Goal: Task Accomplishment & Management: Manage account settings

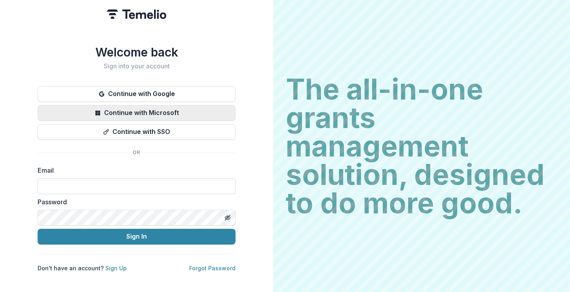
click at [130, 110] on button "Continue with Microsoft" at bounding box center [137, 113] width 198 height 16
click at [113, 183] on input at bounding box center [137, 186] width 198 height 16
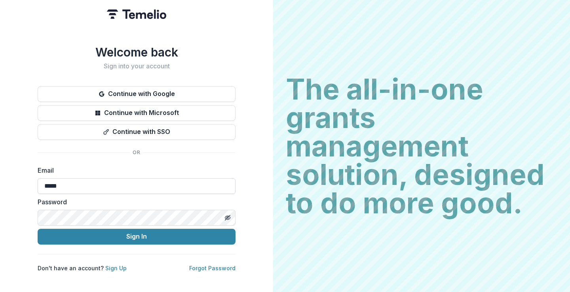
type input "**********"
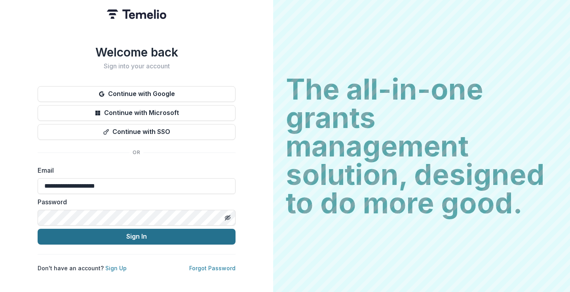
click at [155, 237] on button "Sign In" at bounding box center [137, 237] width 198 height 16
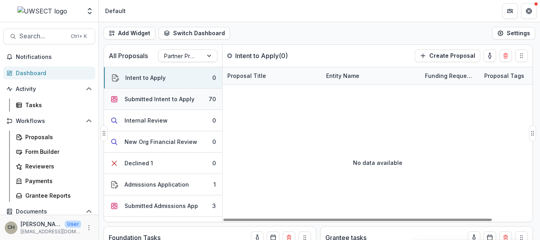
click at [158, 102] on div "Submitted Intent to Apply" at bounding box center [160, 99] width 70 height 8
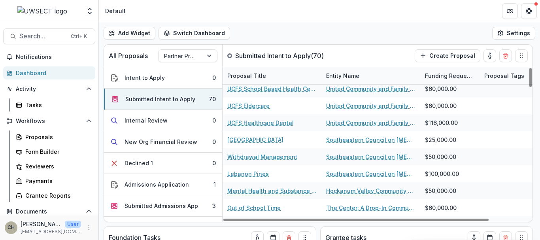
scroll to position [201, 0]
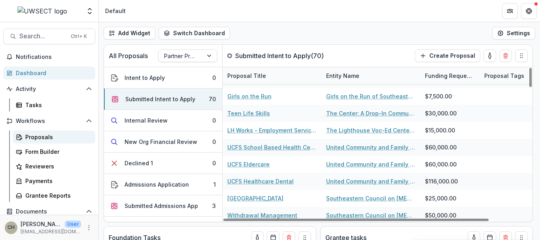
click at [46, 141] on link "Proposals" at bounding box center [54, 137] width 83 height 13
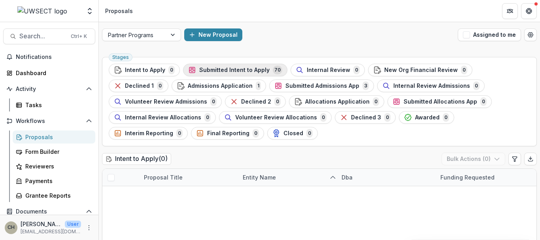
click at [252, 70] on span "Submitted Intent to Apply" at bounding box center [234, 70] width 70 height 7
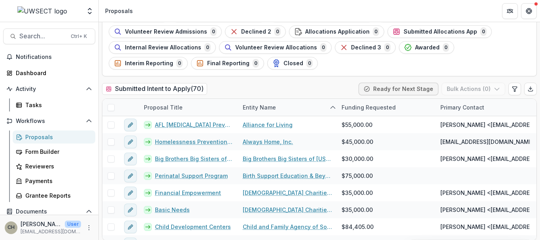
scroll to position [74, 0]
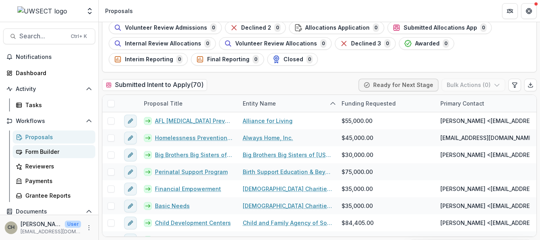
click at [46, 152] on div "Form Builder" at bounding box center [57, 152] width 64 height 8
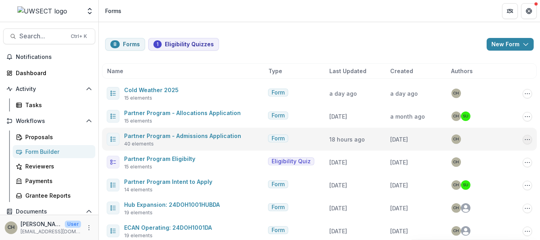
click at [527, 142] on icon "Options" at bounding box center [528, 139] width 6 height 6
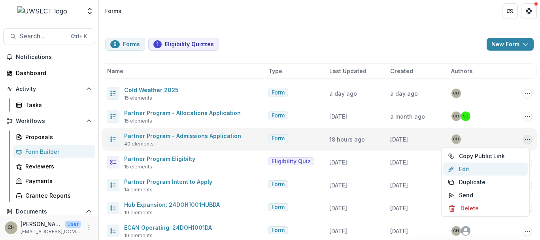
click at [470, 172] on link "Edit" at bounding box center [485, 169] width 85 height 13
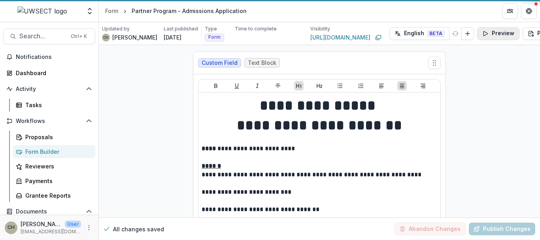
click at [477, 37] on button "Preview" at bounding box center [498, 33] width 42 height 13
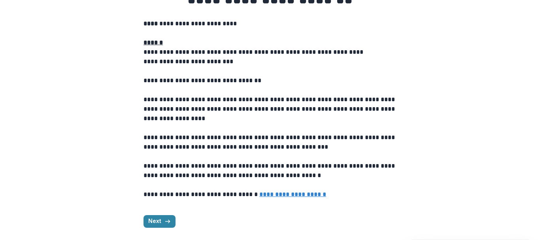
scroll to position [68, 0]
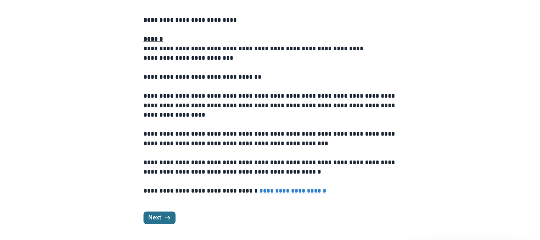
click at [169, 214] on button "Next" at bounding box center [160, 218] width 32 height 13
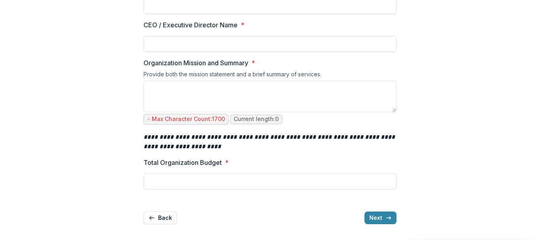
scroll to position [116, 0]
click at [181, 108] on textarea "Organization Mission and Summary *" at bounding box center [270, 97] width 253 height 32
paste textarea "**********"
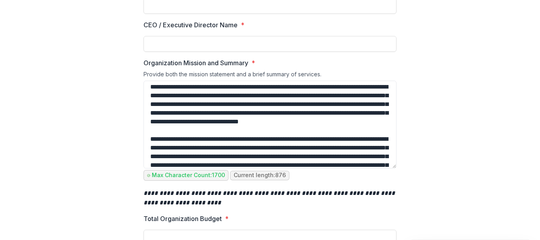
scroll to position [0, 0]
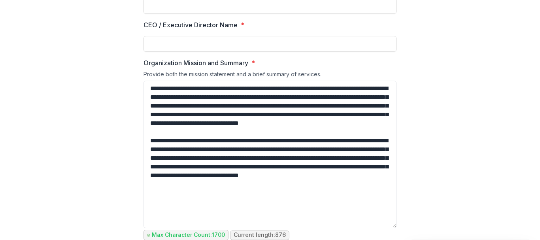
drag, startPoint x: 394, startPoint y: 112, endPoint x: 422, endPoint y: 228, distance: 119.5
click at [422, 228] on div "**********" at bounding box center [269, 129] width 521 height 435
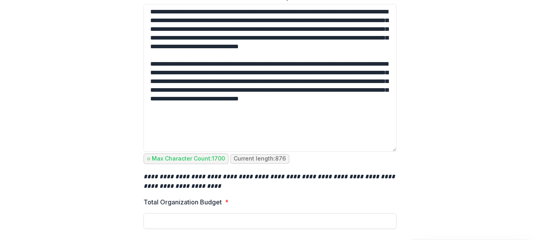
scroll to position [232, 0]
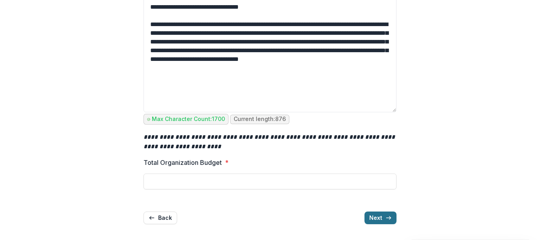
type textarea "**********"
click at [374, 214] on button "Next" at bounding box center [381, 218] width 32 height 13
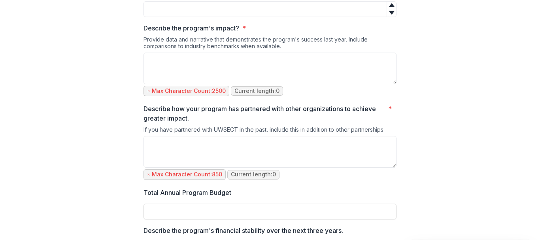
scroll to position [563, 0]
click at [167, 78] on textarea "Describe the program's impact? *" at bounding box center [270, 69] width 253 height 32
paste textarea "**********"
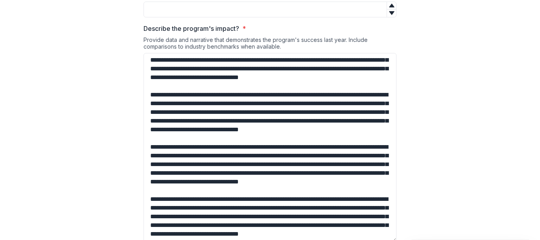
scroll to position [108, 0]
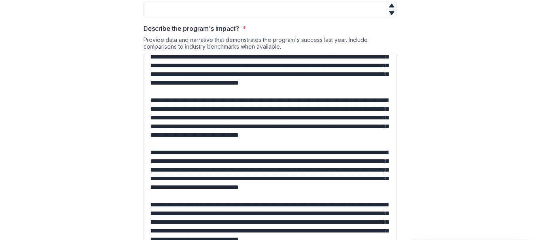
drag, startPoint x: 394, startPoint y: 93, endPoint x: 365, endPoint y: 256, distance: 165.5
click at [365, 240] on html "**********" at bounding box center [270, 120] width 540 height 240
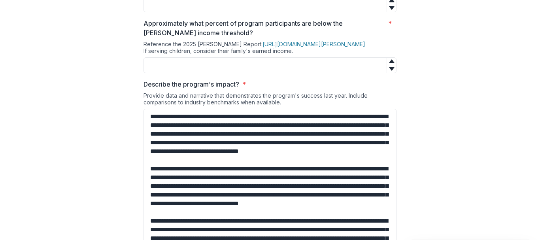
scroll to position [833, 0]
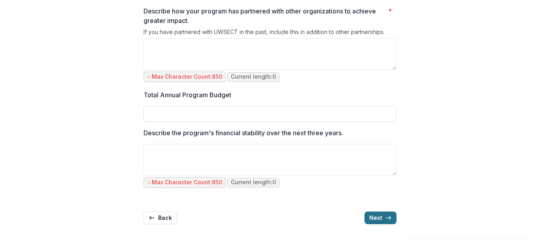
type textarea "**********"
click at [374, 217] on button "Next" at bounding box center [381, 218] width 32 height 13
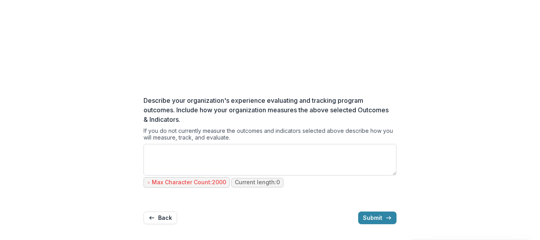
scroll to position [0, 0]
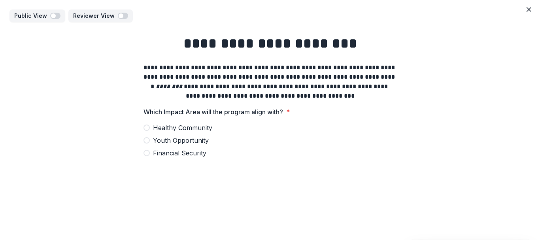
click at [167, 128] on span "Healthy Community" at bounding box center [182, 127] width 59 height 9
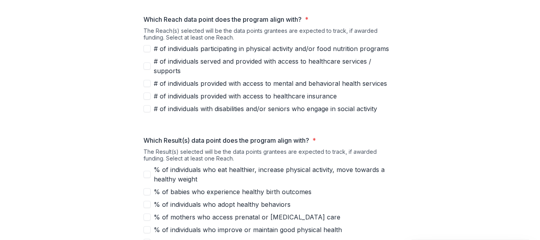
scroll to position [197, 0]
click at [149, 92] on label "# of individuals provided with access to healthcare insurance" at bounding box center [270, 95] width 253 height 9
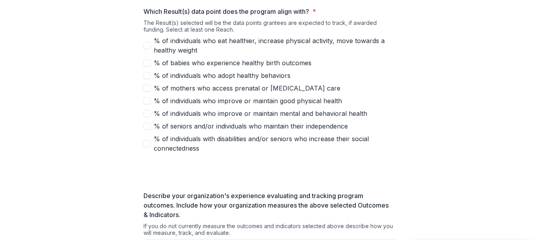
scroll to position [326, 0]
click at [148, 127] on span at bounding box center [147, 125] width 7 height 7
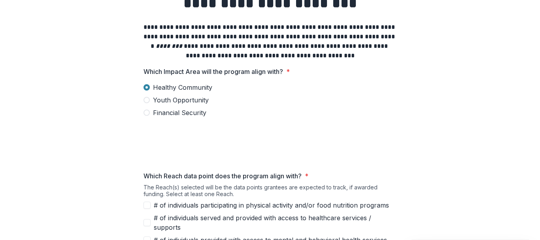
scroll to position [0, 0]
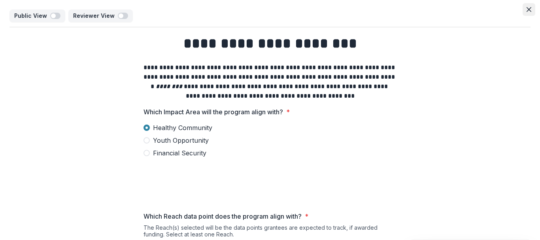
click at [526, 14] on button "Close" at bounding box center [529, 9] width 13 height 13
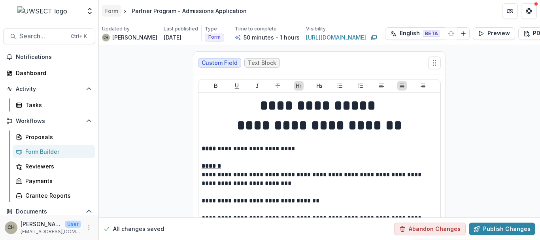
click at [113, 12] on div "Form" at bounding box center [111, 11] width 13 height 8
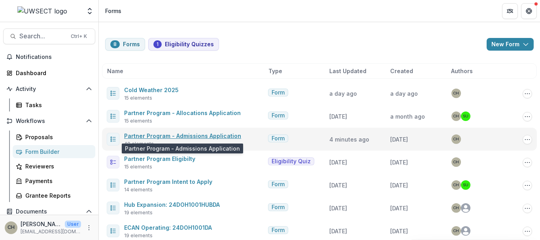
click at [197, 136] on link "Partner Program - Admissions Application" at bounding box center [182, 136] width 117 height 7
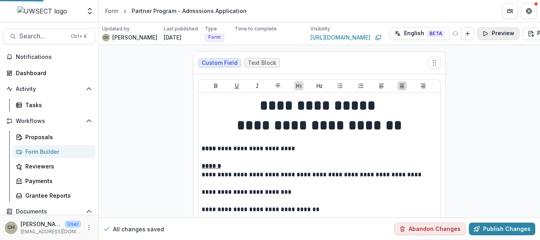
click at [481, 32] on button "Preview" at bounding box center [498, 33] width 42 height 13
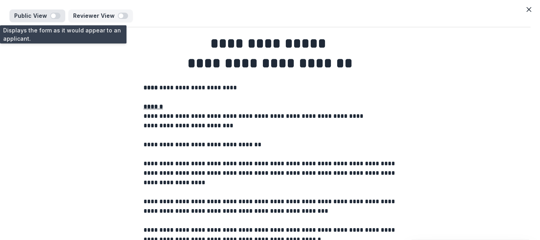
click at [54, 15] on span "button" at bounding box center [53, 15] width 5 height 5
click at [55, 15] on span "button" at bounding box center [57, 15] width 5 height 5
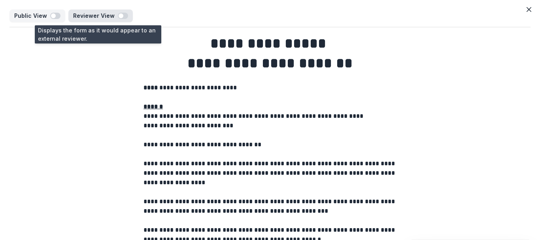
click at [123, 17] on span "button" at bounding box center [123, 16] width 10 height 6
click at [123, 17] on span "button" at bounding box center [125, 15] width 5 height 5
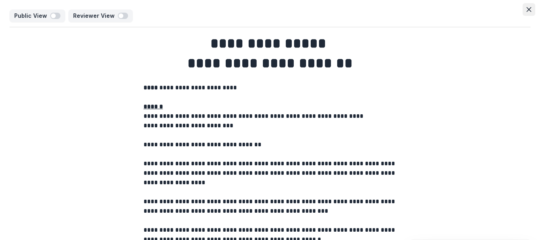
click at [530, 9] on button "Close" at bounding box center [529, 9] width 13 height 13
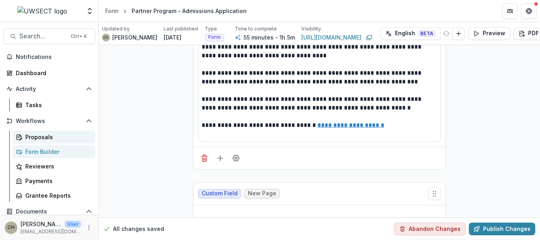
scroll to position [140, 0]
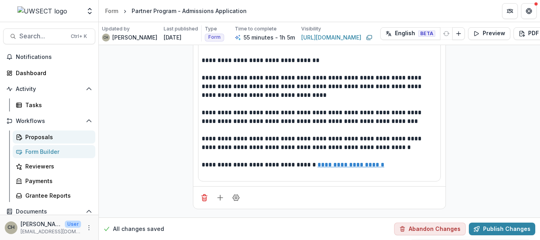
click at [37, 139] on div "Proposals" at bounding box center [57, 137] width 64 height 8
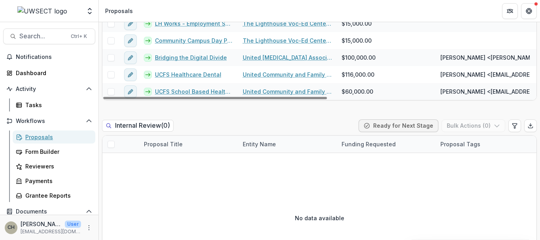
scroll to position [387, 0]
click at [189, 152] on div "Proposal Title" at bounding box center [188, 144] width 99 height 17
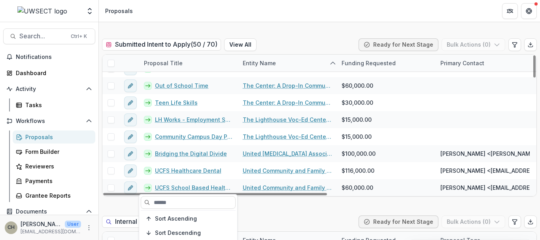
scroll to position [265, 0]
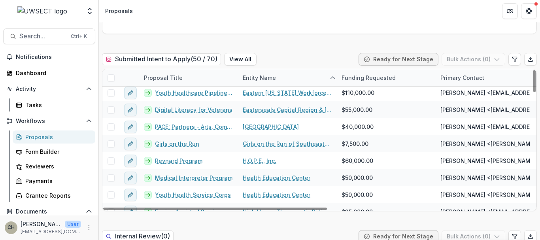
scroll to position [0, 0]
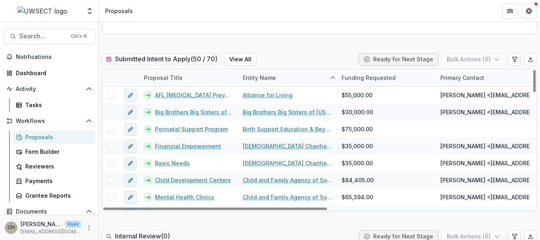
click at [175, 79] on div "Proposal Title" at bounding box center [163, 78] width 48 height 8
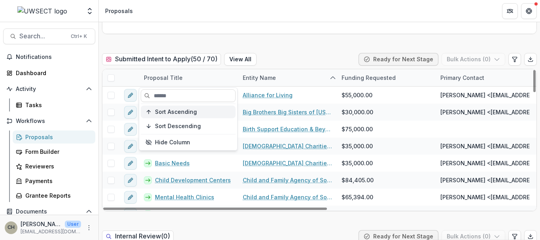
click at [176, 114] on span "Sort Ascending" at bounding box center [176, 112] width 42 height 7
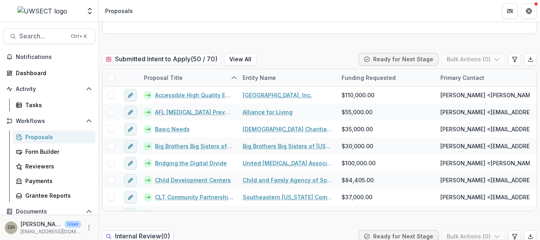
click at [301, 54] on div "Submitted Intent to Apply ( 50 / 70 ) View All Ready for Next Stage Bulk Action…" at bounding box center [319, 61] width 435 height 16
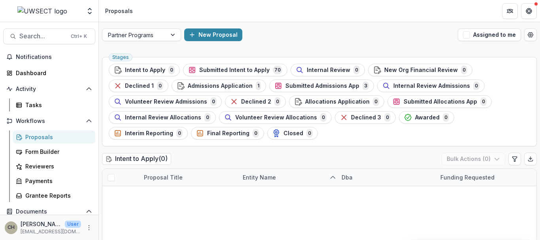
click at [50, 136] on div "Proposals" at bounding box center [57, 137] width 64 height 8
click at [210, 70] on span "Submitted Intent to Apply" at bounding box center [234, 70] width 70 height 7
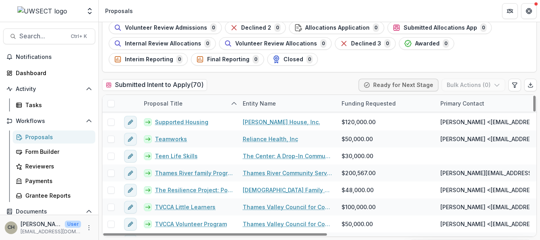
scroll to position [1066, 0]
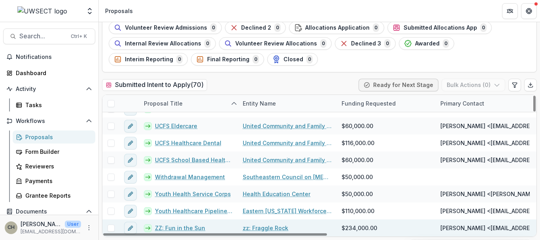
click at [111, 226] on span at bounding box center [111, 228] width 7 height 7
click at [498, 85] on icon "button" at bounding box center [497, 85] width 6 height 6
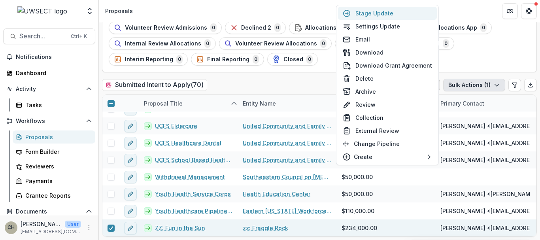
click at [384, 13] on button "Stage Update" at bounding box center [387, 13] width 99 height 13
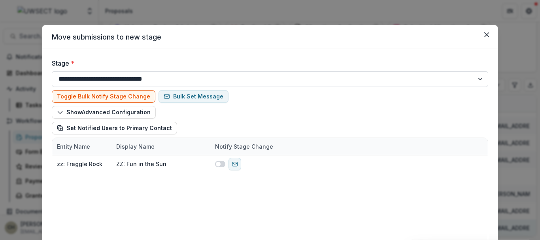
click at [188, 79] on select "**********" at bounding box center [270, 79] width 437 height 16
select select "**********"
click at [52, 71] on select "**********" at bounding box center [270, 79] width 437 height 16
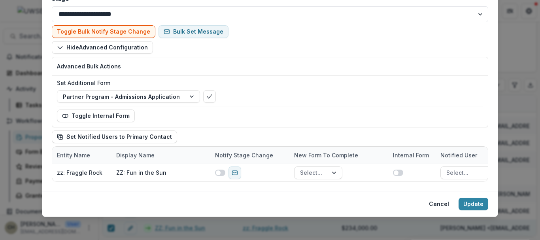
scroll to position [67, 0]
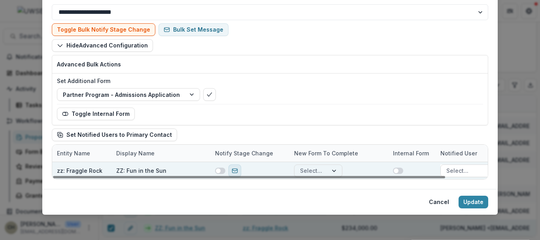
click at [234, 172] on rect "send-email" at bounding box center [235, 171] width 5 height 4
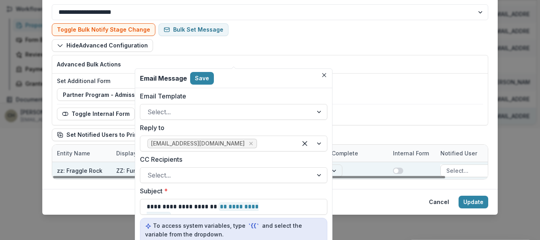
scroll to position [0, 0]
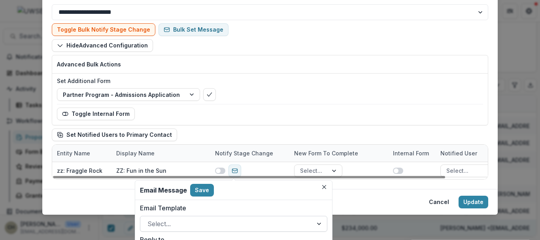
click at [316, 224] on div at bounding box center [320, 223] width 14 height 15
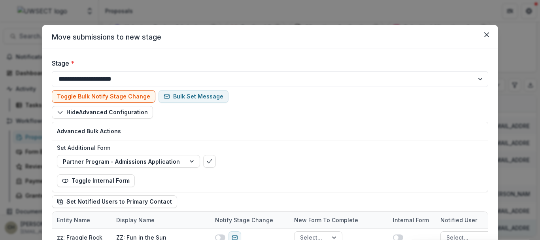
scroll to position [0, 0]
click at [323, 94] on div "Toggle Bulk Notify Stage Change Bulk Set Message Hide Advanced Configuration Ad…" at bounding box center [270, 149] width 437 height 124
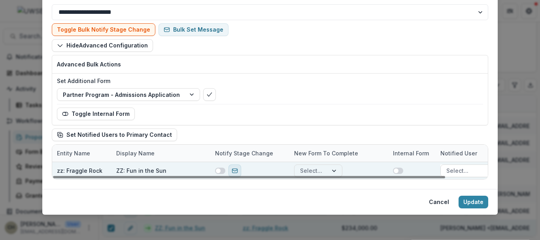
click at [233, 171] on icon "send-email" at bounding box center [235, 171] width 6 height 6
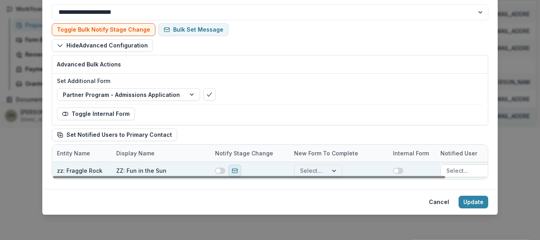
scroll to position [0, 0]
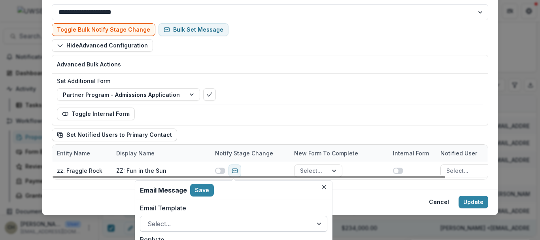
click at [210, 224] on div at bounding box center [227, 223] width 158 height 11
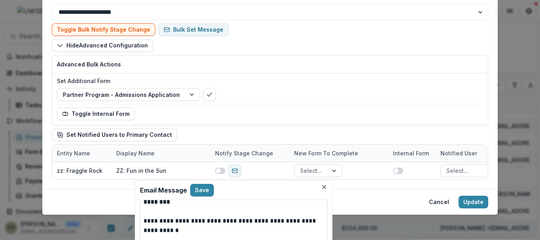
scroll to position [287, 0]
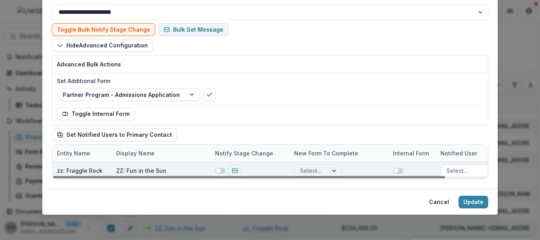
click at [454, 171] on div at bounding box center [478, 171] width 63 height 10
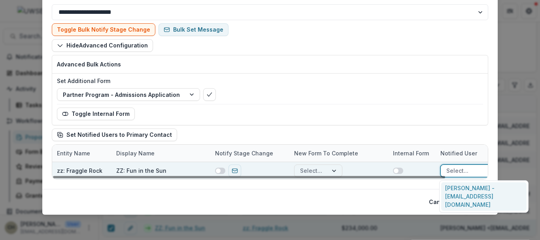
click at [454, 171] on div at bounding box center [478, 171] width 63 height 10
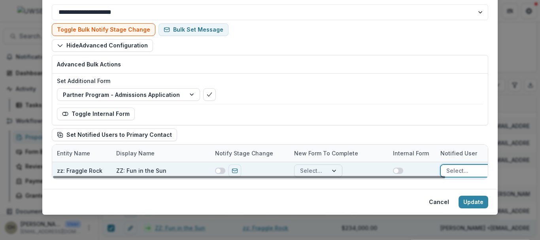
click at [328, 173] on div at bounding box center [335, 171] width 14 height 12
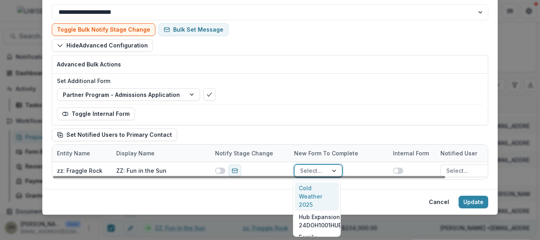
click at [385, 91] on div "Partner Program - Admissions Application" at bounding box center [270, 94] width 426 height 13
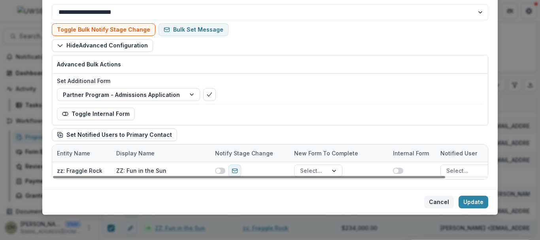
click at [439, 205] on button "Cancel" at bounding box center [439, 202] width 30 height 13
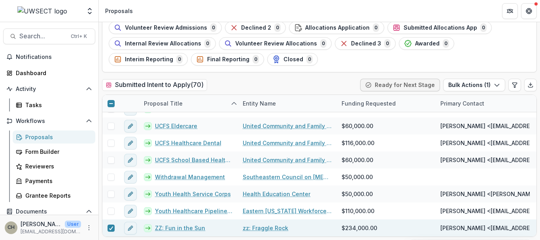
scroll to position [113, 0]
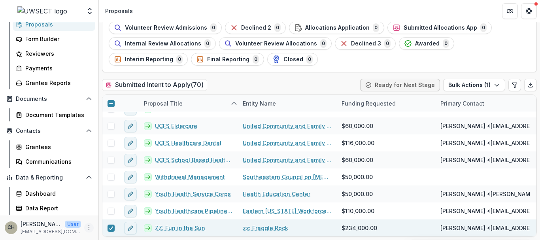
click at [86, 228] on icon "More" at bounding box center [89, 228] width 6 height 6
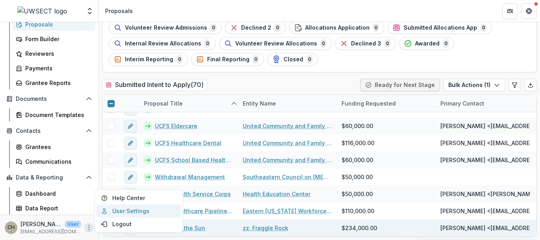
click at [127, 211] on link "User Settings" at bounding box center [139, 211] width 85 height 13
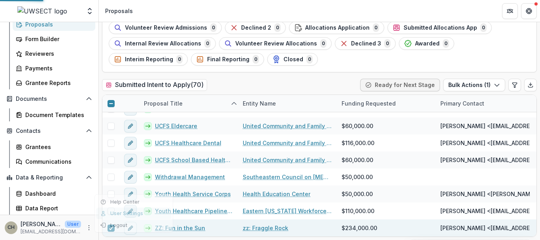
select select "****"
select select "**********"
select select "****"
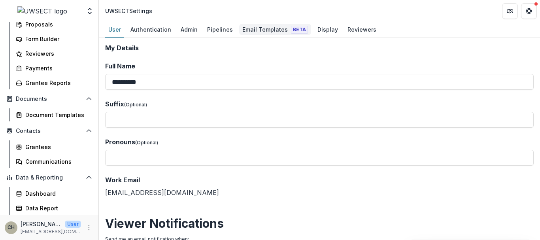
click at [258, 27] on div "Email Templates Beta" at bounding box center [275, 29] width 72 height 11
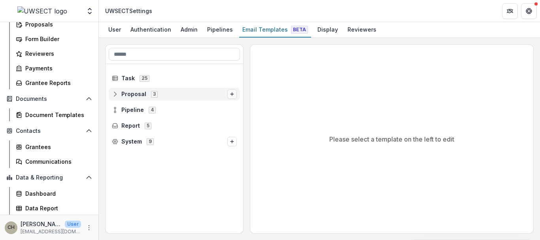
click at [232, 96] on icon "Options" at bounding box center [232, 94] width 5 height 5
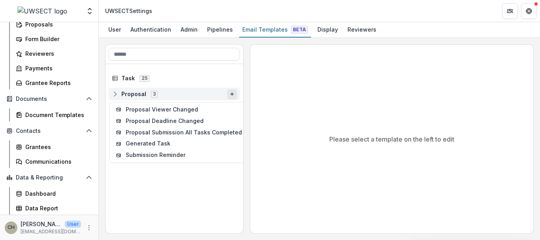
click at [116, 94] on icon at bounding box center [115, 94] width 6 height 6
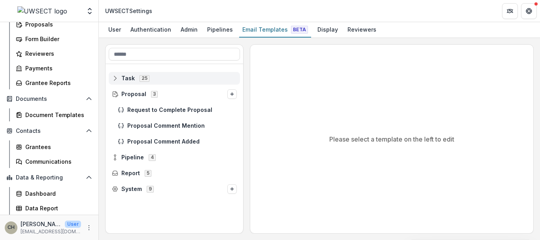
click at [115, 77] on icon at bounding box center [115, 78] width 6 height 6
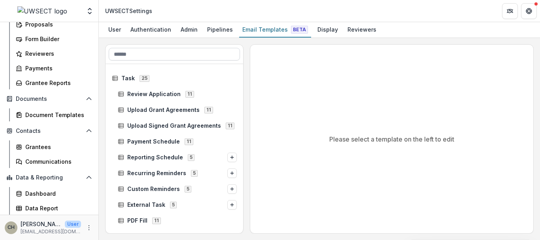
click at [141, 48] on input at bounding box center [174, 54] width 131 height 13
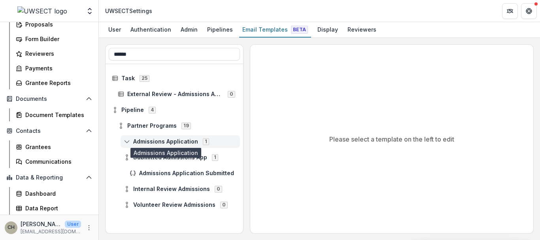
type input "******"
click at [157, 141] on span "Admissions Application" at bounding box center [165, 141] width 65 height 7
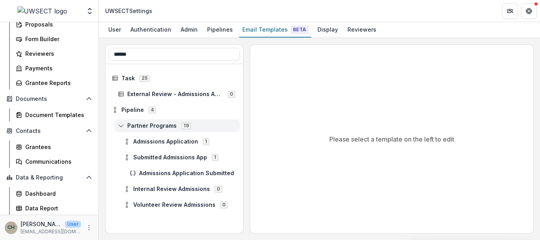
click at [122, 125] on icon at bounding box center [121, 126] width 6 height 6
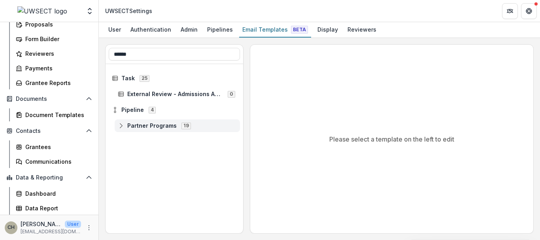
click at [122, 125] on icon at bounding box center [121, 126] width 6 height 6
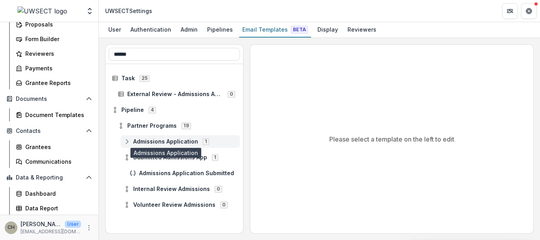
click at [161, 141] on span "Admissions Application" at bounding box center [165, 141] width 65 height 7
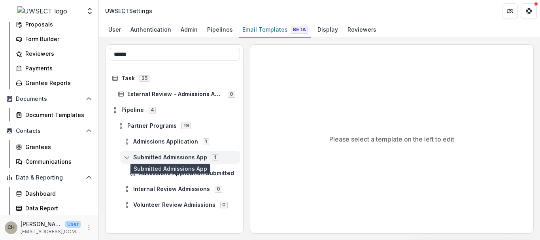
click at [157, 159] on span "Submitted Admissions App" at bounding box center [170, 157] width 74 height 7
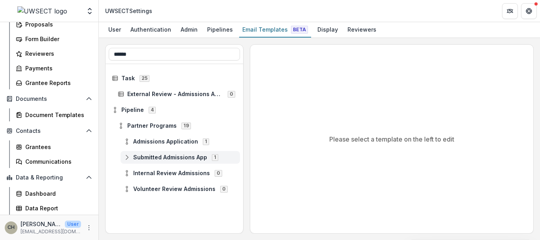
click at [157, 159] on span "Submitted Admissions App" at bounding box center [170, 157] width 74 height 7
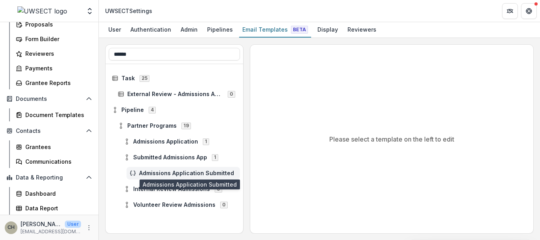
click at [162, 170] on span "Admissions Application Submitted" at bounding box center [188, 173] width 98 height 7
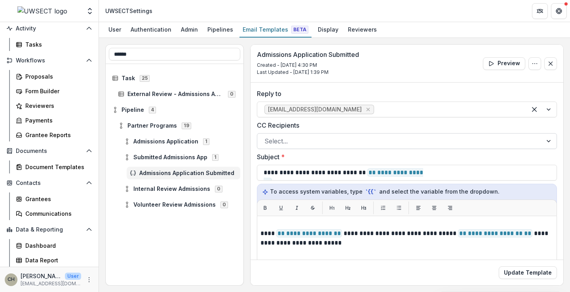
click at [303, 138] on div at bounding box center [399, 141] width 271 height 11
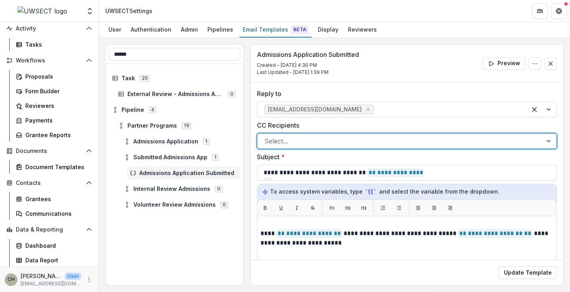
click at [303, 138] on div at bounding box center [399, 141] width 271 height 11
click at [145, 141] on span "Admissions Application" at bounding box center [165, 141] width 65 height 7
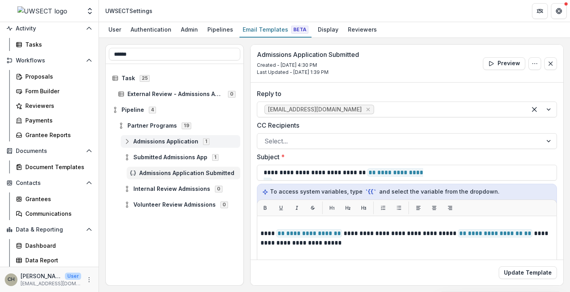
click at [189, 141] on span "Admissions Application" at bounding box center [165, 141] width 65 height 7
click at [126, 141] on icon at bounding box center [127, 141] width 6 height 6
click at [134, 124] on span "Partner Programs" at bounding box center [151, 126] width 49 height 7
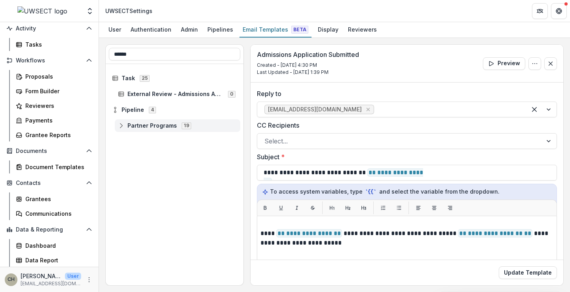
click at [120, 125] on icon at bounding box center [121, 126] width 6 height 6
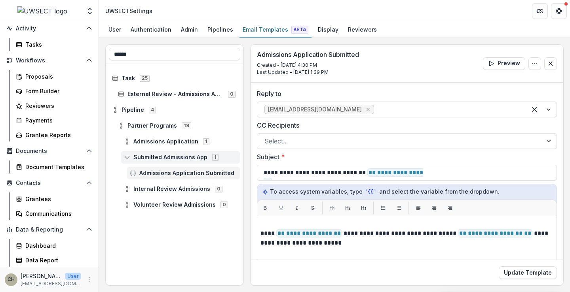
click at [147, 157] on span "Submitted Admissions App" at bounding box center [170, 157] width 74 height 7
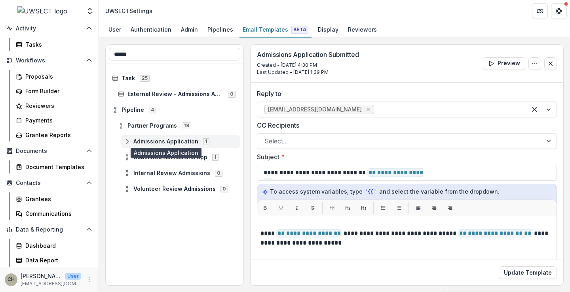
click at [145, 142] on span "Admissions Application" at bounding box center [165, 141] width 65 height 7
click at [127, 140] on icon at bounding box center [127, 141] width 6 height 6
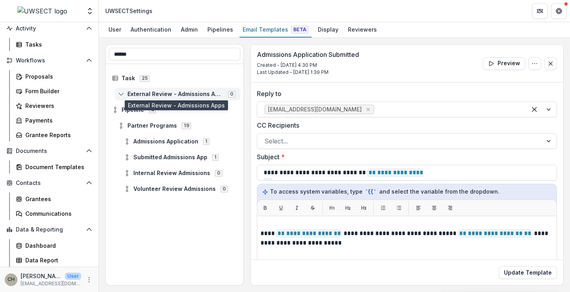
click at [144, 96] on span "External Review - Admissions Apps" at bounding box center [175, 94] width 96 height 7
click at [123, 95] on line at bounding box center [121, 95] width 5 height 0
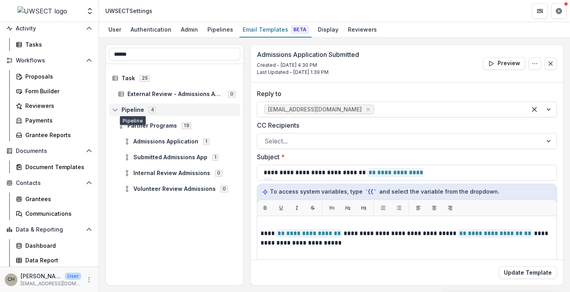
click at [123, 107] on span "Pipeline" at bounding box center [132, 110] width 23 height 7
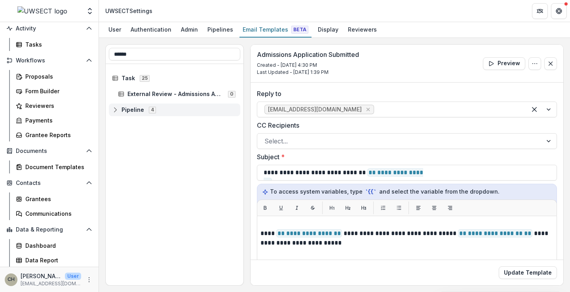
click at [116, 110] on icon at bounding box center [115, 110] width 6 height 6
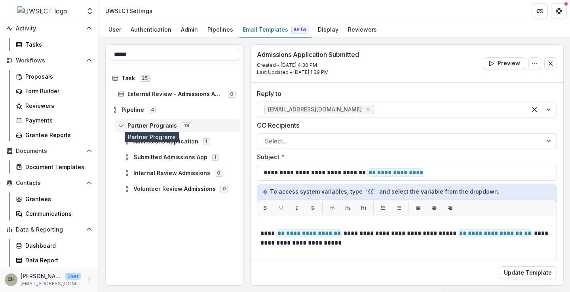
click at [150, 125] on span "Partner Programs" at bounding box center [151, 126] width 49 height 7
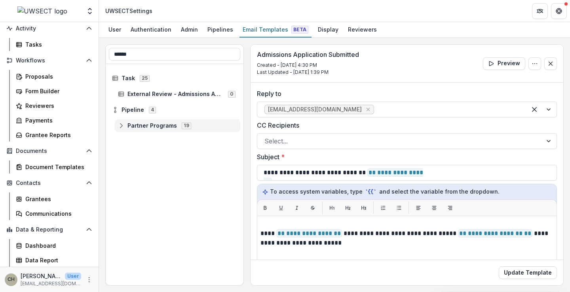
click at [121, 127] on circle at bounding box center [121, 128] width 2 height 2
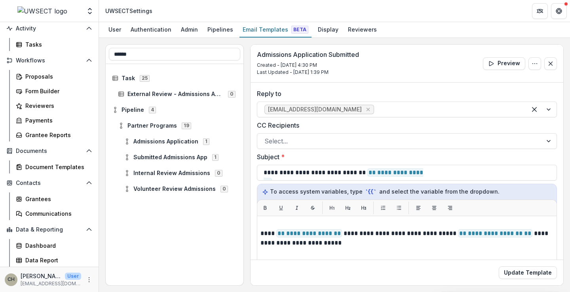
drag, startPoint x: 145, startPoint y: 55, endPoint x: 98, endPoint y: 59, distance: 47.2
click at [98, 59] on main "**********" at bounding box center [285, 157] width 570 height 270
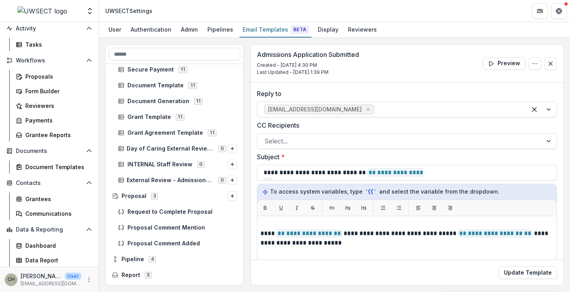
scroll to position [307, 0]
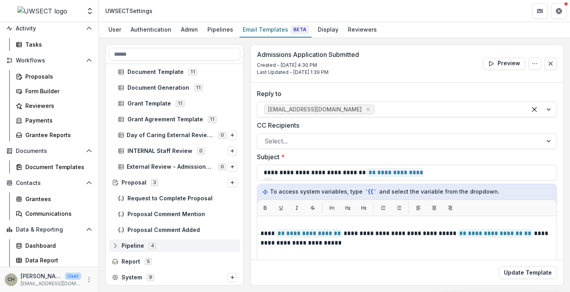
click at [114, 244] on icon at bounding box center [115, 246] width 6 height 6
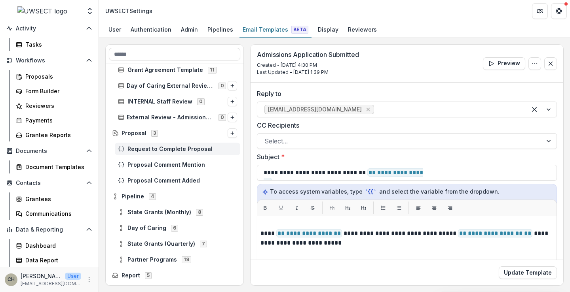
scroll to position [370, 0]
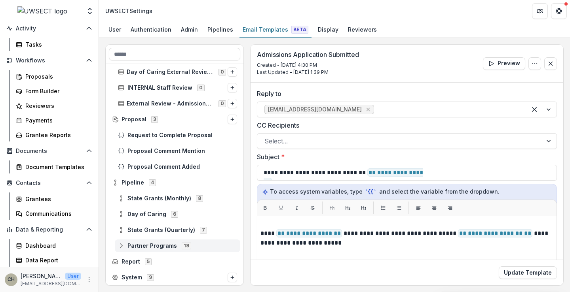
click at [122, 246] on icon at bounding box center [121, 246] width 6 height 6
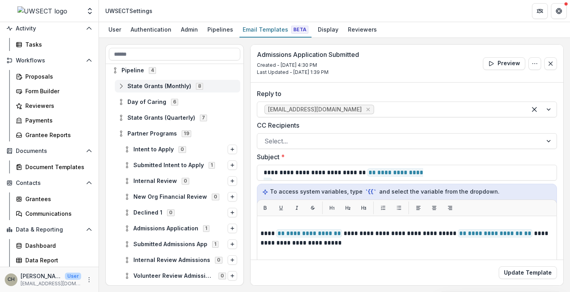
scroll to position [489, 0]
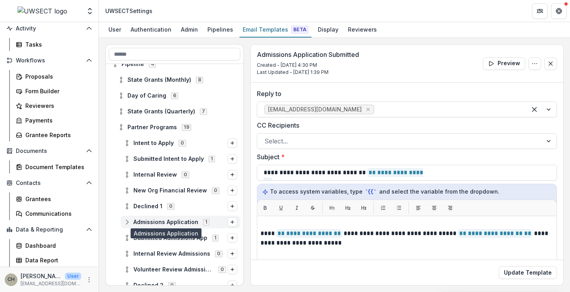
click at [153, 223] on span "Admissions Application" at bounding box center [165, 222] width 65 height 7
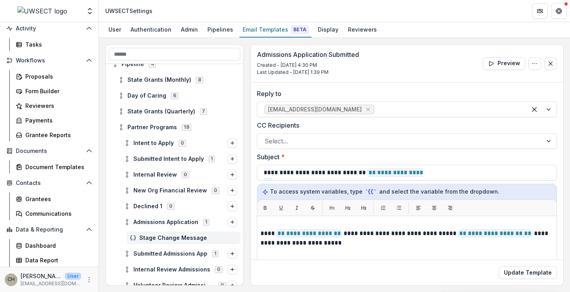
click at [156, 241] on span "Stage Change Message" at bounding box center [188, 238] width 98 height 7
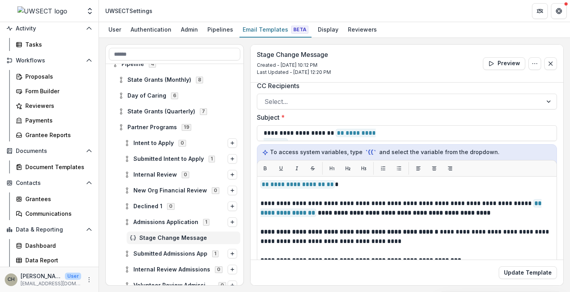
scroll to position [79, 0]
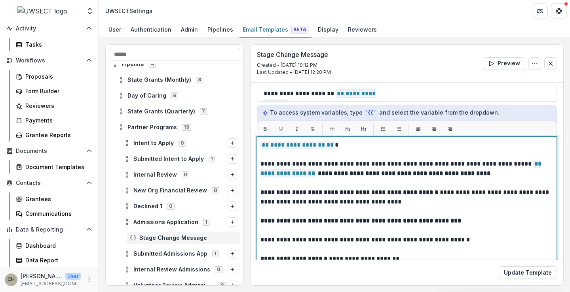
click at [437, 220] on strong "**********" at bounding box center [362, 221] width 204 height 6
click at [513, 206] on p "**********" at bounding box center [405, 197] width 290 height 19
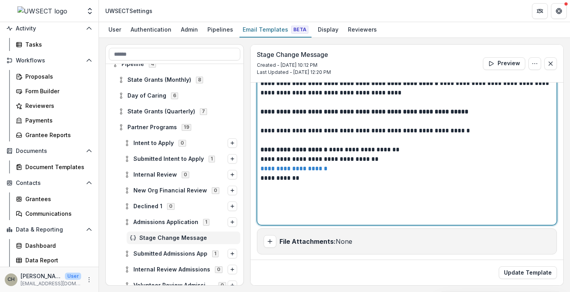
scroll to position [189, 0]
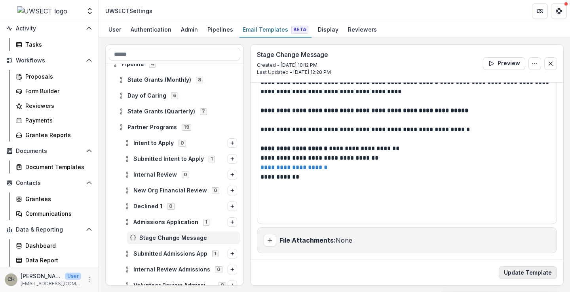
click at [523, 271] on button "Update Template" at bounding box center [527, 273] width 58 height 13
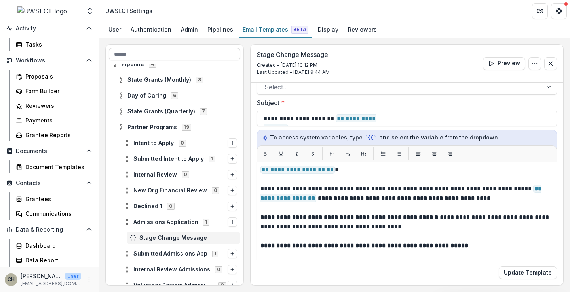
scroll to position [0, 0]
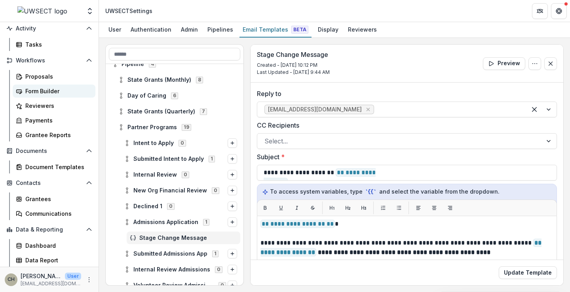
click at [42, 88] on div "Form Builder" at bounding box center [57, 91] width 64 height 8
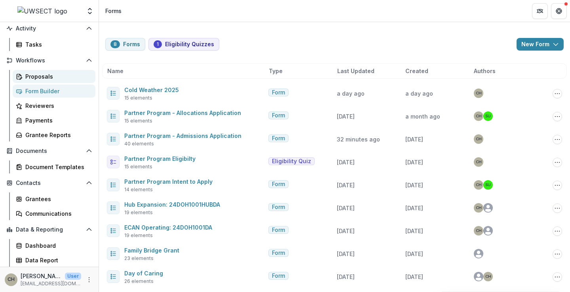
click at [30, 71] on link "Proposals" at bounding box center [54, 76] width 83 height 13
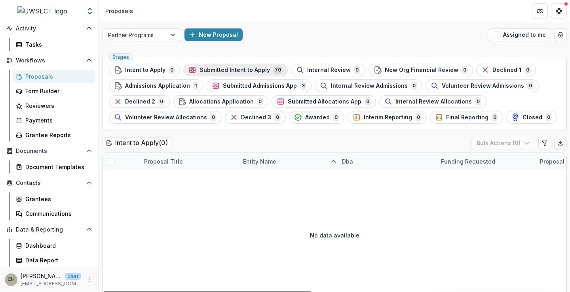
click at [233, 72] on span "Submitted Intent to Apply" at bounding box center [234, 70] width 70 height 7
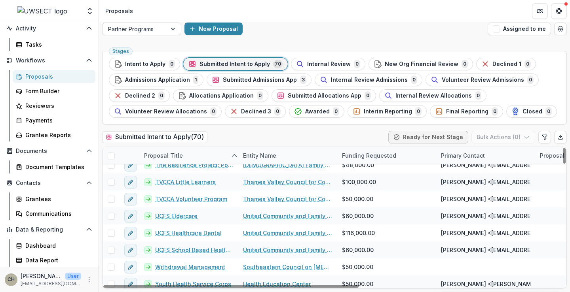
scroll to position [1066, 0]
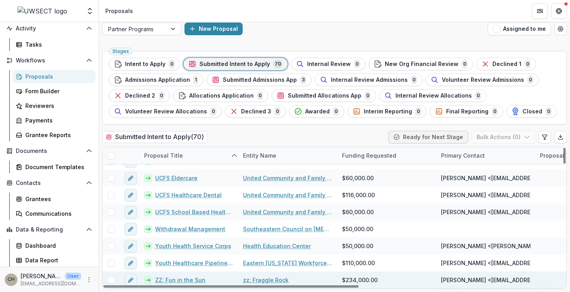
click at [172, 279] on link "ZZ: Fun in the Sun" at bounding box center [180, 280] width 50 height 8
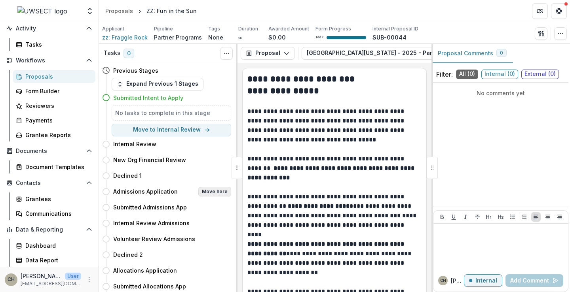
click at [212, 193] on button "Move here" at bounding box center [214, 191] width 33 height 9
select select "**********"
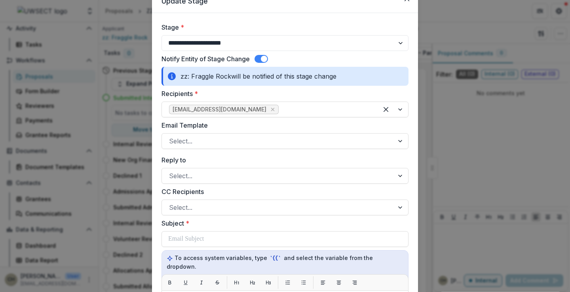
scroll to position [40, 0]
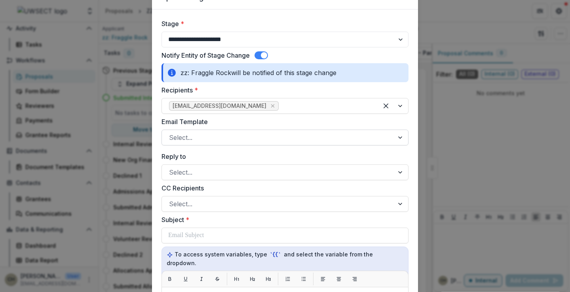
click at [248, 140] on div at bounding box center [278, 137] width 218 height 11
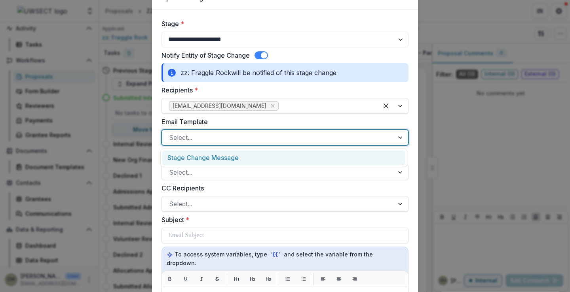
click at [236, 157] on div "Stage Change Message" at bounding box center [283, 158] width 243 height 15
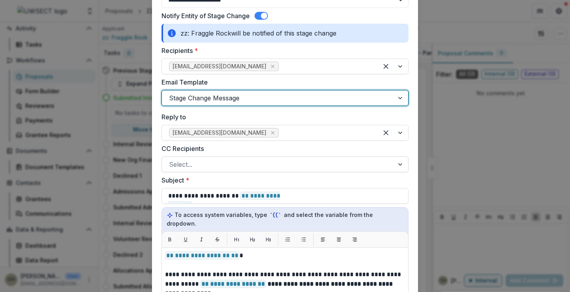
scroll to position [119, 0]
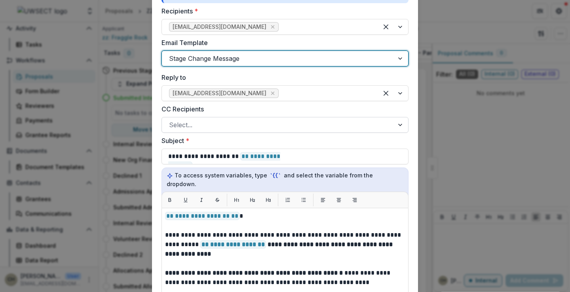
click at [187, 127] on div at bounding box center [278, 124] width 218 height 11
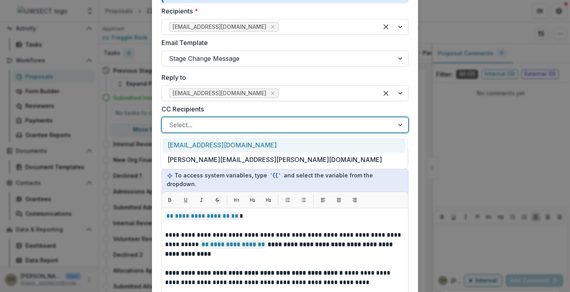
click at [187, 127] on div at bounding box center [278, 124] width 218 height 11
click at [233, 131] on div "Select..." at bounding box center [278, 125] width 232 height 13
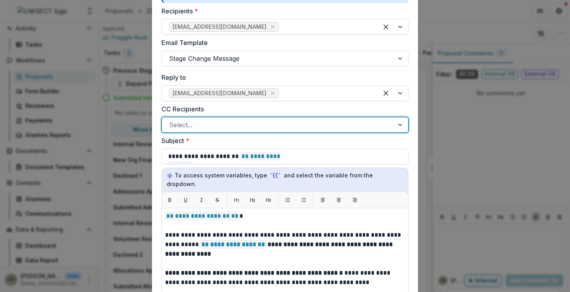
click at [234, 128] on div at bounding box center [278, 124] width 218 height 11
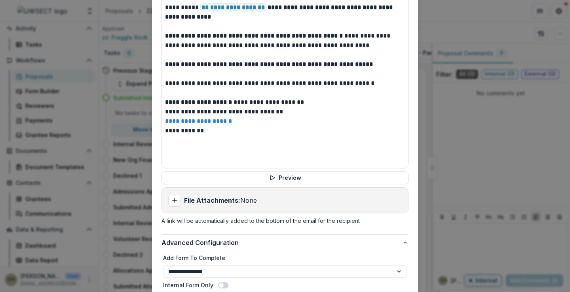
scroll to position [415, 0]
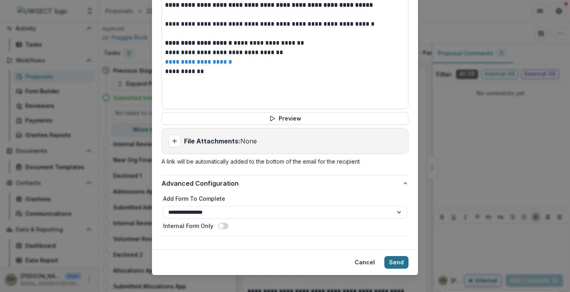
click at [391, 256] on button "Send" at bounding box center [396, 262] width 24 height 13
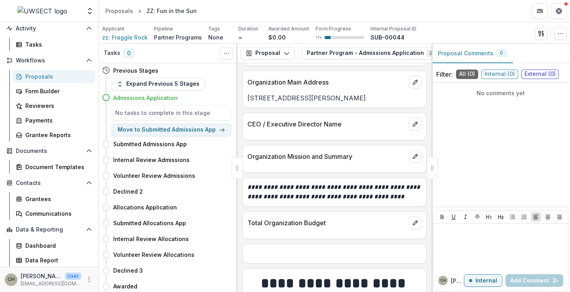
scroll to position [158, 0]
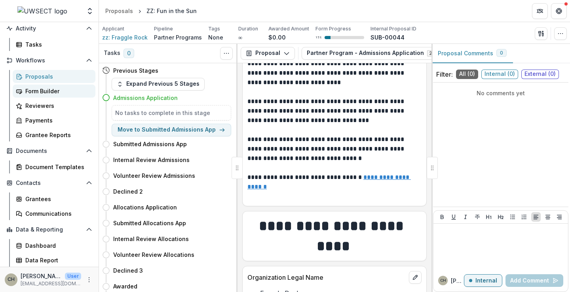
click at [49, 95] on link "Form Builder" at bounding box center [54, 91] width 83 height 13
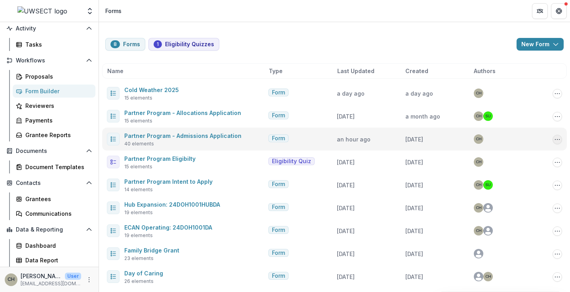
click at [555, 140] on icon "Options" at bounding box center [557, 139] width 6 height 6
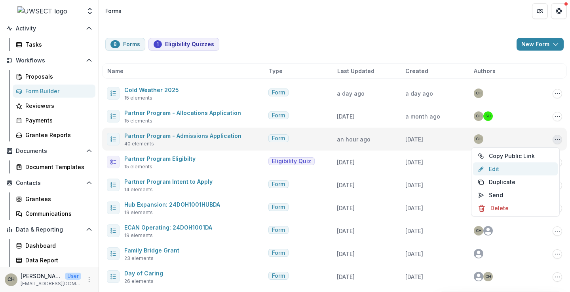
click at [506, 167] on link "Edit" at bounding box center [515, 169] width 85 height 13
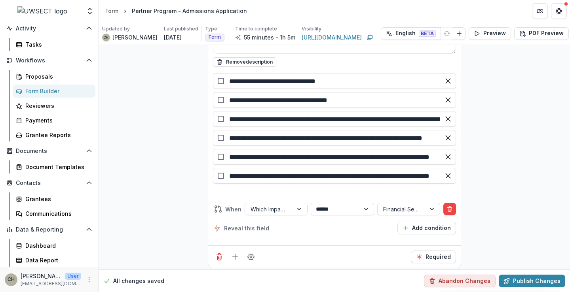
scroll to position [8070, 0]
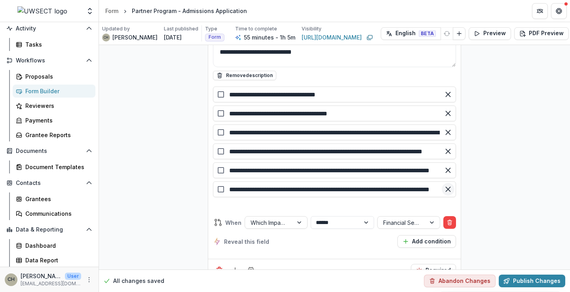
click at [446, 190] on line "Remove option" at bounding box center [447, 190] width 4 height 4
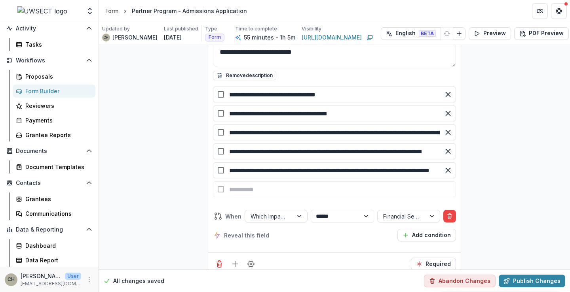
scroll to position [0, 44]
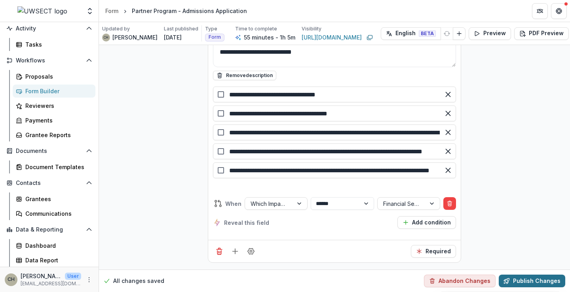
click at [528, 280] on button "Publish Changes" at bounding box center [531, 281] width 66 height 13
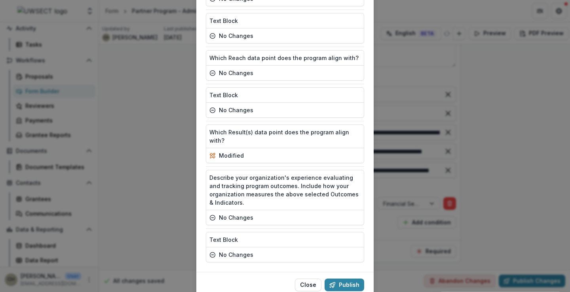
scroll to position [1390, 0]
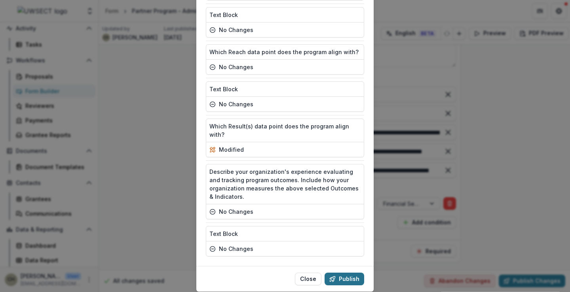
click at [337, 273] on button "Publish" at bounding box center [344, 279] width 40 height 13
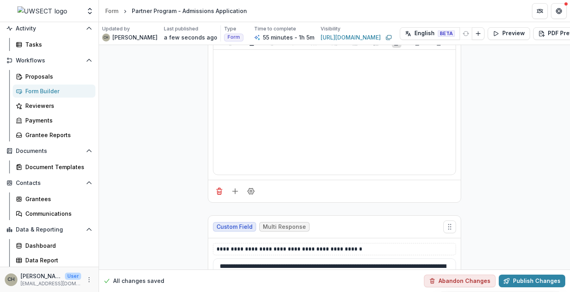
scroll to position [7358, 0]
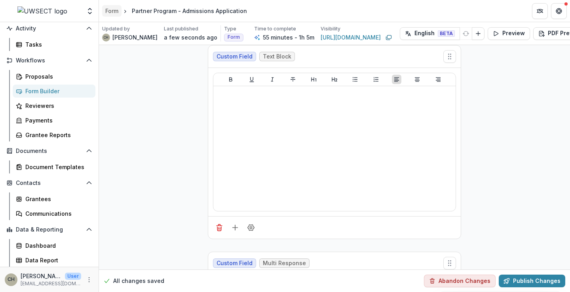
click at [114, 13] on div "Form" at bounding box center [111, 11] width 13 height 8
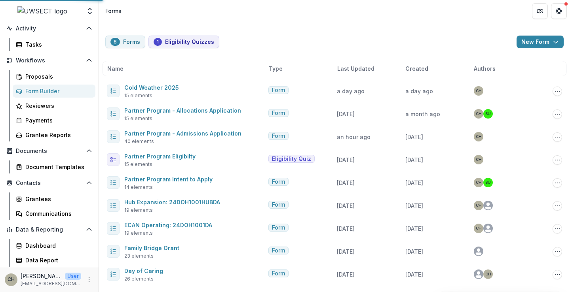
scroll to position [2, 0]
click at [38, 76] on div "Proposals" at bounding box center [57, 76] width 64 height 8
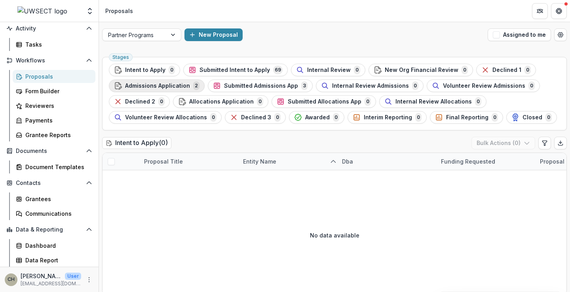
click at [174, 86] on span "Admissions Application" at bounding box center [157, 86] width 65 height 7
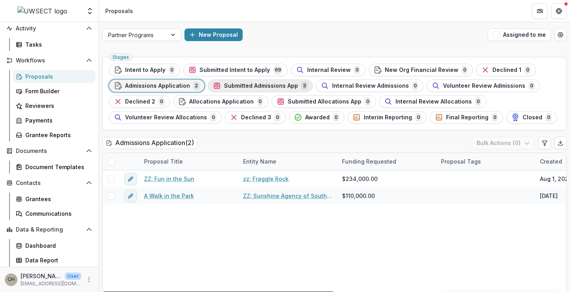
click at [275, 85] on span "Submitted Admissions App" at bounding box center [261, 86] width 74 height 7
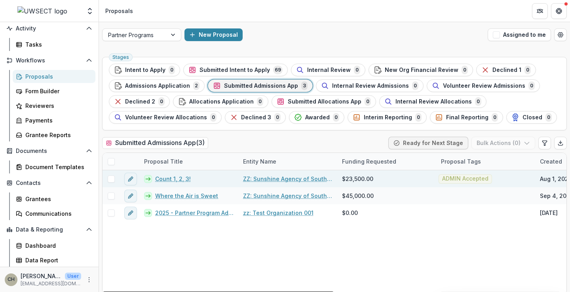
click at [172, 179] on link "Count 1, 2, 3!" at bounding box center [173, 179] width 36 height 8
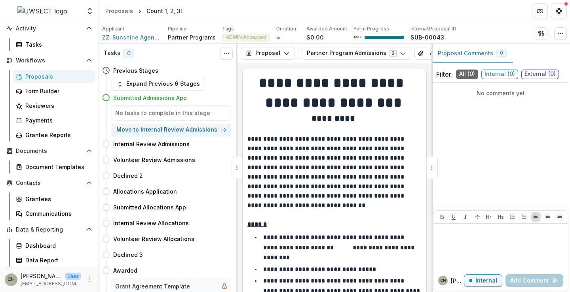
click at [137, 37] on span "ZZ: Sunshine Agency of Southeastern [US_STATE]" at bounding box center [131, 37] width 59 height 8
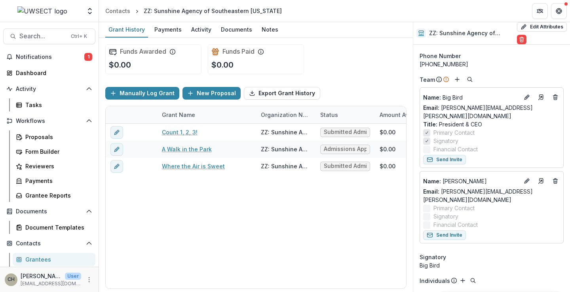
scroll to position [40, 0]
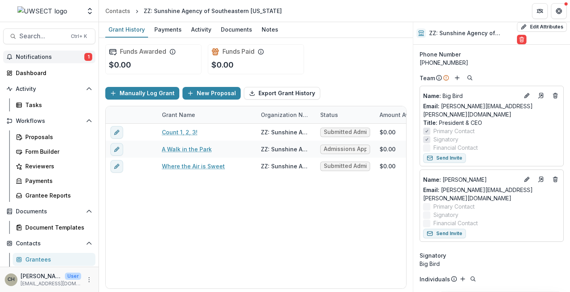
click at [31, 53] on button "Notifications 1" at bounding box center [49, 57] width 92 height 13
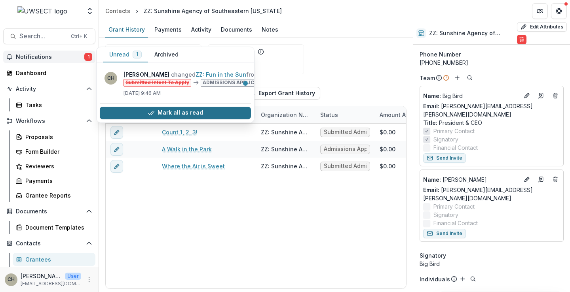
click at [167, 110] on button "Mark all as read" at bounding box center [175, 113] width 151 height 13
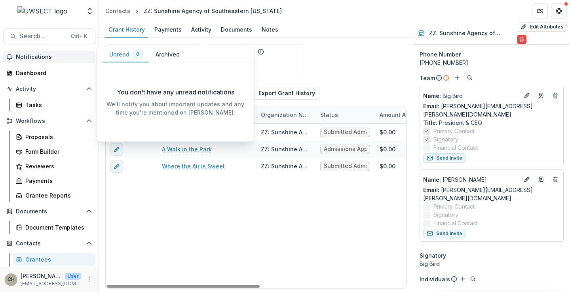
click at [205, 225] on div "Count 1, 2, 3! ZZ: Sunshine Agency of Southeastern Connecticut Submitted Admiss…" at bounding box center [398, 206] width 585 height 165
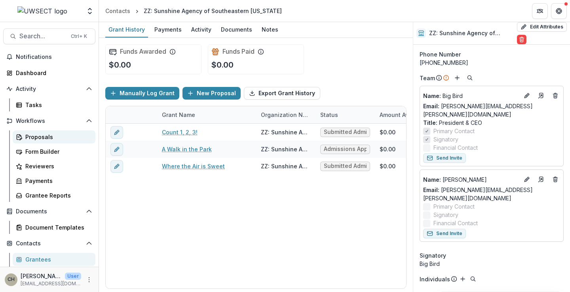
click at [42, 134] on div "Proposals" at bounding box center [57, 137] width 64 height 8
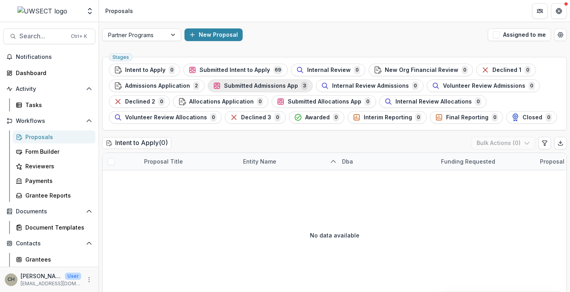
click at [244, 85] on span "Submitted Admissions App" at bounding box center [261, 86] width 74 height 7
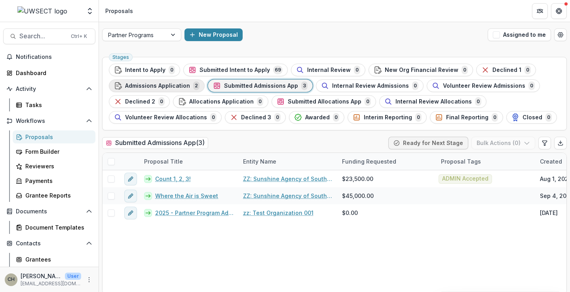
click at [165, 85] on span "Admissions Application" at bounding box center [157, 86] width 65 height 7
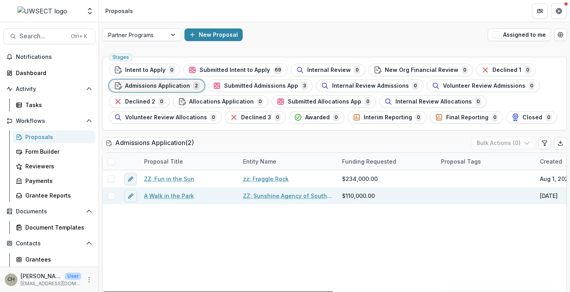
click at [110, 195] on span at bounding box center [111, 196] width 7 height 7
click at [162, 196] on link "A Walk in the Park" at bounding box center [169, 196] width 50 height 8
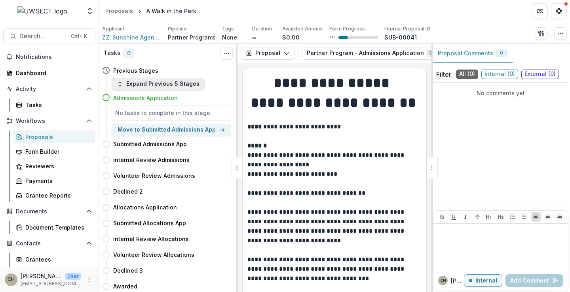
click at [141, 82] on button "Expand Previous 5 Stages" at bounding box center [158, 84] width 93 height 13
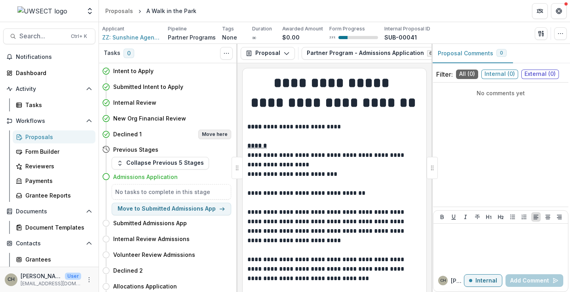
click at [204, 134] on button "Move here" at bounding box center [214, 134] width 33 height 9
select select "**********"
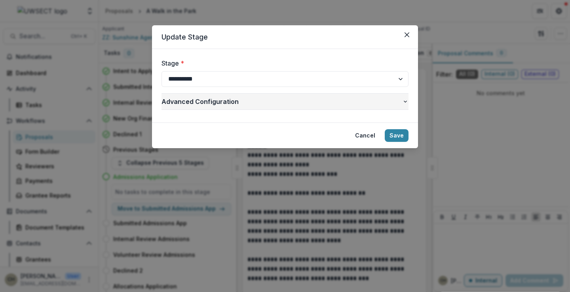
click at [404, 101] on icon "button" at bounding box center [404, 102] width 3 height 2
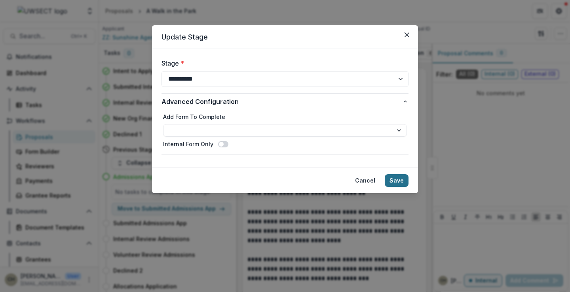
click at [393, 180] on button "Save" at bounding box center [396, 180] width 24 height 13
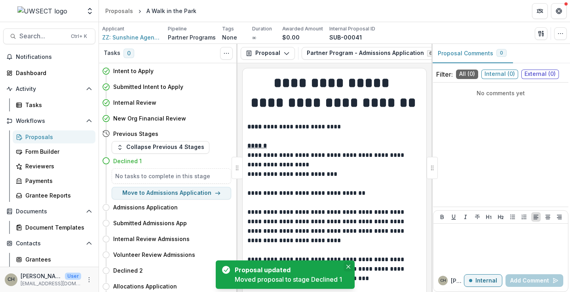
click at [347, 266] on icon "Close" at bounding box center [348, 267] width 4 height 4
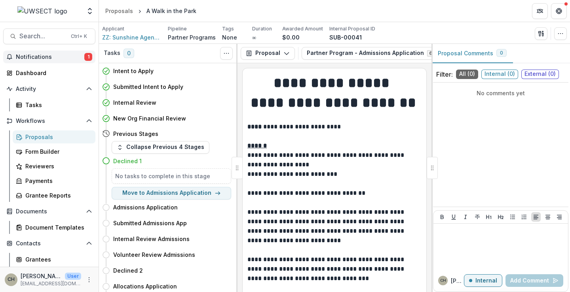
click at [34, 54] on span "Notifications" at bounding box center [50, 57] width 68 height 7
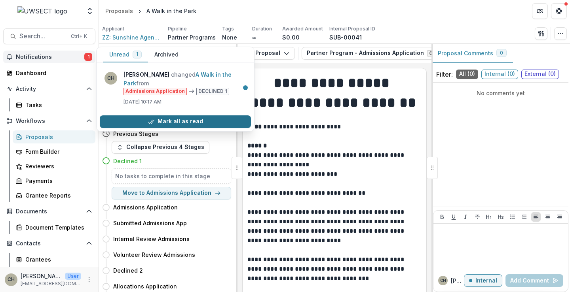
click at [150, 119] on icon "button" at bounding box center [151, 122] width 6 height 6
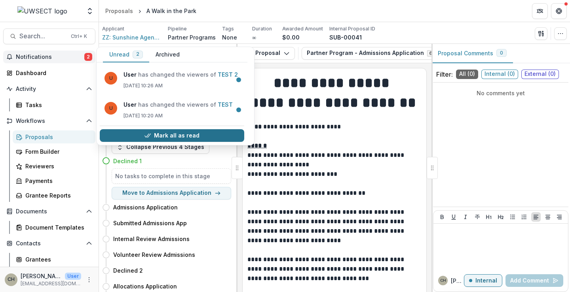
click at [179, 134] on button "Mark all as read" at bounding box center [172, 135] width 144 height 13
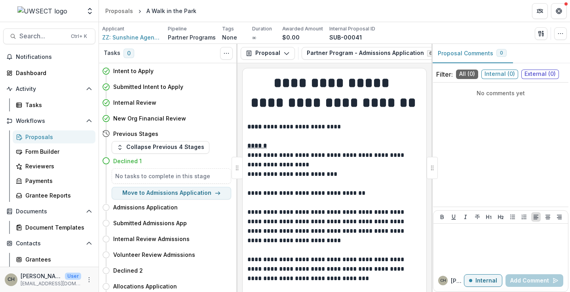
click at [39, 133] on div "Proposals" at bounding box center [57, 137] width 64 height 8
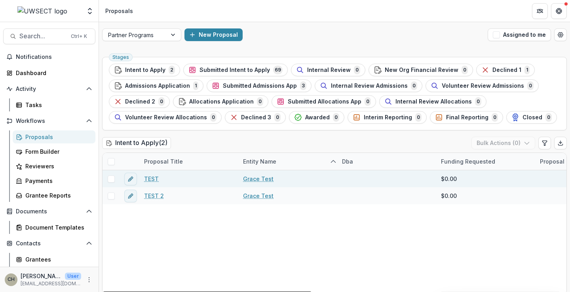
click at [151, 179] on link "TEST" at bounding box center [151, 179] width 15 height 8
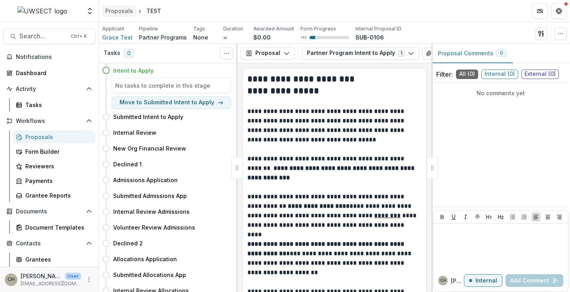
click at [123, 11] on div "Proposals" at bounding box center [119, 11] width 28 height 8
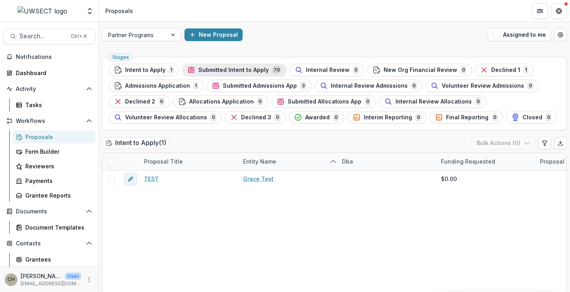
click at [244, 71] on span "Submitted Intent to Apply" at bounding box center [233, 70] width 70 height 7
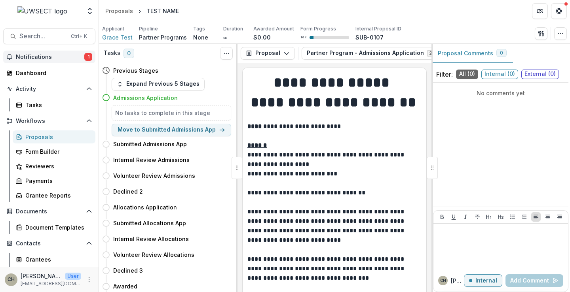
click at [53, 58] on span "Notifications" at bounding box center [50, 57] width 68 height 7
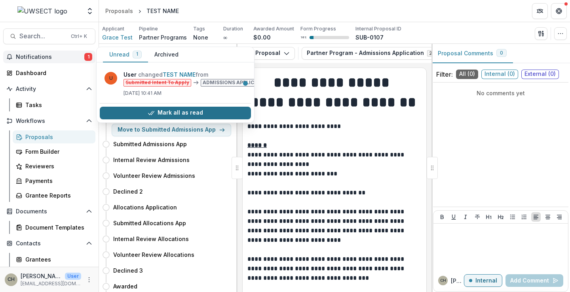
click at [137, 110] on button "Mark all as read" at bounding box center [175, 113] width 151 height 13
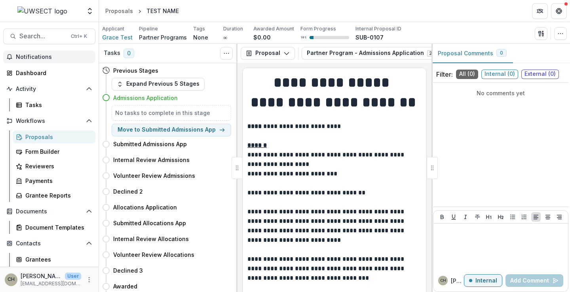
click at [34, 141] on div "Proposals" at bounding box center [57, 137] width 64 height 8
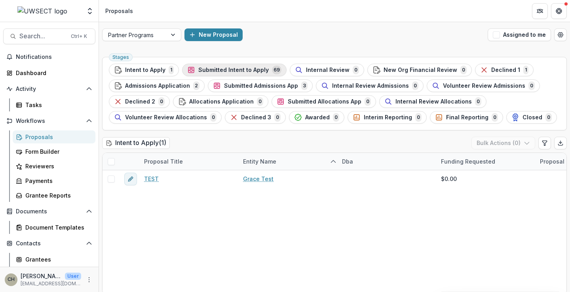
click at [258, 69] on span "Submitted Intent to Apply" at bounding box center [233, 70] width 70 height 7
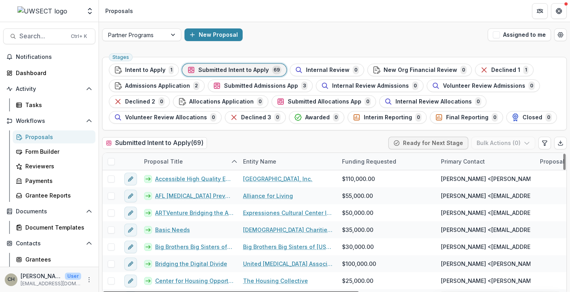
click at [111, 160] on span at bounding box center [111, 161] width 7 height 7
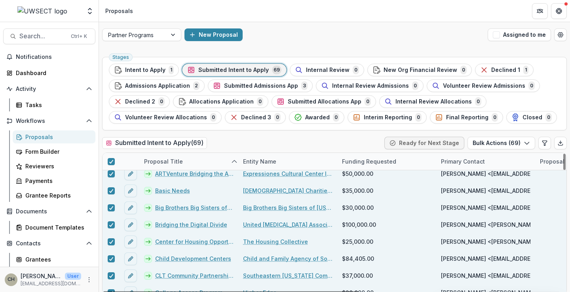
scroll to position [40, 0]
click at [112, 242] on icon at bounding box center [111, 242] width 5 height 4
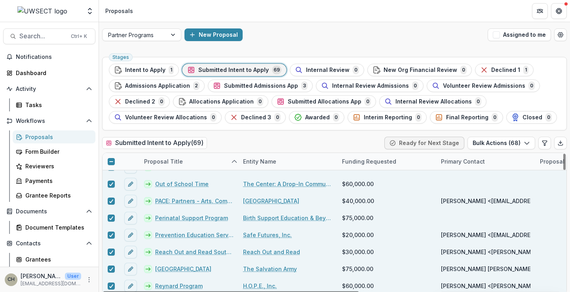
scroll to position [752, 0]
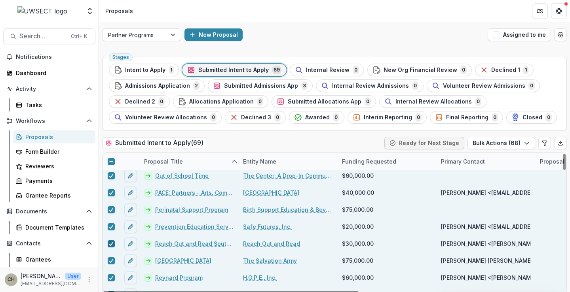
click at [113, 244] on icon at bounding box center [111, 244] width 5 height 4
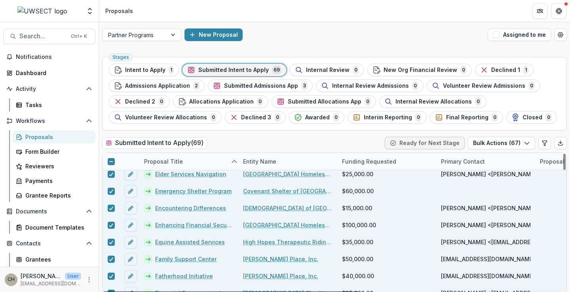
scroll to position [316, 0]
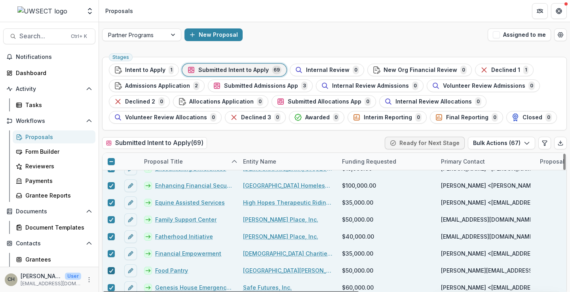
click at [110, 269] on icon at bounding box center [111, 271] width 5 height 4
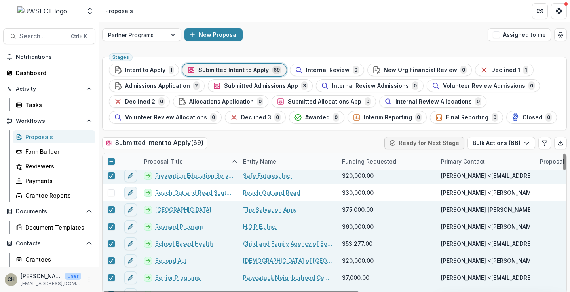
scroll to position [791, 0]
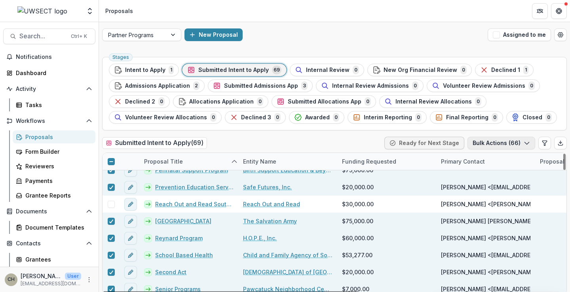
click at [526, 142] on icon "button" at bounding box center [526, 143] width 6 height 6
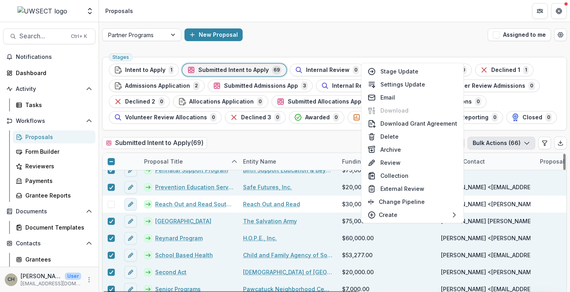
click at [107, 162] on div at bounding box center [110, 161] width 17 height 17
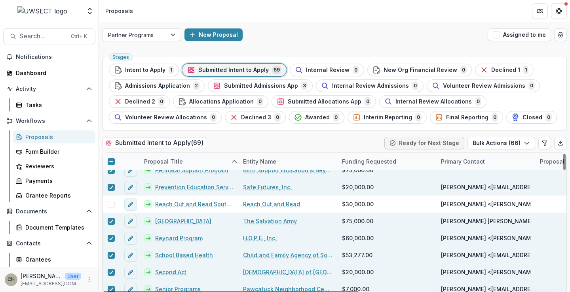
click at [111, 162] on line at bounding box center [111, 162] width 4 height 0
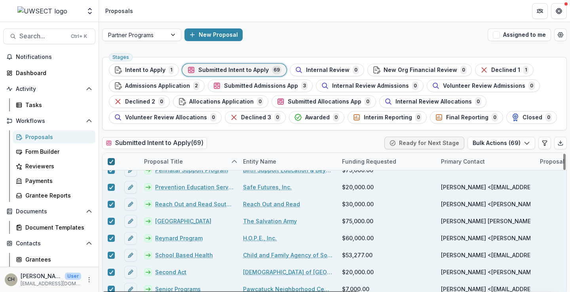
click at [111, 162] on polyline at bounding box center [111, 161] width 4 height 3
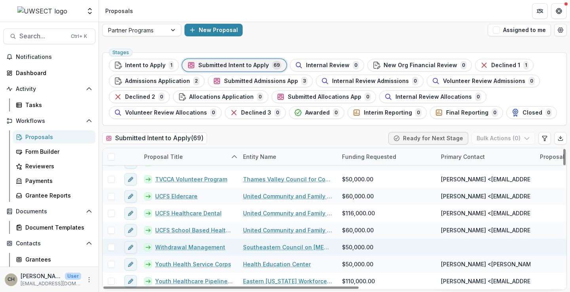
scroll to position [6, 0]
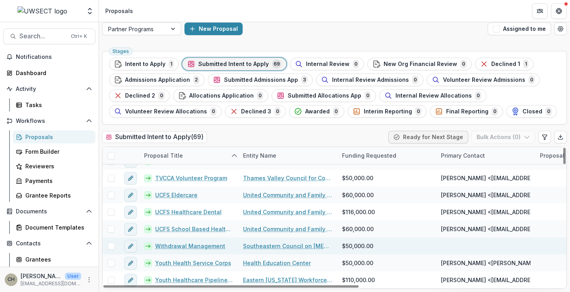
click at [110, 246] on span at bounding box center [111, 246] width 7 height 7
click at [527, 135] on button "Bulk Actions ( 1 )" at bounding box center [504, 137] width 62 height 13
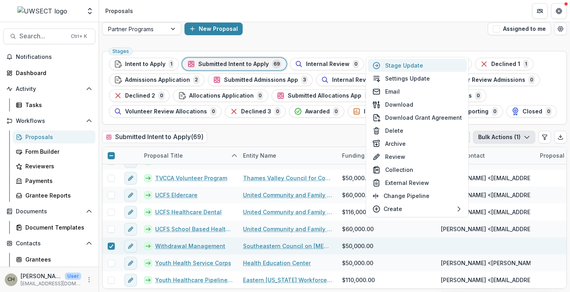
click at [412, 65] on button "Stage Update" at bounding box center [416, 65] width 99 height 13
select select "**********"
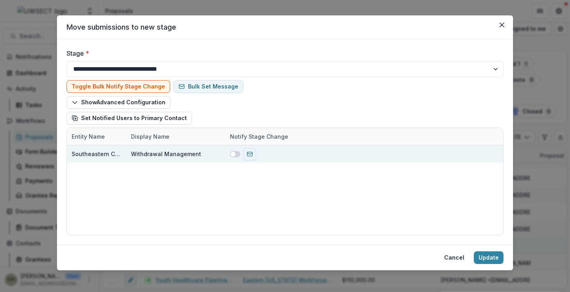
scroll to position [13, 0]
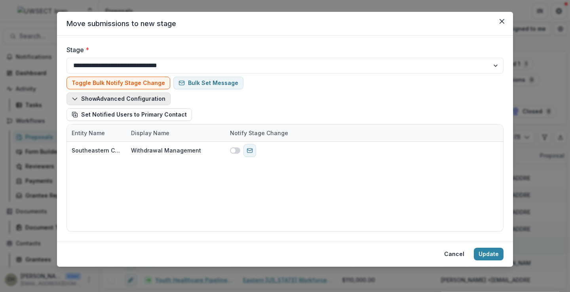
click at [94, 100] on button "Show Advanced Configuration" at bounding box center [118, 99] width 104 height 13
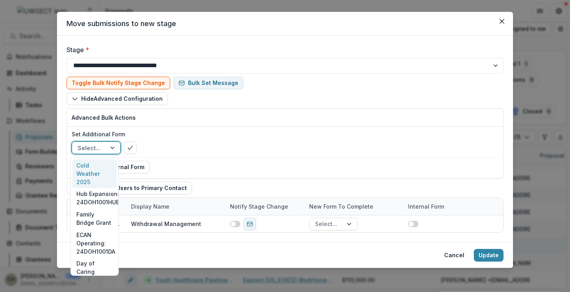
click at [109, 149] on div at bounding box center [113, 148] width 14 height 12
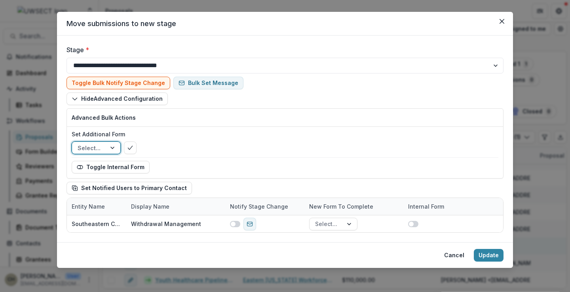
click at [109, 149] on div at bounding box center [113, 148] width 14 height 12
click at [73, 98] on icon "button" at bounding box center [75, 99] width 6 height 6
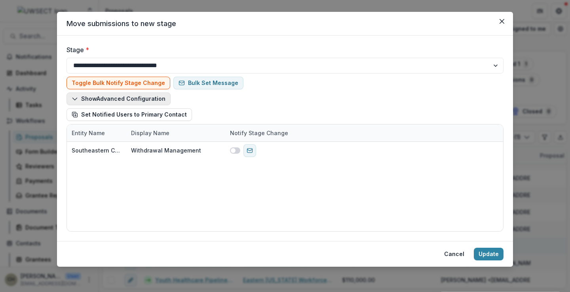
click at [72, 97] on icon "button" at bounding box center [75, 99] width 6 height 6
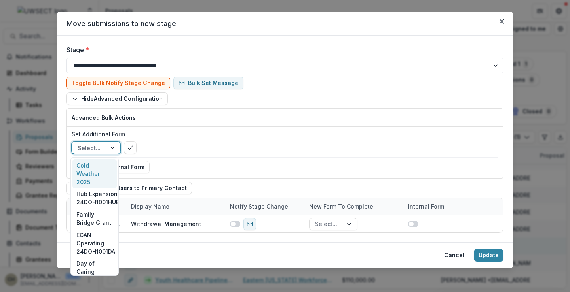
click at [112, 148] on div at bounding box center [113, 148] width 14 height 12
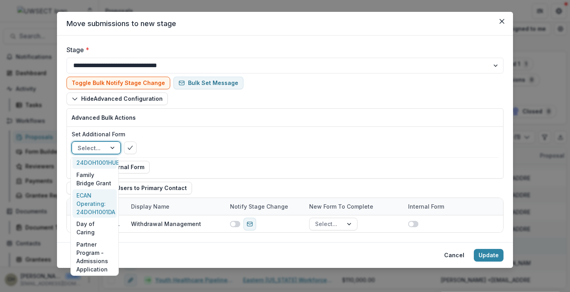
scroll to position [79, 0]
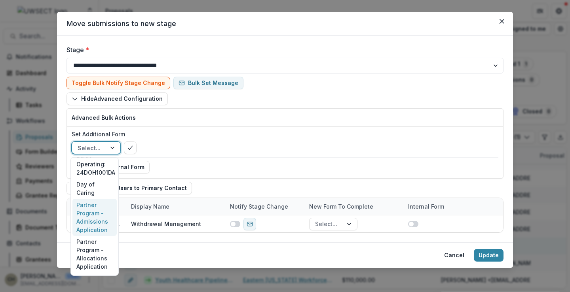
click at [95, 219] on div "Partner Program - Admissions Application" at bounding box center [94, 217] width 44 height 37
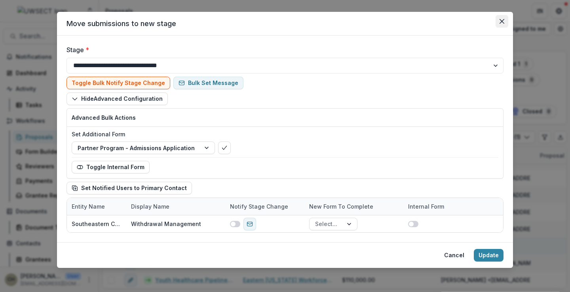
click at [499, 21] on icon "Close" at bounding box center [501, 21] width 5 height 5
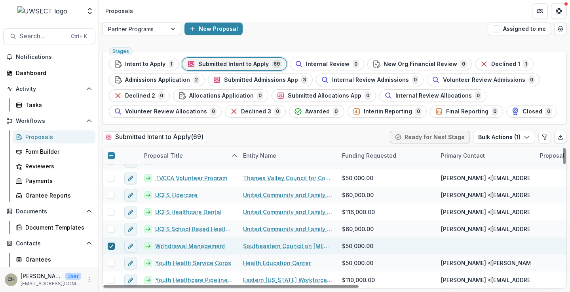
click at [110, 246] on icon at bounding box center [111, 246] width 5 height 4
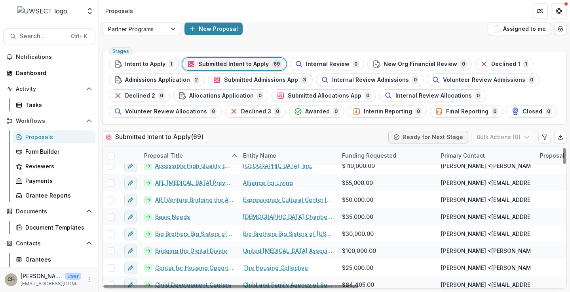
scroll to position [0, 0]
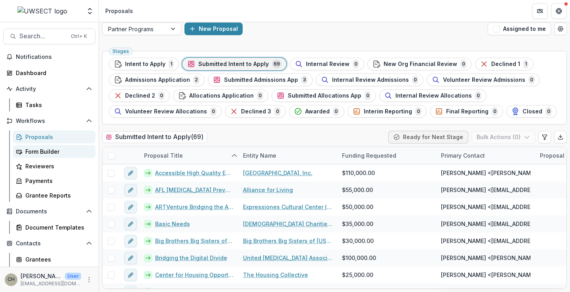
click at [40, 151] on div "Form Builder" at bounding box center [57, 152] width 64 height 8
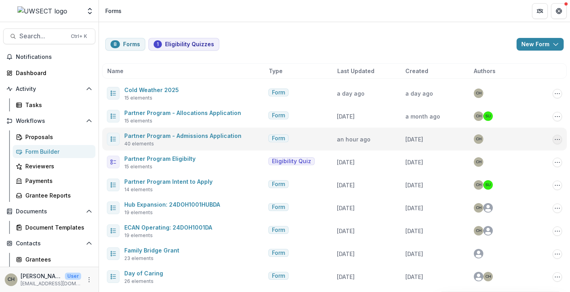
click at [559, 139] on circle "Options" at bounding box center [559, 139] width 0 height 0
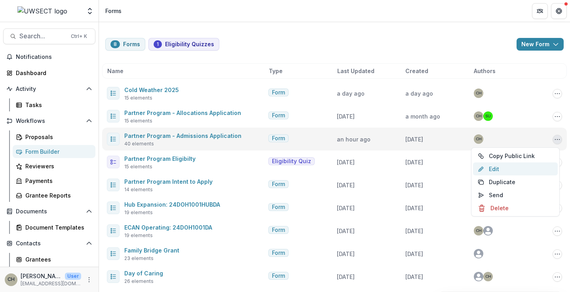
click at [506, 167] on link "Edit" at bounding box center [515, 169] width 85 height 13
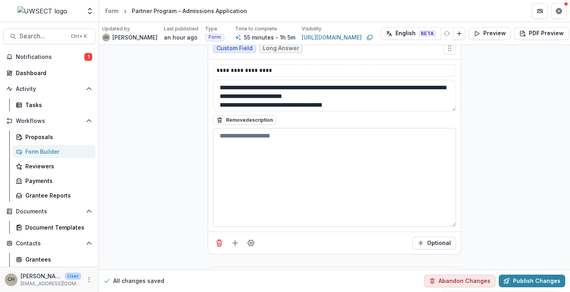
scroll to position [2255, 0]
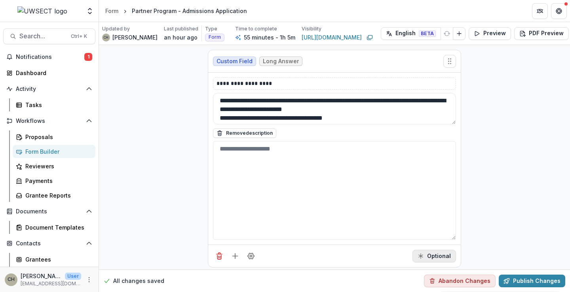
click at [427, 258] on button "Optional" at bounding box center [434, 256] width 44 height 13
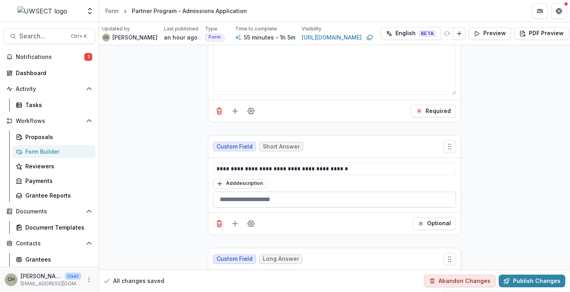
scroll to position [2413, 0]
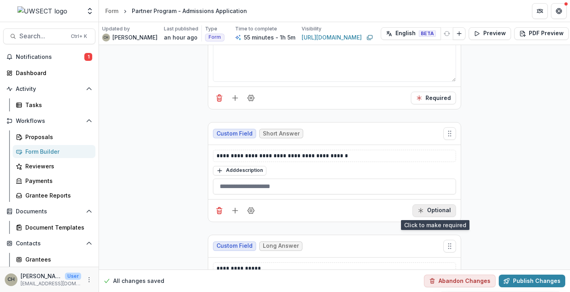
click at [427, 212] on button "Optional" at bounding box center [434, 211] width 44 height 13
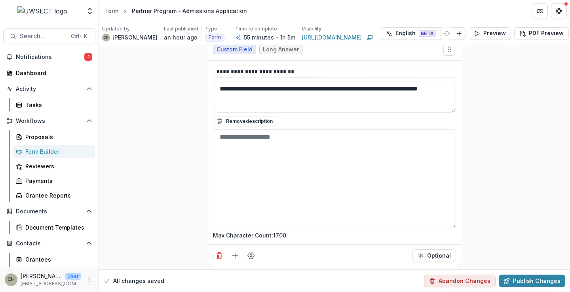
scroll to position [2888, 0]
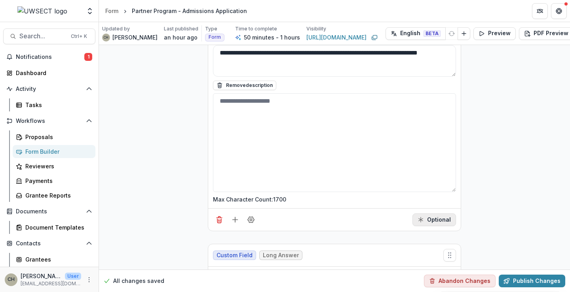
click at [421, 216] on button "Optional" at bounding box center [434, 220] width 44 height 13
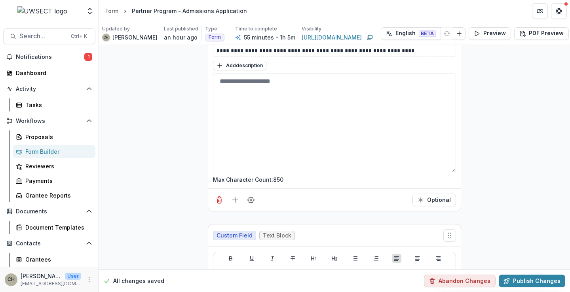
scroll to position [4391, 0]
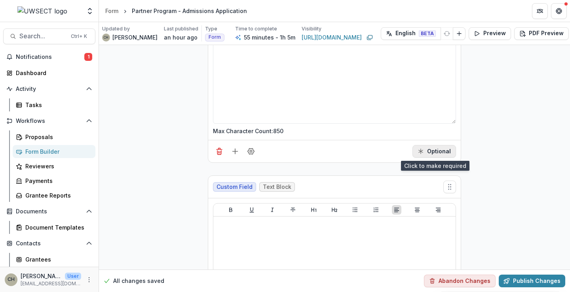
click at [425, 150] on button "Optional" at bounding box center [434, 151] width 44 height 13
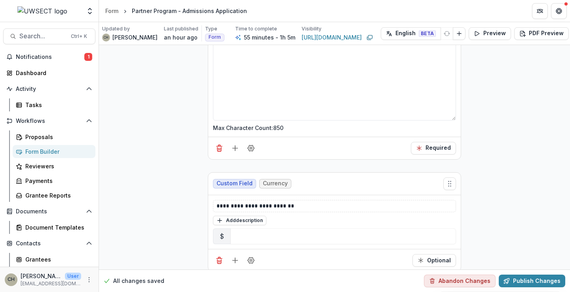
scroll to position [4114, 0]
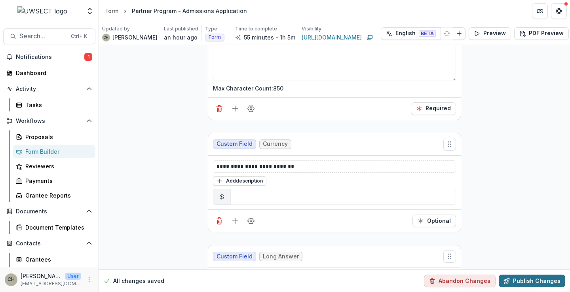
click at [520, 276] on button "Publish Changes" at bounding box center [531, 281] width 66 height 13
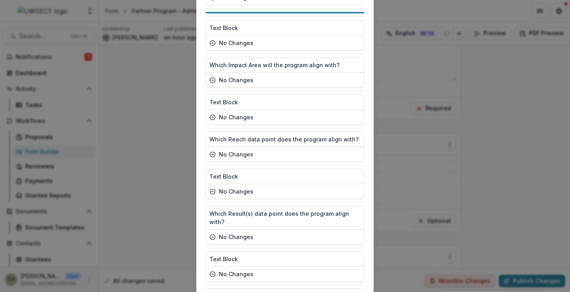
scroll to position [1390, 0]
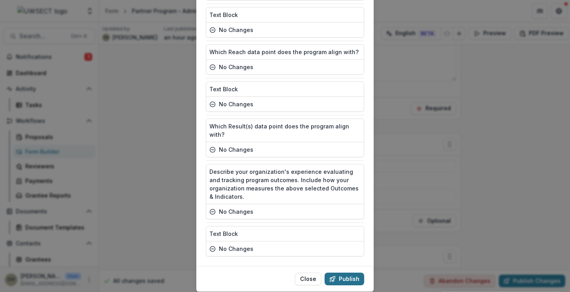
click at [356, 273] on button "Publish" at bounding box center [344, 279] width 40 height 13
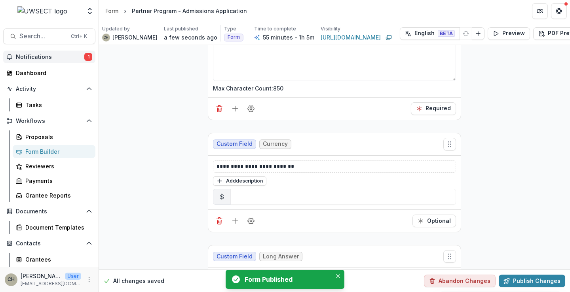
click at [42, 51] on button "Notifications 1" at bounding box center [49, 57] width 92 height 13
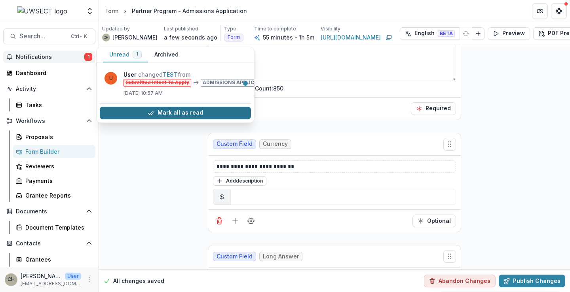
click at [203, 113] on button "Mark all as read" at bounding box center [175, 113] width 151 height 13
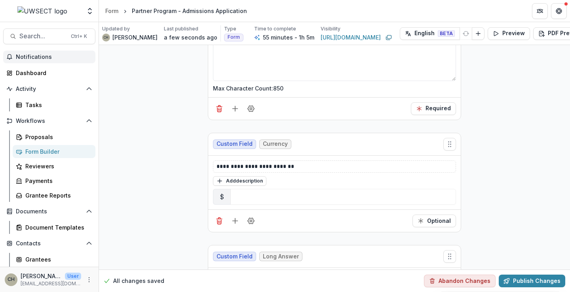
click at [26, 73] on div "Dashboard" at bounding box center [52, 73] width 73 height 8
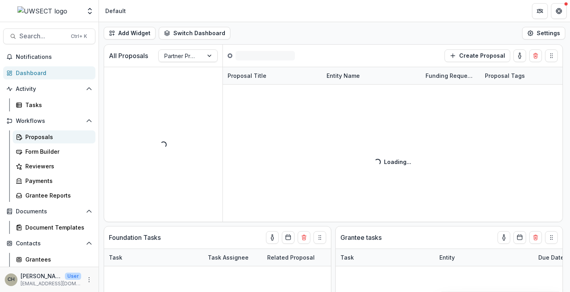
click at [38, 136] on div "Proposals" at bounding box center [57, 137] width 64 height 8
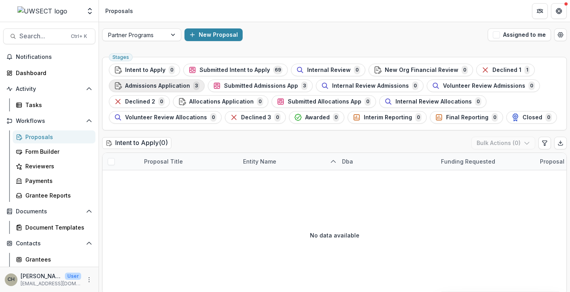
click at [169, 85] on span "Admissions Application" at bounding box center [157, 86] width 65 height 7
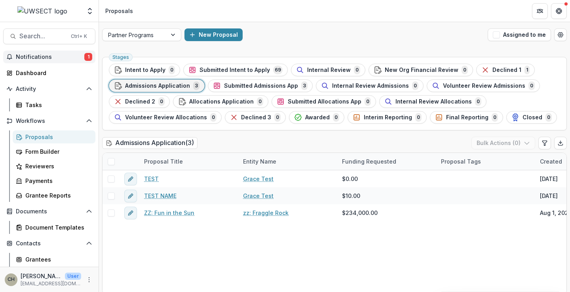
click at [55, 58] on span "Notifications" at bounding box center [50, 57] width 68 height 7
click at [290, 32] on div "New Proposal" at bounding box center [334, 34] width 300 height 13
click at [43, 56] on span "Notifications" at bounding box center [50, 57] width 68 height 7
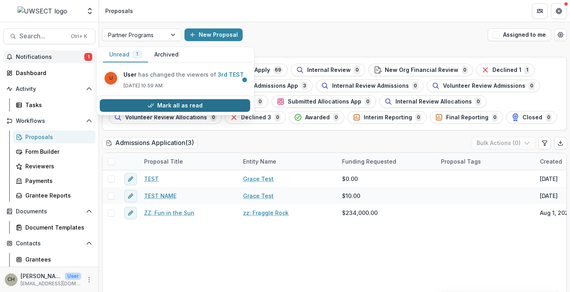
click at [172, 104] on button "Mark all as read" at bounding box center [175, 105] width 150 height 13
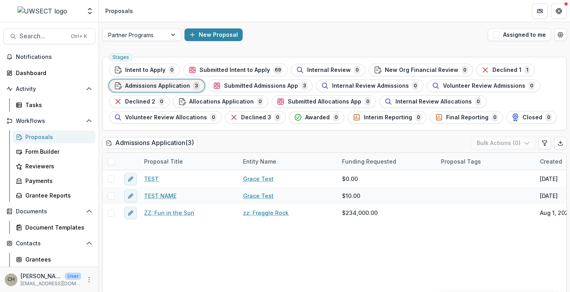
click at [359, 28] on div "New Proposal" at bounding box center [334, 34] width 300 height 13
click at [42, 150] on div "Form Builder" at bounding box center [57, 152] width 64 height 8
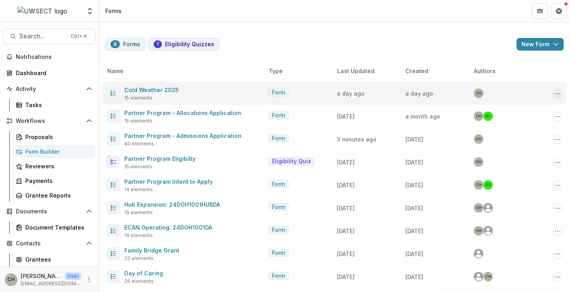
click at [554, 94] on icon "Options" at bounding box center [557, 94] width 6 height 6
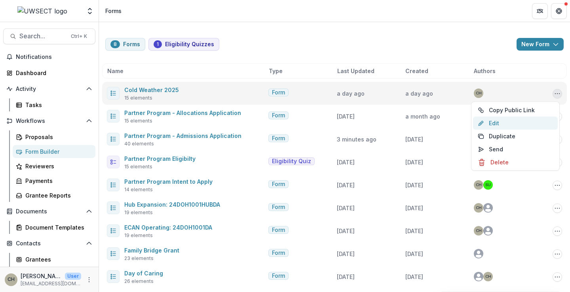
click at [499, 127] on link "Edit" at bounding box center [515, 123] width 85 height 13
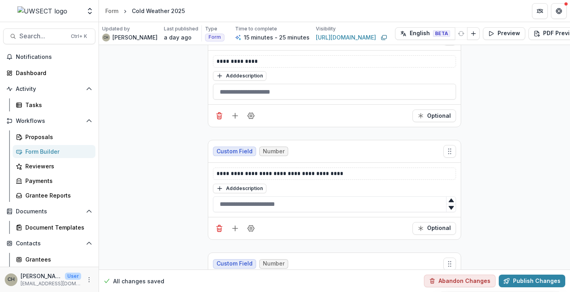
scroll to position [1345, 0]
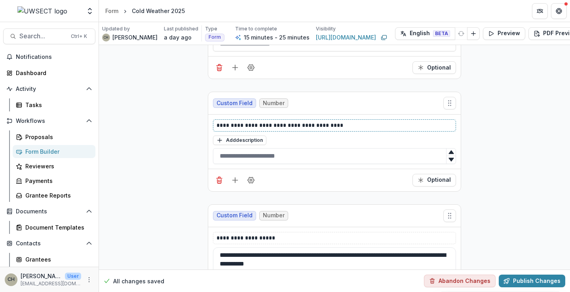
click at [312, 127] on p "**********" at bounding box center [334, 125] width 236 height 8
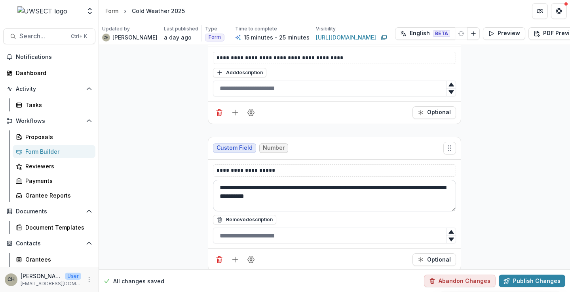
scroll to position [1424, 0]
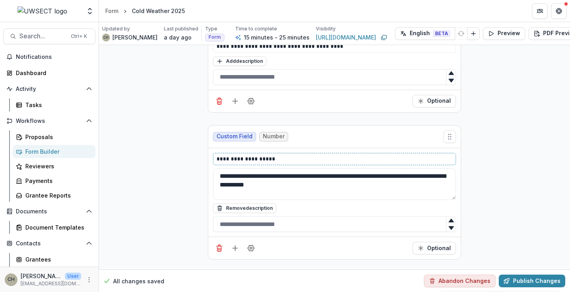
click at [290, 163] on p "**********" at bounding box center [334, 159] width 236 height 8
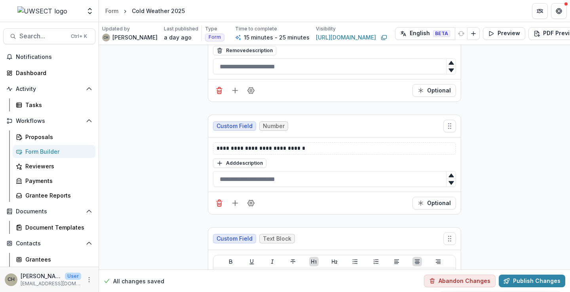
scroll to position [1582, 0]
click at [311, 148] on p "**********" at bounding box center [334, 148] width 236 height 8
click at [235, 150] on p "**********" at bounding box center [334, 148] width 236 height 8
click at [239, 150] on p "**********" at bounding box center [334, 148] width 236 height 8
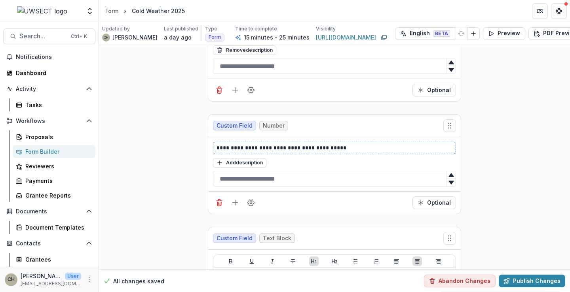
click at [276, 150] on p "**********" at bounding box center [334, 148] width 236 height 8
click at [441, 201] on button "Optional" at bounding box center [434, 203] width 44 height 13
click at [448, 90] on button "Optional" at bounding box center [434, 90] width 44 height 13
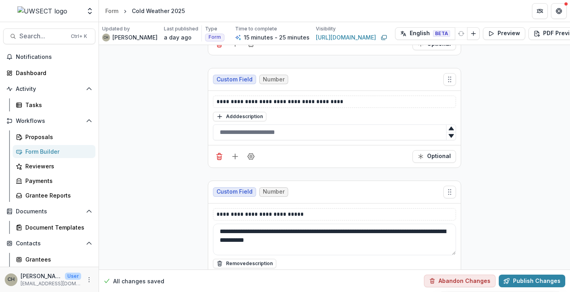
scroll to position [1345, 0]
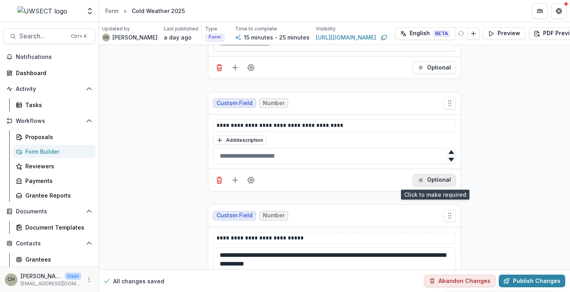
click at [436, 180] on button "Optional" at bounding box center [434, 180] width 44 height 13
click at [437, 68] on button "Optional" at bounding box center [434, 67] width 44 height 13
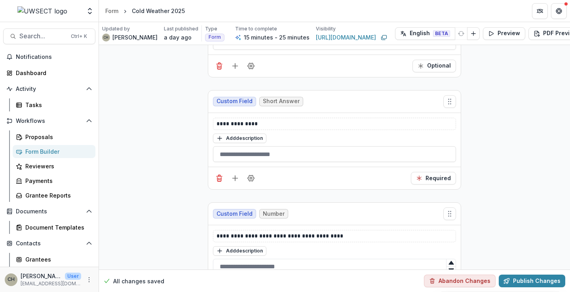
scroll to position [1226, 0]
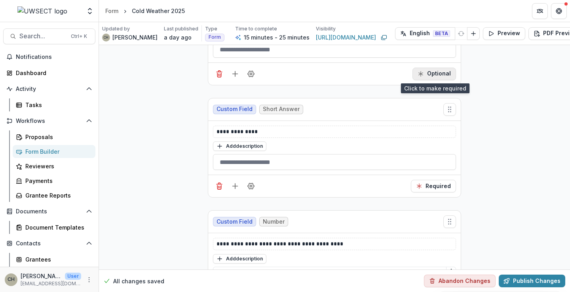
click at [437, 70] on button "Optional" at bounding box center [434, 74] width 44 height 13
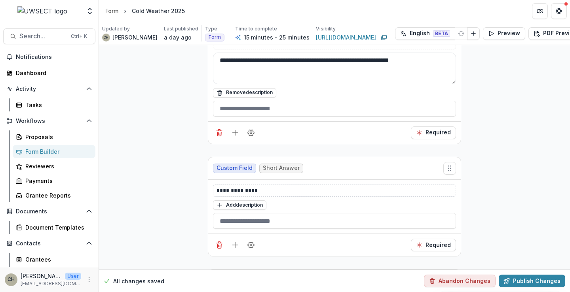
scroll to position [1068, 0]
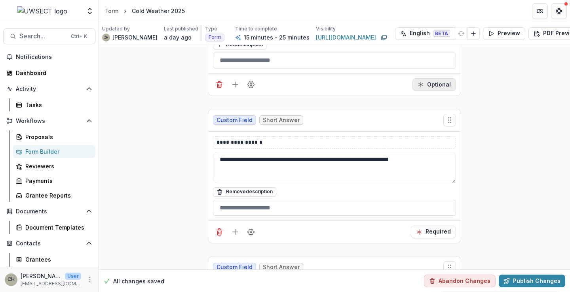
click at [427, 90] on button "Optional" at bounding box center [434, 84] width 44 height 13
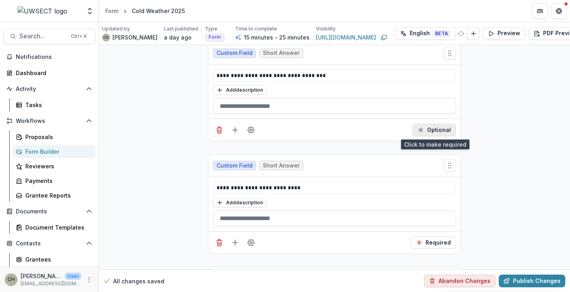
click at [428, 133] on button "Optional" at bounding box center [434, 130] width 44 height 13
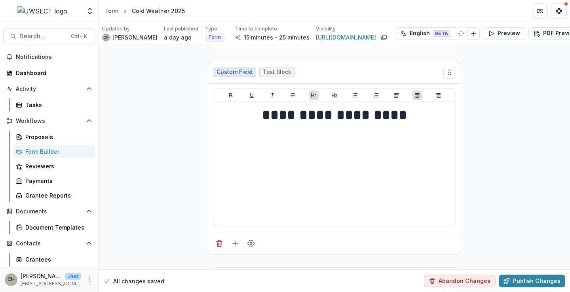
scroll to position [949, 0]
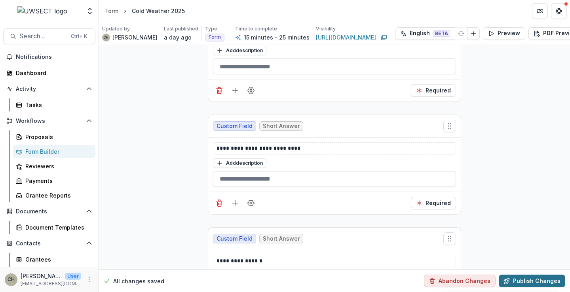
click at [525, 277] on button "Publish Changes" at bounding box center [531, 281] width 66 height 13
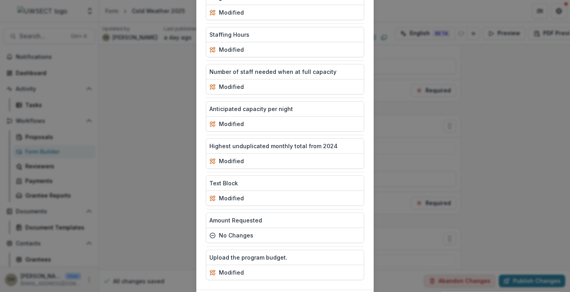
scroll to position [378, 0]
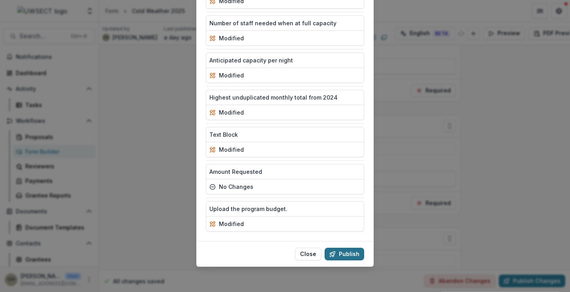
click at [340, 253] on button "Publish" at bounding box center [344, 254] width 40 height 13
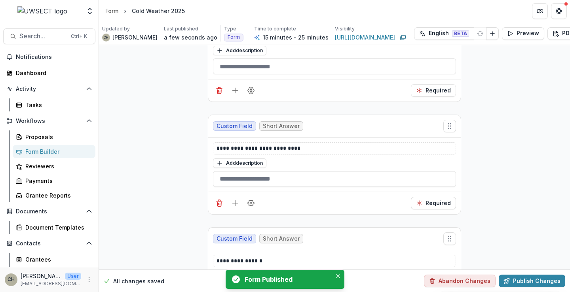
scroll to position [1187, 0]
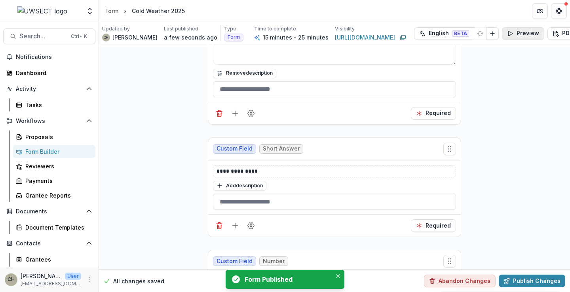
click at [502, 36] on button "Preview" at bounding box center [523, 33] width 42 height 13
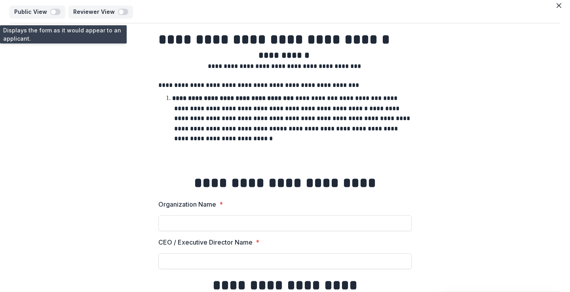
scroll to position [0, 0]
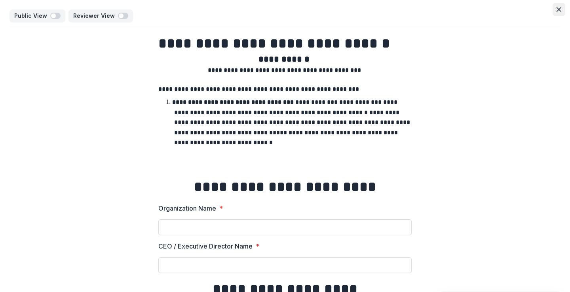
click at [553, 12] on button "Close" at bounding box center [558, 9] width 13 height 13
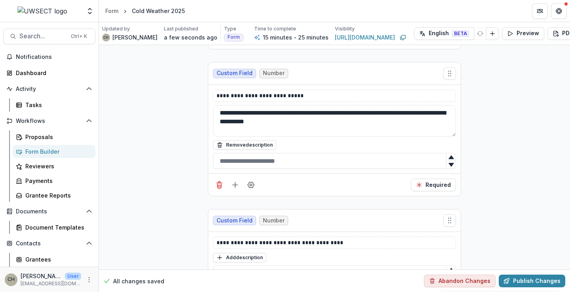
scroll to position [1464, 0]
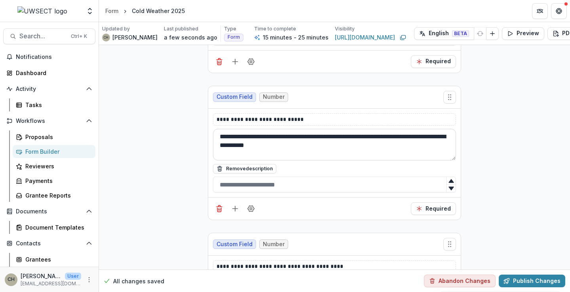
click at [322, 148] on textarea "**********" at bounding box center [334, 145] width 243 height 32
type textarea "**********"
click at [528, 275] on button "Publish Changes" at bounding box center [531, 281] width 66 height 13
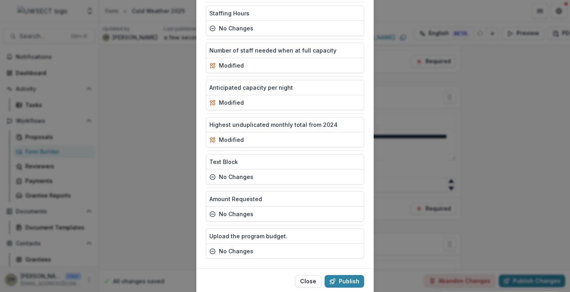
scroll to position [378, 0]
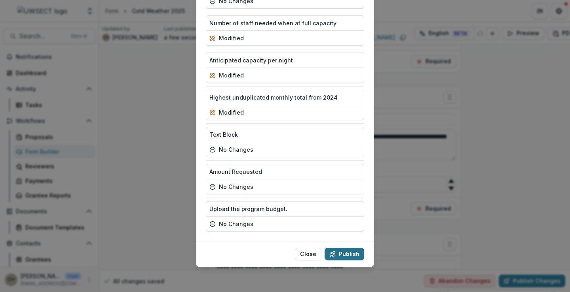
click at [343, 253] on button "Publish" at bounding box center [344, 254] width 40 height 13
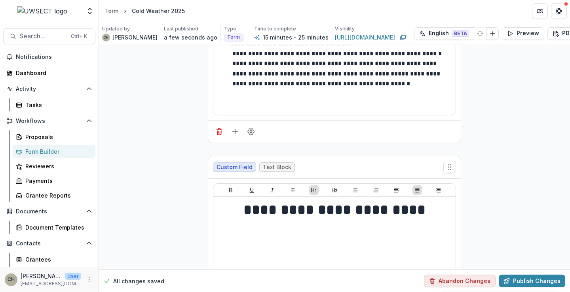
scroll to position [0, 0]
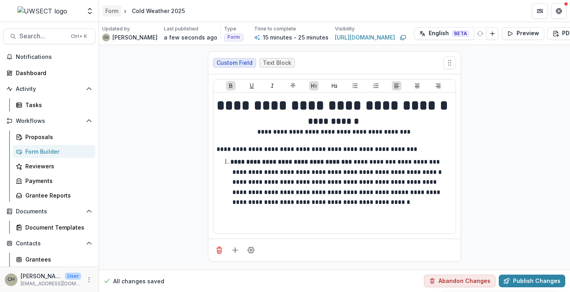
click at [107, 12] on div "Form" at bounding box center [111, 11] width 13 height 8
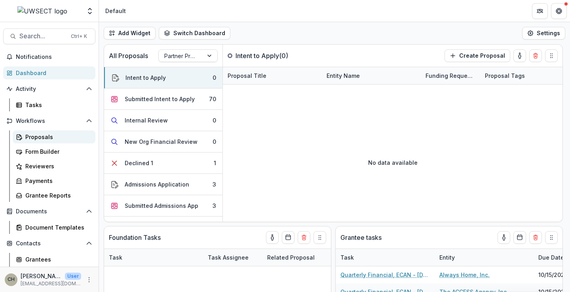
click at [42, 131] on link "Proposals" at bounding box center [54, 137] width 83 height 13
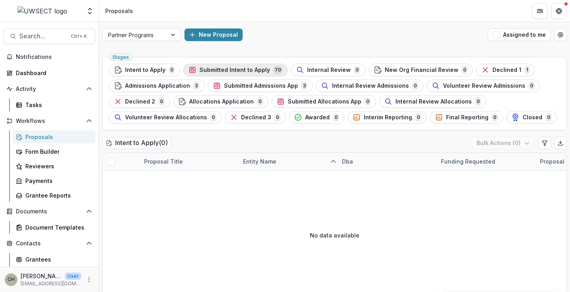
click at [248, 68] on span "Submitted Intent to Apply" at bounding box center [234, 70] width 70 height 7
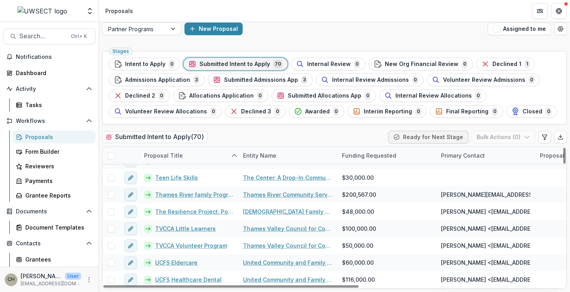
scroll to position [1066, 0]
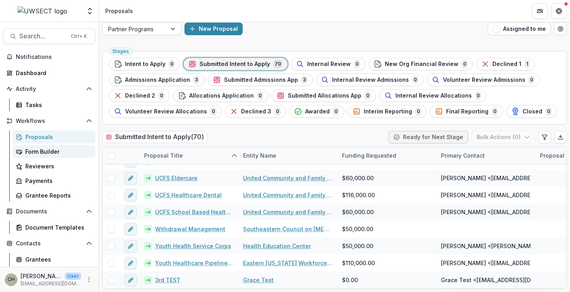
click at [27, 148] on div "Form Builder" at bounding box center [57, 152] width 64 height 8
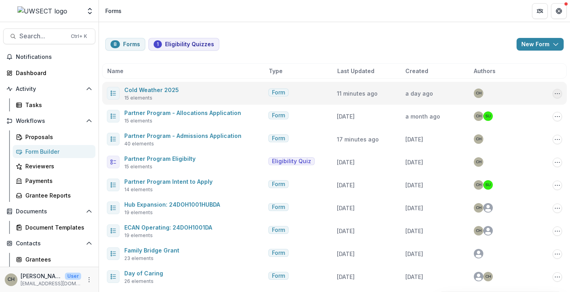
click at [554, 93] on icon "Options" at bounding box center [557, 94] width 6 height 6
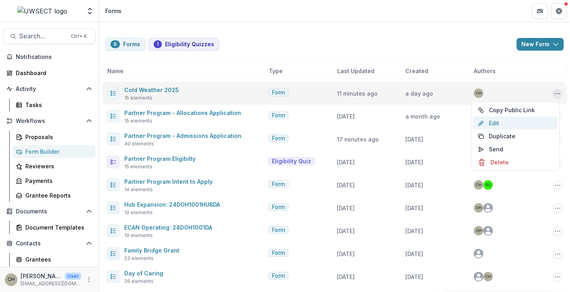
click at [497, 127] on link "Edit" at bounding box center [515, 123] width 85 height 13
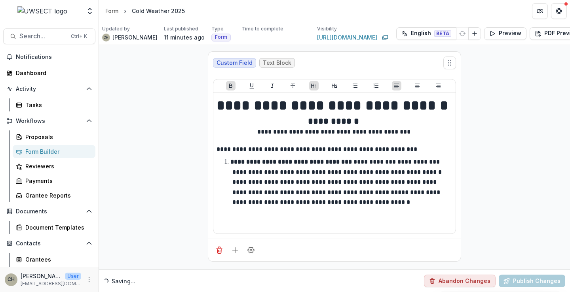
scroll to position [0, 11]
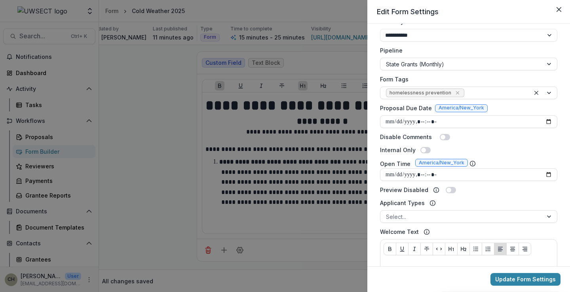
scroll to position [198, 0]
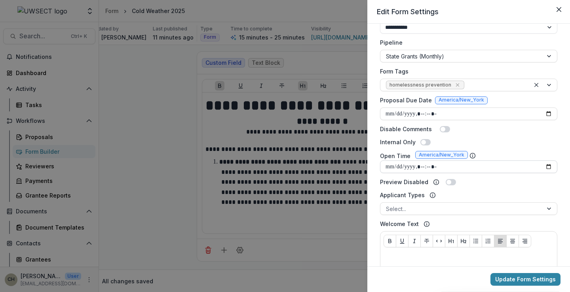
click at [547, 166] on input "Open Time" at bounding box center [468, 167] width 177 height 13
click at [525, 147] on div "**********" at bounding box center [469, 124] width 184 height 578
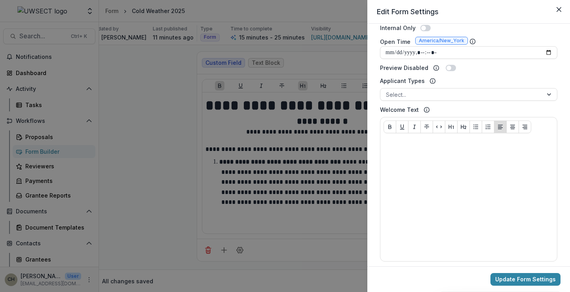
scroll to position [316, 0]
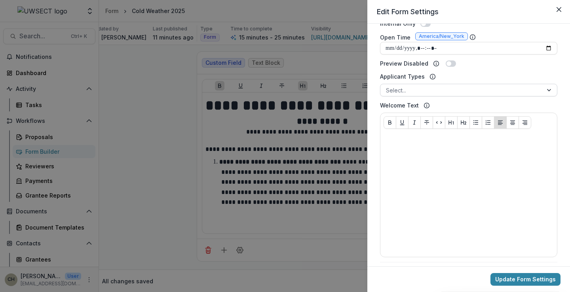
click at [407, 92] on div at bounding box center [461, 90] width 151 height 10
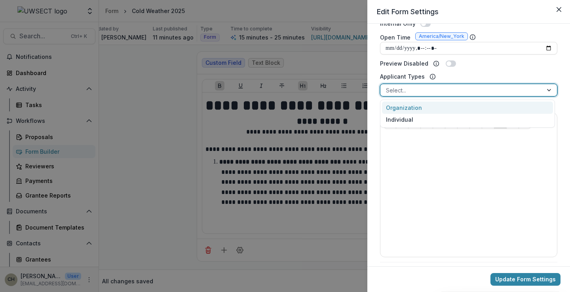
click at [403, 108] on div "Organization" at bounding box center [467, 108] width 171 height 12
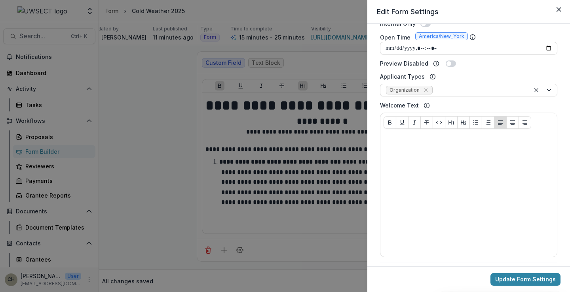
click at [473, 70] on div "**********" at bounding box center [469, 6] width 184 height 578
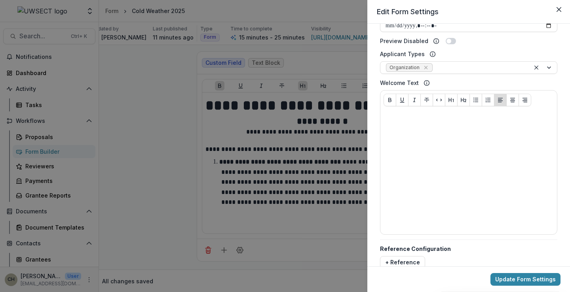
scroll to position [354, 0]
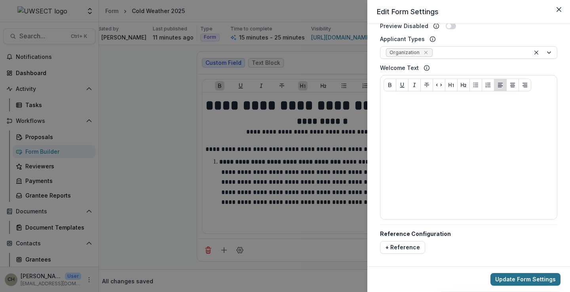
click at [525, 277] on button "Update Form Settings" at bounding box center [525, 279] width 70 height 13
click at [559, 9] on icon "Close" at bounding box center [558, 9] width 5 height 5
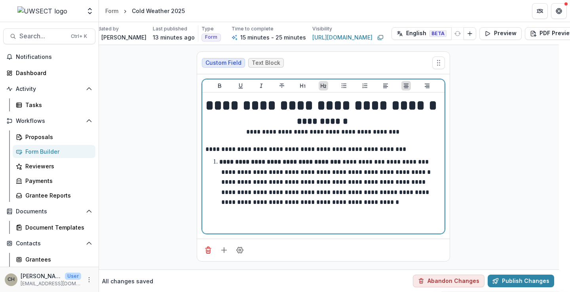
click at [357, 125] on h2 "**********" at bounding box center [323, 122] width 236 height 12
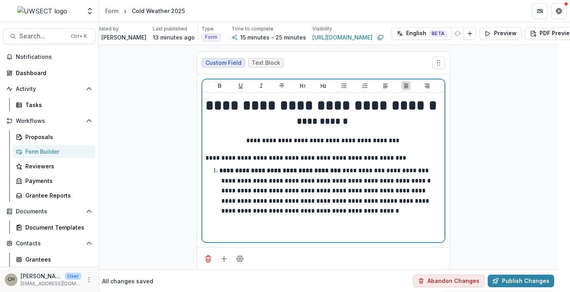
click at [311, 140] on p "**********" at bounding box center [323, 140] width 236 height 9
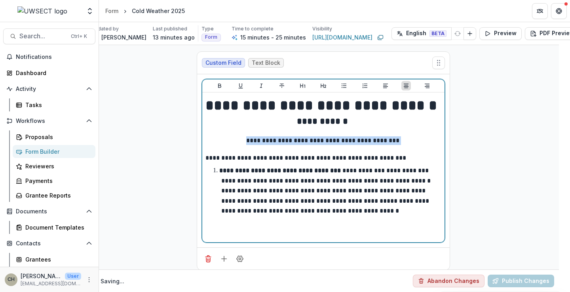
click at [311, 140] on p "**********" at bounding box center [323, 140] width 236 height 9
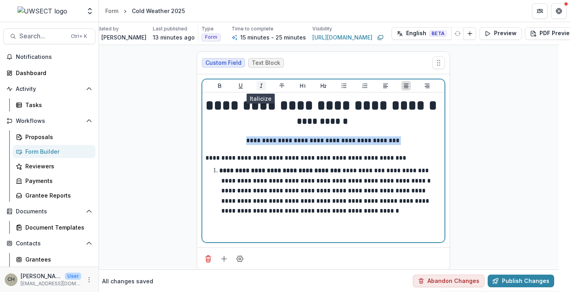
click at [258, 87] on icon "Italicize" at bounding box center [261, 86] width 6 height 6
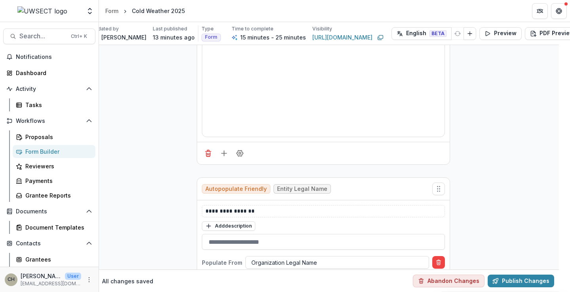
scroll to position [396, 11]
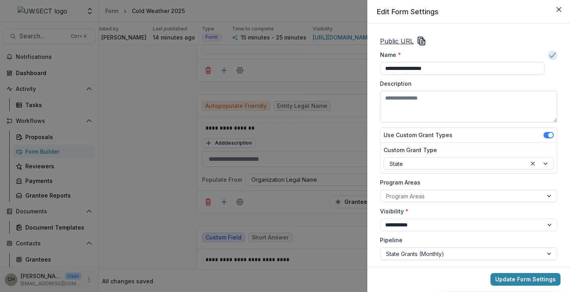
click at [439, 99] on textarea "Description" at bounding box center [468, 107] width 177 height 32
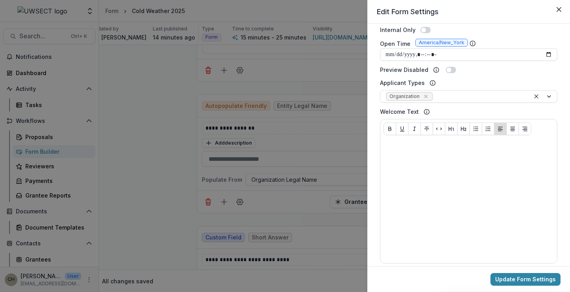
scroll to position [316, 0]
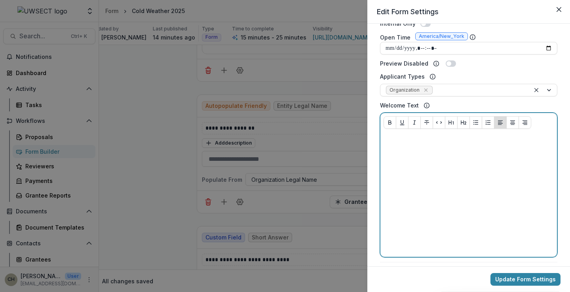
click at [436, 155] on div at bounding box center [468, 194] width 170 height 119
drag, startPoint x: 413, startPoint y: 157, endPoint x: 383, endPoint y: 159, distance: 30.1
click at [383, 159] on div "**********" at bounding box center [468, 194] width 176 height 125
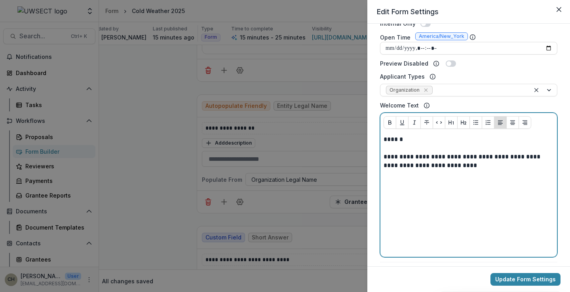
click at [474, 167] on p "**********" at bounding box center [467, 161] width 168 height 17
click at [526, 160] on p "**********" at bounding box center [467, 161] width 168 height 17
click at [403, 180] on div "**********" at bounding box center [468, 194] width 170 height 119
click at [472, 169] on p "**********" at bounding box center [467, 161] width 168 height 17
click at [467, 193] on p "**********" at bounding box center [467, 187] width 168 height 17
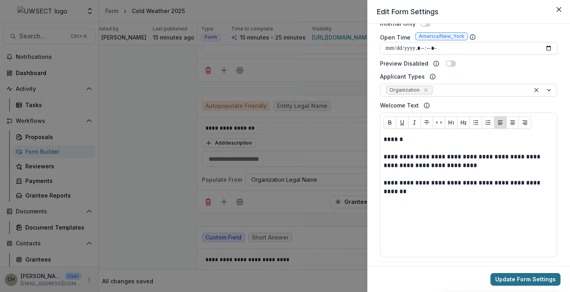
click at [527, 281] on button "Update Form Settings" at bounding box center [525, 279] width 70 height 13
click at [527, 279] on button "Update Form Settings" at bounding box center [525, 279] width 70 height 13
click at [558, 8] on icon "Close" at bounding box center [558, 9] width 5 height 5
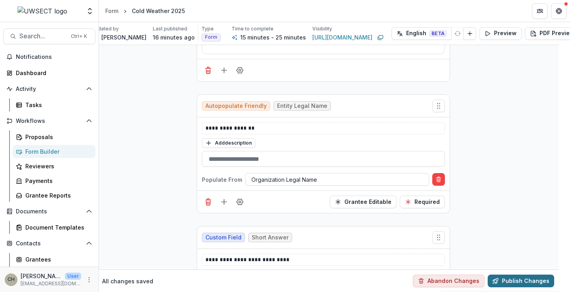
click at [534, 276] on button "Publish Changes" at bounding box center [520, 281] width 66 height 13
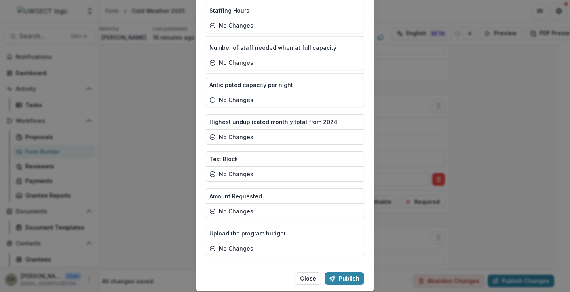
scroll to position [378, 0]
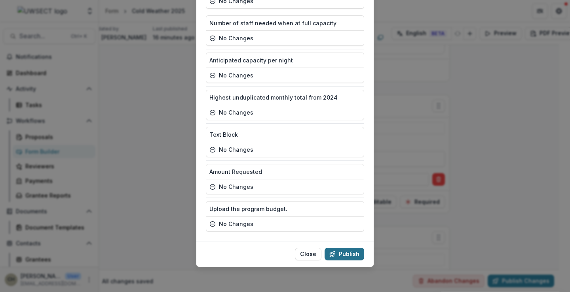
click at [349, 250] on button "Publish" at bounding box center [344, 254] width 40 height 13
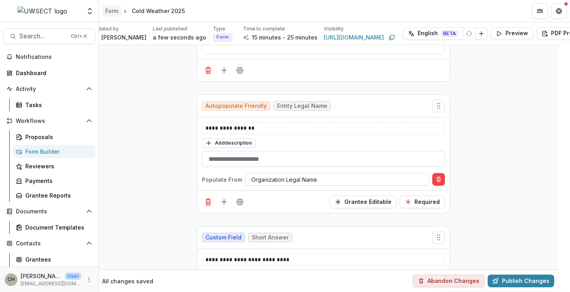
click at [117, 13] on div "Form" at bounding box center [111, 11] width 13 height 8
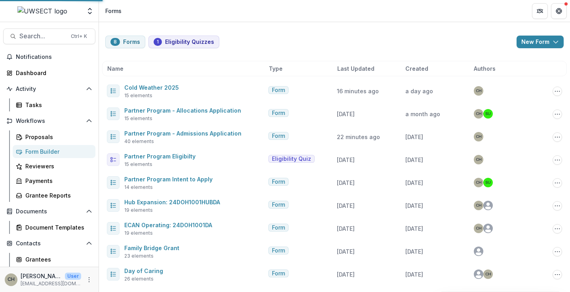
scroll to position [2, 0]
click at [86, 282] on icon "More" at bounding box center [89, 280] width 6 height 6
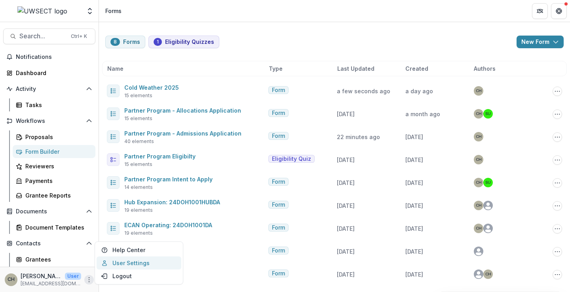
click at [131, 266] on link "User Settings" at bounding box center [139, 263] width 85 height 13
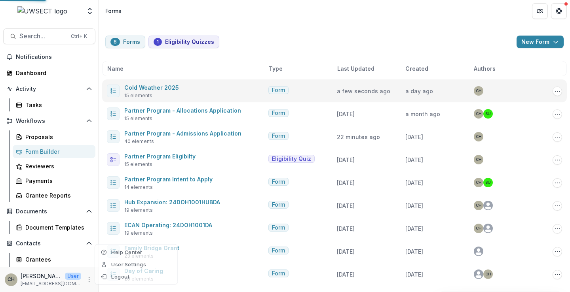
select select "****"
select select "**********"
select select "****"
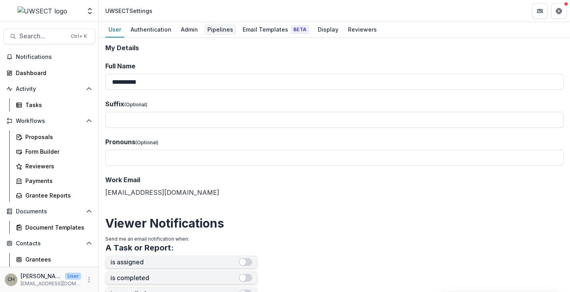
click at [218, 32] on div "Pipelines" at bounding box center [220, 29] width 32 height 11
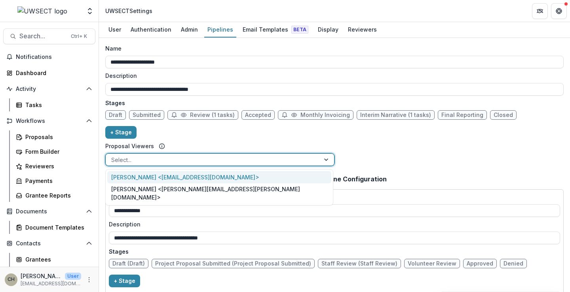
click at [249, 161] on div at bounding box center [212, 160] width 203 height 10
click at [381, 154] on div "**********" at bounding box center [334, 106] width 458 height 125
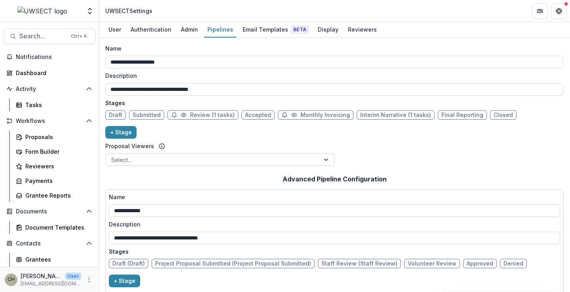
click at [267, 159] on div at bounding box center [212, 160] width 203 height 10
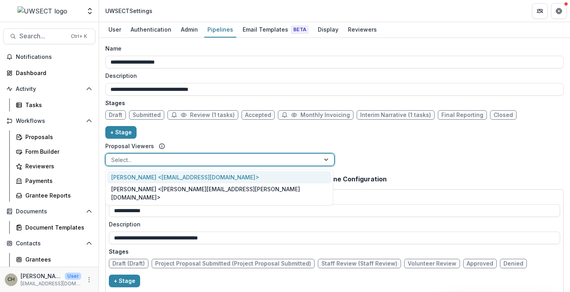
drag, startPoint x: 178, startPoint y: 176, endPoint x: 180, endPoint y: 164, distance: 12.4
click at [178, 176] on div "Carli Herz <carli.herz@uwsect.org>" at bounding box center [219, 177] width 224 height 12
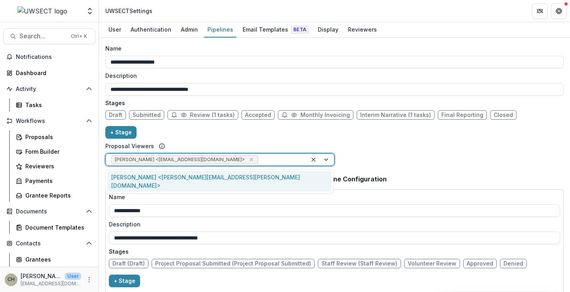
click at [259, 159] on div at bounding box center [280, 160] width 42 height 10
click at [193, 180] on div "Scott Umbel <scott.umbel@uwsect.org>" at bounding box center [219, 181] width 224 height 21
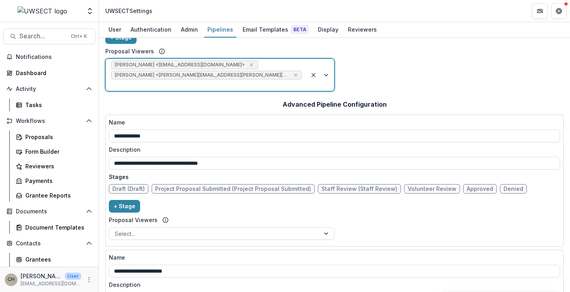
scroll to position [158, 0]
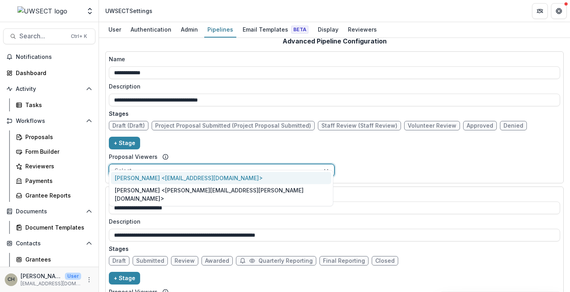
click at [163, 166] on div at bounding box center [214, 171] width 199 height 10
click at [150, 180] on div "Carli Herz <carli.herz@uwsect.org>" at bounding box center [221, 178] width 220 height 12
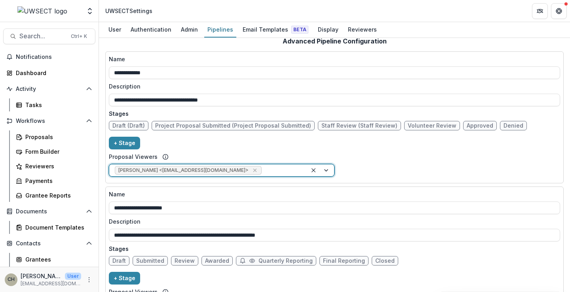
click at [263, 166] on div at bounding box center [282, 171] width 38 height 10
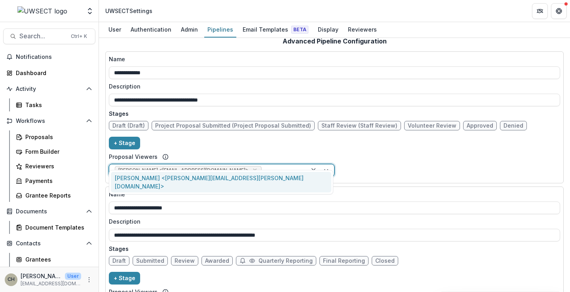
click at [200, 176] on div "Scott Umbel <scott.umbel@uwsect.org>" at bounding box center [221, 182] width 220 height 21
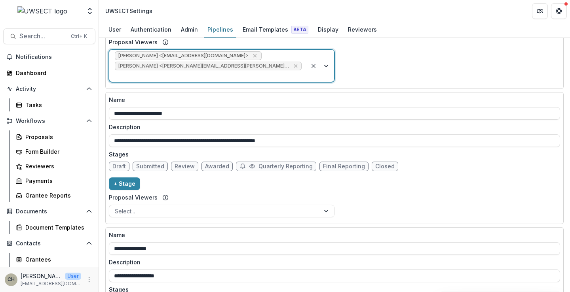
scroll to position [277, 0]
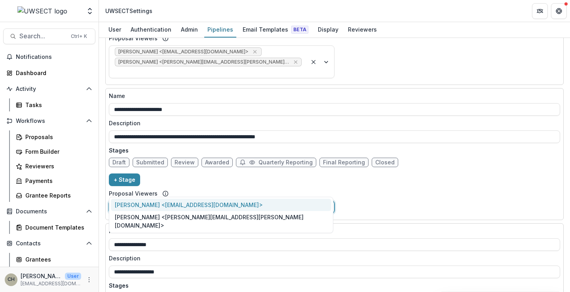
click at [143, 203] on div at bounding box center [214, 208] width 199 height 10
click at [146, 205] on div "Carli Herz <carli.herz@uwsect.org>" at bounding box center [221, 205] width 220 height 12
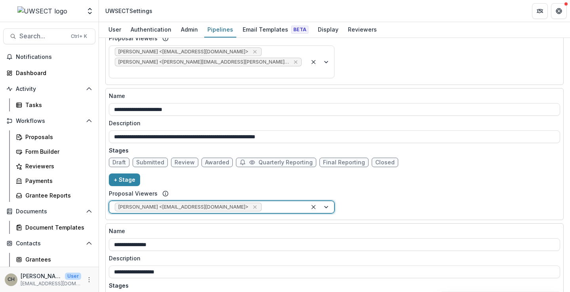
click at [263, 203] on div at bounding box center [282, 208] width 38 height 10
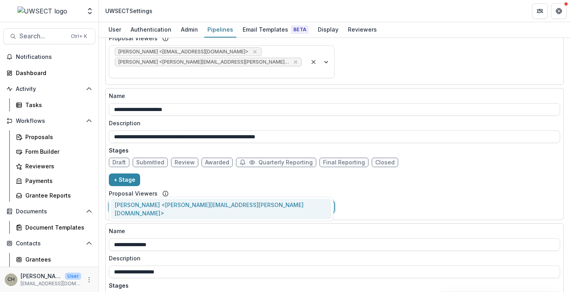
click at [169, 205] on div "Scott Umbel <scott.umbel@uwsect.org>" at bounding box center [221, 209] width 220 height 21
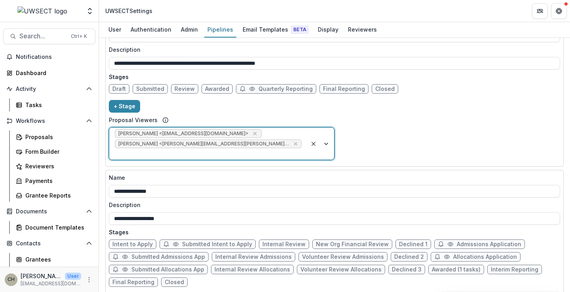
scroll to position [391, 0]
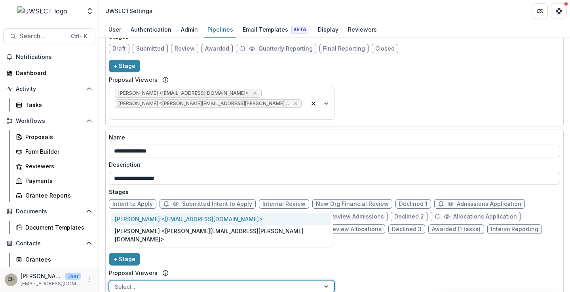
click at [124, 282] on div at bounding box center [214, 287] width 199 height 10
click at [140, 225] on div "Carli Herz <carli.herz@uwsect.org>" at bounding box center [221, 219] width 220 height 12
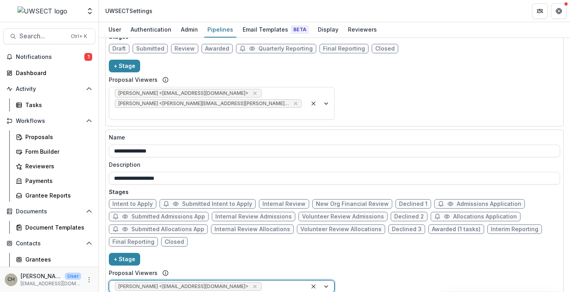
click at [263, 282] on div at bounding box center [282, 287] width 38 height 10
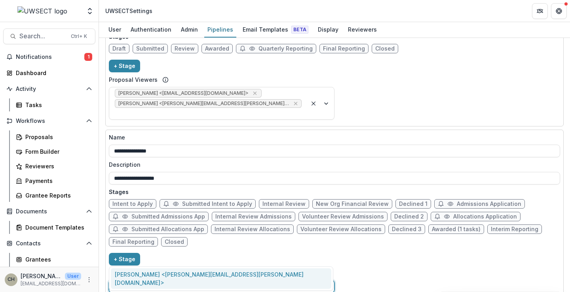
click at [165, 273] on div "Scott Umbel <scott.umbel@uwsect.org>" at bounding box center [221, 279] width 220 height 21
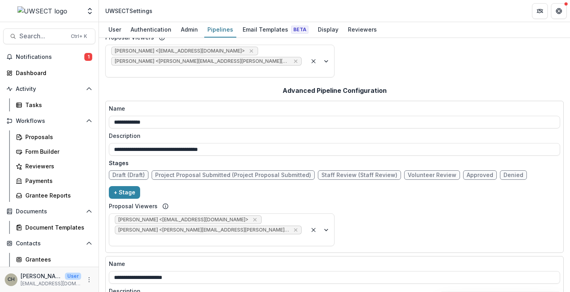
scroll to position [0, 0]
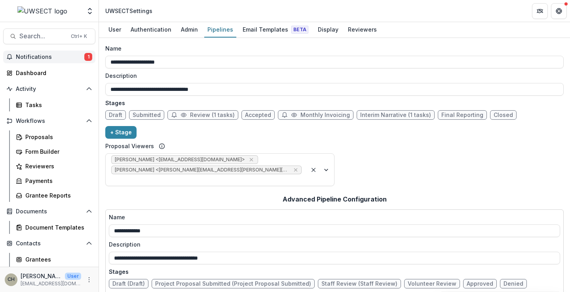
click at [49, 61] on button "Notifications 1" at bounding box center [49, 57] width 92 height 13
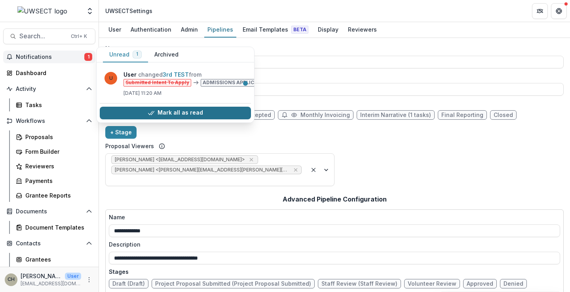
click at [190, 112] on button "Mark all as read" at bounding box center [175, 113] width 151 height 13
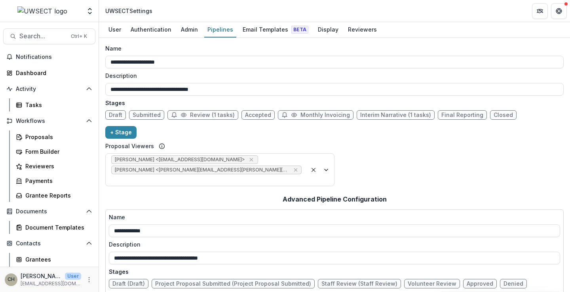
click at [312, 42] on div "**********" at bounding box center [334, 165] width 471 height 254
click at [32, 74] on div "Dashboard" at bounding box center [52, 73] width 73 height 8
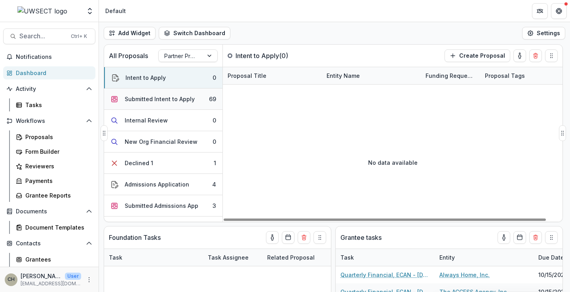
click at [166, 99] on div "Submitted Intent to Apply" at bounding box center [160, 99] width 70 height 8
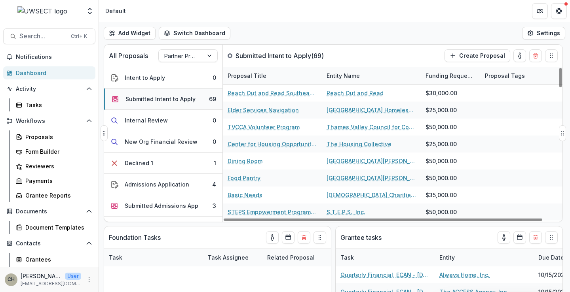
click at [172, 96] on div "Submitted Intent to Apply" at bounding box center [160, 99] width 70 height 8
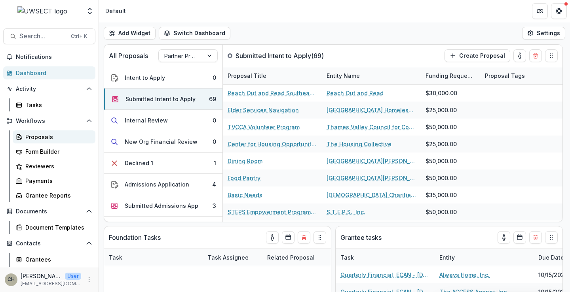
click at [48, 137] on div "Proposals" at bounding box center [57, 137] width 64 height 8
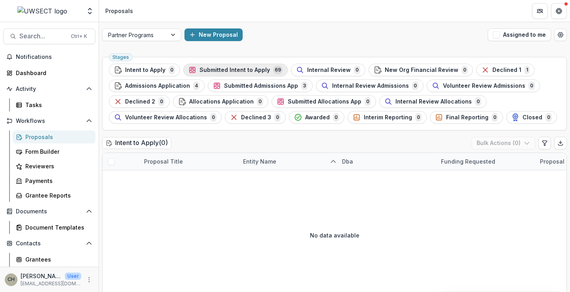
click at [236, 72] on span "Submitted Intent to Apply" at bounding box center [234, 70] width 70 height 7
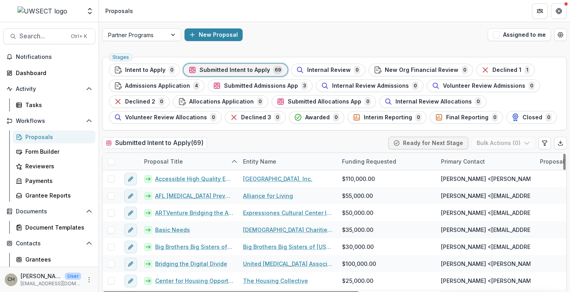
click at [110, 159] on span at bounding box center [111, 161] width 7 height 7
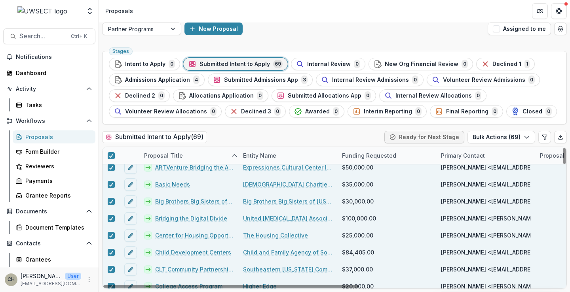
scroll to position [79, 0]
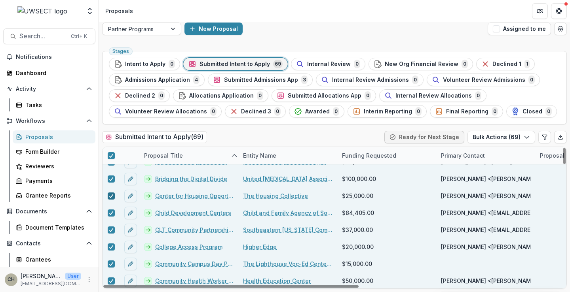
click at [110, 195] on icon at bounding box center [111, 196] width 5 height 4
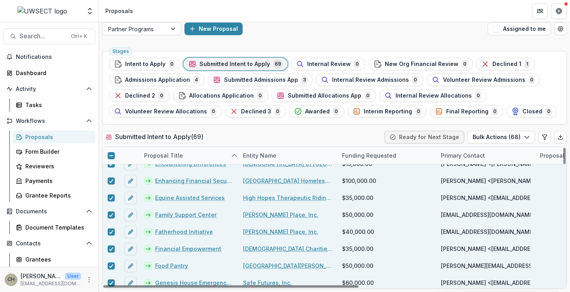
scroll to position [316, 0]
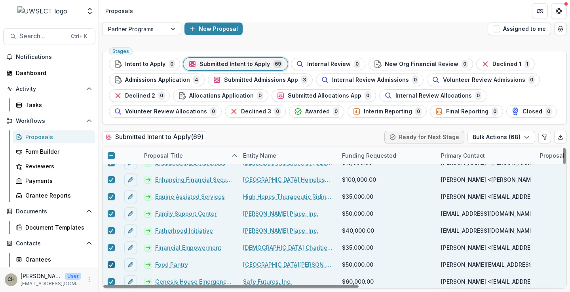
click at [112, 266] on icon at bounding box center [111, 265] width 5 height 4
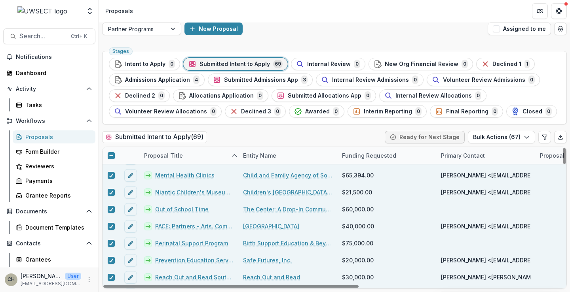
scroll to position [752, 0]
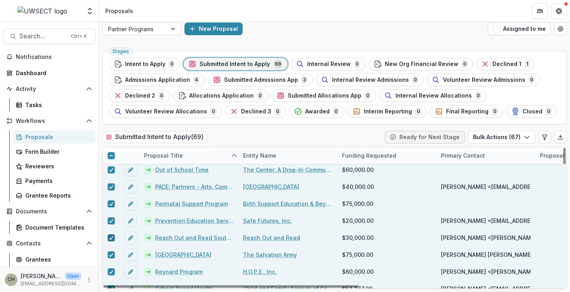
click at [112, 239] on icon at bounding box center [111, 238] width 5 height 4
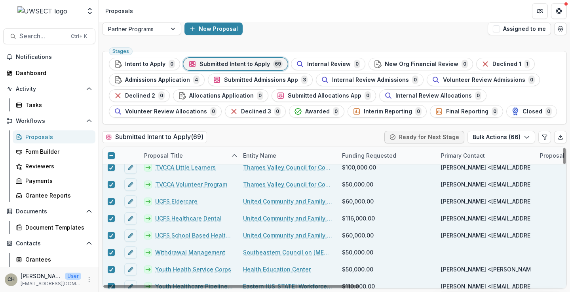
scroll to position [1049, 0]
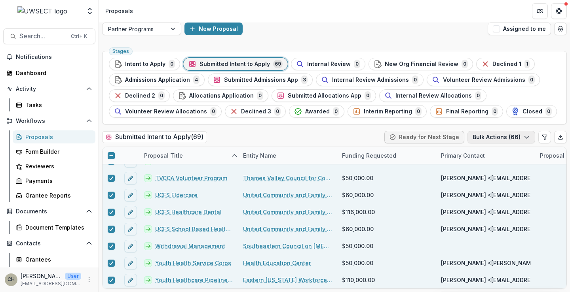
click at [524, 134] on icon "button" at bounding box center [526, 137] width 6 height 6
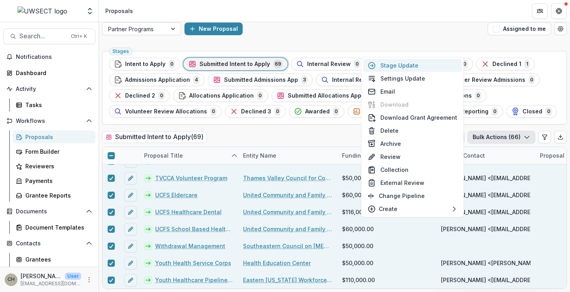
click at [412, 65] on button "Stage Update" at bounding box center [412, 65] width 99 height 13
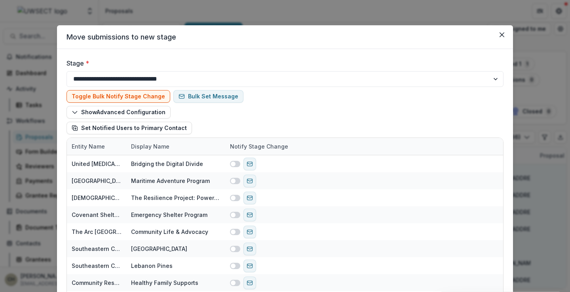
click at [123, 78] on div at bounding box center [138, 75] width 30 height 11
click at [144, 58] on div "**********" at bounding box center [285, 211] width 456 height 324
click at [492, 77] on select "**********" at bounding box center [284, 79] width 437 height 16
select select "**********"
click at [66, 71] on select "**********" at bounding box center [284, 79] width 437 height 16
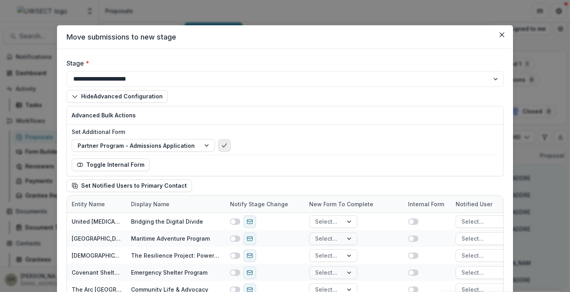
click at [221, 145] on icon "bulk-confirm-option" at bounding box center [224, 145] width 6 height 6
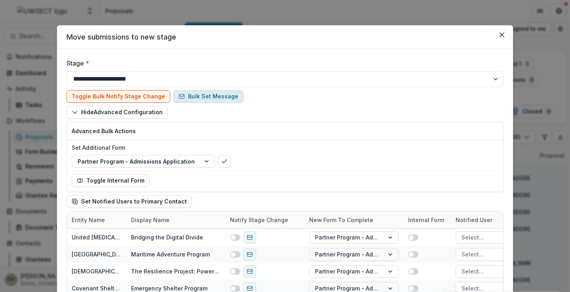
click at [197, 95] on button "Bulk Set Message" at bounding box center [208, 96] width 70 height 13
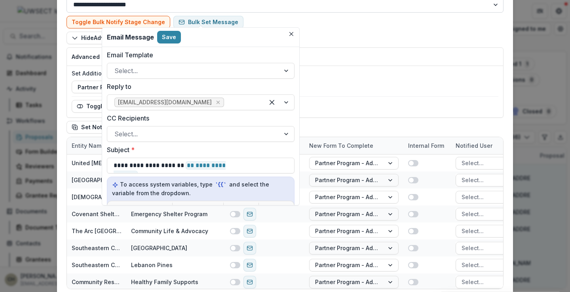
scroll to position [79, 0]
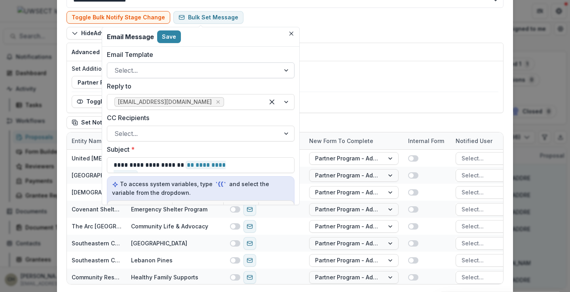
click at [144, 67] on div at bounding box center [193, 70] width 158 height 11
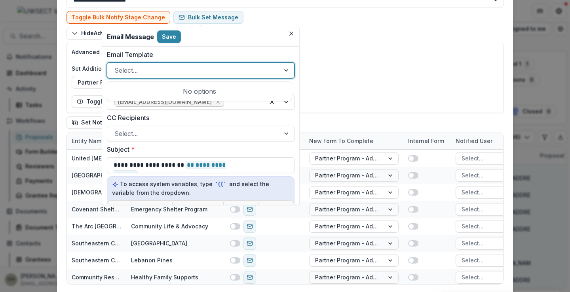
click at [144, 67] on div at bounding box center [193, 70] width 158 height 11
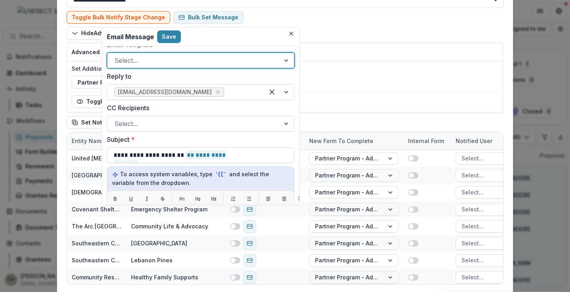
scroll to position [0, 0]
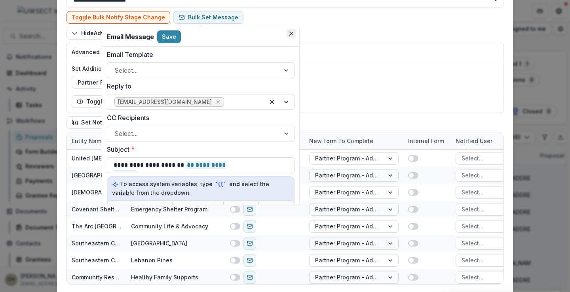
click at [294, 34] on button "Close" at bounding box center [290, 33] width 9 height 9
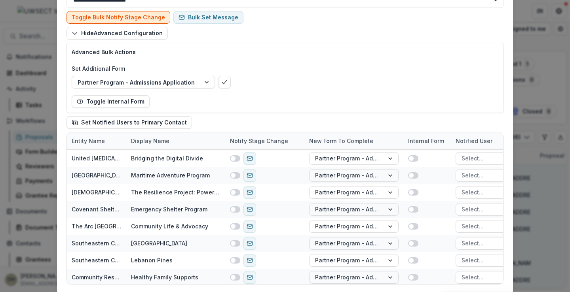
click at [144, 18] on button "Toggle Bulk Notify Stage Change" at bounding box center [118, 17] width 104 height 13
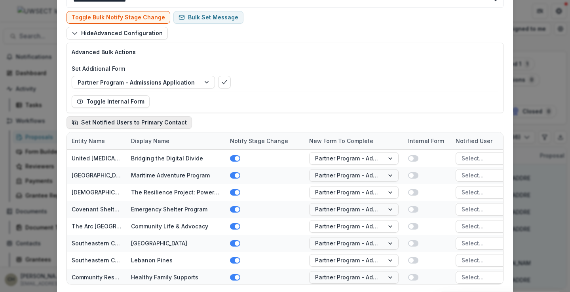
click at [88, 121] on button "Set Notified Users to Primary Contact" at bounding box center [128, 122] width 125 height 13
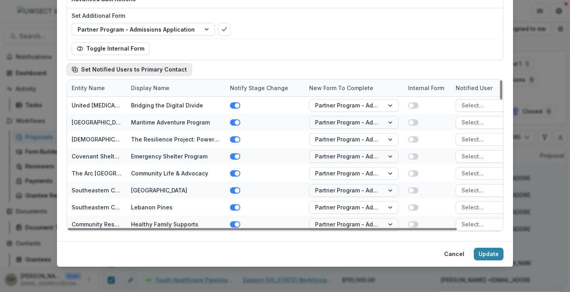
click at [76, 69] on line "button" at bounding box center [76, 70] width 0 height 2
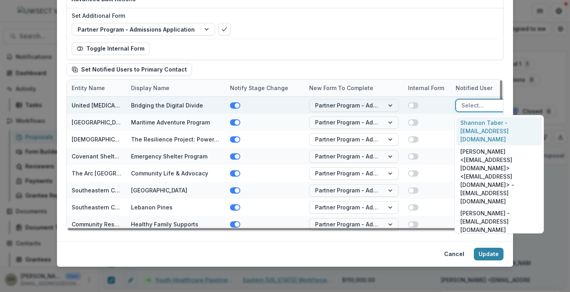
click at [475, 107] on div at bounding box center [492, 105] width 63 height 10
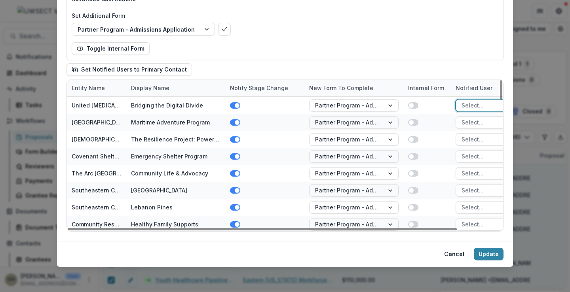
click at [458, 63] on div "Hide Advanced Configuration Advanced Bulk Actions Set Additional Form Partner P…" at bounding box center [284, 25] width 437 height 102
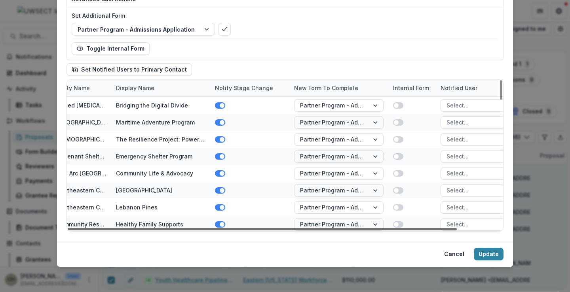
scroll to position [0, 47]
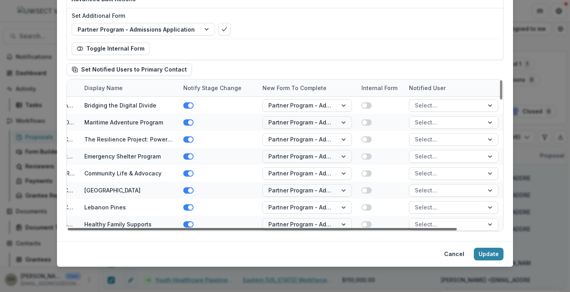
drag, startPoint x: 409, startPoint y: 229, endPoint x: 474, endPoint y: 230, distance: 64.9
click at [456, 230] on div at bounding box center [262, 229] width 389 height 2
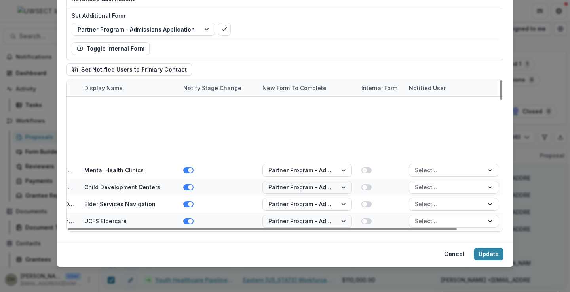
scroll to position [988, 47]
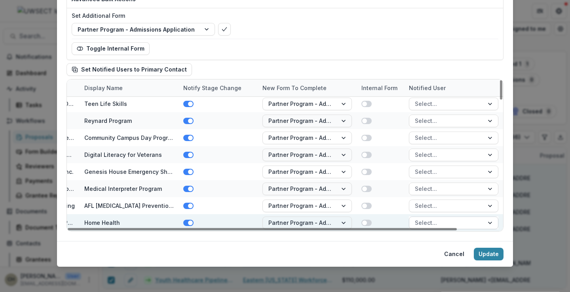
click at [458, 222] on div at bounding box center [446, 223] width 63 height 10
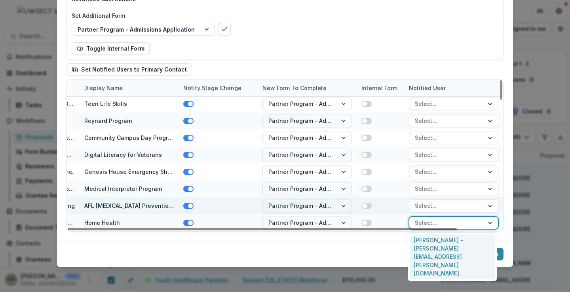
click at [451, 243] on div "Karen DeSantis - karen.desantis@ynhh.org" at bounding box center [451, 257] width 85 height 45
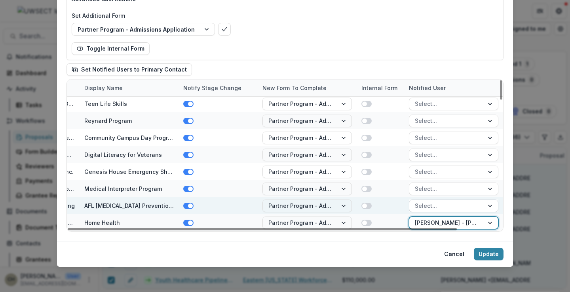
click at [438, 207] on div at bounding box center [446, 206] width 63 height 10
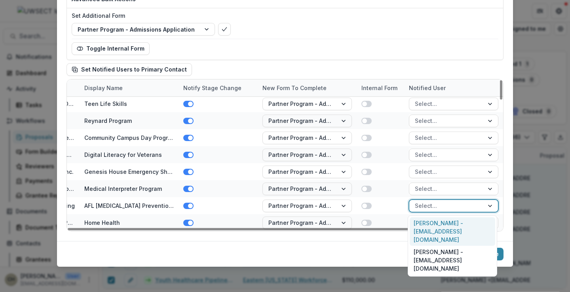
click at [438, 229] on div "Kelly Thompson - kthompson@allianceforliving.org" at bounding box center [451, 232] width 85 height 29
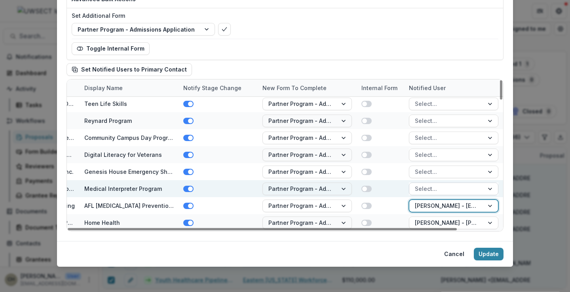
click at [433, 189] on div at bounding box center [446, 189] width 63 height 10
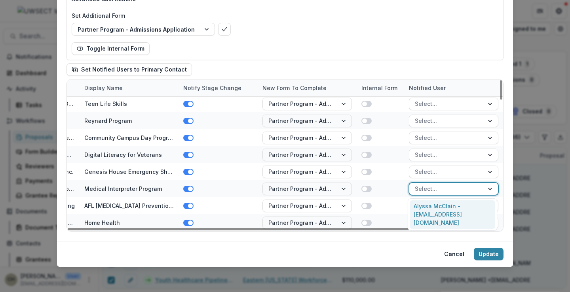
click at [433, 207] on div "Alyssa McClain - mcclain@healtheducenter.org" at bounding box center [451, 215] width 85 height 29
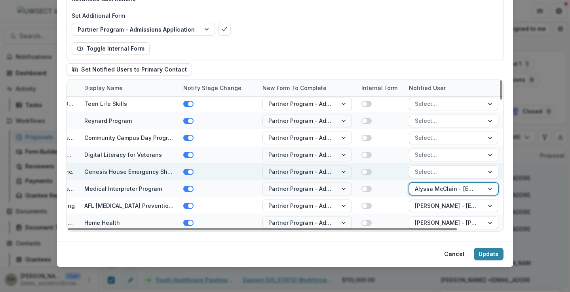
click at [426, 173] on div at bounding box center [446, 172] width 63 height 10
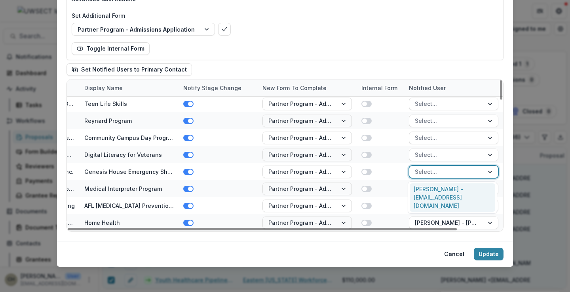
click at [427, 193] on div "Margaret Soussloff - msoussloff@safefuturesct.org" at bounding box center [451, 198] width 85 height 29
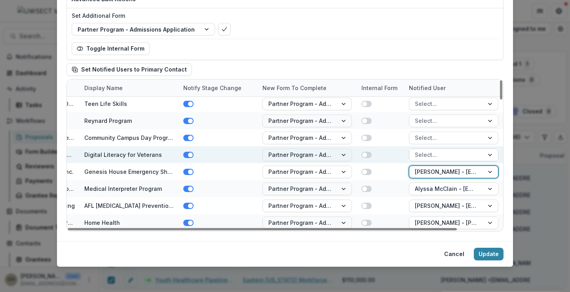
click at [425, 155] on div at bounding box center [446, 155] width 63 height 10
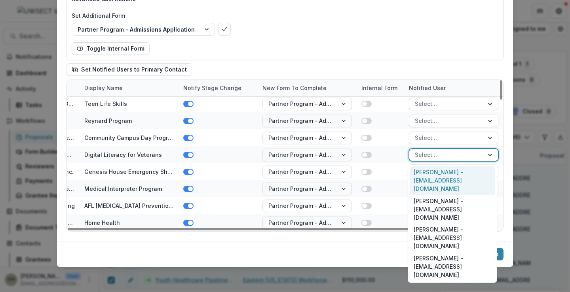
click at [428, 171] on div "Valerie Cammarota - vcammarota@escrec.org" at bounding box center [451, 181] width 85 height 29
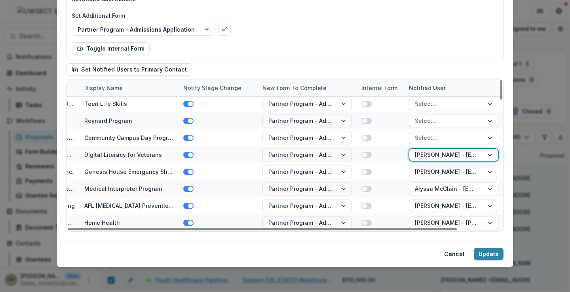
scroll to position [949, 47]
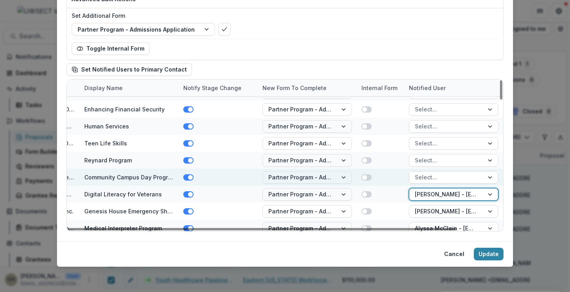
click at [428, 176] on div at bounding box center [446, 177] width 63 height 10
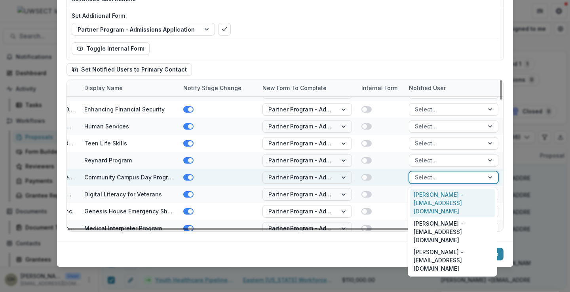
click at [428, 176] on div at bounding box center [446, 177] width 63 height 10
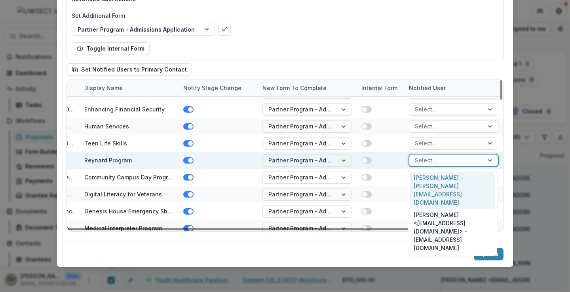
click at [444, 159] on div at bounding box center [446, 160] width 63 height 10
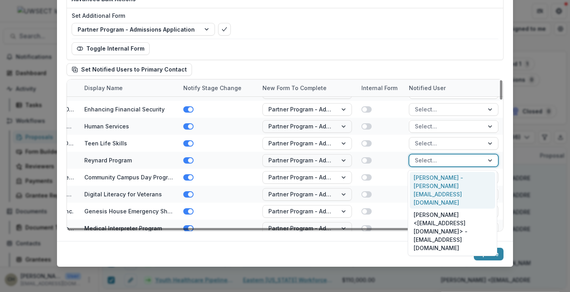
click at [390, 64] on div "Hide Advanced Configuration Advanced Bulk Actions Set Additional Form Partner P…" at bounding box center [284, 25] width 437 height 102
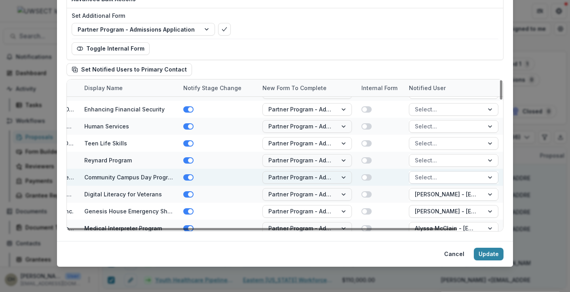
click at [444, 179] on div at bounding box center [446, 177] width 63 height 10
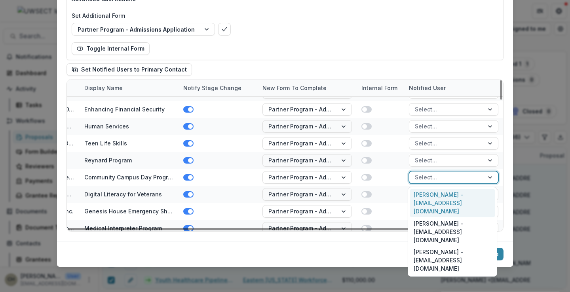
click at [418, 68] on div "Hide Advanced Configuration Advanced Bulk Actions Set Additional Form Partner P…" at bounding box center [284, 25] width 437 height 102
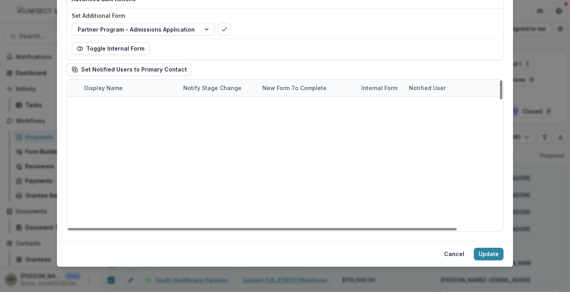
scroll to position [0, 47]
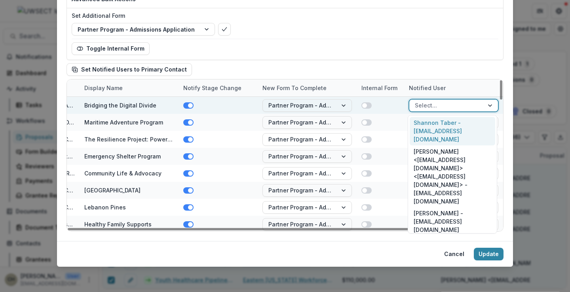
click at [427, 104] on div at bounding box center [446, 105] width 63 height 10
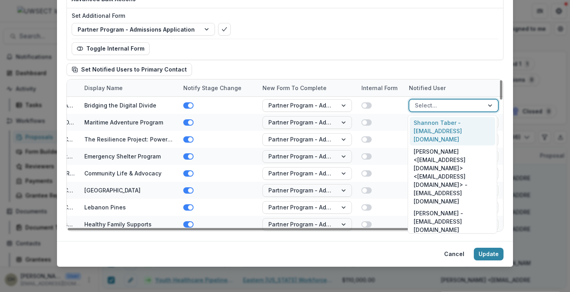
click at [415, 70] on div "Hide Advanced Configuration Advanced Bulk Actions Set Additional Form Partner P…" at bounding box center [284, 25] width 437 height 102
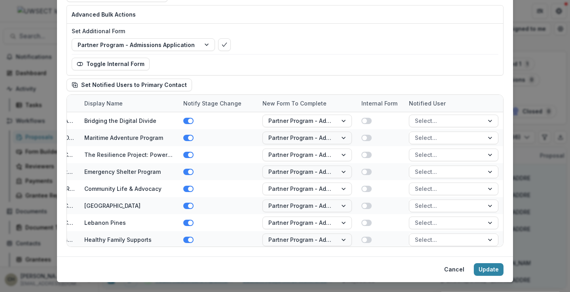
scroll to position [119, 0]
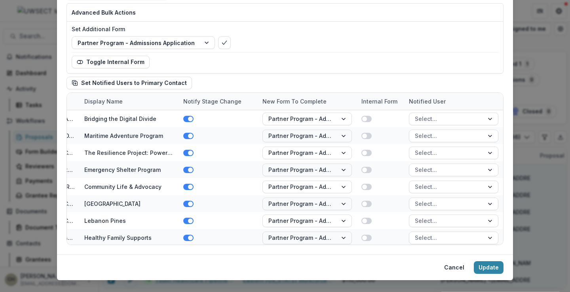
drag, startPoint x: 130, startPoint y: 83, endPoint x: 136, endPoint y: 87, distance: 7.4
click at [136, 292] on div "**********" at bounding box center [285, 292] width 570 height 0
click at [97, 85] on button "Set Notified Users to Primary Contact" at bounding box center [128, 83] width 125 height 13
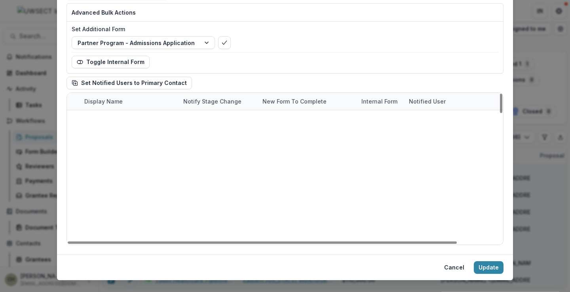
scroll to position [0, 47]
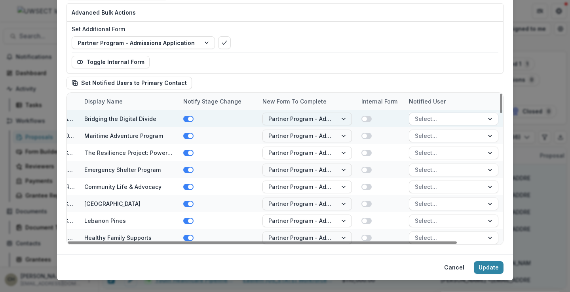
click at [432, 117] on div at bounding box center [446, 119] width 63 height 10
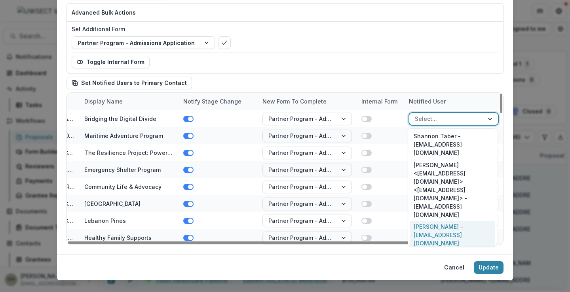
scroll to position [4, 0]
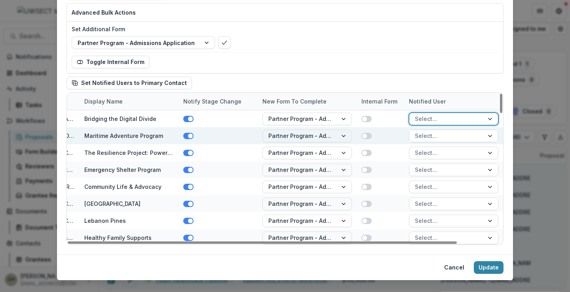
click at [424, 134] on div at bounding box center [446, 136] width 63 height 10
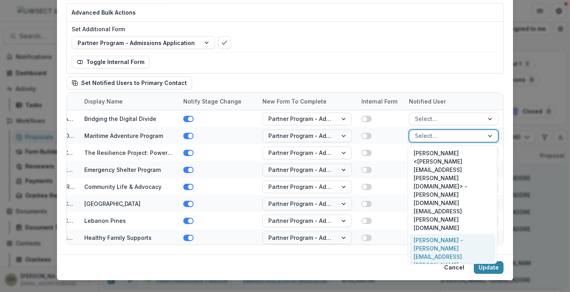
click at [430, 234] on div "Claire Calabretta - claire.calabretta@mysticseaport.org" at bounding box center [451, 256] width 85 height 45
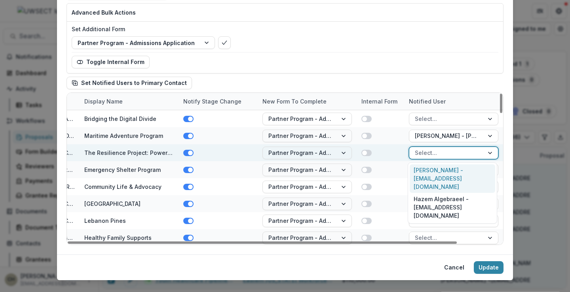
click at [430, 154] on div at bounding box center [446, 153] width 63 height 10
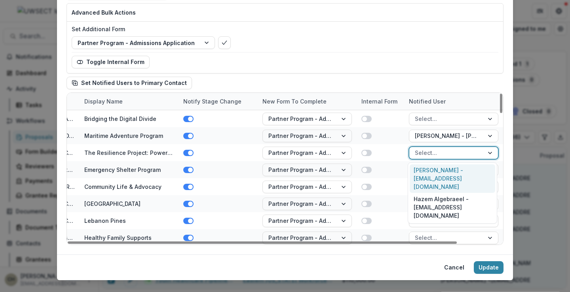
click at [430, 172] on div "Rachel Kornfeld - rkornfeld@jfsgreenwich.org" at bounding box center [451, 179] width 85 height 29
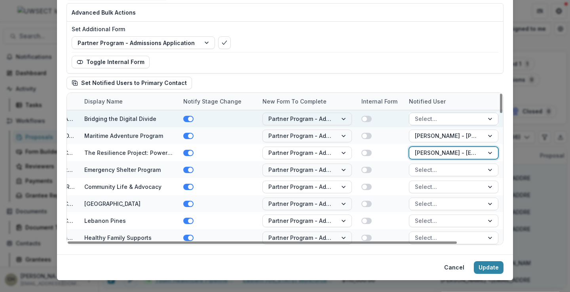
click at [425, 118] on div at bounding box center [446, 119] width 63 height 10
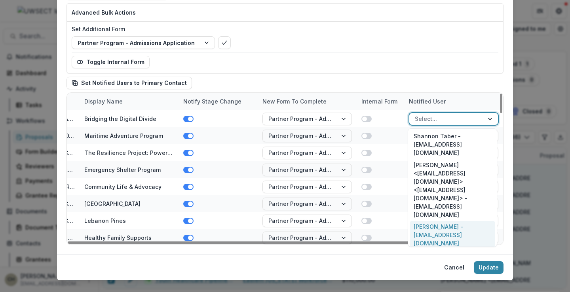
click at [429, 221] on div "Jennifer Keatley - jkeatley@ucpect.org" at bounding box center [451, 235] width 85 height 29
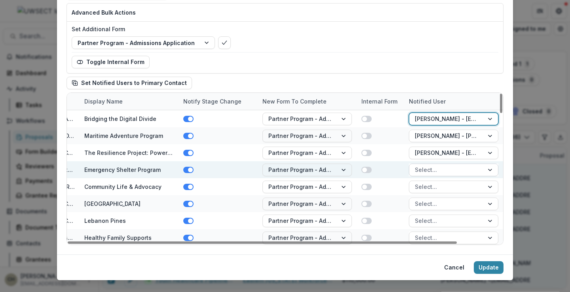
click at [429, 172] on div at bounding box center [446, 170] width 63 height 10
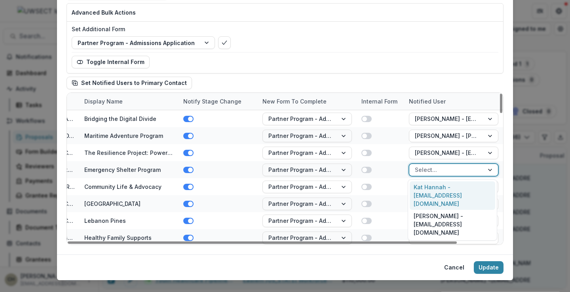
click at [431, 193] on div "Kat Hannah - khannah@covenantshelternl.org" at bounding box center [451, 196] width 85 height 29
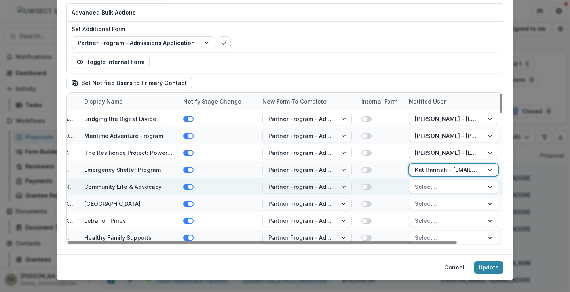
click at [431, 190] on div at bounding box center [446, 187] width 63 height 10
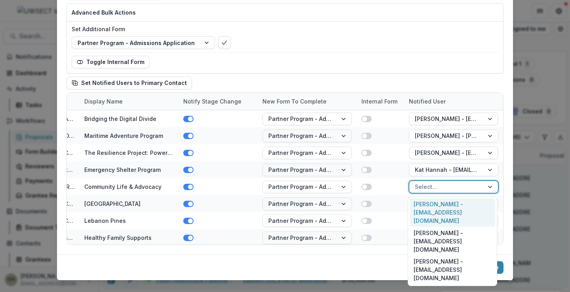
click at [435, 205] on div "Thomas McKenna - tmckenna@thearcect.org" at bounding box center [451, 213] width 85 height 29
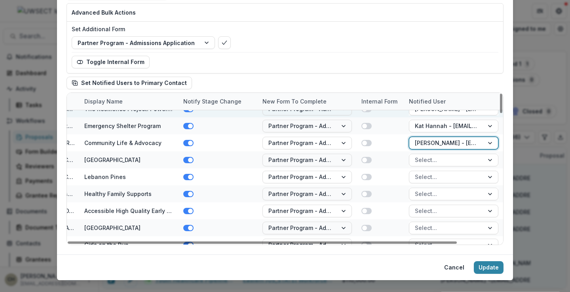
scroll to position [79, 47]
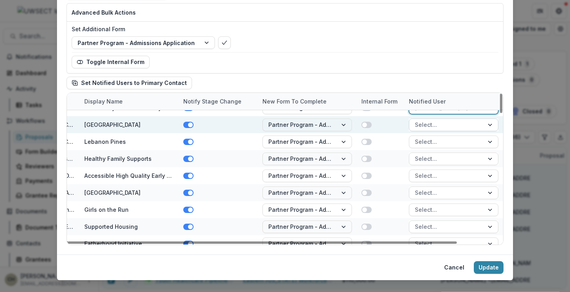
click at [419, 129] on div at bounding box center [446, 125] width 63 height 10
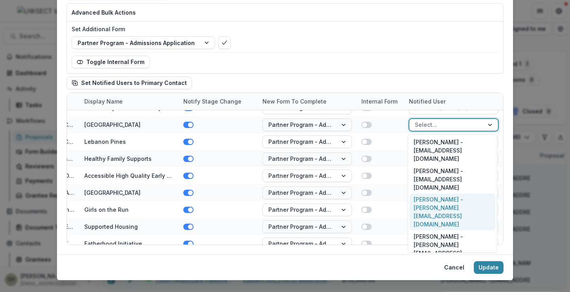
click at [427, 194] on div "Jennifer Chadukiewicz - jenniferchadukiewicz@scadd.org" at bounding box center [451, 212] width 85 height 37
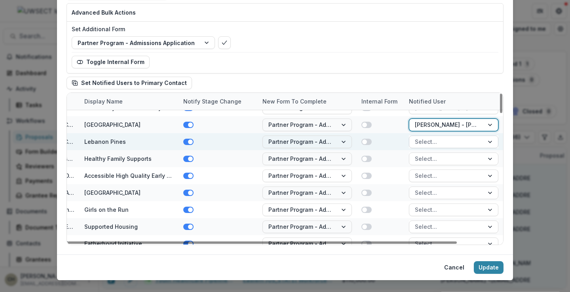
click at [428, 142] on div at bounding box center [446, 142] width 63 height 10
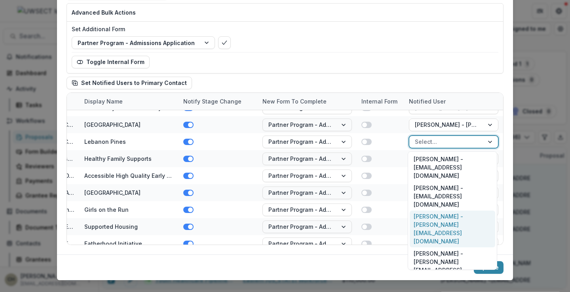
click at [430, 211] on div "Jennifer Chadukiewicz - jenniferchadukiewicz@scadd.org" at bounding box center [451, 229] width 85 height 37
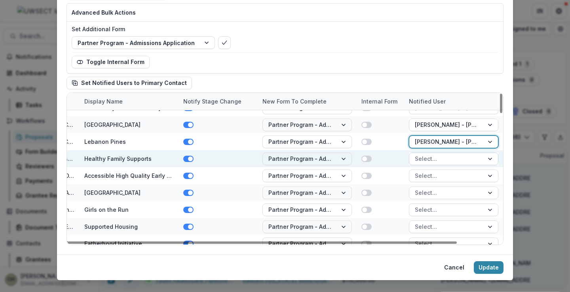
click at [427, 157] on div at bounding box center [446, 159] width 63 height 10
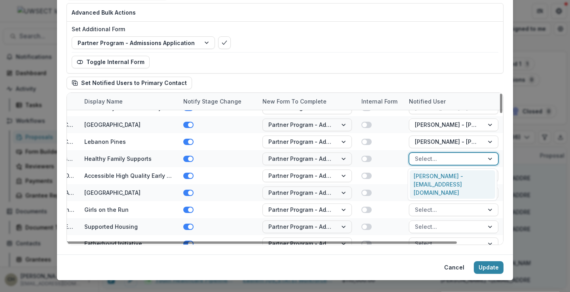
click at [428, 180] on div "Allison Knowles - aknowles@crj.org" at bounding box center [451, 184] width 85 height 29
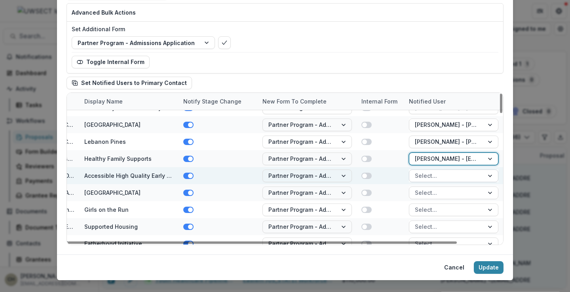
click at [430, 178] on div at bounding box center [446, 176] width 63 height 10
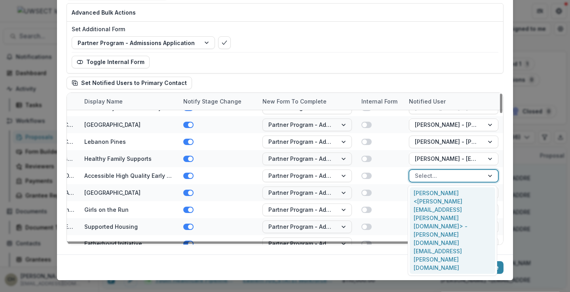
click at [430, 196] on div "Michele Deane <michele.deane@riverfrontchildren.org> - michele.deane@riverfront…" at bounding box center [451, 231] width 85 height 87
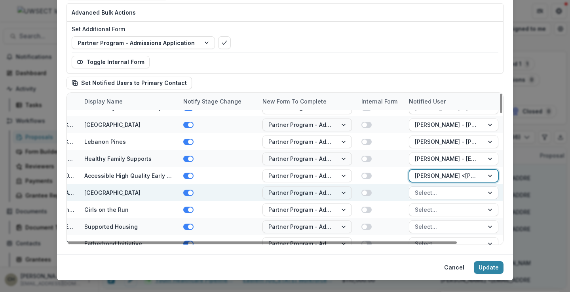
click at [428, 195] on div at bounding box center [446, 193] width 63 height 10
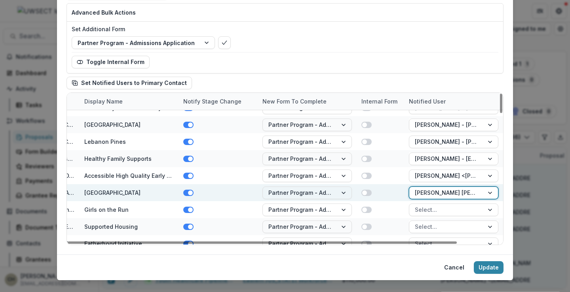
click at [432, 191] on div at bounding box center [446, 193] width 63 height 10
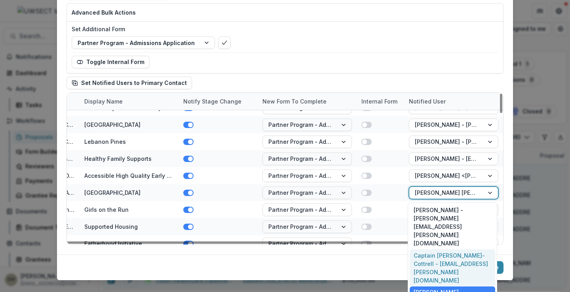
click at [436, 250] on div "Captain Adriana Gonzalez-Cottrell - adriana.gonzalez-cottrell@use.salvationarmy…" at bounding box center [451, 268] width 85 height 37
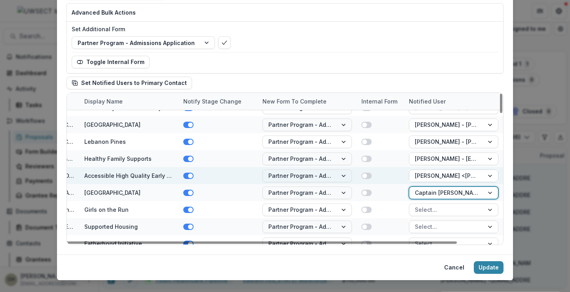
scroll to position [119, 47]
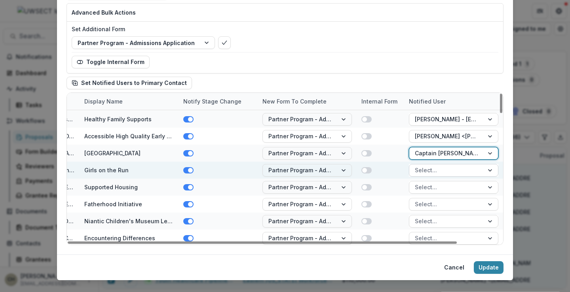
click at [422, 173] on div at bounding box center [446, 170] width 63 height 10
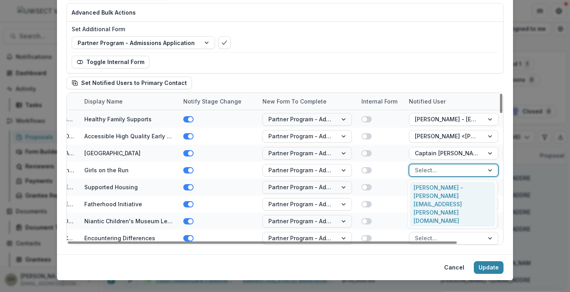
click at [424, 188] on div "Kate McDonald - kate.mcdonald@girlsontherun.org" at bounding box center [451, 204] width 85 height 45
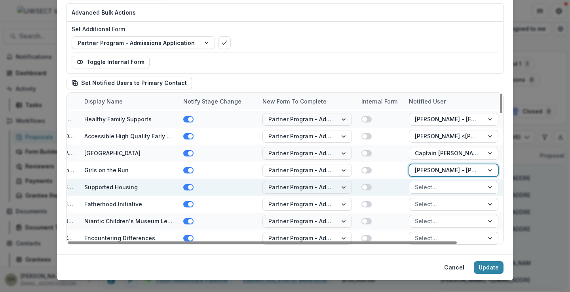
click at [424, 188] on div at bounding box center [446, 187] width 63 height 10
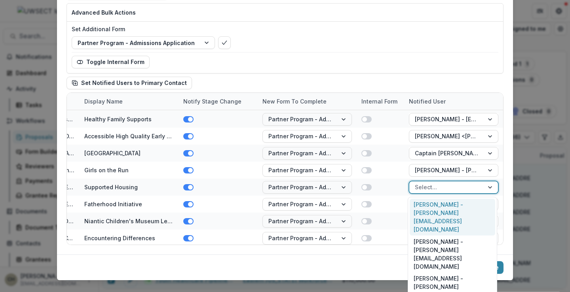
click at [428, 208] on div "Jon Maderia - jonm@martinhousect.org" at bounding box center [451, 217] width 85 height 37
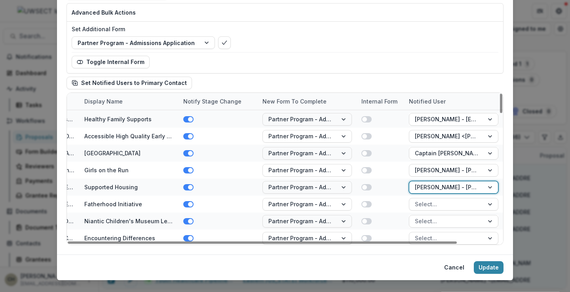
scroll to position [158, 47]
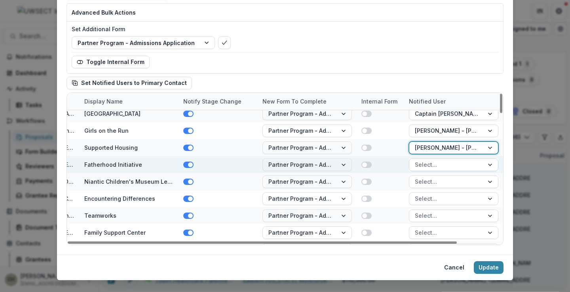
click at [428, 168] on div at bounding box center [446, 165] width 63 height 10
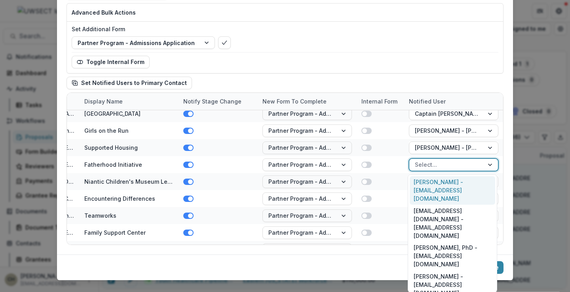
click at [430, 191] on div "Claire Silva - csilva@madonnaplace.org" at bounding box center [451, 190] width 85 height 29
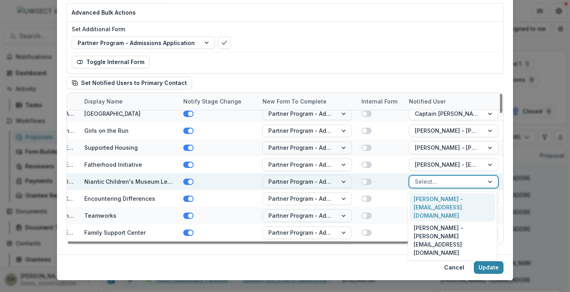
click at [427, 183] on div at bounding box center [446, 182] width 63 height 10
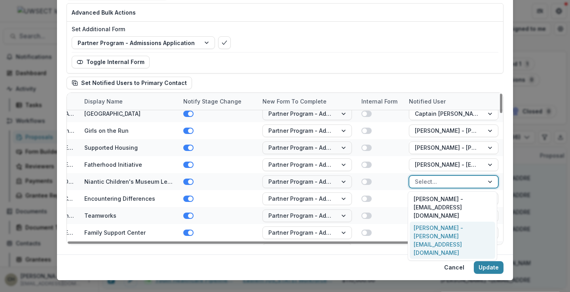
click at [429, 228] on div "Jennifer Dums - jen@niantickids.org" at bounding box center [451, 240] width 85 height 37
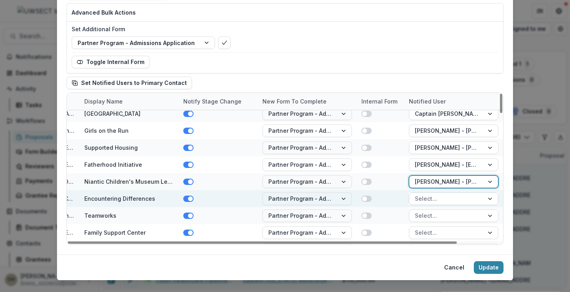
click at [429, 199] on div at bounding box center [446, 199] width 63 height 10
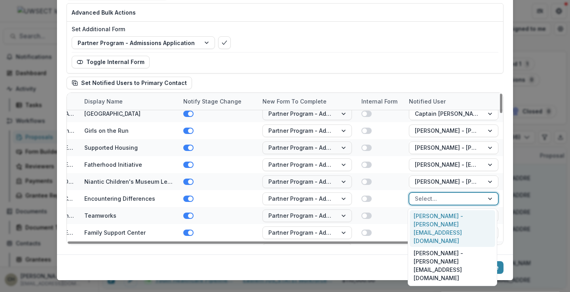
click at [430, 221] on div "Rachel Levy - rachel@jfec.com" at bounding box center [451, 228] width 85 height 37
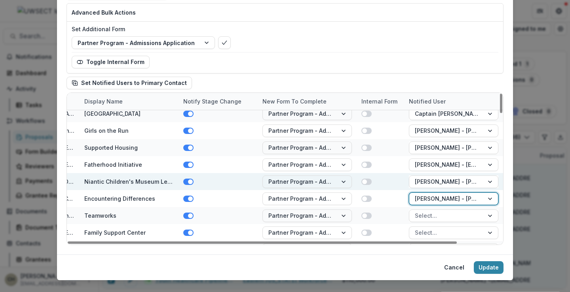
scroll to position [237, 47]
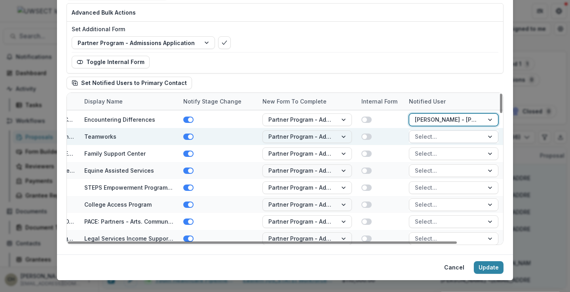
click at [420, 136] on div at bounding box center [446, 137] width 63 height 10
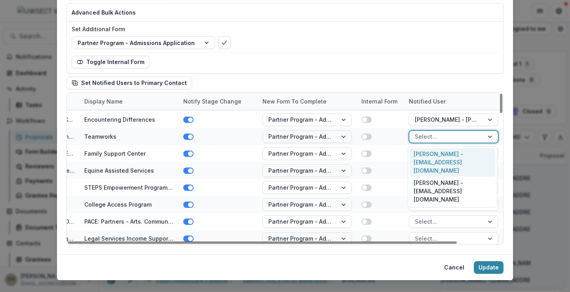
click at [430, 157] on div "Mike Van Vlaenderen - mvan@reliancehealthinc.org" at bounding box center [451, 162] width 85 height 29
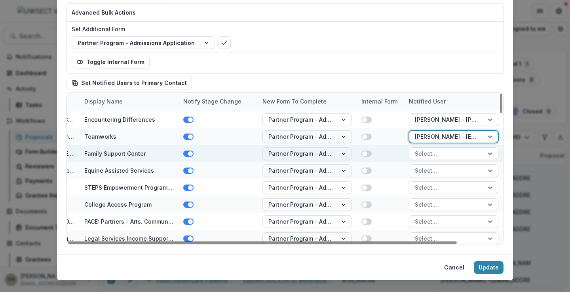
click at [426, 155] on div at bounding box center [446, 154] width 63 height 10
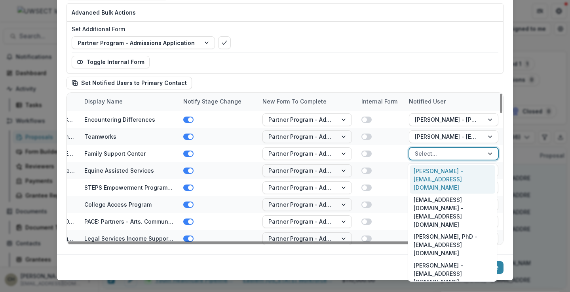
click at [425, 174] on div "Claire Silva - csilva@madonnaplace.org" at bounding box center [451, 179] width 85 height 29
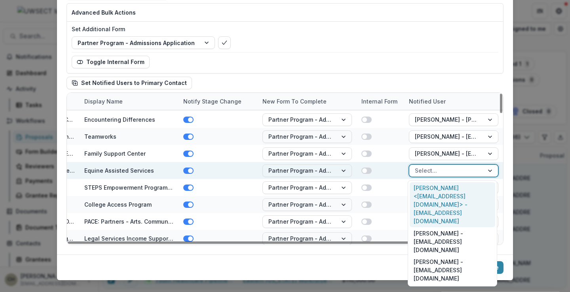
click at [424, 176] on div "Select..." at bounding box center [446, 170] width 74 height 11
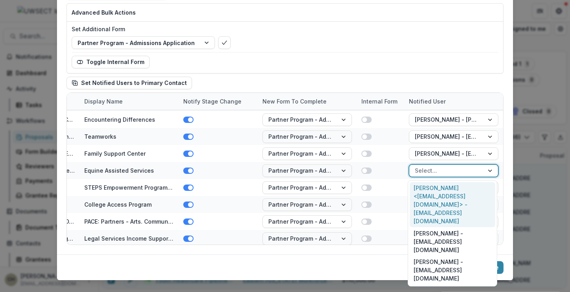
click at [427, 201] on div "Missy Lamont <grants@highhopestr.org> - grants@highhopestr.org" at bounding box center [451, 204] width 85 height 45
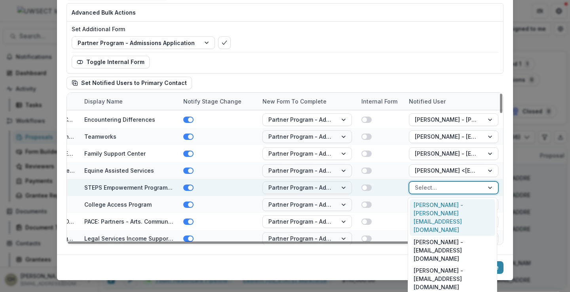
click at [428, 189] on div at bounding box center [446, 188] width 63 height 10
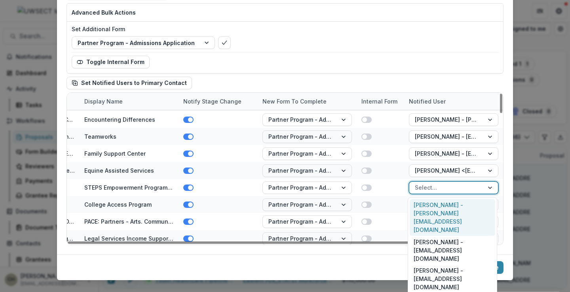
click at [431, 208] on div "Beatrice Jennette - beatricej.steps@gmail.com" at bounding box center [451, 217] width 85 height 37
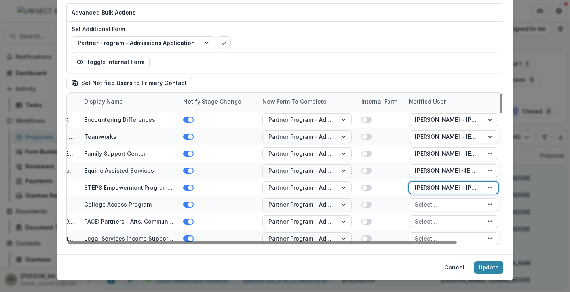
click at [431, 208] on div at bounding box center [446, 205] width 63 height 10
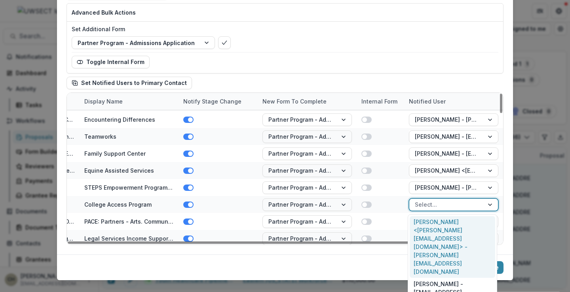
click at [433, 223] on div "Katie Hallisey <katie@higheredge.org> - katie@higheredge.org" at bounding box center [451, 247] width 85 height 62
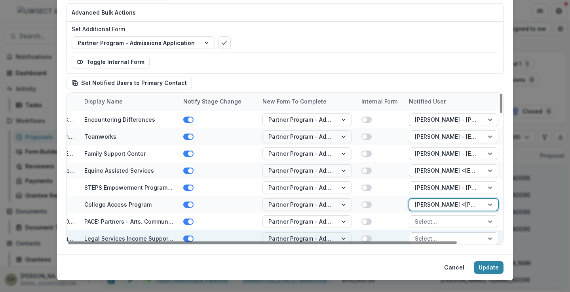
scroll to position [277, 47]
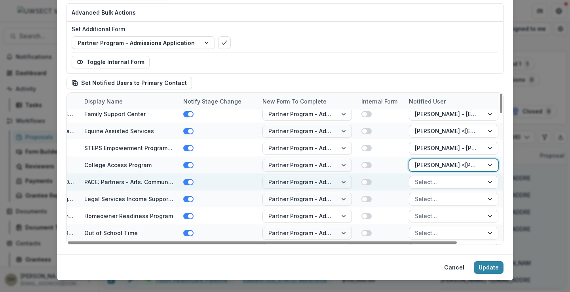
click at [434, 184] on div at bounding box center [446, 182] width 63 height 10
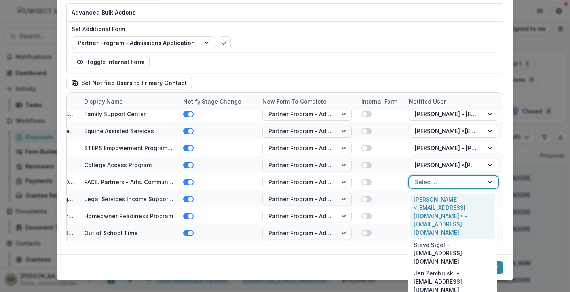
click at [433, 202] on div "Jeanne Sigel <jsigel@gardearts.org> - jsigel@gardearts.org" at bounding box center [451, 216] width 85 height 45
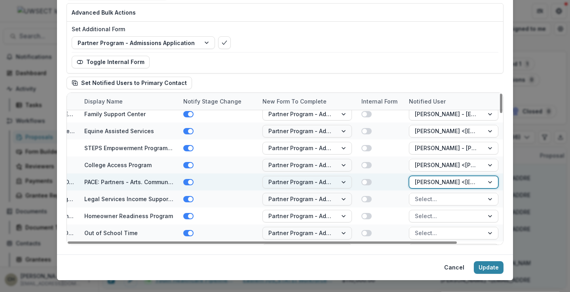
click at [436, 185] on div at bounding box center [446, 182] width 63 height 10
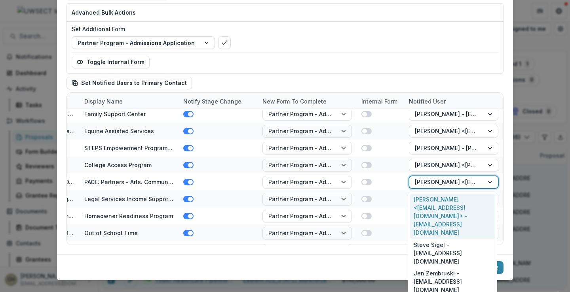
click at [436, 207] on div "Jeanne Sigel <jsigel@gardearts.org> - jsigel@gardearts.org" at bounding box center [451, 216] width 85 height 45
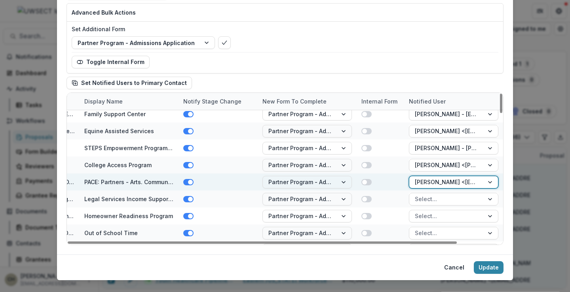
click at [437, 185] on div at bounding box center [446, 182] width 63 height 10
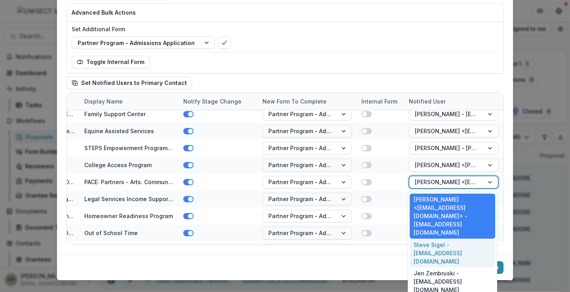
click at [436, 239] on div "Steve Sigel - sigel@gardearts.org" at bounding box center [451, 253] width 85 height 29
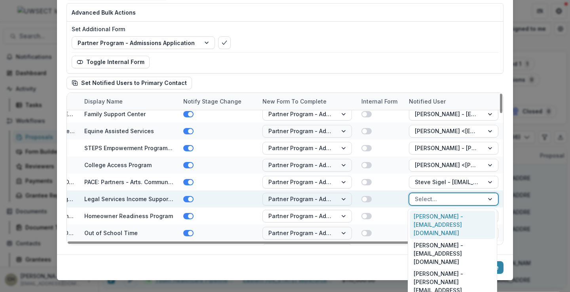
click at [428, 200] on div at bounding box center [446, 199] width 63 height 10
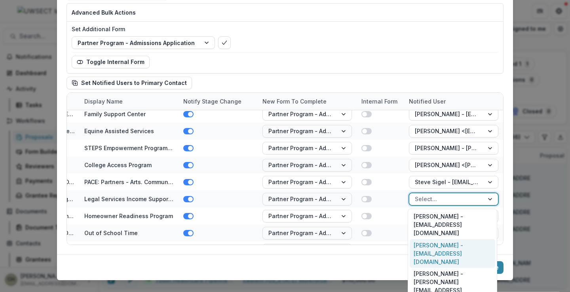
click at [433, 242] on div "Deborah Witkin - dwitkin@ctlegal.org" at bounding box center [451, 253] width 85 height 29
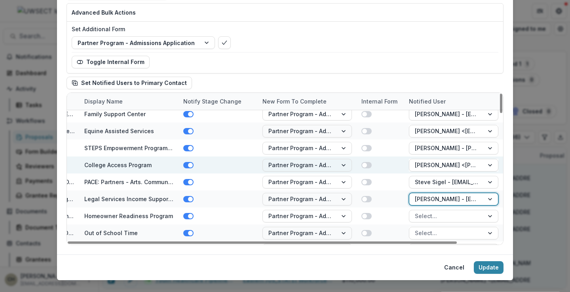
scroll to position [316, 47]
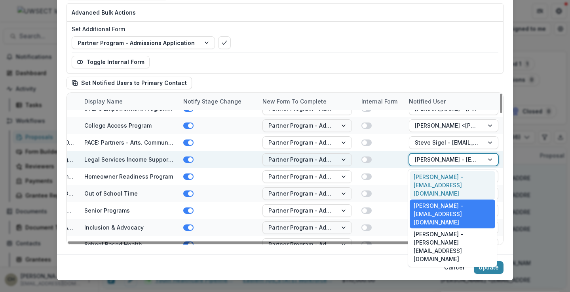
click at [430, 163] on div at bounding box center [446, 160] width 63 height 10
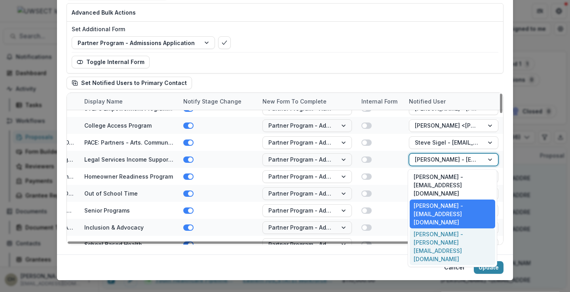
click at [432, 229] on div "Astrid Lebron - alebron@ctlegal.org" at bounding box center [451, 247] width 85 height 37
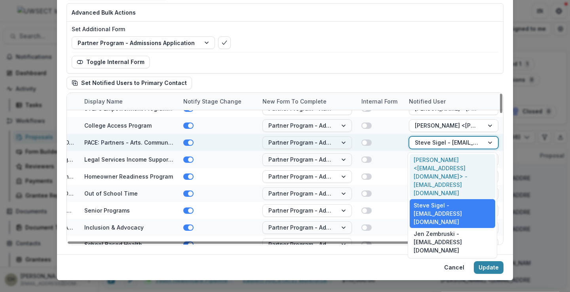
click at [428, 142] on div at bounding box center [446, 143] width 63 height 10
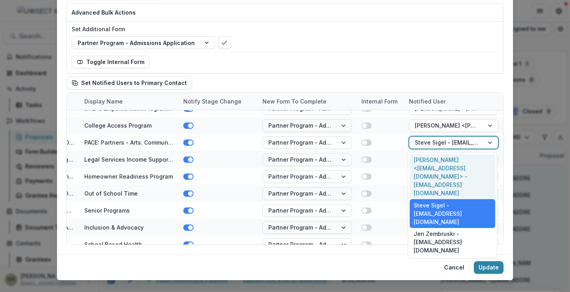
click at [430, 173] on div "Jeanne Sigel <jsigel@gardearts.org> - jsigel@gardearts.org" at bounding box center [451, 176] width 85 height 45
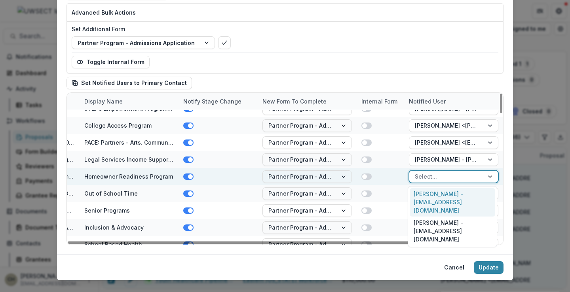
click at [429, 178] on div at bounding box center [446, 177] width 63 height 10
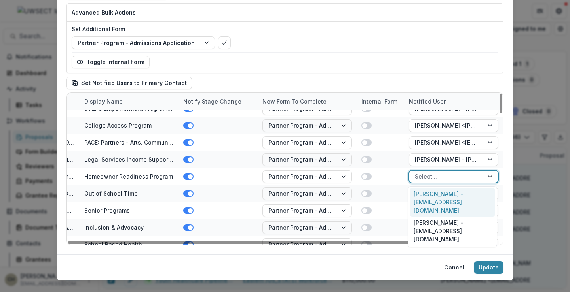
click at [428, 199] on div "Stacy Herr - development@habitatect.org" at bounding box center [451, 202] width 85 height 29
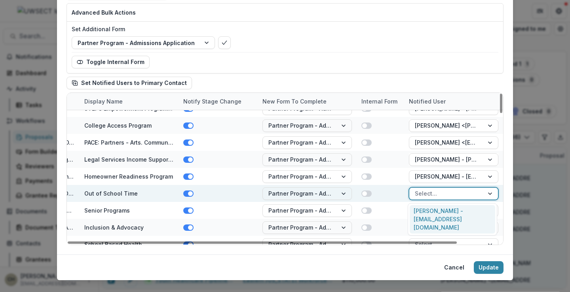
click at [432, 196] on div at bounding box center [446, 194] width 63 height 10
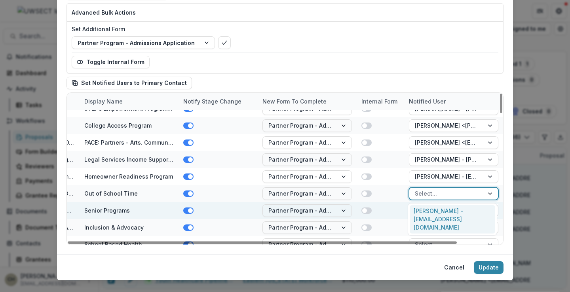
click at [431, 211] on div "Reona Dyess - rdyess@dropinlearningcenter.org" at bounding box center [451, 219] width 85 height 29
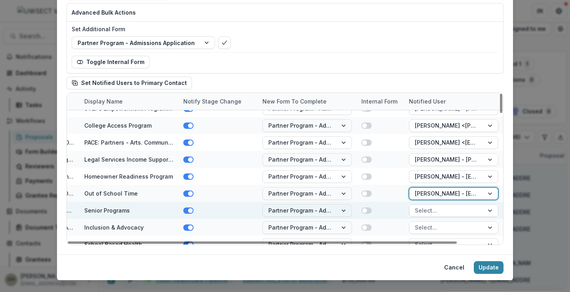
click at [428, 209] on div at bounding box center [446, 211] width 63 height 10
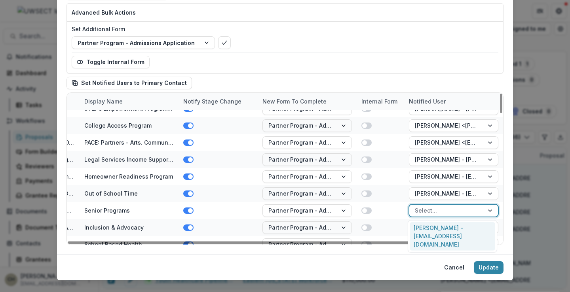
click at [428, 229] on div "Susan Sedensky - executivedirector@thepnc.org" at bounding box center [451, 236] width 85 height 29
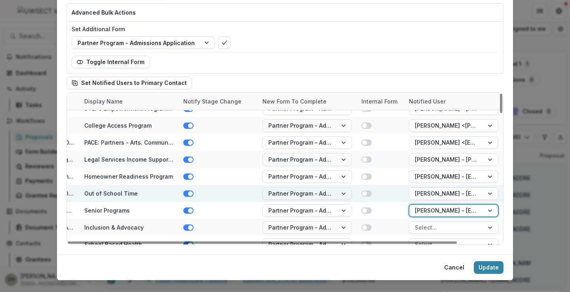
scroll to position [356, 47]
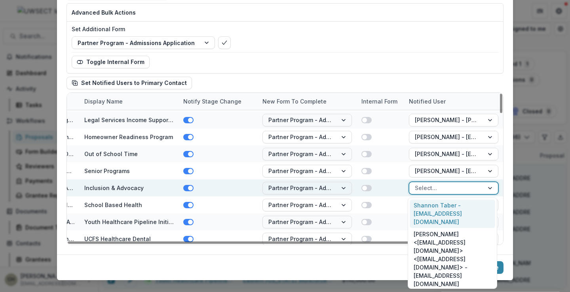
click at [431, 190] on div at bounding box center [446, 188] width 63 height 10
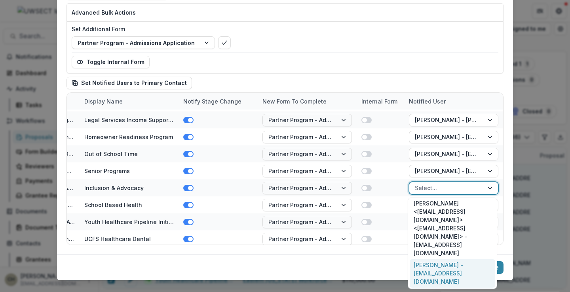
scroll to position [0, 0]
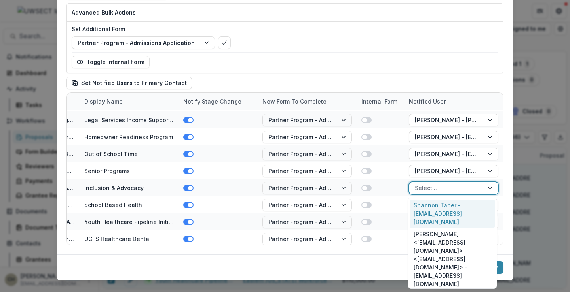
click at [434, 210] on div "Shannon Taber - staber@ucpect.ro" at bounding box center [451, 214] width 85 height 29
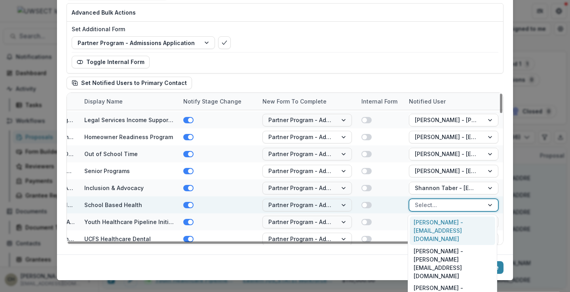
click at [435, 204] on div at bounding box center [446, 205] width 63 height 10
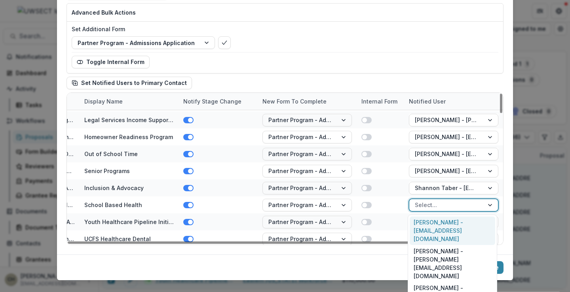
click at [438, 228] on div "Adam Shaughnessy - grants@ctcfa.org" at bounding box center [451, 231] width 85 height 29
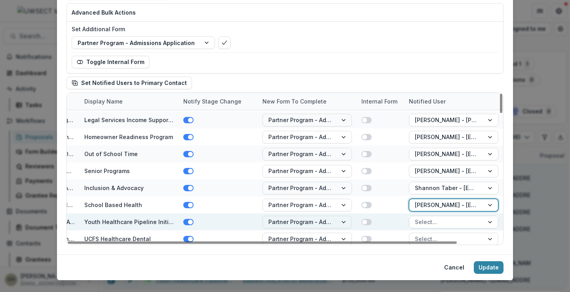
click at [439, 220] on div at bounding box center [446, 222] width 63 height 10
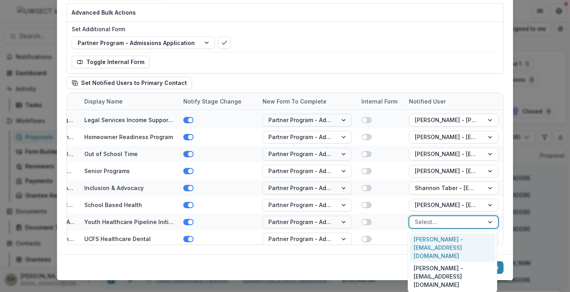
click at [449, 246] on div "Michael Nogelo - nogelom@ewib.org" at bounding box center [451, 248] width 85 height 29
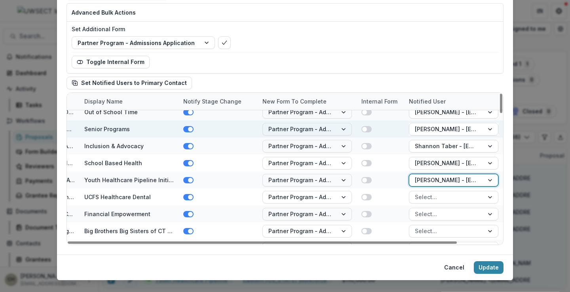
scroll to position [435, 47]
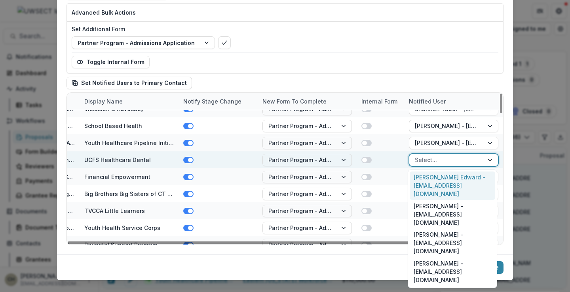
click at [422, 161] on div at bounding box center [446, 160] width 63 height 10
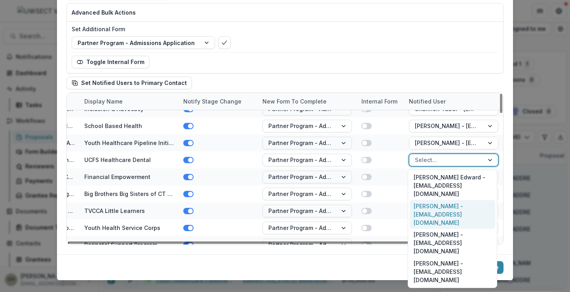
click at [426, 201] on div "Cheryl Munoz - cmunoz@ucfs.org" at bounding box center [451, 214] width 85 height 29
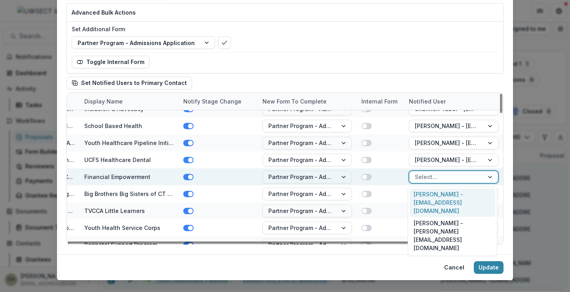
click at [426, 176] on div at bounding box center [446, 177] width 63 height 10
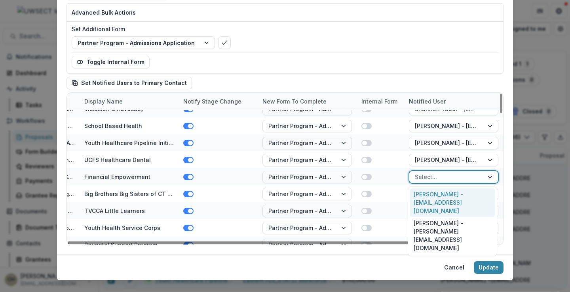
click at [434, 197] on div "Jack Babbitt - jackbabbitt@ccfsn.org" at bounding box center [451, 203] width 85 height 29
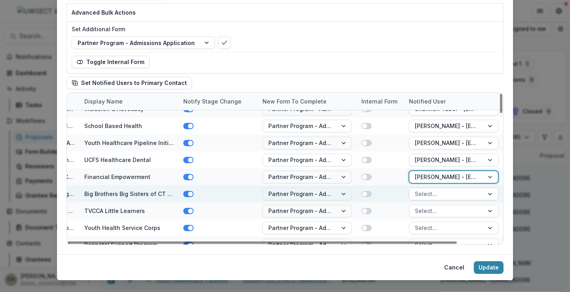
click at [428, 193] on div at bounding box center [446, 194] width 63 height 10
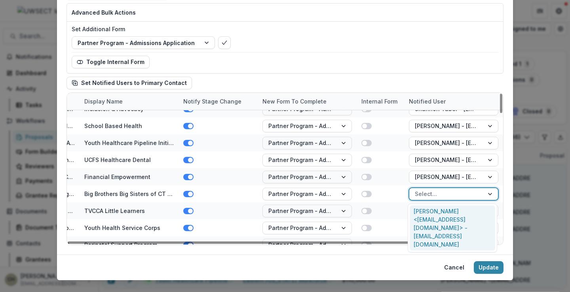
click at [428, 210] on div "Melissa Tritinger <grantsadmin@ctbigs.org> - grantsadmin@ctbigs.org" at bounding box center [451, 228] width 85 height 45
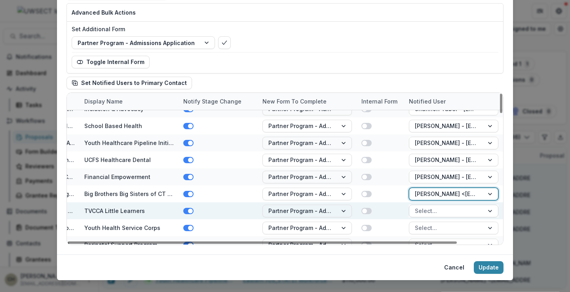
click at [430, 208] on div at bounding box center [446, 211] width 63 height 10
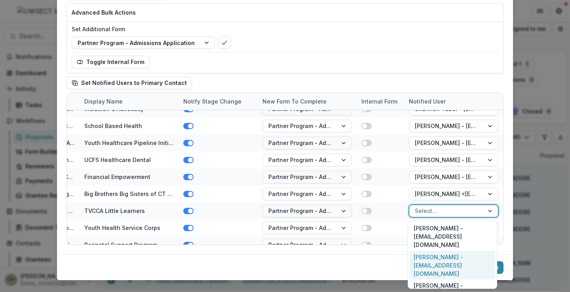
scroll to position [115, 0]
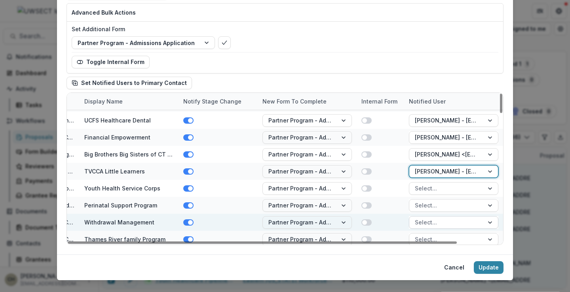
scroll to position [514, 47]
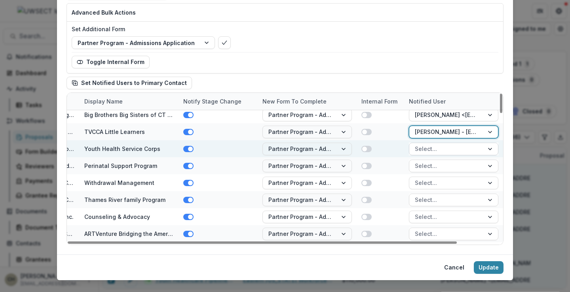
click at [427, 150] on div at bounding box center [446, 149] width 63 height 10
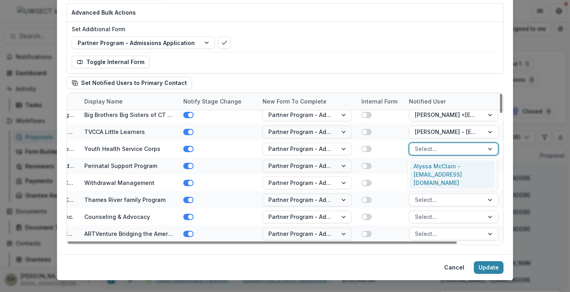
click at [426, 168] on div "Alyssa McClain - mcclain@healtheducenter.org" at bounding box center [451, 175] width 85 height 29
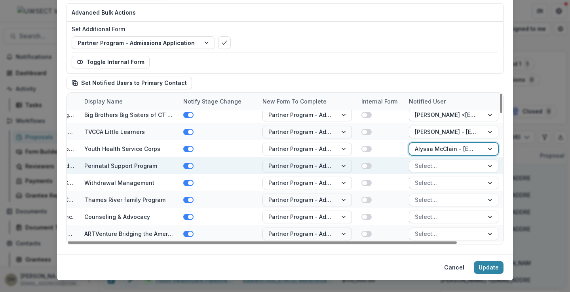
click at [426, 167] on div at bounding box center [446, 166] width 63 height 10
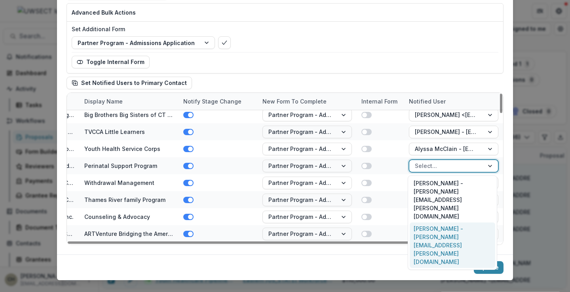
click at [433, 223] on div "Traci McComiskey - traci.mccomiskey@bsebct.org" at bounding box center [451, 245] width 85 height 45
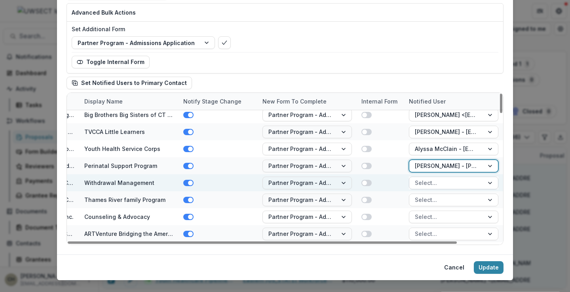
click at [438, 184] on div at bounding box center [446, 183] width 63 height 10
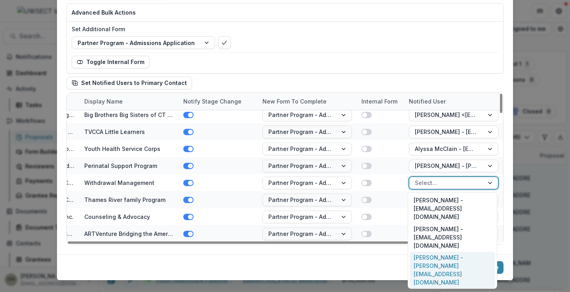
click at [443, 252] on div "Jennifer Chadukiewicz - jenniferchadukiewicz@scadd.org" at bounding box center [451, 270] width 85 height 37
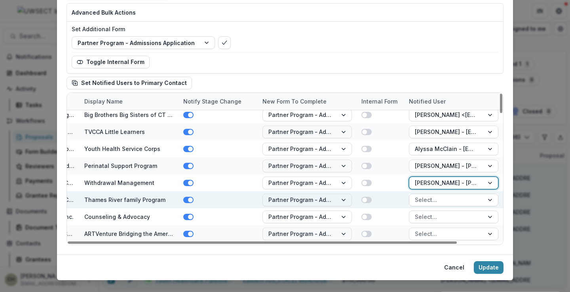
click at [445, 200] on div at bounding box center [446, 200] width 63 height 10
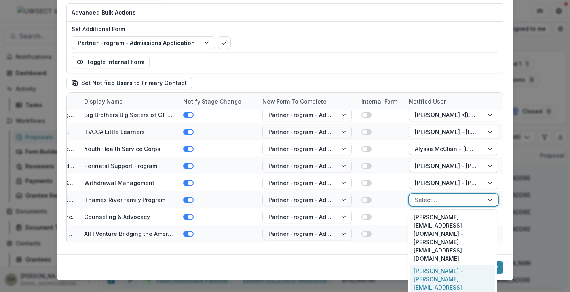
click at [444, 265] on div "Astrid Aalund - astrida@trfp.org" at bounding box center [451, 283] width 85 height 37
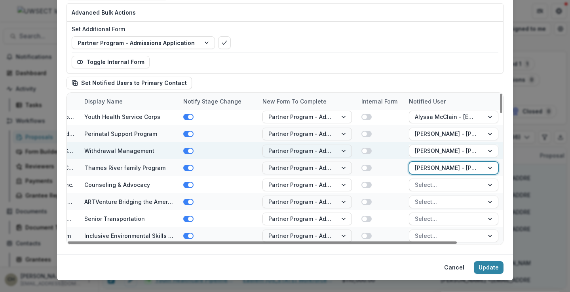
scroll to position [554, 47]
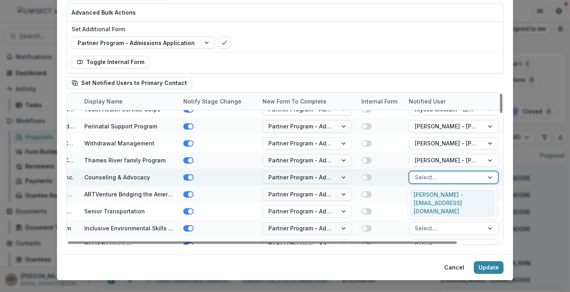
click at [418, 177] on div at bounding box center [446, 177] width 63 height 10
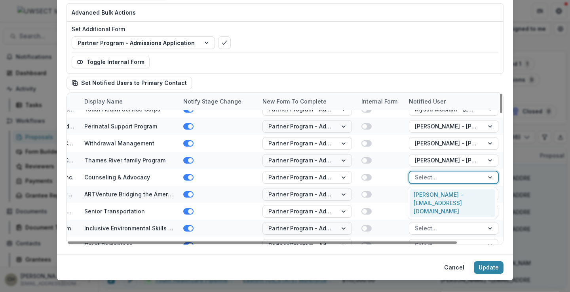
click at [423, 198] on div "Margaret Soussloff - msoussloff@safefuturesct.org" at bounding box center [451, 203] width 85 height 29
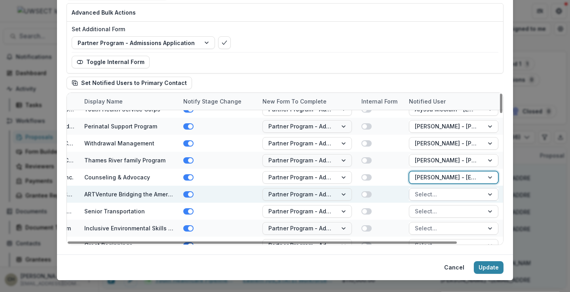
click at [425, 193] on div at bounding box center [446, 194] width 63 height 10
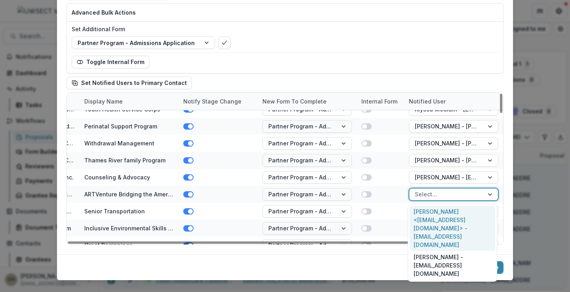
click at [428, 218] on div "Jose Garaycochea <director@expressiones.org> - director@expressiones.org" at bounding box center [451, 228] width 85 height 45
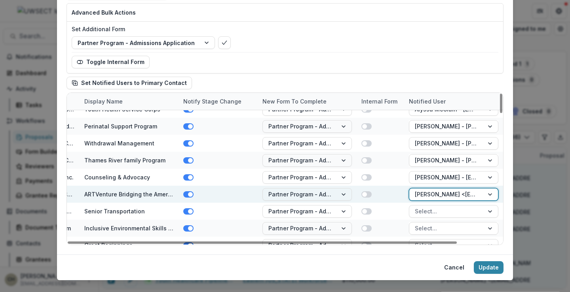
scroll to position [593, 47]
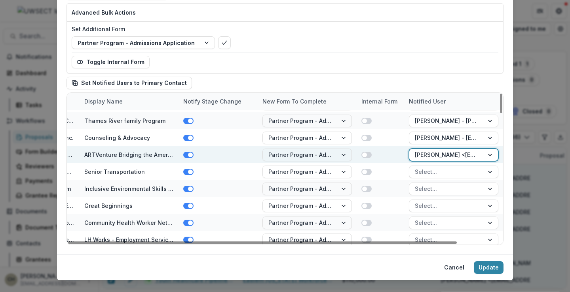
click at [424, 156] on div at bounding box center [446, 155] width 63 height 10
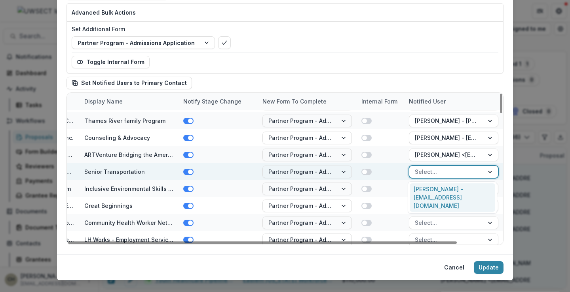
click at [424, 173] on div at bounding box center [446, 172] width 63 height 10
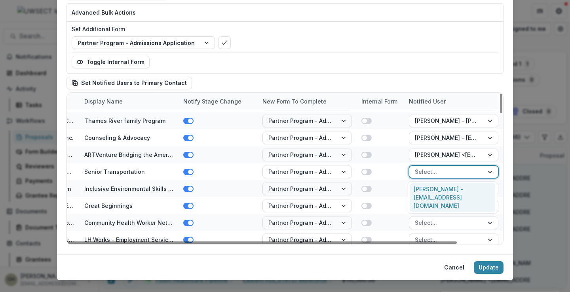
click at [424, 189] on div "Susan Sedensky - executivedirector@thepnc.org" at bounding box center [451, 198] width 85 height 29
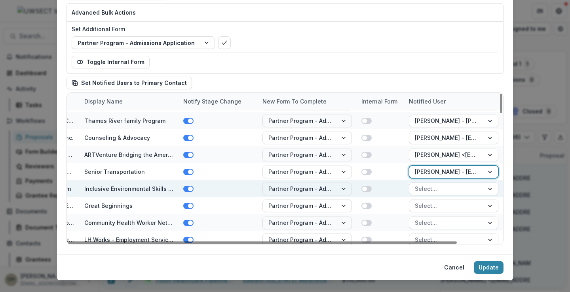
click at [433, 189] on div at bounding box center [446, 189] width 63 height 10
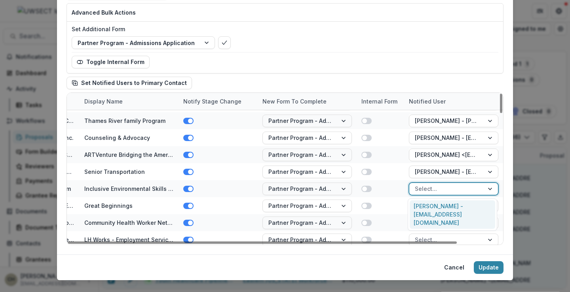
click at [436, 203] on div "Sarah DeCataldo - grants@mysticaquarium.org" at bounding box center [451, 215] width 85 height 29
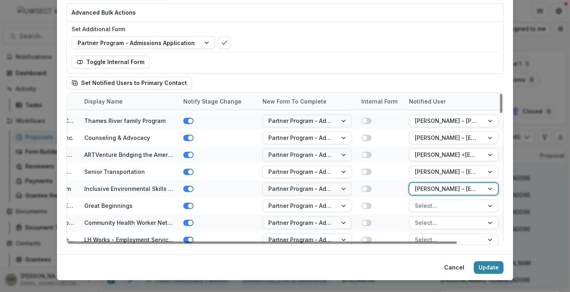
click at [436, 203] on div at bounding box center [446, 206] width 63 height 10
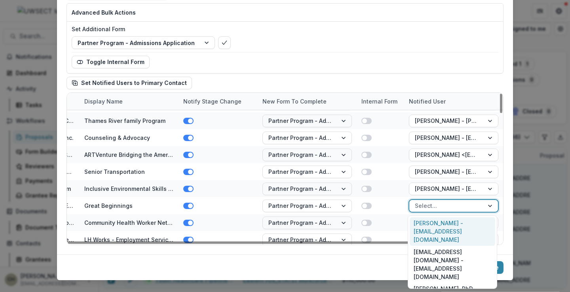
click at [436, 224] on div "Claire Silva - csilva@madonnaplace.org" at bounding box center [451, 232] width 85 height 29
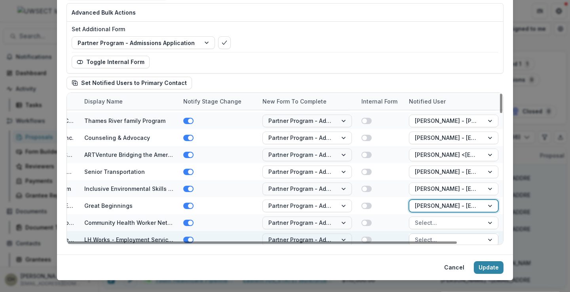
scroll to position [633, 47]
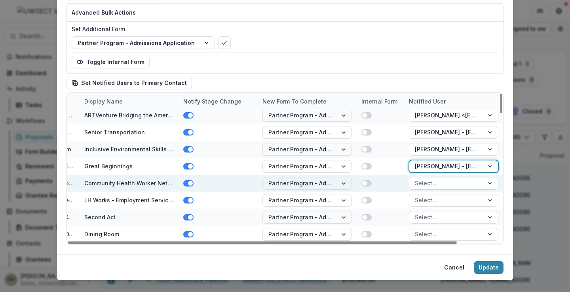
click at [424, 184] on div at bounding box center [446, 183] width 63 height 10
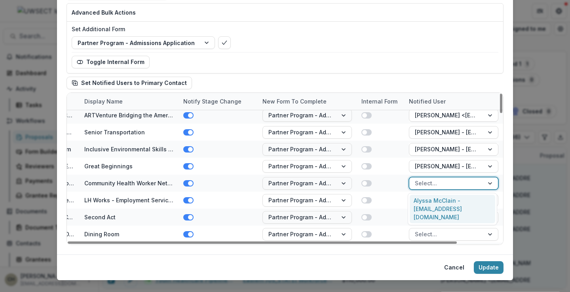
click at [428, 207] on div "Alyssa McClain - mcclain@healtheducenter.org" at bounding box center [451, 209] width 85 height 29
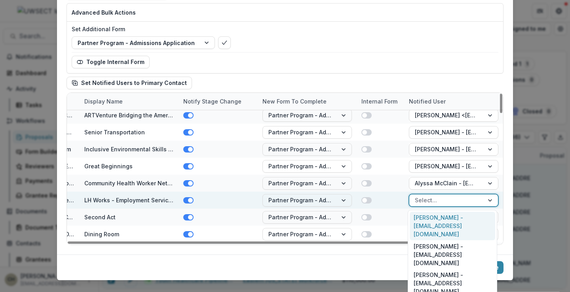
click at [428, 197] on div at bounding box center [446, 200] width 63 height 10
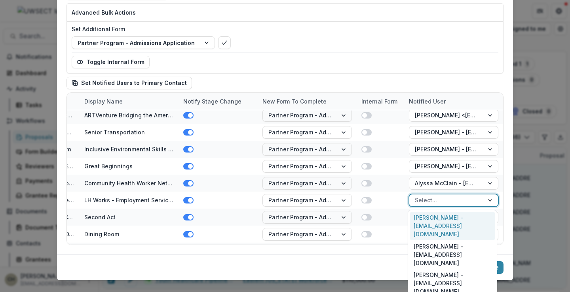
click at [439, 227] on div "Kassidy Brown - kbrown@lvecenter.com" at bounding box center [451, 226] width 85 height 29
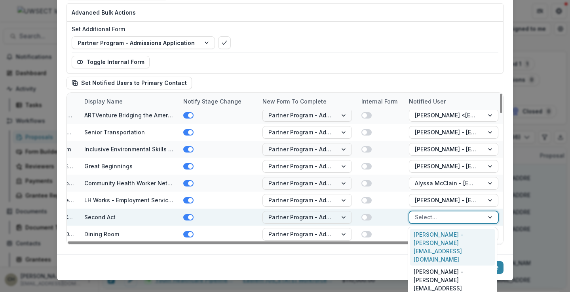
click at [432, 215] on div at bounding box center [446, 217] width 63 height 10
drag, startPoint x: 432, startPoint y: 231, endPoint x: 402, endPoint y: 214, distance: 34.7
click at [432, 233] on div "Rachel Levy - rachel@jfec.com" at bounding box center [451, 247] width 85 height 37
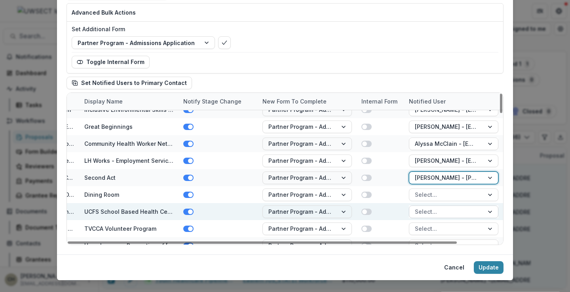
scroll to position [712, 47]
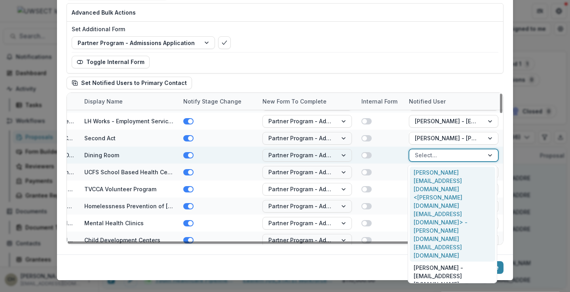
click at [420, 155] on div at bounding box center [446, 155] width 63 height 10
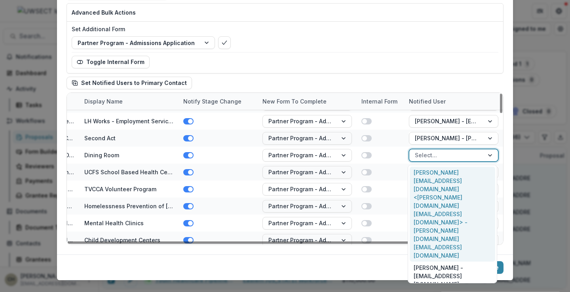
click at [424, 174] on div "brenda.svdpp@gmail.com <brenda.svdpp@gmail.com> - brenda.svdpp@gmail.com" at bounding box center [451, 214] width 85 height 95
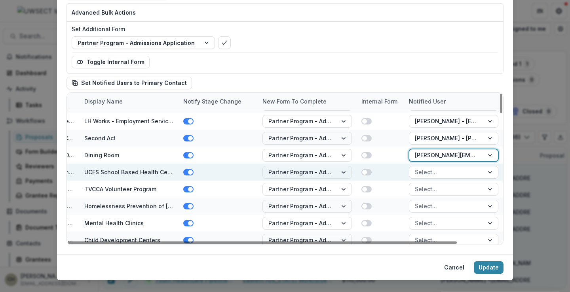
click at [424, 174] on div at bounding box center [446, 172] width 63 height 10
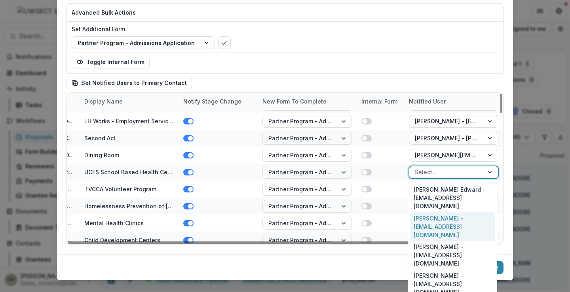
click at [427, 212] on div "Cheryl Munoz - cmunoz@ucfs.org" at bounding box center [451, 226] width 85 height 29
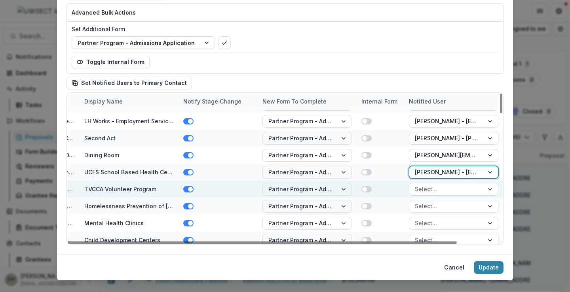
click at [428, 189] on div at bounding box center [446, 189] width 63 height 10
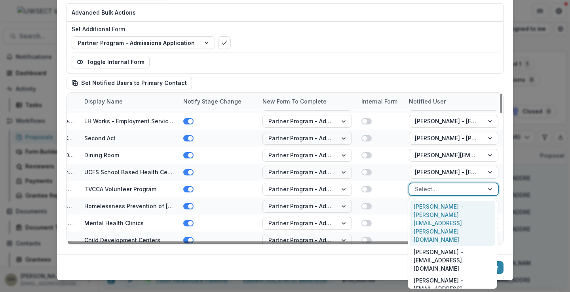
click at [418, 79] on div "Hide Advanced Configuration Advanced Bulk Actions Set Additional Form Partner P…" at bounding box center [284, 38] width 437 height 102
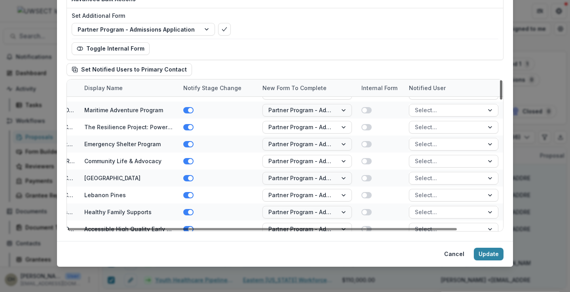
scroll to position [0, 47]
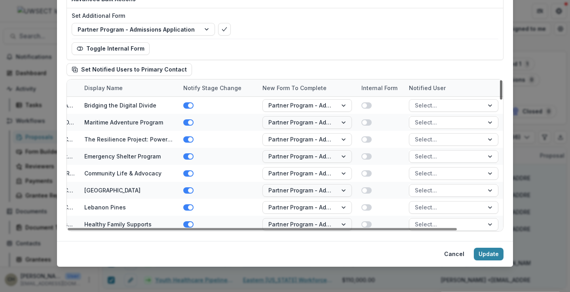
drag, startPoint x: 500, startPoint y: 218, endPoint x: 502, endPoint y: 82, distance: 135.7
click at [502, 82] on div at bounding box center [501, 89] width 2 height 19
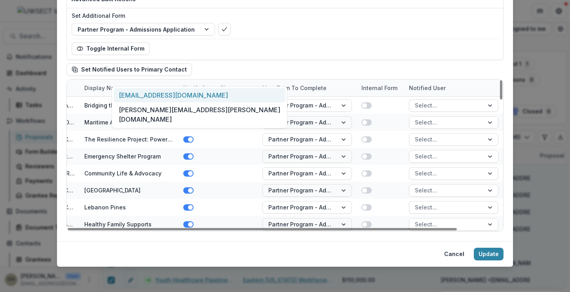
click at [169, 70] on div at bounding box center [194, 75] width 150 height 11
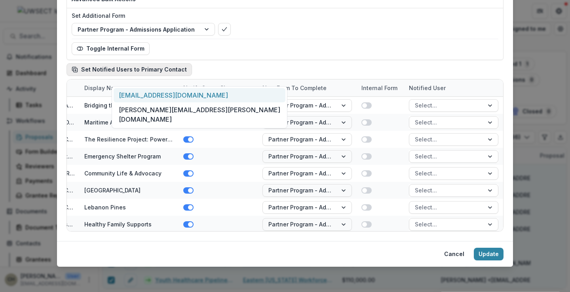
click at [74, 67] on icon "button" at bounding box center [74, 69] width 4 height 4
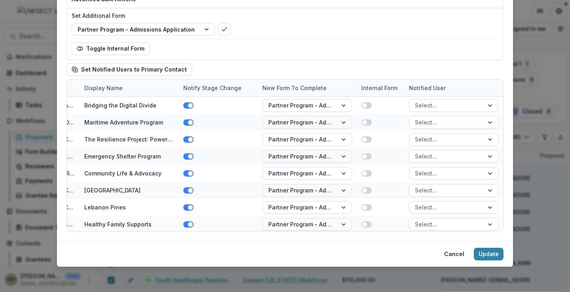
click at [291, 68] on div "Hide Advanced Configuration Advanced Bulk Actions Set Additional Form Partner P…" at bounding box center [284, 25] width 437 height 102
click at [340, 40] on div "Set Additional Form Partner Program - Admissions Application Toggle Internal Fo…" at bounding box center [285, 35] width 436 height 48
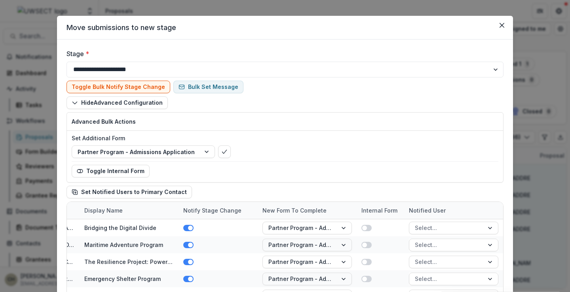
scroll to position [0, 0]
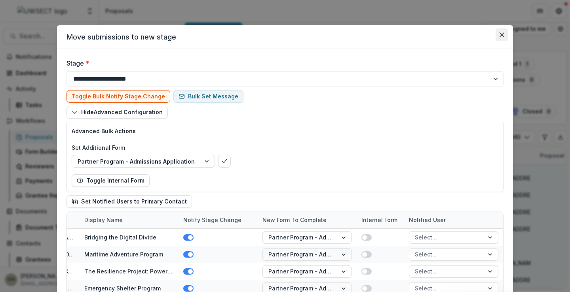
click at [503, 34] on button "Close" at bounding box center [501, 34] width 13 height 13
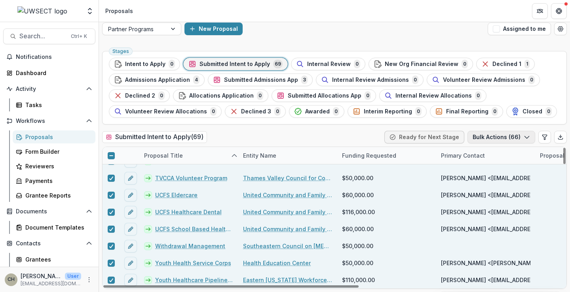
click at [524, 138] on icon "button" at bounding box center [526, 137] width 6 height 6
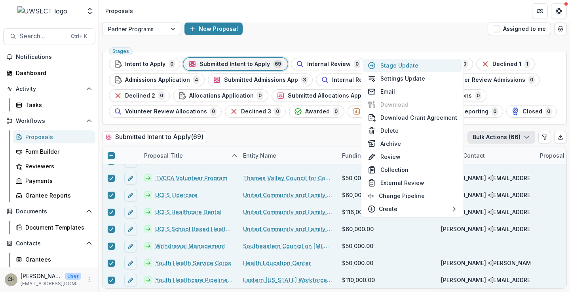
click at [411, 64] on button "Stage Update" at bounding box center [412, 65] width 99 height 13
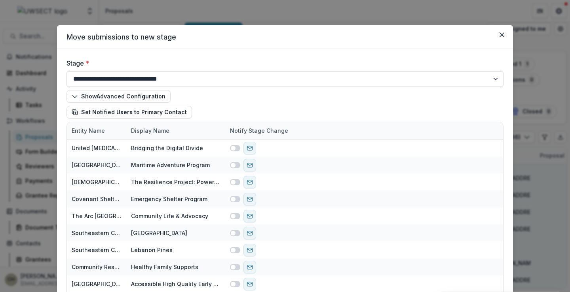
click at [491, 78] on select "**********" at bounding box center [284, 79] width 437 height 16
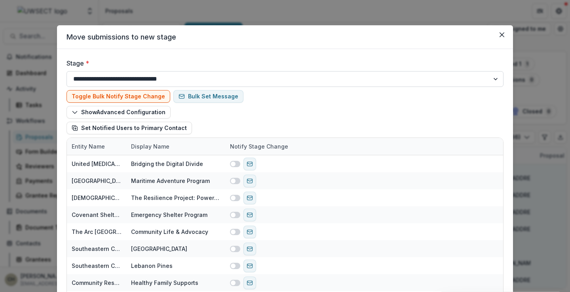
select select "**********"
click at [66, 71] on select "**********" at bounding box center [284, 79] width 437 height 16
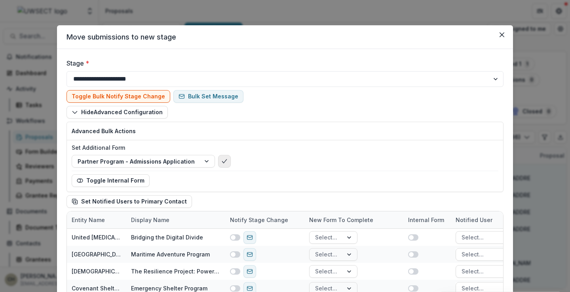
click at [221, 161] on icon "bulk-confirm-option" at bounding box center [224, 161] width 6 height 6
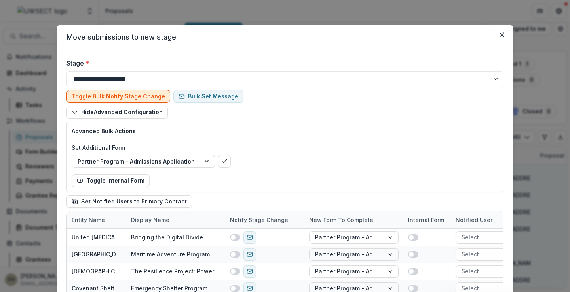
click at [100, 96] on button "Toggle Bulk Notify Stage Change" at bounding box center [118, 96] width 104 height 13
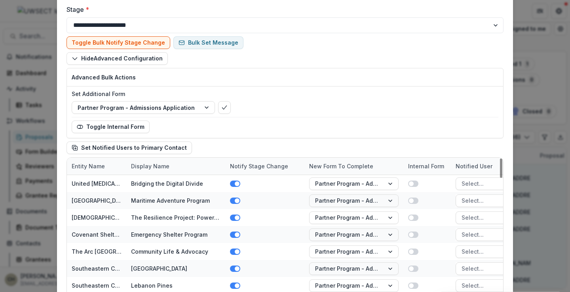
scroll to position [53, 0]
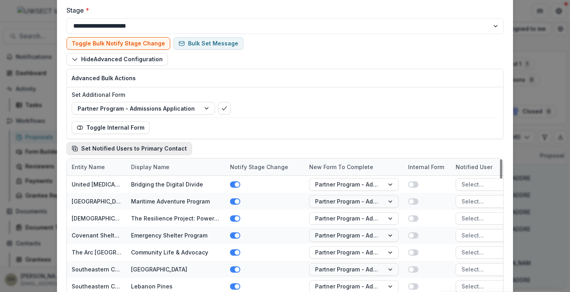
click at [75, 148] on icon "button" at bounding box center [75, 149] width 6 height 6
click at [188, 45] on button "Bulk Set Message" at bounding box center [208, 43] width 70 height 13
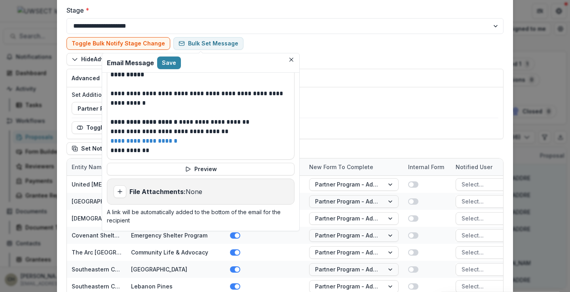
scroll to position [287, 0]
click at [205, 164] on button "Preview" at bounding box center [201, 169] width 188 height 13
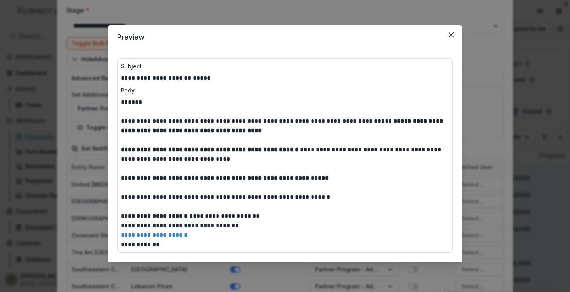
click at [290, 59] on icon "Close" at bounding box center [291, 60] width 4 height 4
click at [452, 32] on icon "Close" at bounding box center [451, 34] width 5 height 5
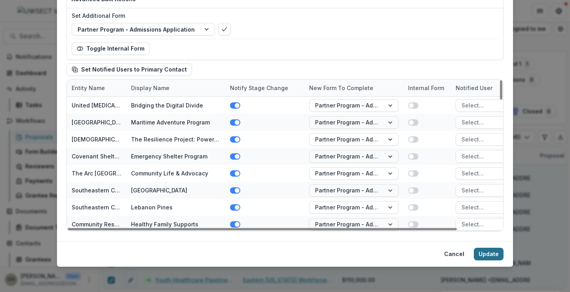
scroll to position [237, 0]
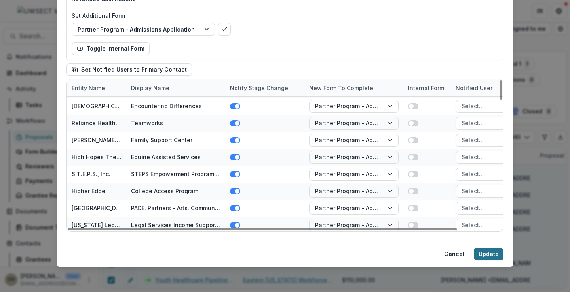
click at [484, 257] on button "Update" at bounding box center [489, 254] width 30 height 13
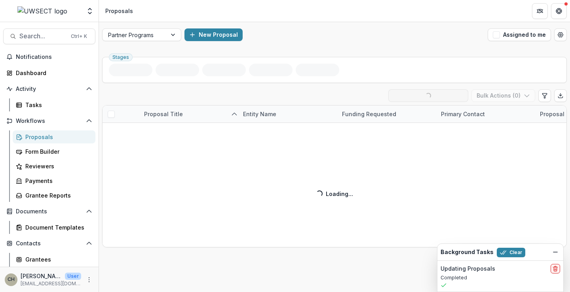
scroll to position [0, 0]
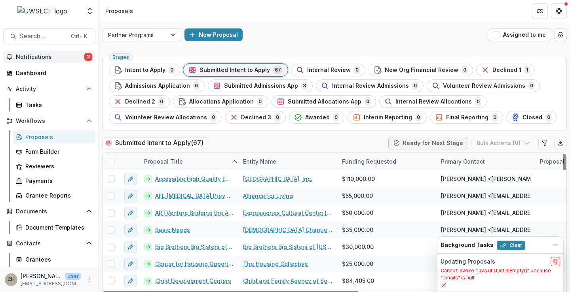
click at [35, 57] on span "Notifications" at bounding box center [50, 57] width 68 height 7
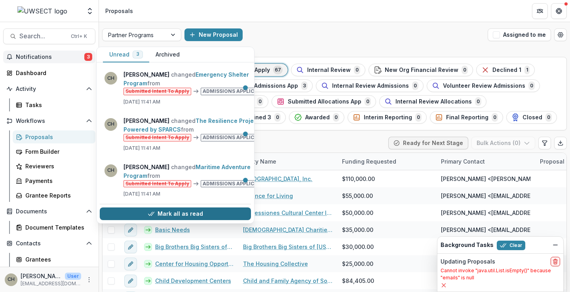
click at [187, 208] on button "Mark all as read" at bounding box center [175, 214] width 151 height 13
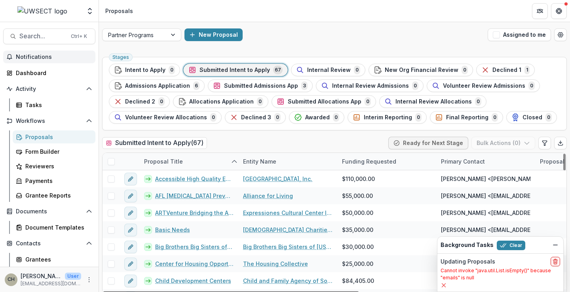
click at [305, 140] on div "Submitted Intent to Apply ( 67 ) Ready for Next Stage Bulk Actions ( 0 )" at bounding box center [334, 145] width 464 height 16
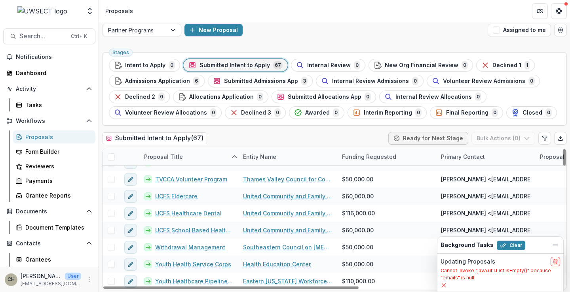
scroll to position [6, 0]
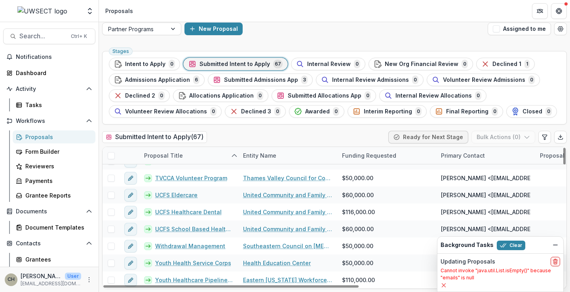
click at [467, 272] on p "Cannot invoke "java.util.List.isEmpty()" because "emails" is null" at bounding box center [499, 274] width 119 height 14
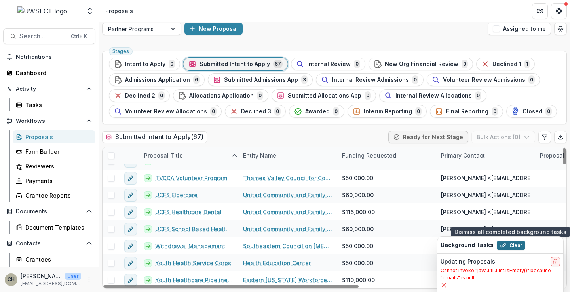
click at [512, 245] on button "Clear" at bounding box center [510, 245] width 28 height 9
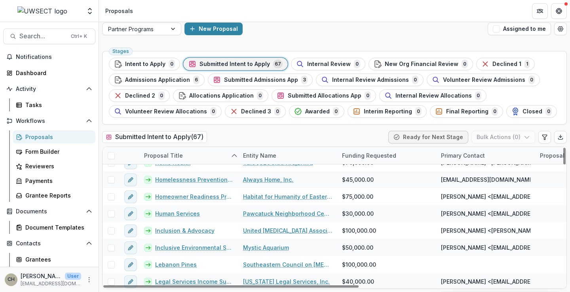
scroll to position [264, 0]
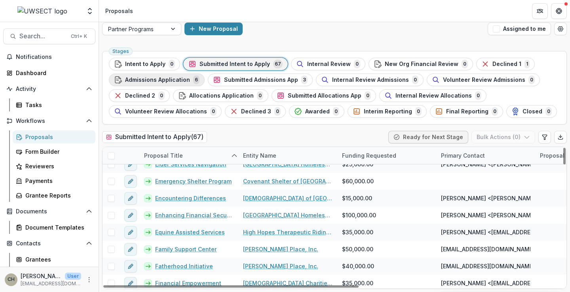
click at [159, 78] on span "Admissions Application" at bounding box center [157, 80] width 65 height 7
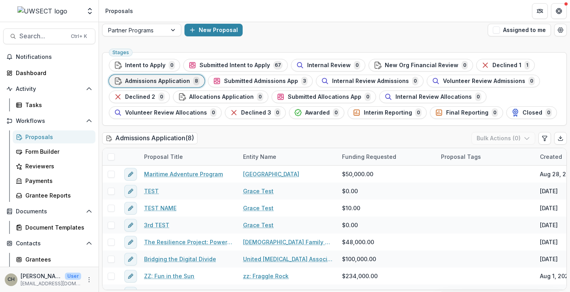
scroll to position [6, 0]
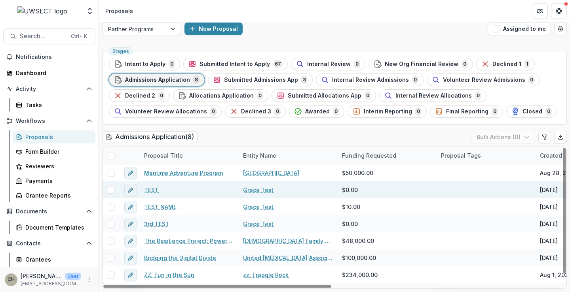
click at [110, 188] on span at bounding box center [111, 190] width 7 height 7
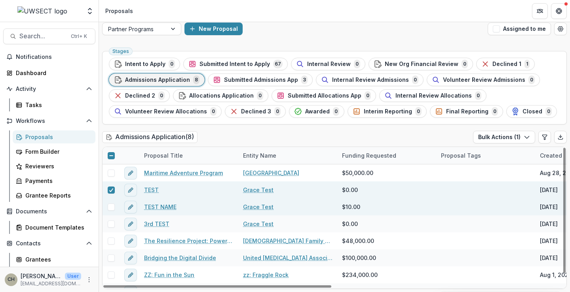
click at [112, 206] on span at bounding box center [111, 207] width 7 height 7
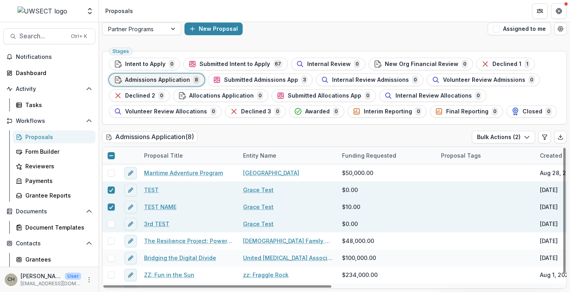
click at [111, 225] on span at bounding box center [111, 224] width 7 height 7
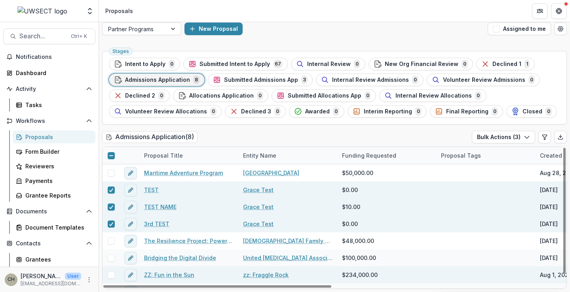
click at [109, 276] on span at bounding box center [111, 275] width 7 height 7
click at [524, 134] on icon "button" at bounding box center [526, 137] width 6 height 6
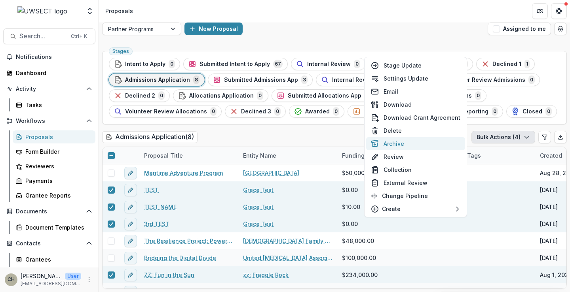
click at [410, 140] on button "Archive" at bounding box center [415, 143] width 99 height 13
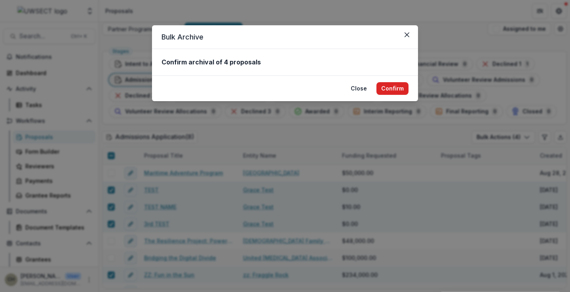
click at [394, 84] on button "Confirm" at bounding box center [392, 88] width 32 height 13
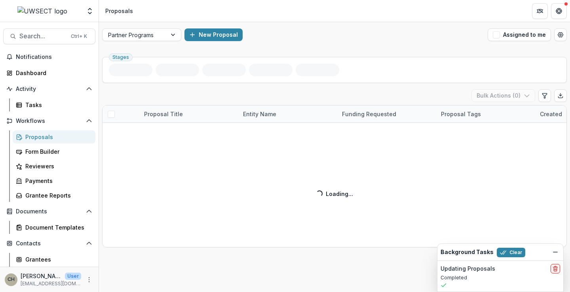
scroll to position [0, 0]
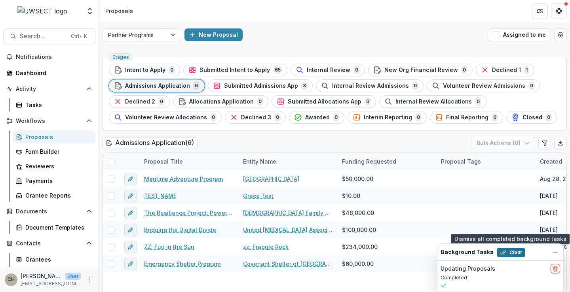
click at [503, 251] on button "Clear" at bounding box center [510, 252] width 28 height 9
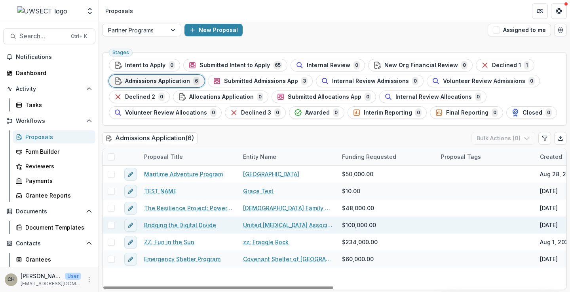
scroll to position [6, 0]
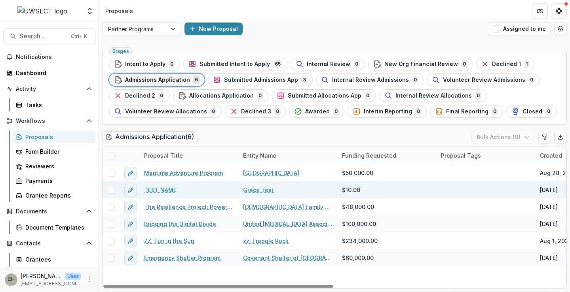
click at [110, 190] on span at bounding box center [111, 190] width 7 height 7
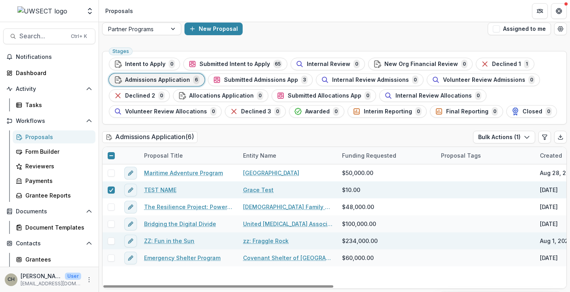
click at [114, 242] on span at bounding box center [111, 241] width 7 height 7
click at [112, 191] on icon at bounding box center [111, 190] width 5 height 4
click at [111, 241] on icon at bounding box center [111, 241] width 5 height 4
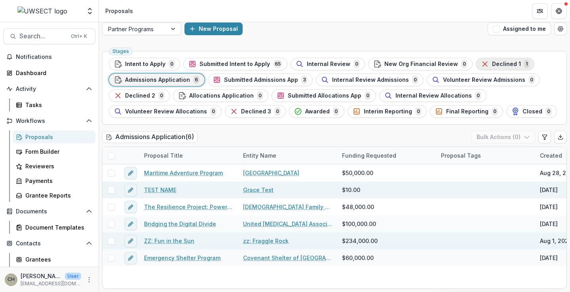
click at [502, 61] on span "Declined 1" at bounding box center [506, 64] width 29 height 7
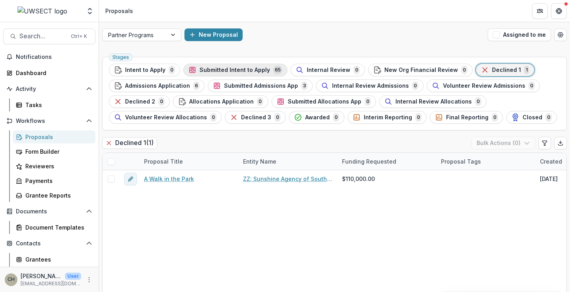
click at [246, 72] on span "Submitted Intent to Apply" at bounding box center [234, 70] width 70 height 7
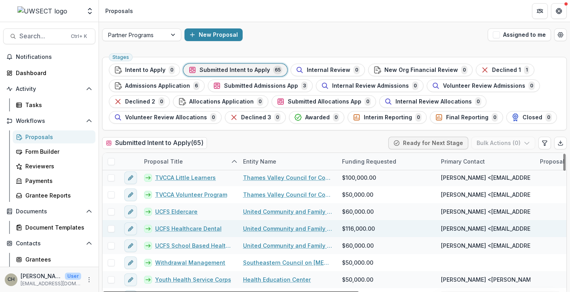
scroll to position [981, 0]
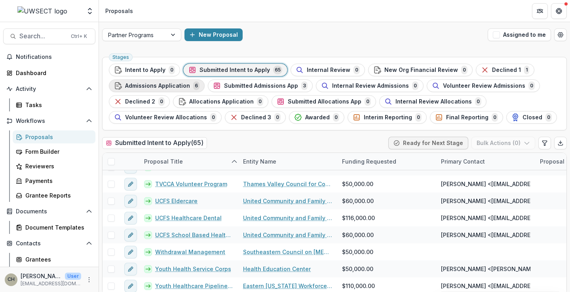
click at [148, 84] on span "Admissions Application" at bounding box center [157, 86] width 65 height 7
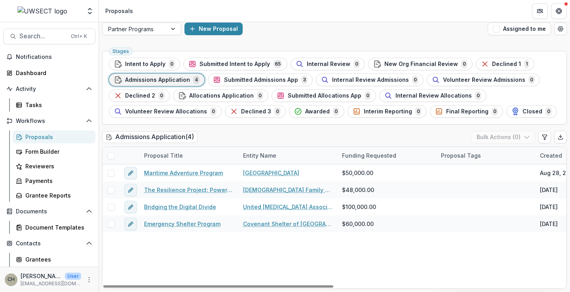
drag, startPoint x: 301, startPoint y: 287, endPoint x: 184, endPoint y: 257, distance: 120.0
click at [185, 286] on div at bounding box center [218, 287] width 230 height 2
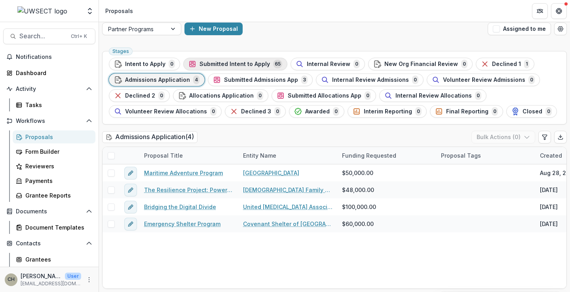
click at [233, 66] on span "Submitted Intent to Apply" at bounding box center [234, 64] width 70 height 7
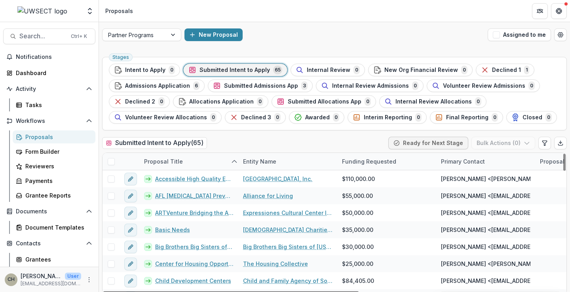
click at [111, 163] on span at bounding box center [111, 161] width 7 height 7
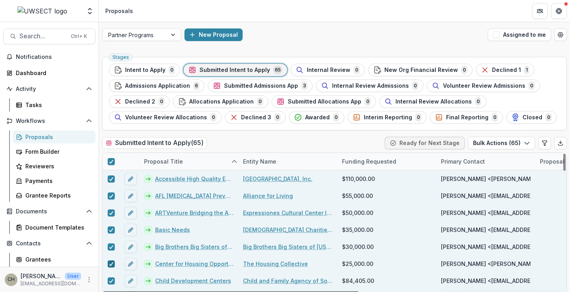
click at [111, 265] on polyline at bounding box center [111, 264] width 4 height 3
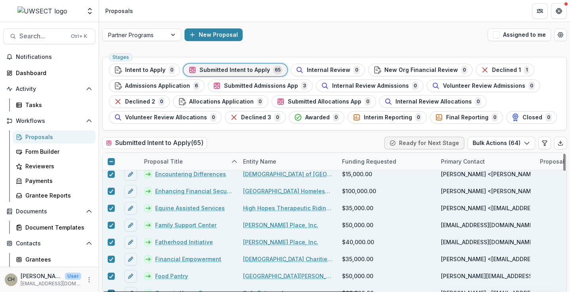
scroll to position [316, 0]
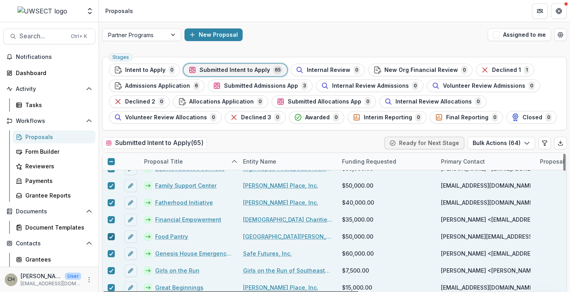
click at [113, 237] on icon at bounding box center [111, 237] width 5 height 4
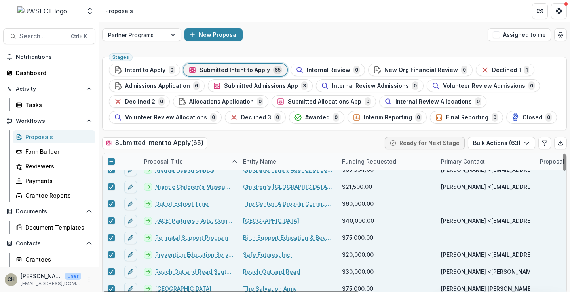
scroll to position [712, 0]
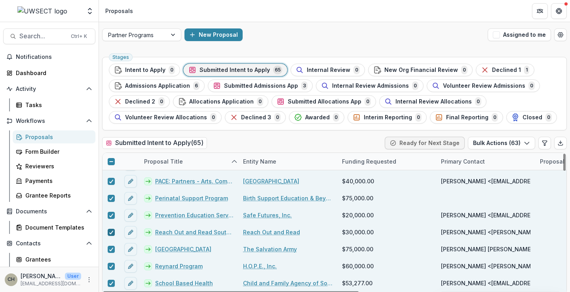
click at [110, 232] on icon at bounding box center [111, 233] width 5 height 4
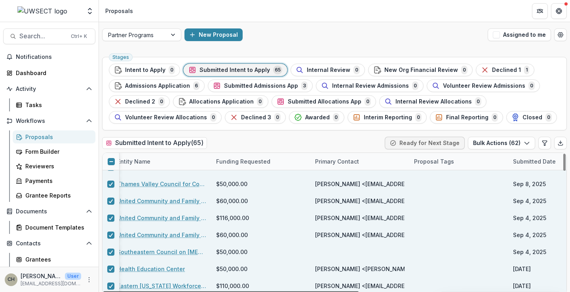
scroll to position [981, 0]
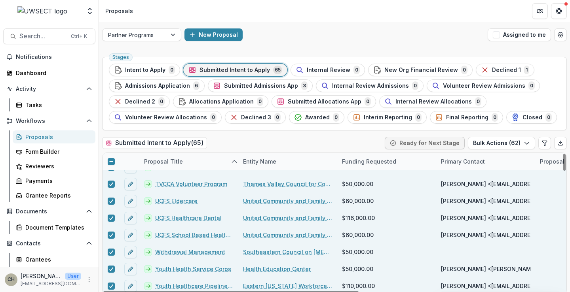
drag, startPoint x: 353, startPoint y: 291, endPoint x: 170, endPoint y: 254, distance: 186.4
click at [165, 292] on div at bounding box center [230, 293] width 255 height 2
click at [523, 144] on icon "button" at bounding box center [526, 143] width 6 height 6
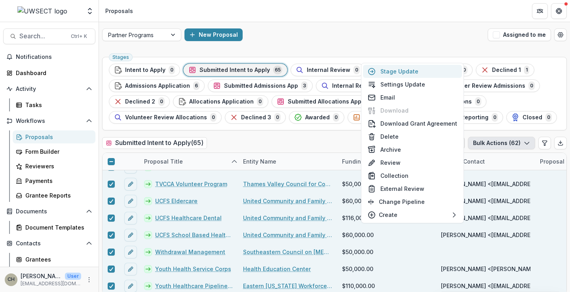
click at [404, 70] on button "Stage Update" at bounding box center [412, 71] width 99 height 13
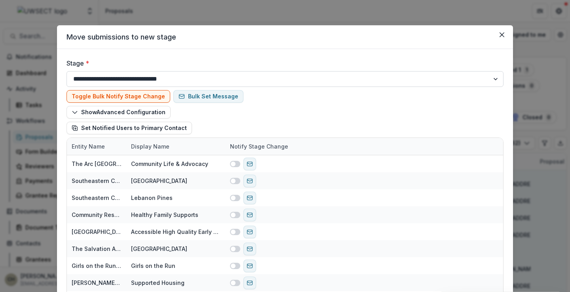
click at [317, 59] on label "Stage *" at bounding box center [282, 63] width 432 height 9
click at [317, 71] on select "**********" at bounding box center [284, 79] width 437 height 16
click at [493, 78] on select "**********" at bounding box center [284, 79] width 437 height 16
select select "**********"
click at [66, 71] on select "**********" at bounding box center [284, 79] width 437 height 16
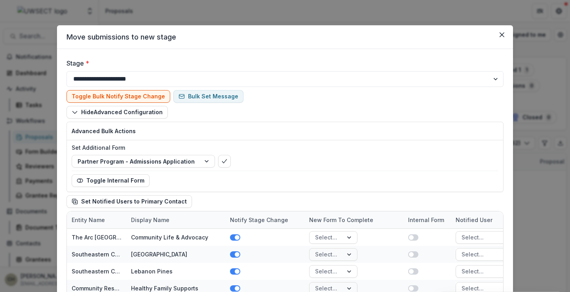
select select "**********"
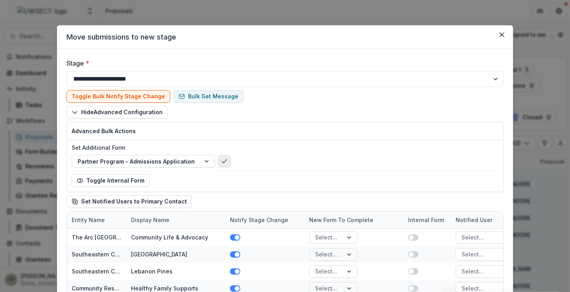
click at [221, 160] on icon "bulk-confirm-option" at bounding box center [224, 161] width 6 height 6
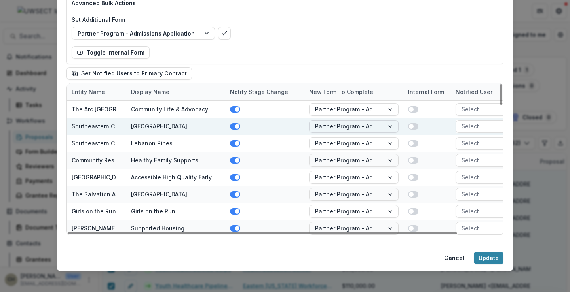
scroll to position [132, 0]
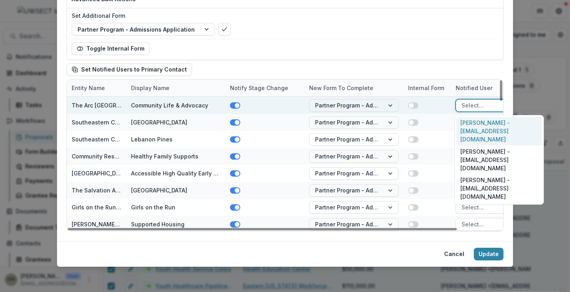
click at [467, 106] on div at bounding box center [492, 105] width 63 height 10
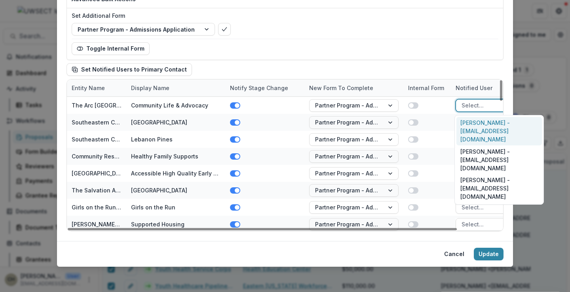
click at [470, 123] on div "[PERSON_NAME] - [EMAIL_ADDRESS][DOMAIN_NAME]" at bounding box center [498, 131] width 85 height 29
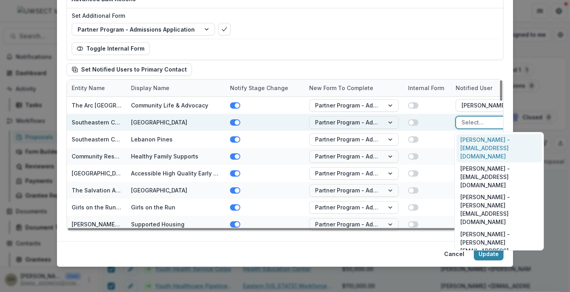
click at [470, 121] on div at bounding box center [492, 122] width 63 height 10
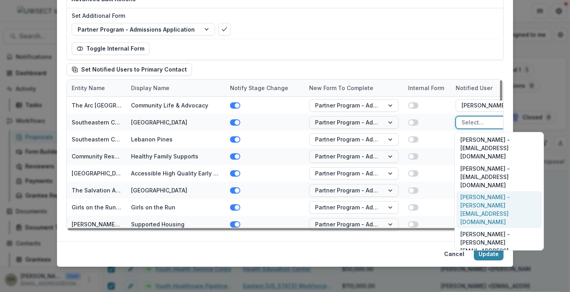
click at [474, 191] on div "[PERSON_NAME] - [PERSON_NAME][EMAIL_ADDRESS][DOMAIN_NAME]" at bounding box center [498, 209] width 85 height 37
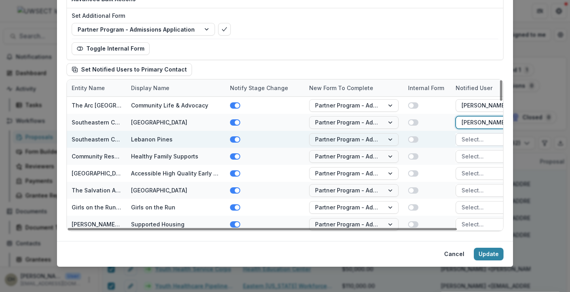
click at [472, 138] on div at bounding box center [492, 139] width 63 height 10
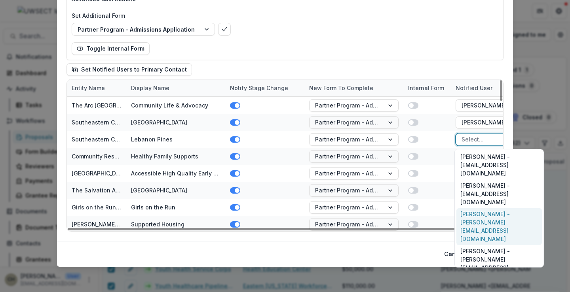
click at [475, 208] on div "[PERSON_NAME] - [PERSON_NAME][EMAIL_ADDRESS][DOMAIN_NAME]" at bounding box center [498, 226] width 85 height 37
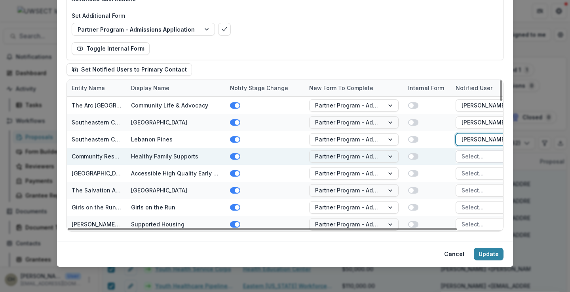
click at [473, 157] on div at bounding box center [492, 157] width 63 height 10
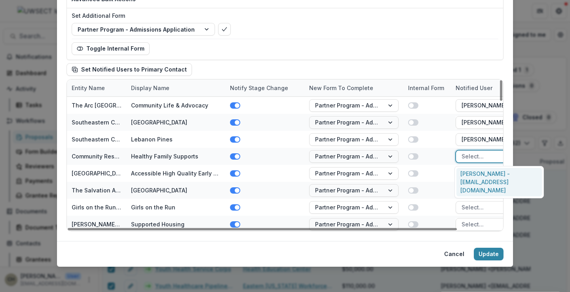
click at [473, 176] on div "[PERSON_NAME] - [EMAIL_ADDRESS][DOMAIN_NAME]" at bounding box center [498, 182] width 85 height 29
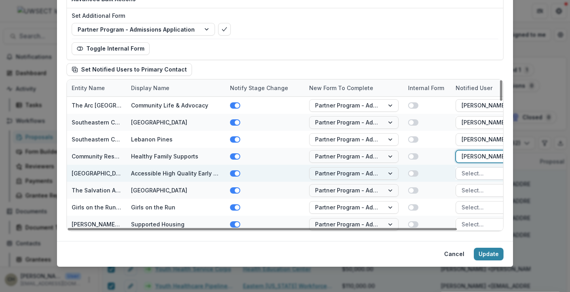
click at [473, 172] on div at bounding box center [492, 174] width 63 height 10
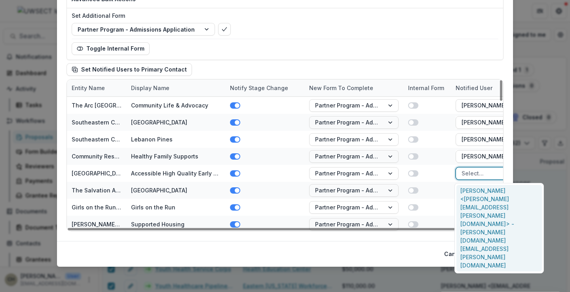
click at [475, 193] on div "[PERSON_NAME] <[PERSON_NAME][EMAIL_ADDRESS][PERSON_NAME][DOMAIN_NAME]> - [PERSO…" at bounding box center [498, 228] width 85 height 87
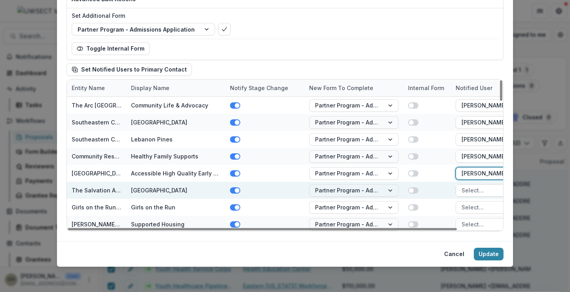
click at [473, 188] on div at bounding box center [492, 191] width 63 height 10
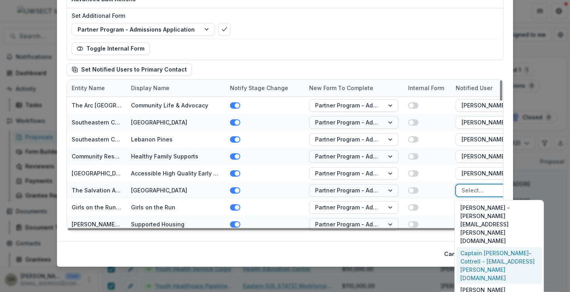
click at [474, 247] on div "Captain [PERSON_NAME]-Cottrell - [EMAIL_ADDRESS][PERSON_NAME][DOMAIN_NAME]" at bounding box center [498, 265] width 85 height 37
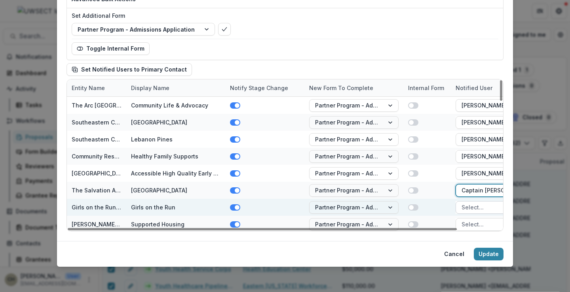
click at [472, 203] on div at bounding box center [492, 208] width 63 height 10
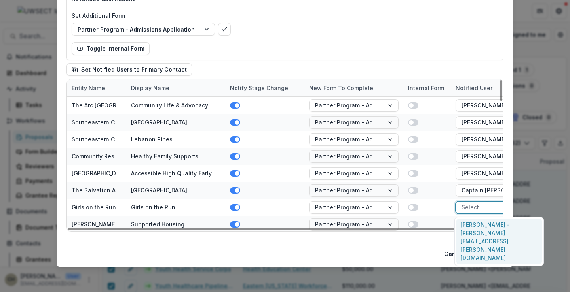
click at [475, 229] on div "[PERSON_NAME] - [PERSON_NAME][EMAIL_ADDRESS][PERSON_NAME][DOMAIN_NAME]" at bounding box center [498, 241] width 85 height 45
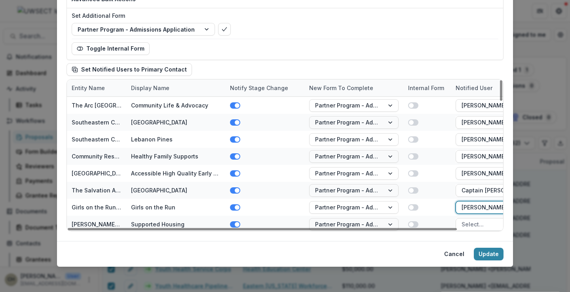
scroll to position [40, 0]
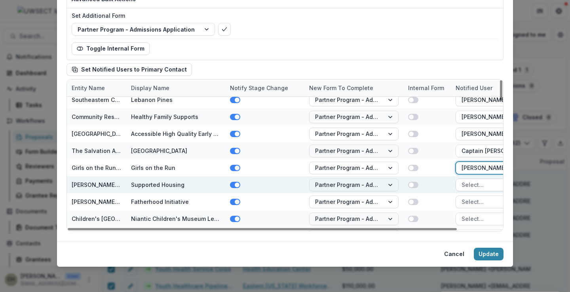
click at [471, 187] on div at bounding box center [492, 185] width 63 height 10
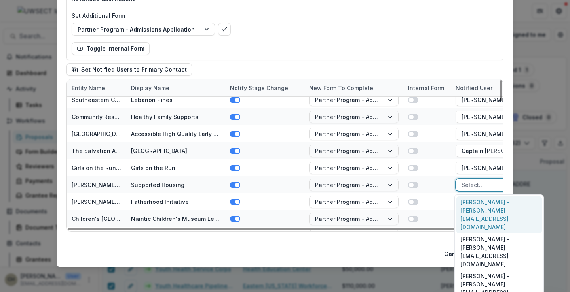
click at [472, 208] on div "[PERSON_NAME] - [PERSON_NAME][EMAIL_ADDRESS][DOMAIN_NAME]" at bounding box center [498, 215] width 85 height 37
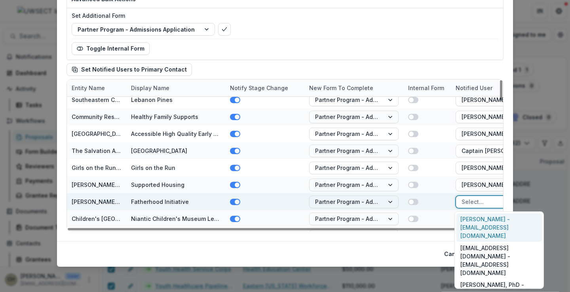
click at [473, 205] on div at bounding box center [492, 202] width 63 height 10
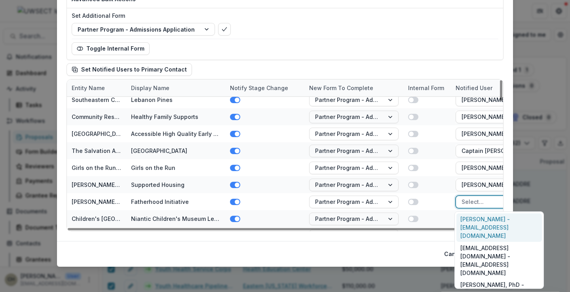
click at [470, 218] on div "[PERSON_NAME] - [EMAIL_ADDRESS][DOMAIN_NAME]" at bounding box center [498, 228] width 85 height 29
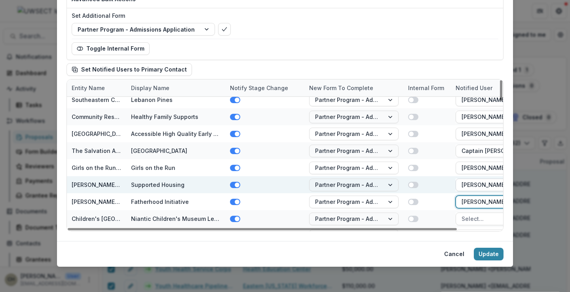
scroll to position [79, 0]
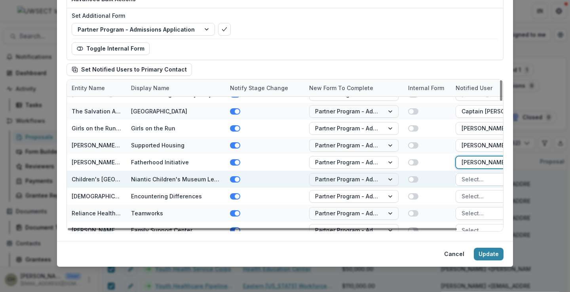
click at [474, 183] on div at bounding box center [492, 179] width 63 height 10
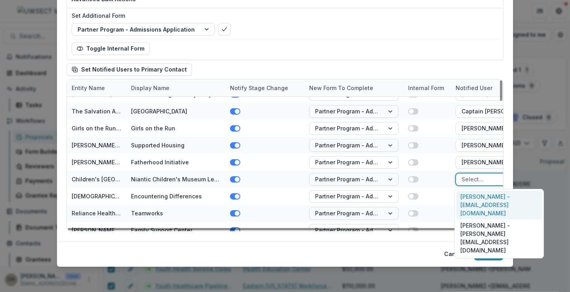
click at [475, 200] on div "[PERSON_NAME] - [EMAIL_ADDRESS][DOMAIN_NAME]" at bounding box center [498, 205] width 85 height 29
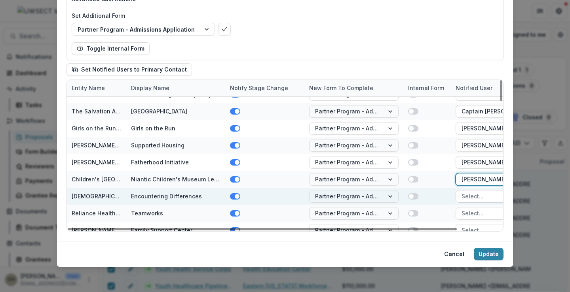
click at [474, 198] on div at bounding box center [492, 196] width 63 height 10
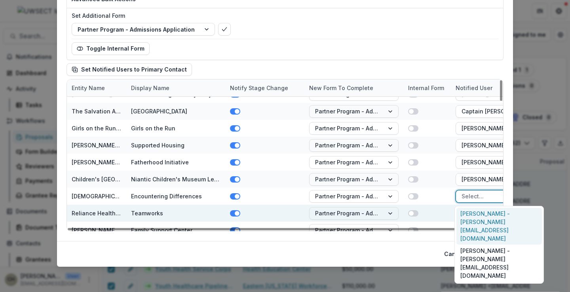
click at [475, 214] on div "[PERSON_NAME] - [PERSON_NAME][EMAIL_ADDRESS][DOMAIN_NAME]" at bounding box center [498, 226] width 85 height 37
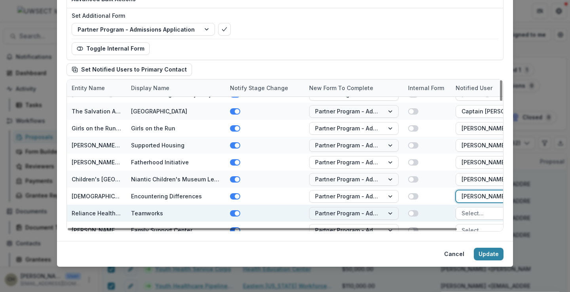
click at [474, 212] on div at bounding box center [492, 213] width 63 height 10
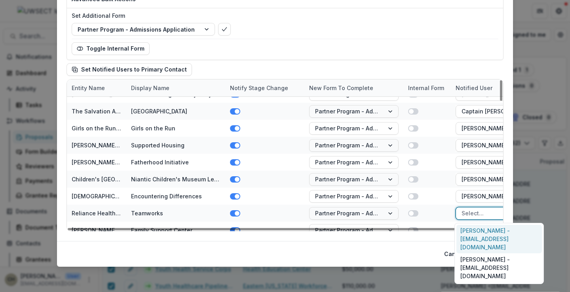
click at [477, 231] on div "Mike Van Vlaenderen - mvan@reliancehealthinc.org" at bounding box center [498, 239] width 85 height 29
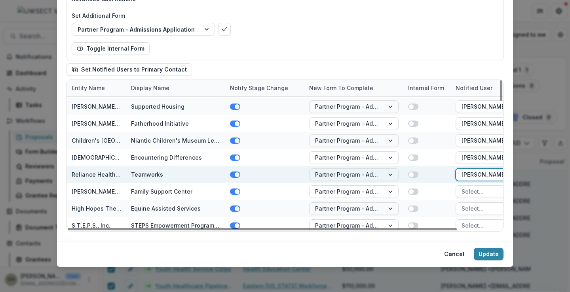
scroll to position [119, 0]
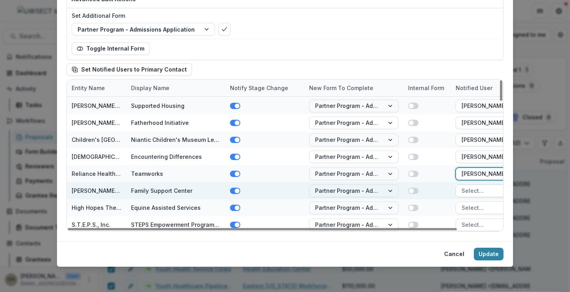
click at [474, 193] on div at bounding box center [492, 191] width 63 height 10
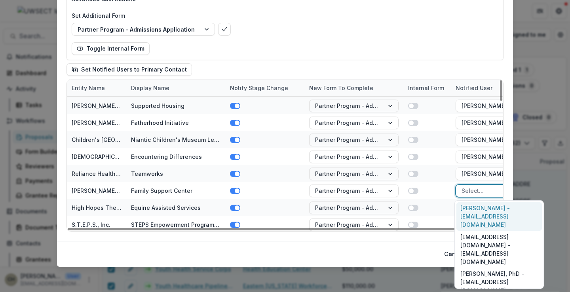
click at [476, 210] on div "Claire Silva - csilva@madonnaplace.org" at bounding box center [498, 217] width 85 height 29
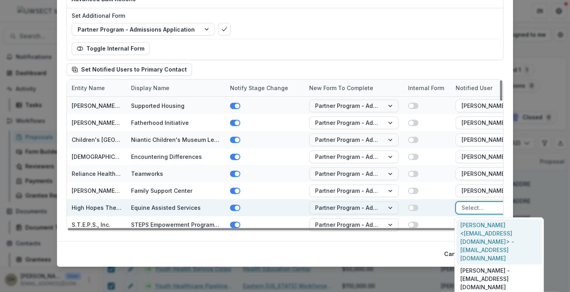
click at [474, 206] on div at bounding box center [492, 208] width 63 height 10
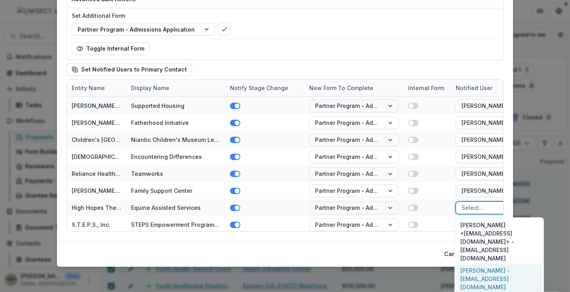
click at [481, 265] on div "Claire Gadrow - cgadrow@highhopestr.org" at bounding box center [498, 279] width 85 height 29
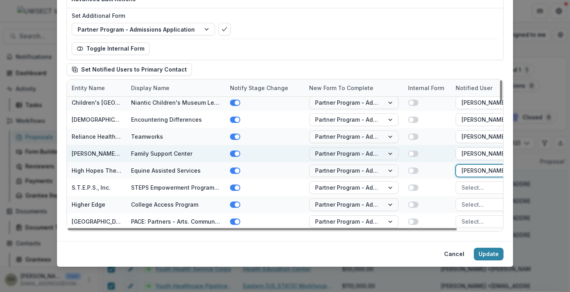
scroll to position [158, 0]
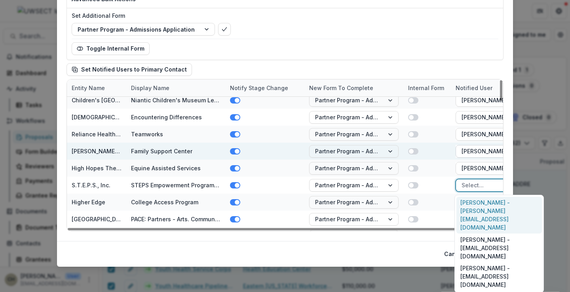
click at [474, 186] on div at bounding box center [492, 185] width 63 height 10
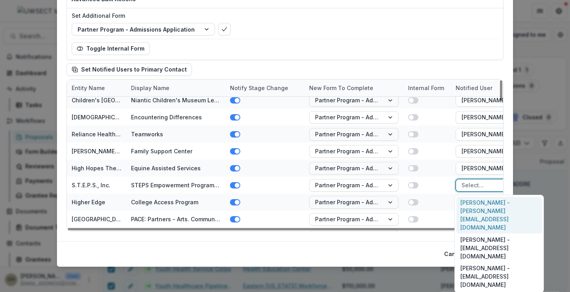
click at [475, 204] on div "Beatrice Jennette - beatricej.steps@gmail.com" at bounding box center [498, 215] width 85 height 37
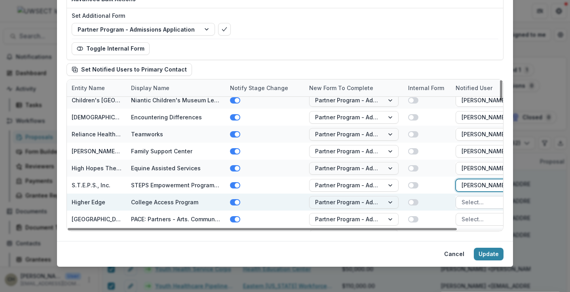
click at [474, 200] on div at bounding box center [492, 202] width 63 height 10
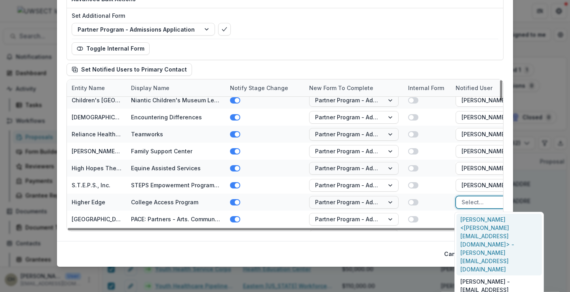
click at [475, 226] on div "Katie Hallisey <katie@higheredge.org> - katie@higheredge.org" at bounding box center [498, 245] width 85 height 62
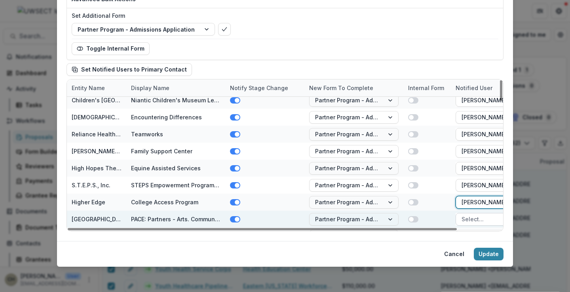
click at [475, 215] on div at bounding box center [492, 219] width 63 height 10
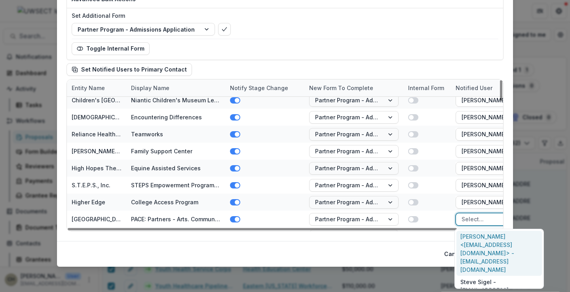
click at [477, 233] on div "Jeanne Sigel <jsigel@gardearts.org> - jsigel@gardearts.org" at bounding box center [498, 253] width 85 height 45
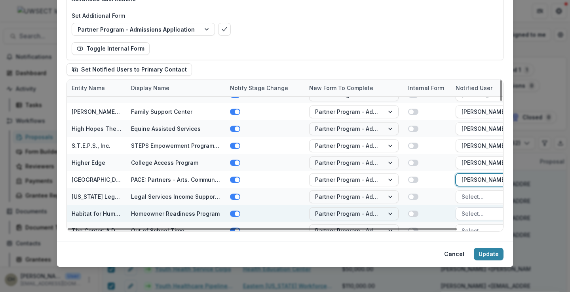
scroll to position [237, 0]
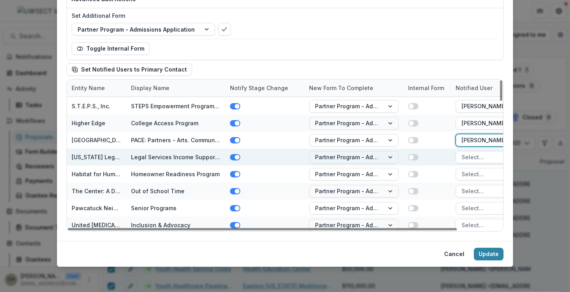
click at [474, 161] on div at bounding box center [492, 157] width 63 height 10
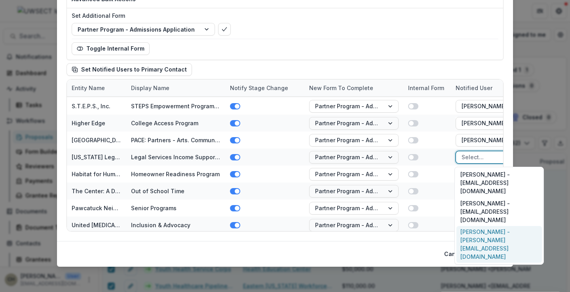
click at [476, 226] on div "Astrid Lebron - alebron@ctlegal.org" at bounding box center [498, 244] width 85 height 37
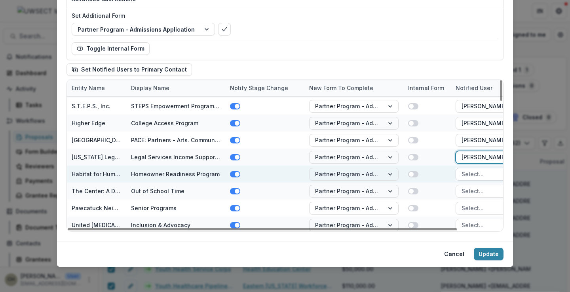
click at [471, 170] on div at bounding box center [492, 174] width 63 height 10
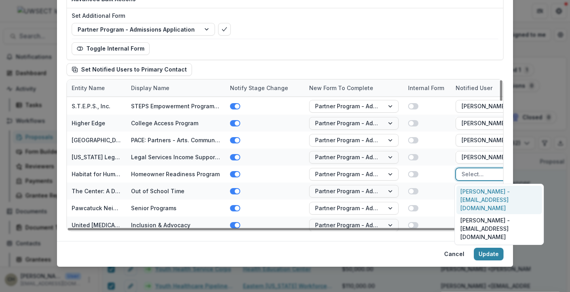
click at [474, 194] on div "Stacy Herr - development@habitatect.org" at bounding box center [498, 200] width 85 height 29
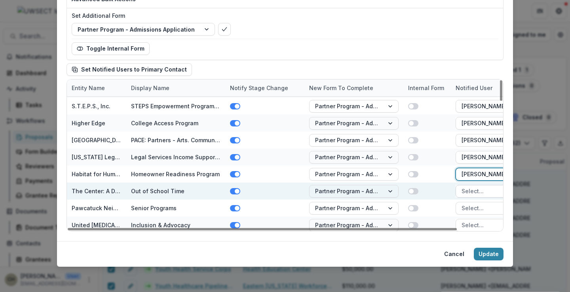
click at [474, 191] on div at bounding box center [492, 191] width 63 height 10
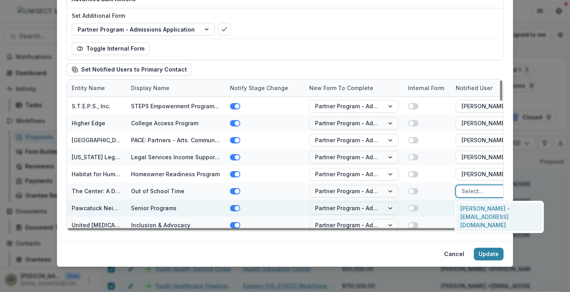
drag, startPoint x: 476, startPoint y: 210, endPoint x: 475, endPoint y: 204, distance: 6.4
click at [476, 210] on div "Reona Dyess - rdyess@dropinlearningcenter.org" at bounding box center [498, 217] width 85 height 29
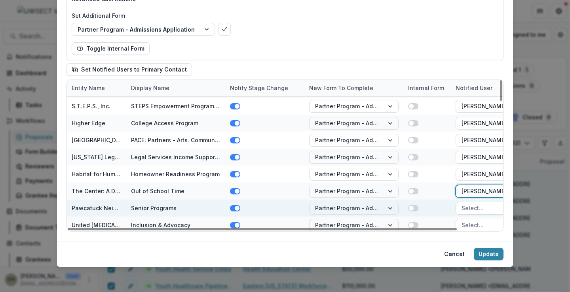
click at [475, 203] on div at bounding box center [492, 208] width 63 height 10
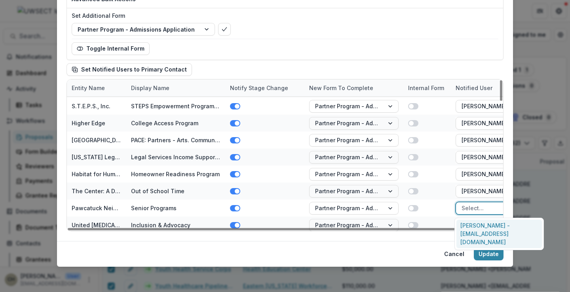
click at [476, 223] on div "Susan Sedensky - executivedirector@thepnc.org" at bounding box center [498, 234] width 85 height 29
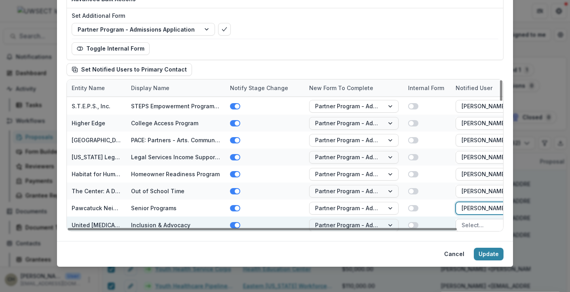
scroll to position [277, 0]
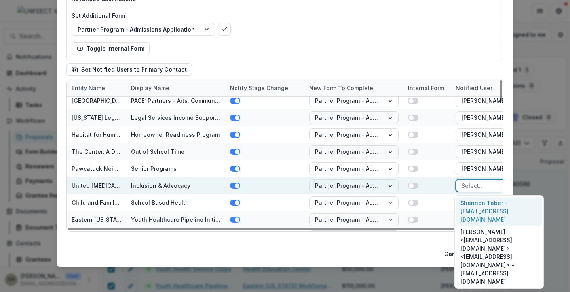
click at [473, 187] on div at bounding box center [492, 186] width 63 height 10
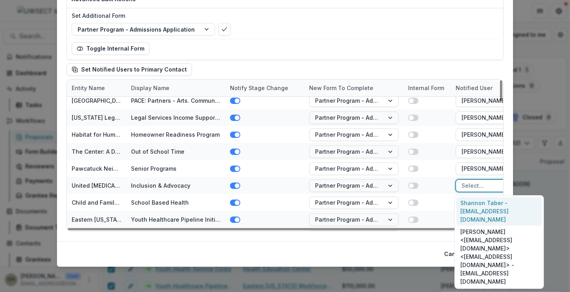
click at [476, 208] on div "Shannon Taber - staber@ucpect.ro" at bounding box center [498, 211] width 85 height 29
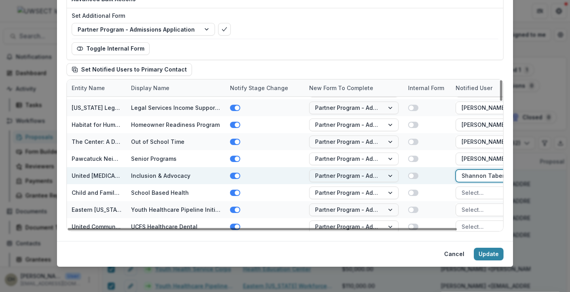
scroll to position [316, 0]
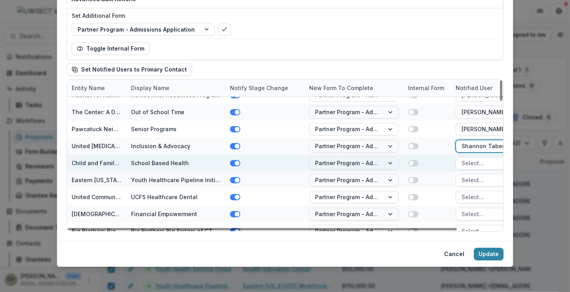
click at [474, 167] on div at bounding box center [492, 163] width 63 height 10
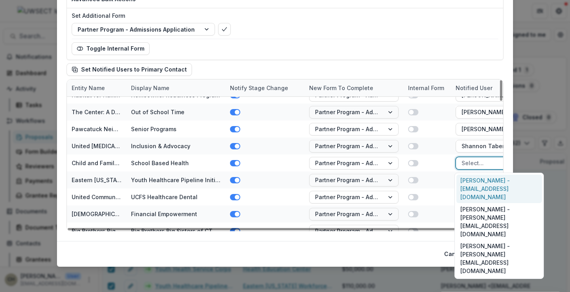
click at [477, 186] on div "Adam Shaughnessy - grants@ctcfa.org" at bounding box center [498, 189] width 85 height 29
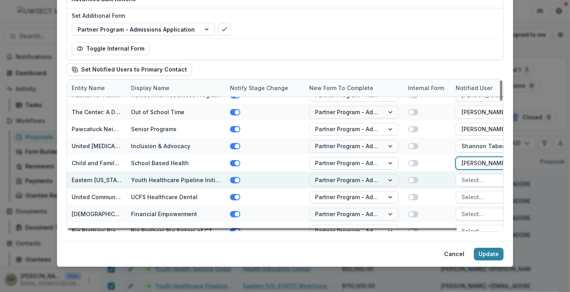
click at [471, 182] on div at bounding box center [492, 180] width 63 height 10
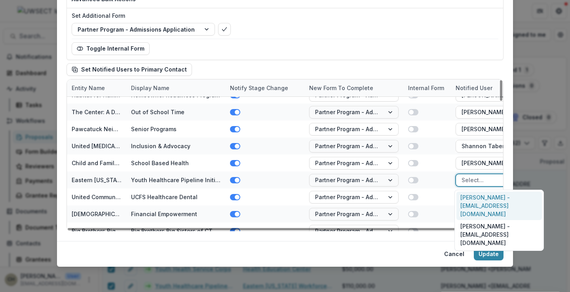
click at [474, 200] on div "Michael Nogelo - nogelom@ewib.org" at bounding box center [498, 206] width 85 height 29
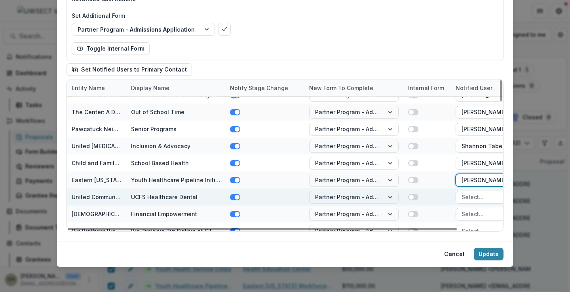
click at [474, 194] on div at bounding box center [492, 197] width 63 height 10
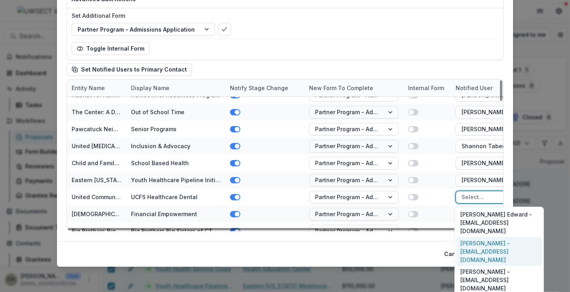
click at [479, 237] on div "Cheryl Munoz - cmunoz@ucfs.org" at bounding box center [498, 251] width 85 height 29
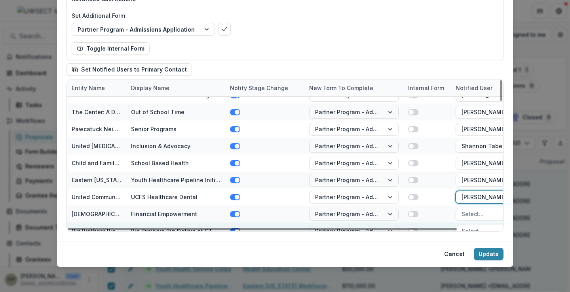
scroll to position [356, 0]
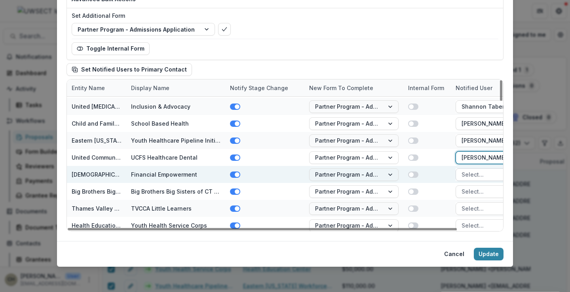
click at [474, 179] on div at bounding box center [492, 175] width 63 height 10
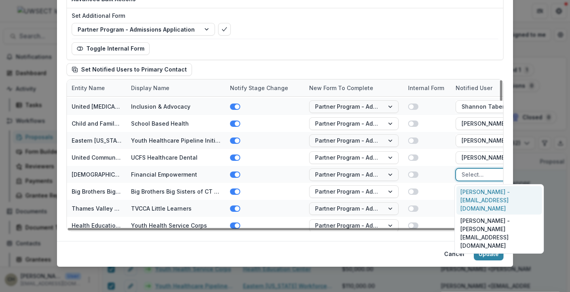
click at [476, 199] on div "Jack Babbitt - jackbabbitt@ccfsn.org" at bounding box center [498, 200] width 85 height 29
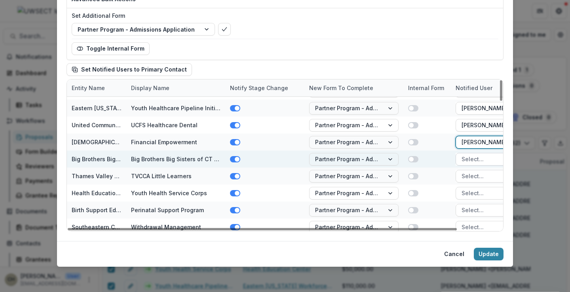
scroll to position [396, 0]
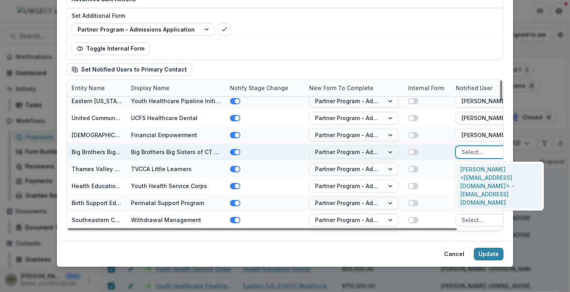
click at [472, 152] on div at bounding box center [492, 152] width 63 height 10
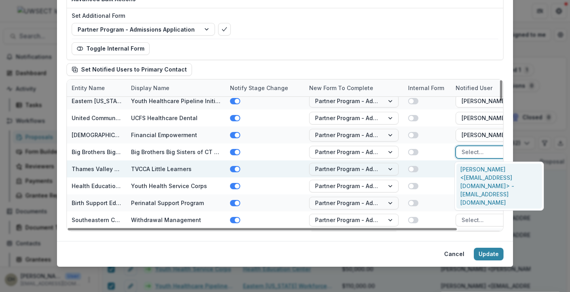
click at [474, 177] on div "Melissa Tritinger <grantsadmin@ctbigs.org> - grantsadmin@ctbigs.org" at bounding box center [498, 186] width 85 height 45
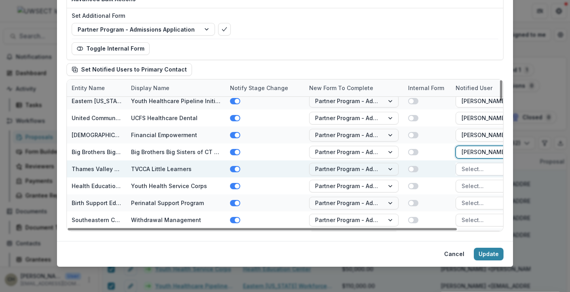
click at [474, 168] on div at bounding box center [492, 169] width 63 height 10
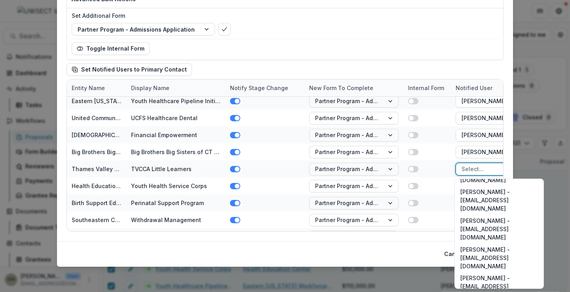
scroll to position [58, 0]
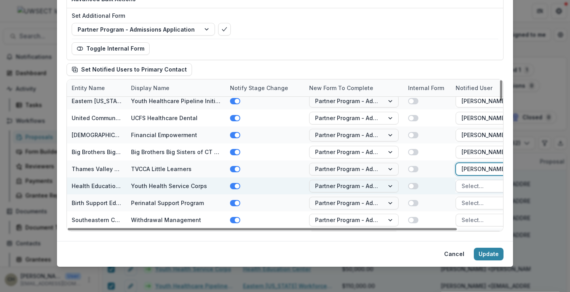
click at [470, 185] on div at bounding box center [492, 186] width 63 height 10
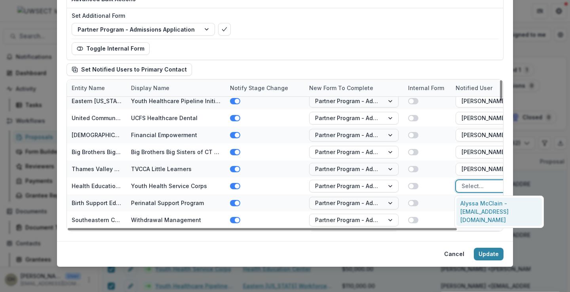
click at [472, 205] on div "Alyssa McClain - mcclain@healtheducenter.org" at bounding box center [498, 212] width 85 height 29
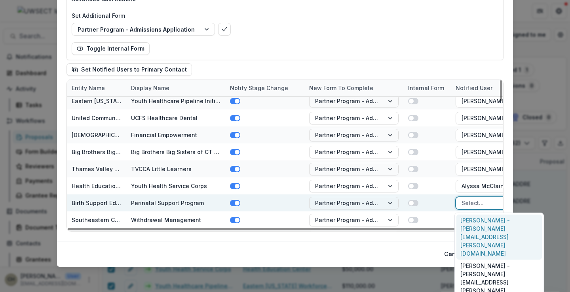
click at [472, 202] on div at bounding box center [492, 203] width 63 height 10
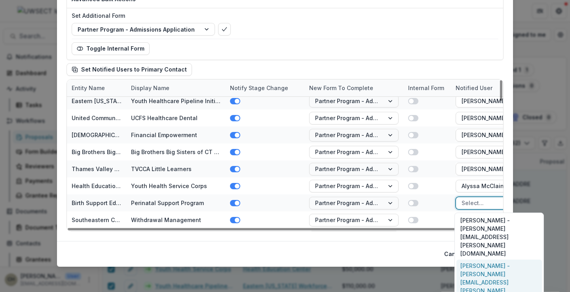
click at [478, 260] on div "Traci McComiskey - traci.mccomiskey@bsebct.org" at bounding box center [498, 282] width 85 height 45
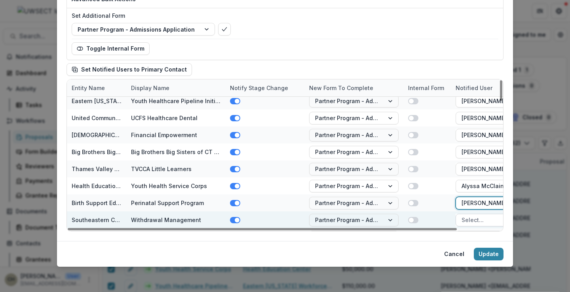
click at [474, 219] on div at bounding box center [492, 220] width 63 height 10
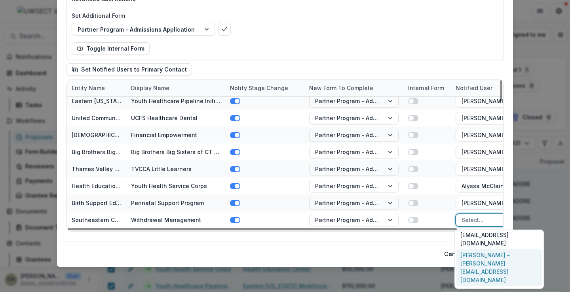
scroll to position [36, 0]
drag, startPoint x: 475, startPoint y: 244, endPoint x: 475, endPoint y: 241, distance: 4.0
click at [475, 254] on div "Jennifer Chadukiewicz - jenniferchadukiewicz@scadd.org" at bounding box center [498, 272] width 85 height 37
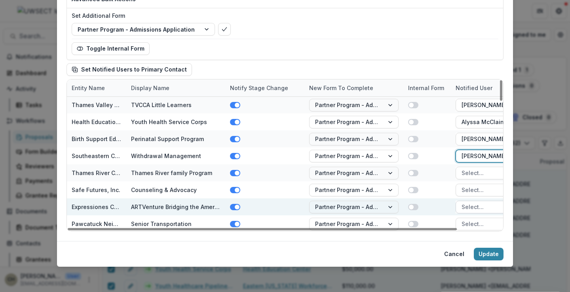
scroll to position [475, 0]
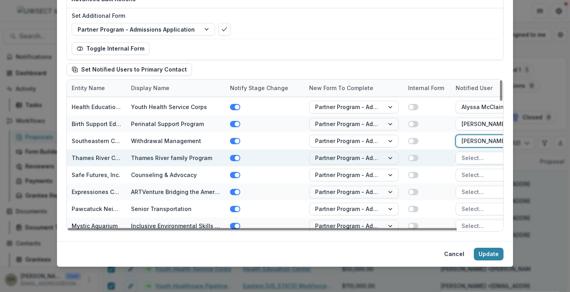
click at [471, 161] on div at bounding box center [492, 158] width 63 height 10
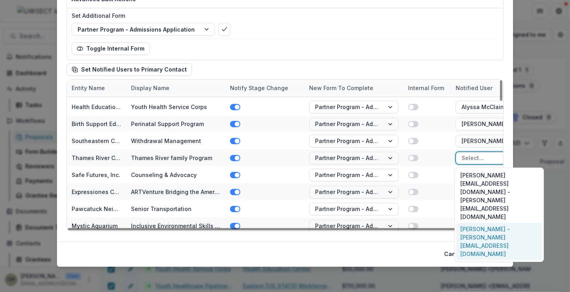
click at [475, 223] on div "Astrid Aalund - astrida@trfp.org" at bounding box center [498, 241] width 85 height 37
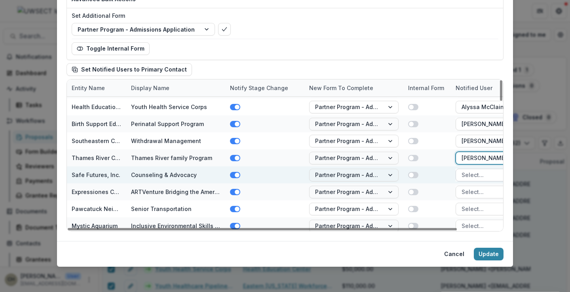
click at [472, 176] on div at bounding box center [492, 175] width 63 height 10
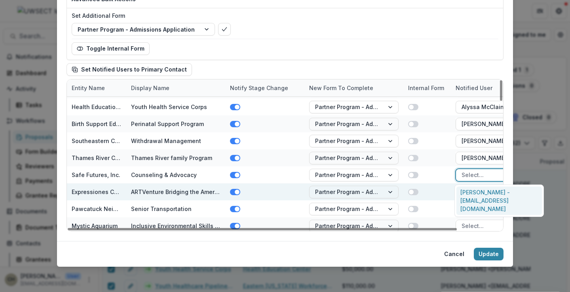
click at [474, 196] on div "Margaret Soussloff - msoussloff@safefuturesct.org" at bounding box center [498, 201] width 85 height 29
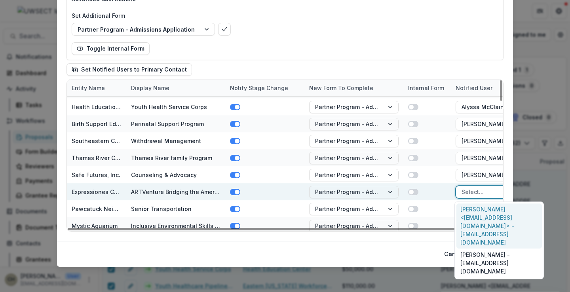
click at [472, 190] on div at bounding box center [492, 192] width 63 height 10
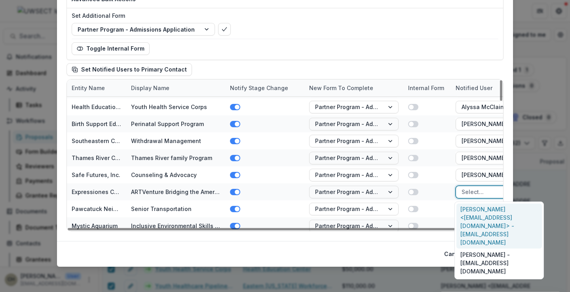
click at [474, 214] on div "Jose Garaycochea <director@expressiones.org> - director@expressiones.org" at bounding box center [498, 226] width 85 height 45
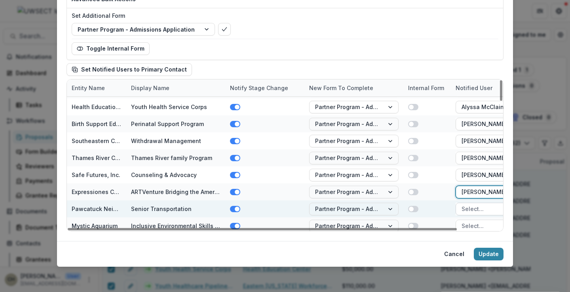
click at [472, 208] on div at bounding box center [492, 209] width 63 height 10
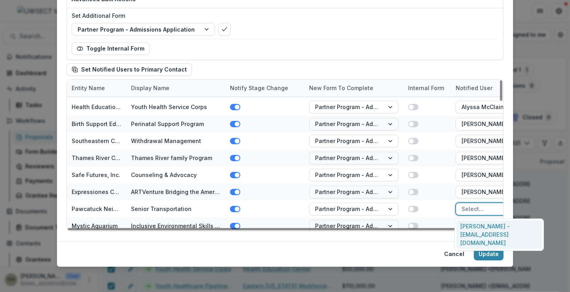
click at [472, 227] on div "Susan Sedensky - executivedirector@thepnc.org" at bounding box center [498, 235] width 85 height 29
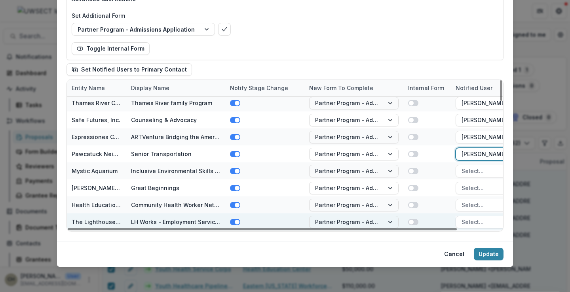
scroll to position [554, 0]
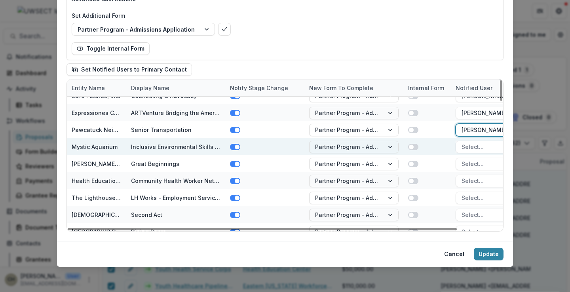
click at [472, 148] on div at bounding box center [492, 147] width 63 height 10
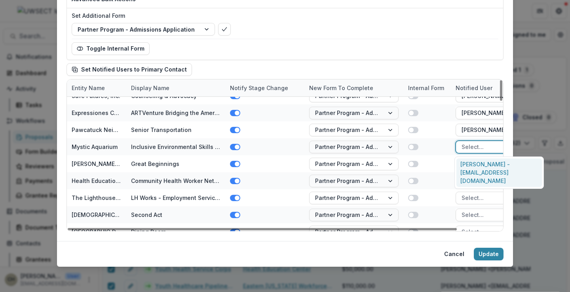
click at [477, 172] on div "Sarah DeCataldo - grants@mysticaquarium.org" at bounding box center [498, 173] width 85 height 29
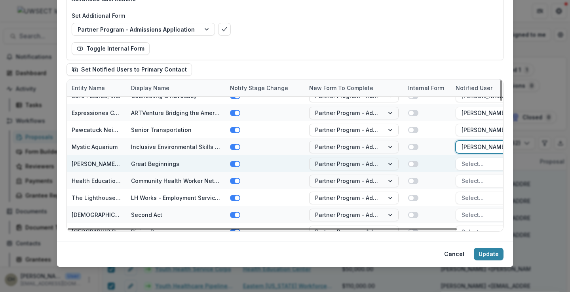
click at [473, 165] on div at bounding box center [492, 164] width 63 height 10
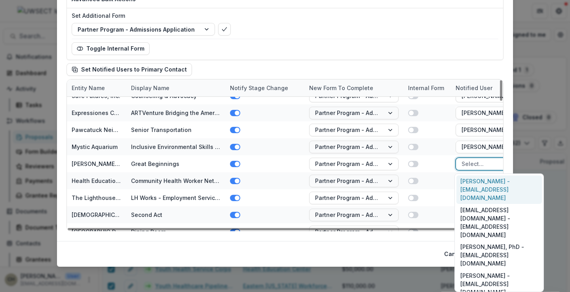
click at [474, 182] on div "Claire Silva - csilva@madonnaplace.org" at bounding box center [498, 190] width 85 height 29
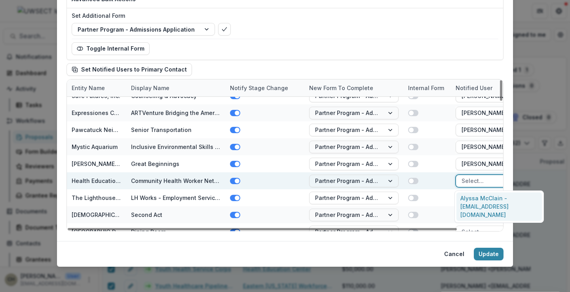
click at [471, 184] on div at bounding box center [492, 181] width 63 height 10
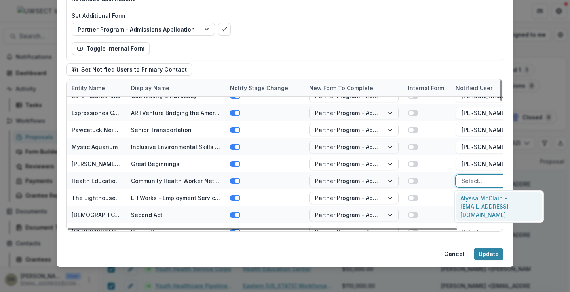
click at [472, 199] on div "Alyssa McClain - mcclain@healtheducenter.org" at bounding box center [498, 207] width 85 height 29
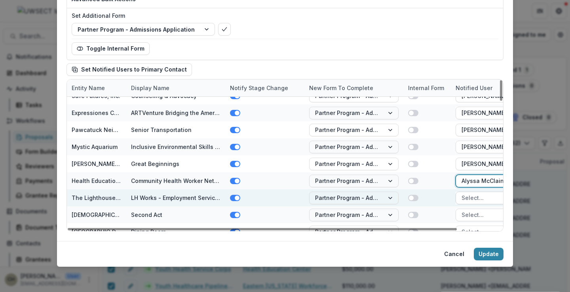
click at [471, 195] on div at bounding box center [492, 198] width 63 height 10
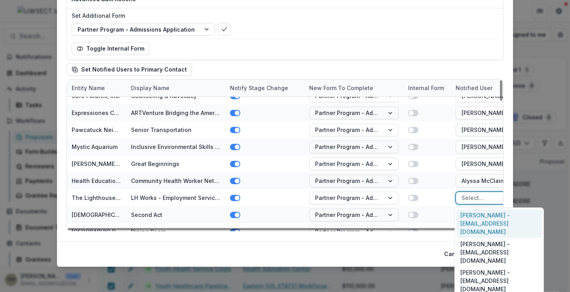
click at [475, 216] on div "Kassidy Brown - kbrown@lvecenter.com" at bounding box center [498, 224] width 85 height 29
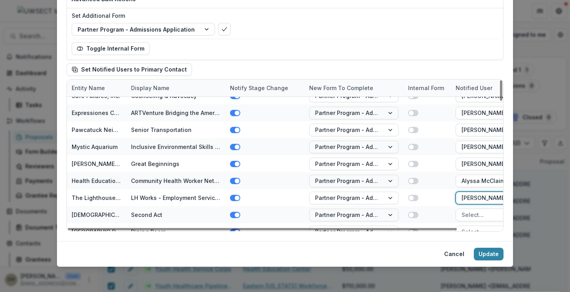
scroll to position [593, 0]
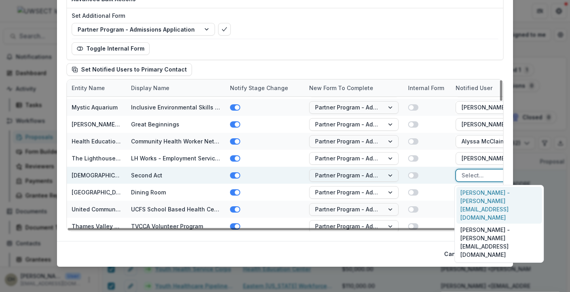
click at [468, 174] on div at bounding box center [492, 175] width 63 height 10
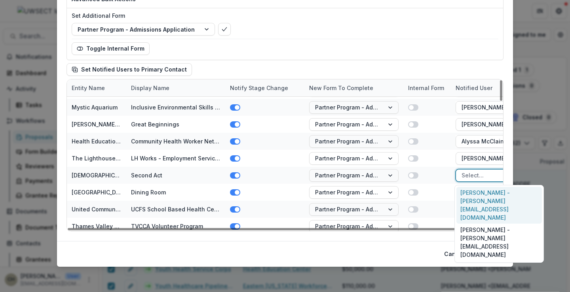
click at [471, 193] on div "Rachel Levy - rachel@jfec.com" at bounding box center [498, 205] width 85 height 37
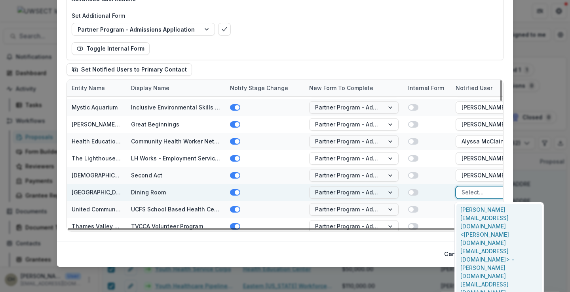
click at [469, 193] on div at bounding box center [492, 193] width 63 height 10
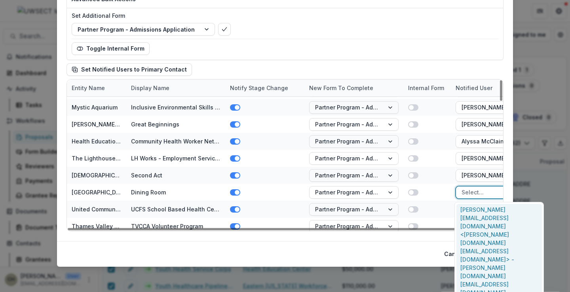
click at [471, 211] on div "brenda.svdpp@gmail.com <brenda.svdpp@gmail.com> - brenda.svdpp@gmail.com" at bounding box center [498, 251] width 85 height 95
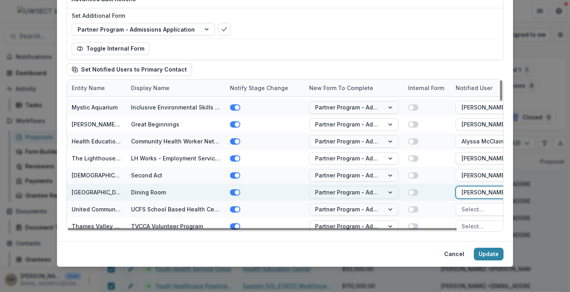
scroll to position [633, 0]
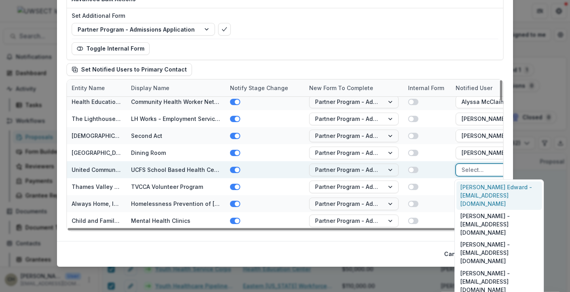
click at [470, 172] on div at bounding box center [492, 170] width 63 height 10
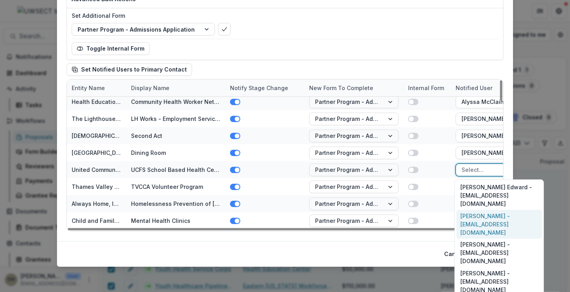
click at [475, 210] on div "Cheryl Munoz - cmunoz@ucfs.org" at bounding box center [498, 224] width 85 height 29
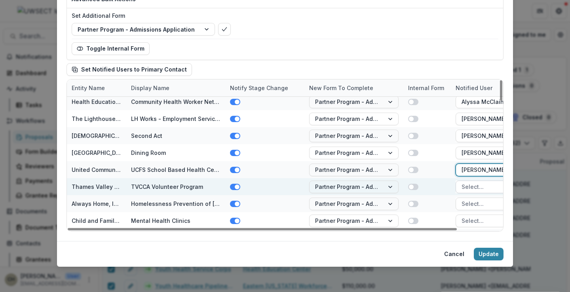
click at [473, 188] on div at bounding box center [492, 187] width 63 height 10
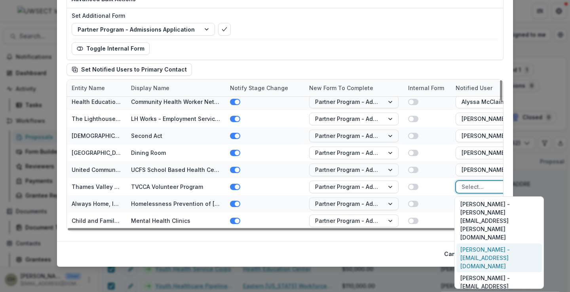
scroll to position [40, 0]
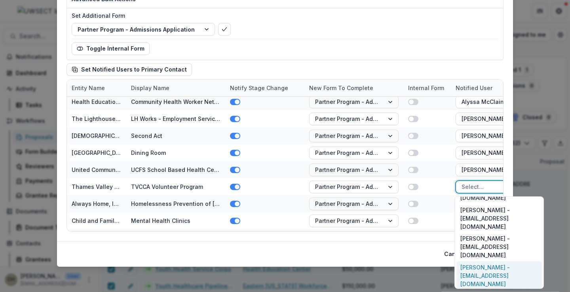
click at [477, 261] on div "Penny Foisey - pfoisey@tvcca.org" at bounding box center [498, 275] width 85 height 29
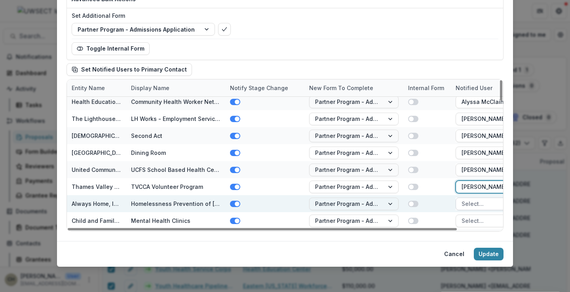
click at [473, 203] on div at bounding box center [492, 204] width 63 height 10
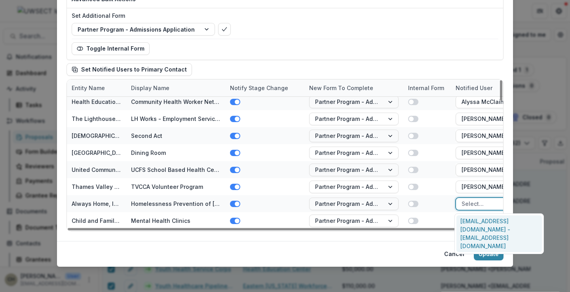
click at [474, 220] on div "tcunningham@alwayshome.org - tcunningham@alwayshome.org" at bounding box center [498, 234] width 85 height 37
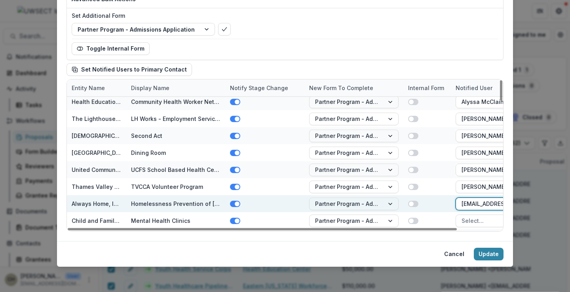
scroll to position [672, 0]
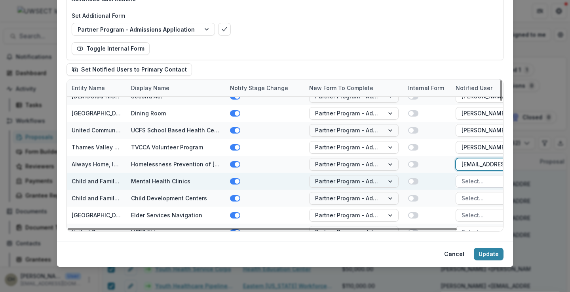
click at [472, 186] on div at bounding box center [492, 181] width 63 height 10
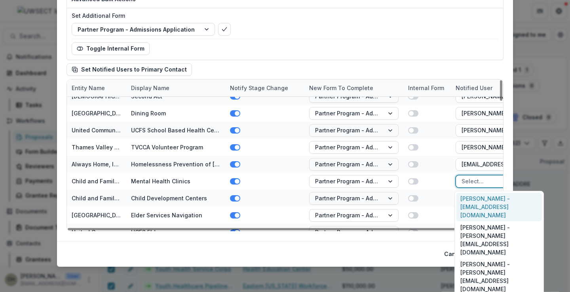
click at [474, 197] on div "Adam Shaughnessy - grants@ctcfa.org" at bounding box center [498, 207] width 85 height 29
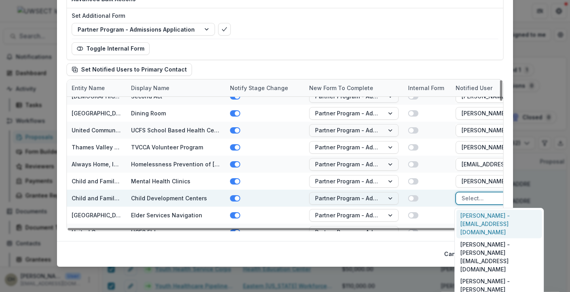
click at [472, 199] on div at bounding box center [492, 198] width 63 height 10
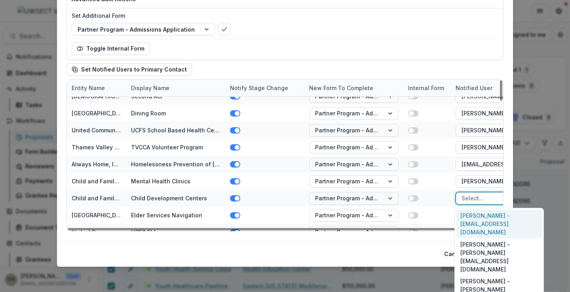
click at [474, 217] on div "Adam Shaughnessy - grants@ctcfa.org" at bounding box center [498, 224] width 85 height 29
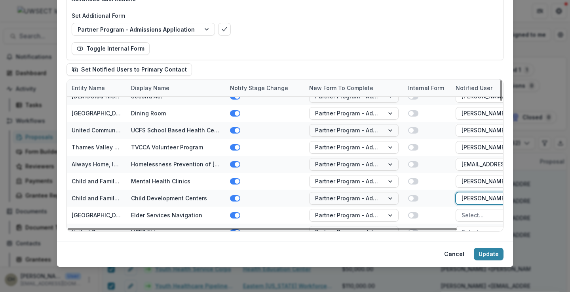
scroll to position [712, 0]
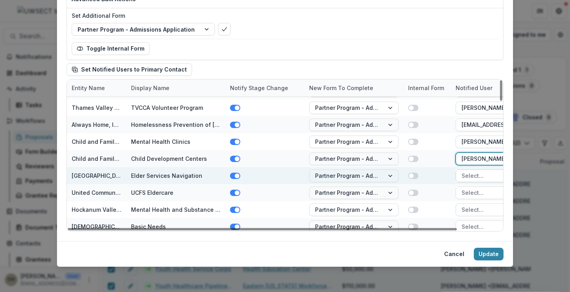
click at [473, 177] on div at bounding box center [492, 176] width 63 height 10
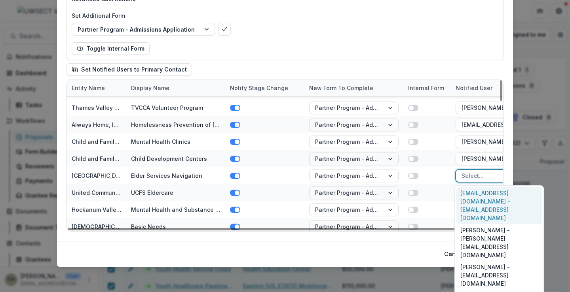
click at [475, 199] on div "sarahj@nlhhc.org - sarahj@nlhhc.org" at bounding box center [498, 206] width 85 height 37
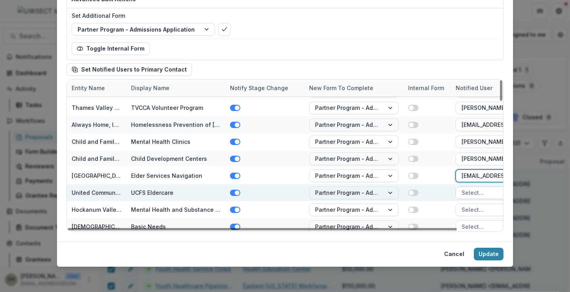
click at [473, 191] on div at bounding box center [492, 193] width 63 height 10
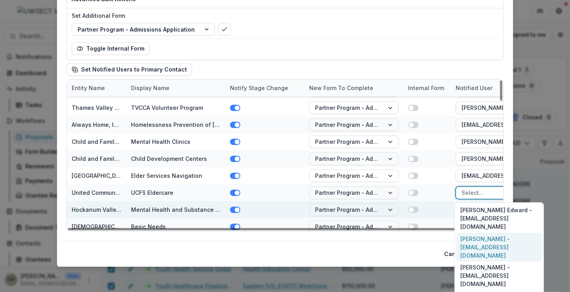
drag, startPoint x: 475, startPoint y: 231, endPoint x: 473, endPoint y: 212, distance: 19.1
click at [475, 233] on div "Cheryl Munoz - cmunoz@ucfs.org" at bounding box center [498, 247] width 85 height 29
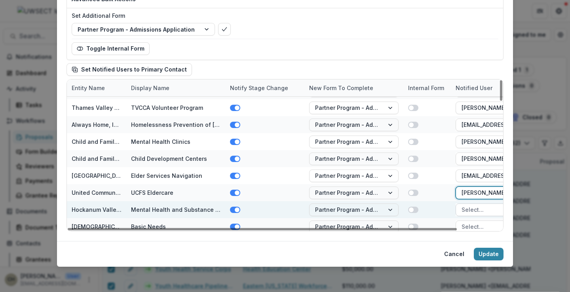
click at [473, 210] on div at bounding box center [492, 210] width 63 height 10
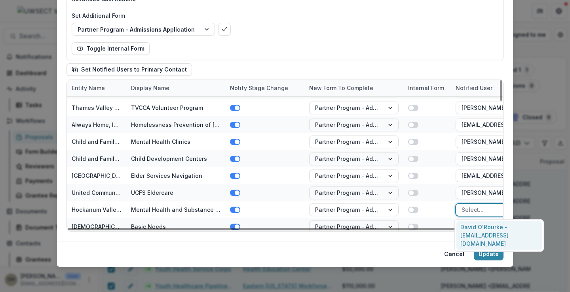
click at [475, 229] on div "David O'Rourke - davido@hvcchelps.org" at bounding box center [498, 236] width 85 height 29
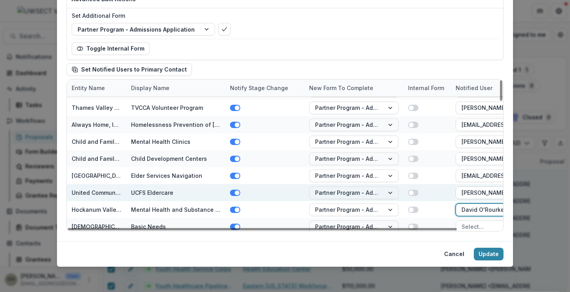
scroll to position [752, 0]
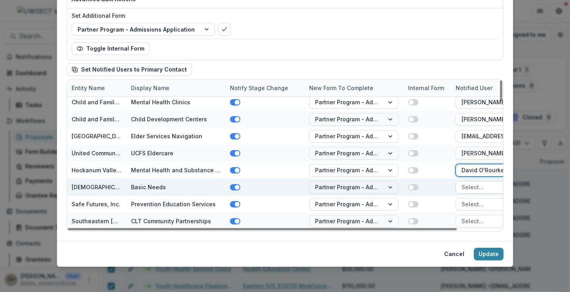
click at [467, 188] on div at bounding box center [492, 187] width 63 height 10
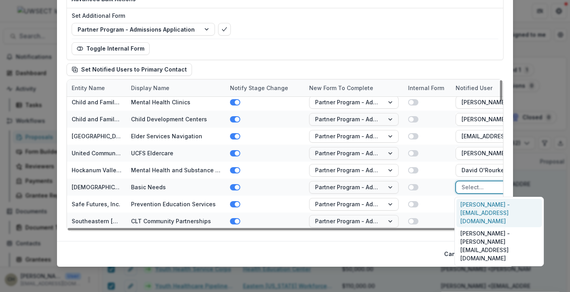
click at [469, 205] on div "Jack Babbitt - jackbabbitt@ccfsn.org" at bounding box center [498, 213] width 85 height 29
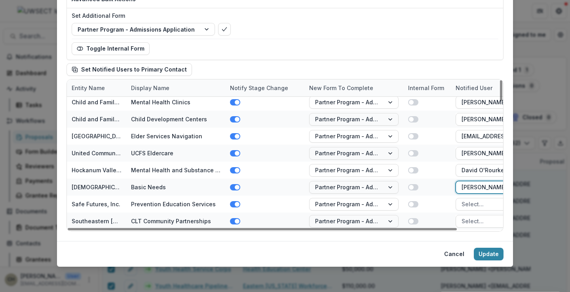
scroll to position [831, 0]
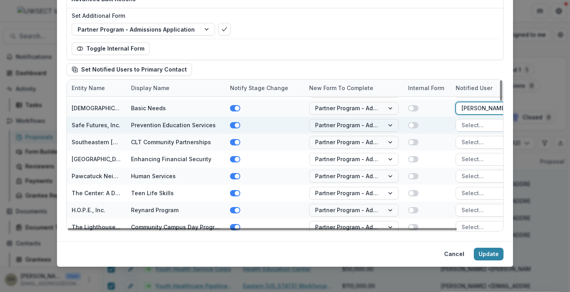
click at [474, 127] on div at bounding box center [492, 125] width 63 height 10
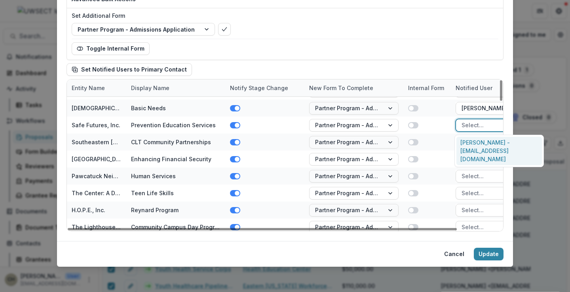
click at [476, 150] on div "Margaret Soussloff - msoussloff@safefuturesct.org" at bounding box center [498, 151] width 85 height 29
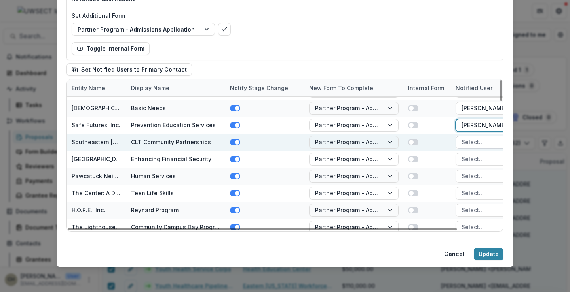
click at [477, 144] on div at bounding box center [492, 142] width 63 height 10
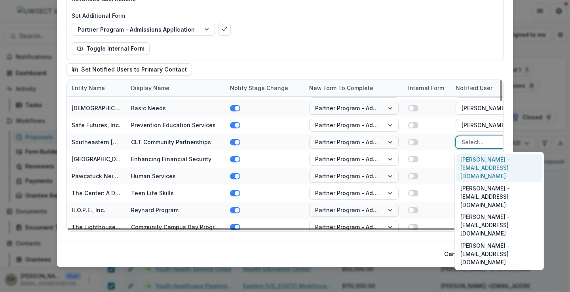
click at [477, 165] on div "Clayton Potter - vicepresident@sectclt.org" at bounding box center [498, 168] width 85 height 29
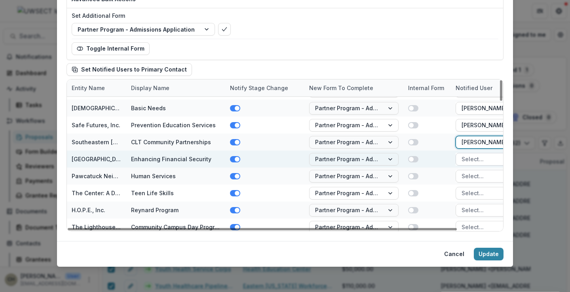
click at [471, 158] on div at bounding box center [492, 159] width 63 height 10
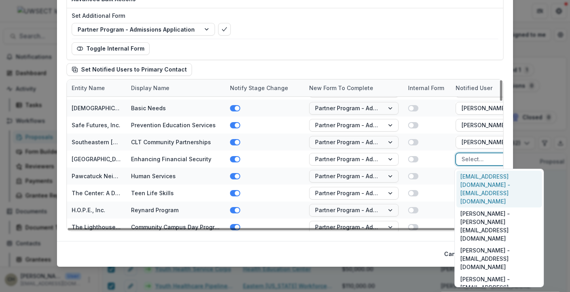
click at [475, 176] on div "sarahj@nlhhc.org - sarahj@nlhhc.org" at bounding box center [498, 189] width 85 height 37
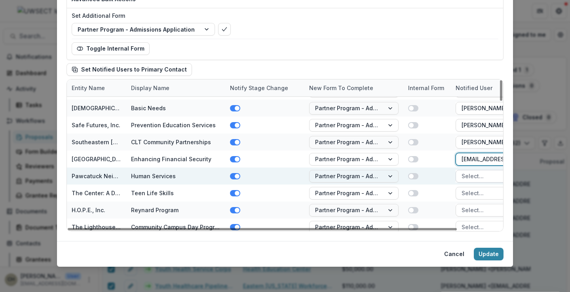
click at [472, 174] on div at bounding box center [492, 176] width 63 height 10
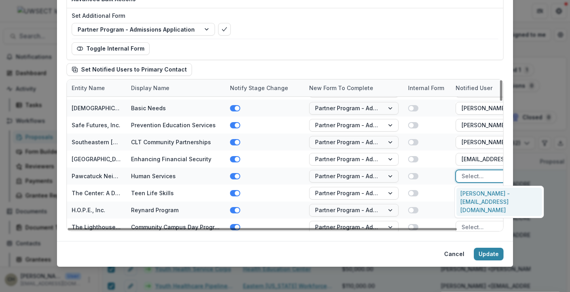
click at [473, 193] on div "Susan Sedensky - executivedirector@thepnc.org" at bounding box center [498, 202] width 85 height 29
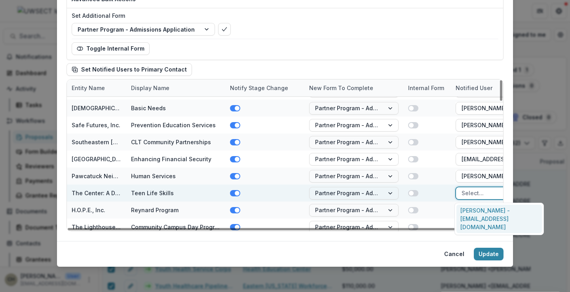
click at [472, 189] on div at bounding box center [492, 193] width 63 height 10
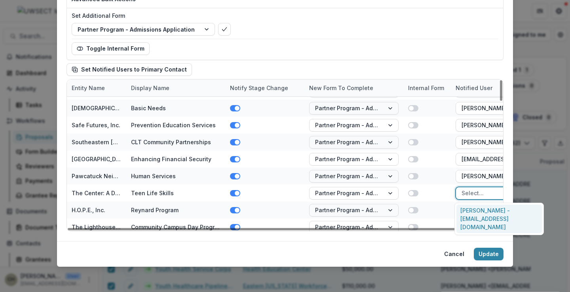
click at [475, 210] on div "Reona Dyess - rdyess@dropinlearningcenter.org" at bounding box center [498, 219] width 85 height 29
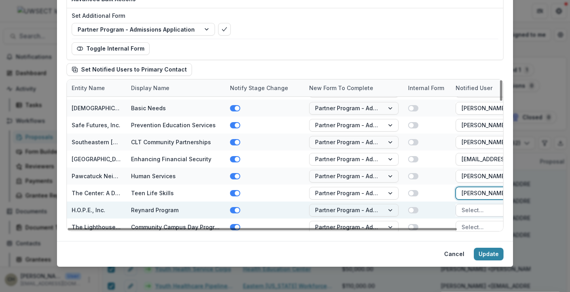
click at [474, 206] on div at bounding box center [492, 210] width 63 height 10
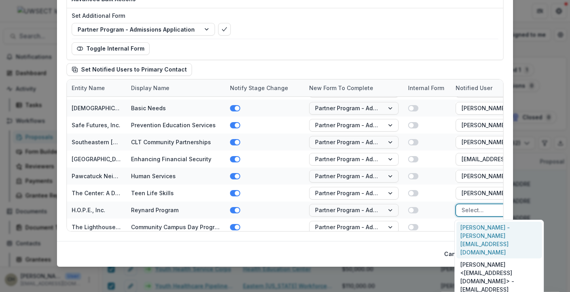
click at [477, 225] on div "Stacey Smith - stacey@hopenewlondon.org" at bounding box center [498, 240] width 85 height 37
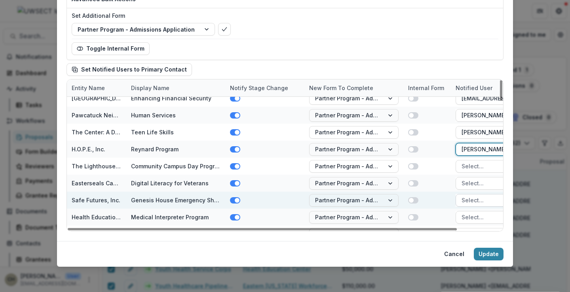
scroll to position [910, 0]
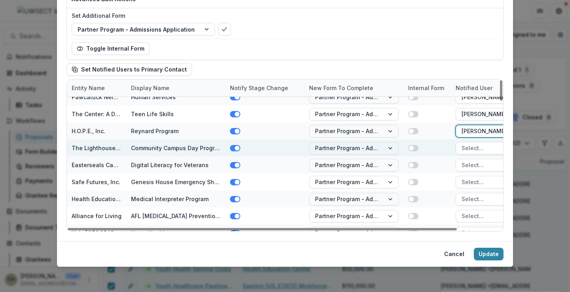
click at [468, 151] on div at bounding box center [492, 148] width 63 height 10
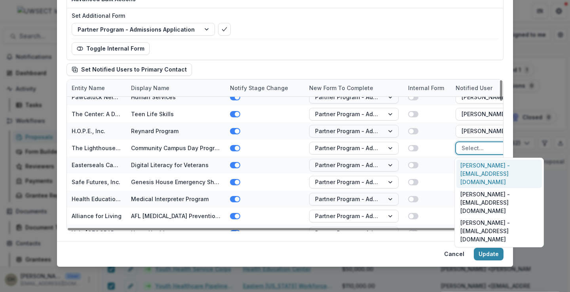
click at [471, 168] on div "Kassidy Brown - kbrown@lvecenter.com" at bounding box center [498, 174] width 85 height 29
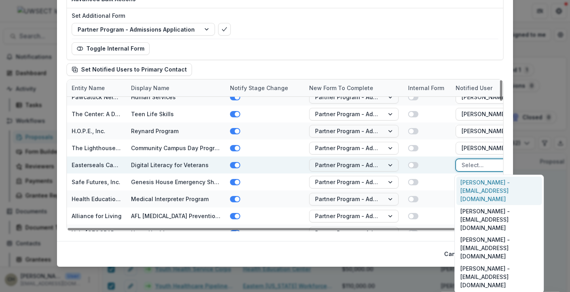
click at [468, 167] on div at bounding box center [492, 165] width 63 height 10
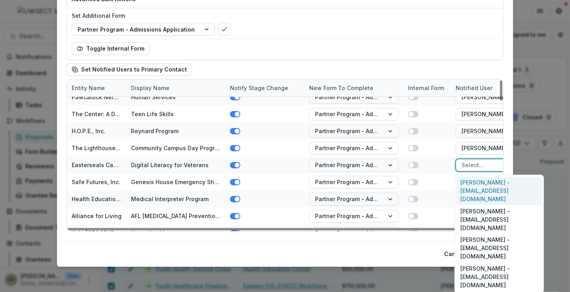
click at [470, 183] on div "Valerie Cammarota - vcammarota@escrec.org" at bounding box center [498, 191] width 85 height 29
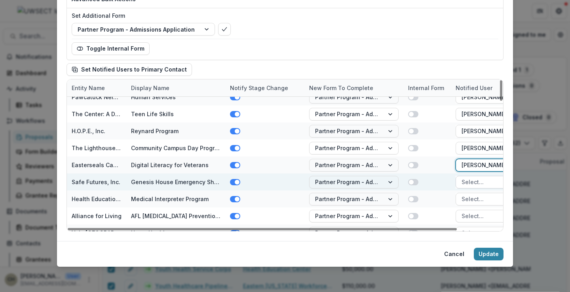
click at [470, 183] on div at bounding box center [492, 182] width 63 height 10
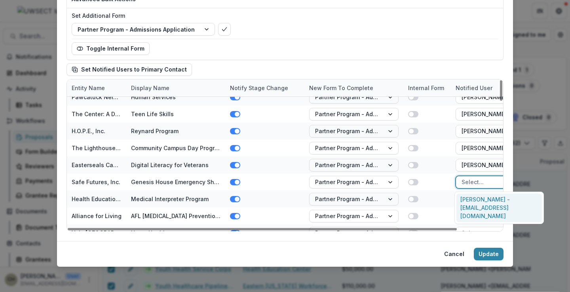
click at [472, 198] on div "Margaret Soussloff - msoussloff@safefuturesct.org" at bounding box center [498, 208] width 85 height 29
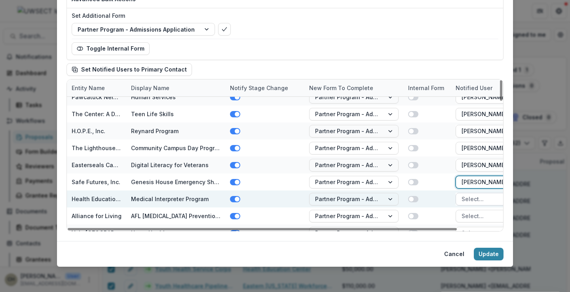
click at [472, 198] on div at bounding box center [492, 199] width 63 height 10
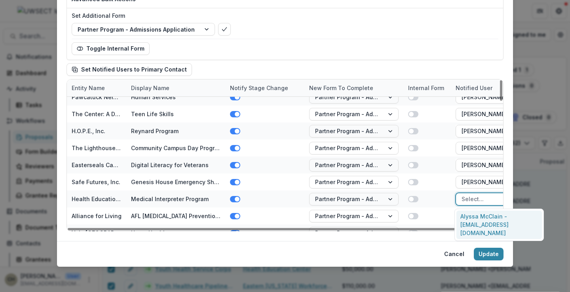
click at [473, 218] on div "Alyssa McClain - mcclain@healtheducenter.org" at bounding box center [498, 225] width 85 height 29
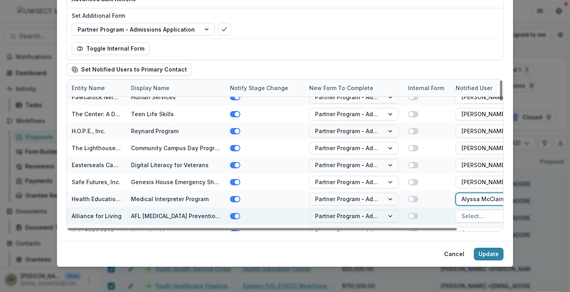
click at [473, 217] on div at bounding box center [492, 216] width 63 height 10
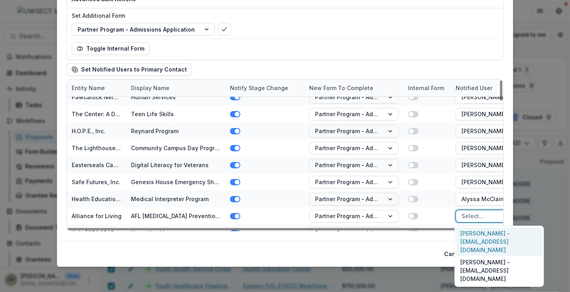
click at [476, 232] on div "Kelly Thompson - kthompson@allianceforliving.org" at bounding box center [498, 242] width 85 height 29
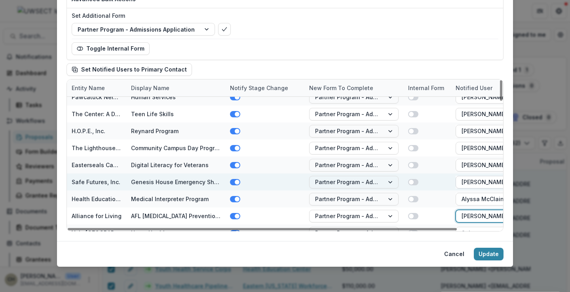
scroll to position [920, 0]
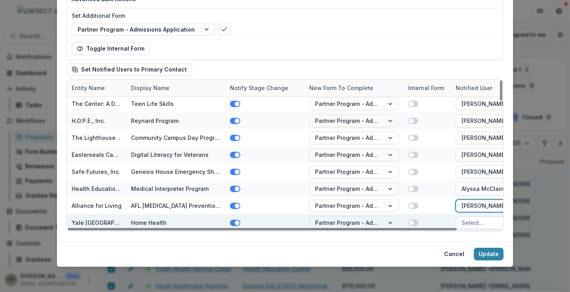
click at [470, 222] on div at bounding box center [492, 223] width 63 height 10
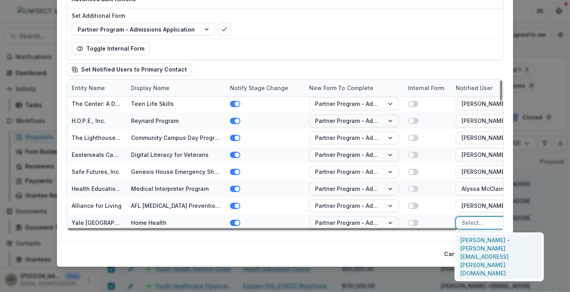
click at [472, 242] on div "Karen DeSantis - karen.desantis@ynhh.org" at bounding box center [498, 257] width 85 height 45
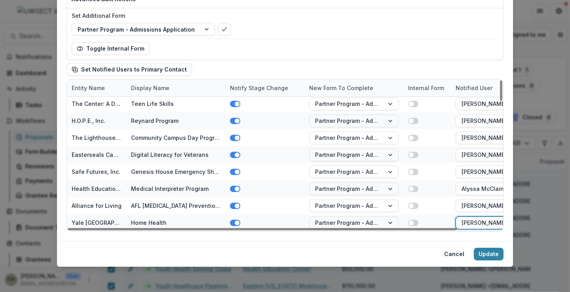
click at [462, 237] on div "**********" at bounding box center [285, 79] width 456 height 324
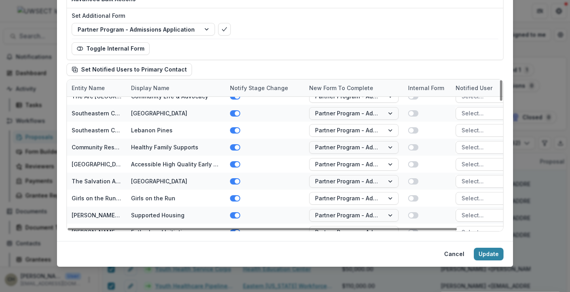
scroll to position [0, 0]
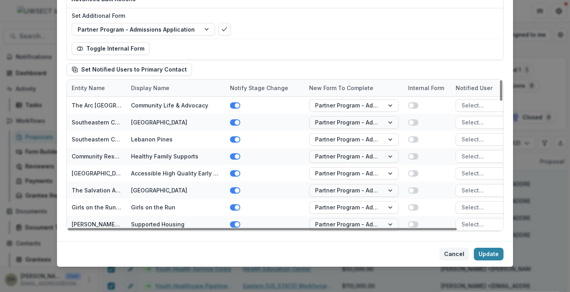
click at [460, 251] on button "Cancel" at bounding box center [454, 254] width 30 height 13
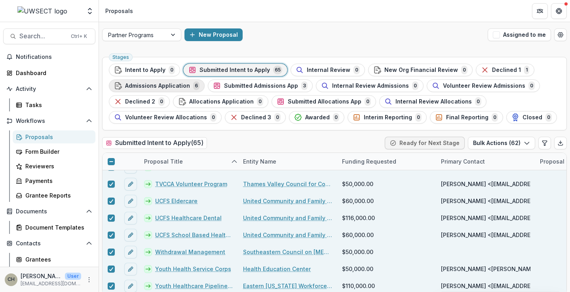
click at [187, 86] on span "Admissions Application" at bounding box center [157, 86] width 65 height 7
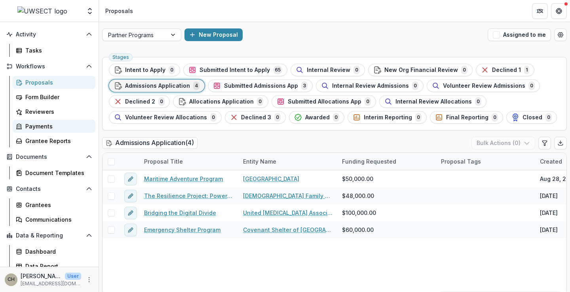
scroll to position [61, 0]
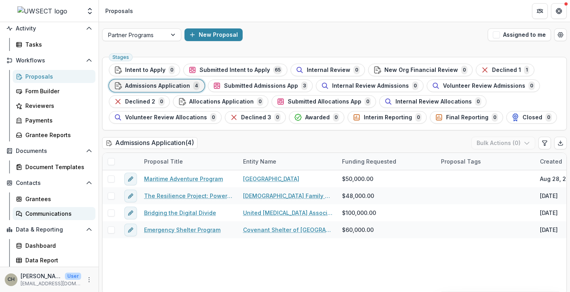
click at [38, 217] on div "Communications" at bounding box center [57, 214] width 64 height 8
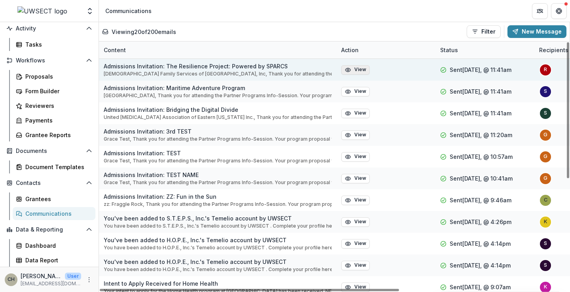
click at [355, 68] on button "View" at bounding box center [355, 69] width 28 height 9
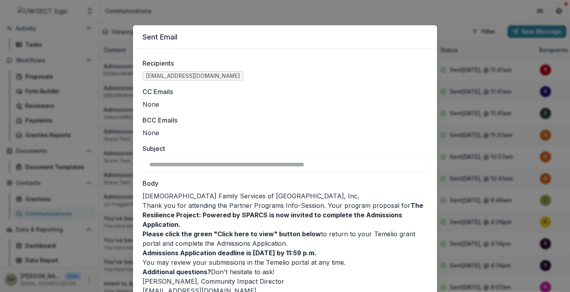
click at [370, 13] on div "**********" at bounding box center [285, 146] width 570 height 292
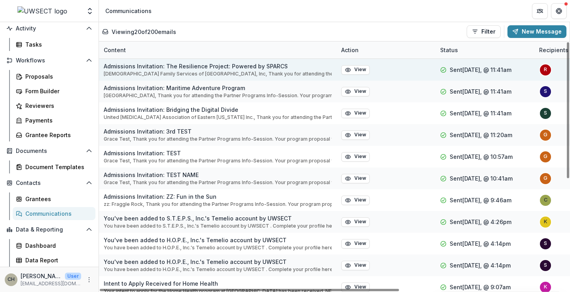
click at [544, 68] on div "r" at bounding box center [545, 69] width 3 height 5
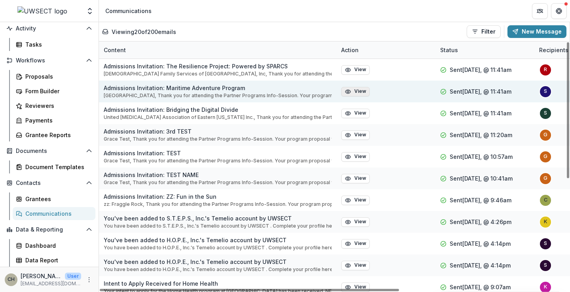
click at [346, 93] on icon "button" at bounding box center [347, 92] width 5 height 4
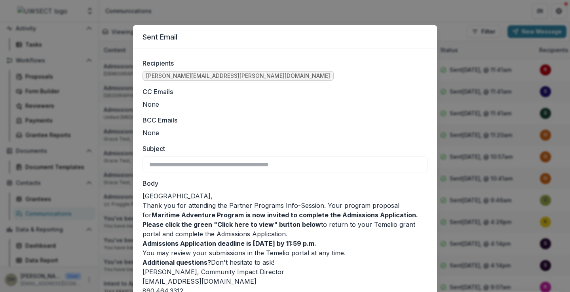
click at [407, 15] on div "**********" at bounding box center [285, 146] width 570 height 292
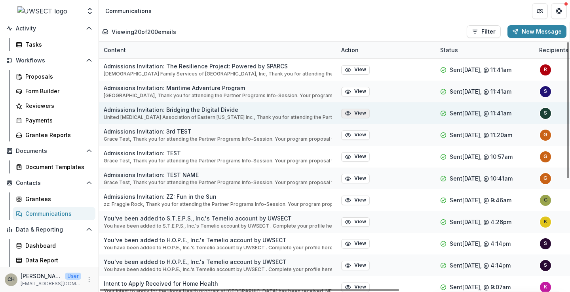
click at [356, 112] on button "View" at bounding box center [355, 113] width 28 height 9
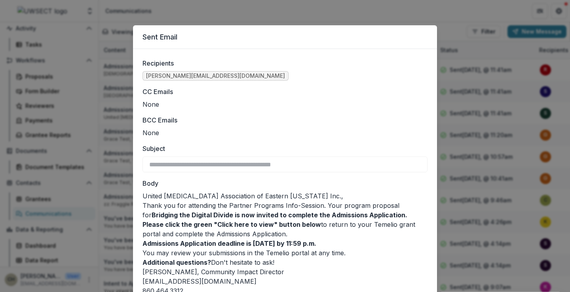
click at [443, 28] on div "**********" at bounding box center [285, 146] width 570 height 292
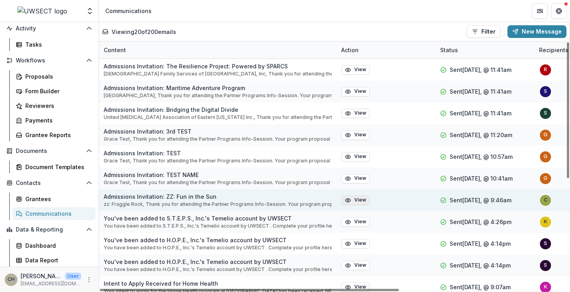
click at [356, 199] on button "View" at bounding box center [355, 200] width 28 height 9
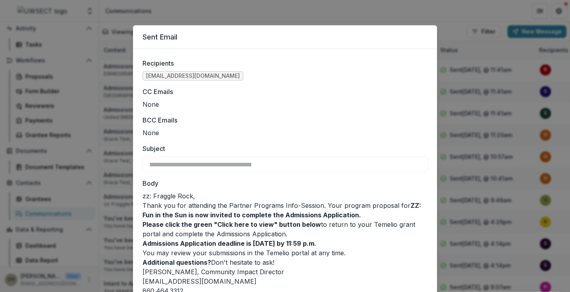
click at [439, 17] on div "**********" at bounding box center [285, 146] width 570 height 292
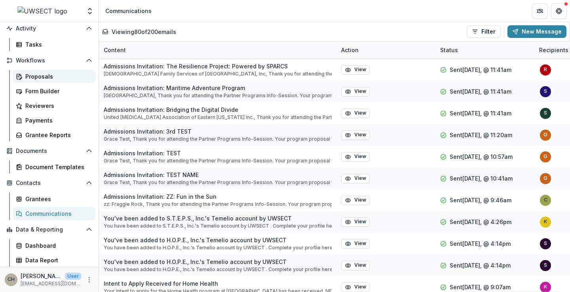
click at [36, 75] on div "Proposals" at bounding box center [57, 76] width 64 height 8
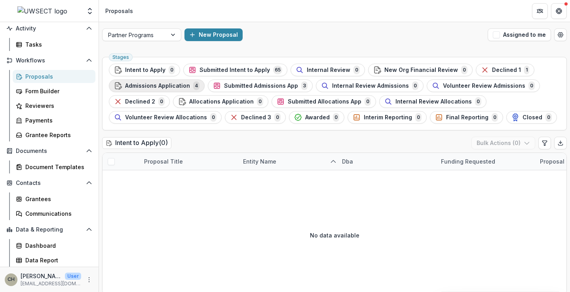
click at [169, 85] on span "Admissions Application" at bounding box center [157, 86] width 65 height 7
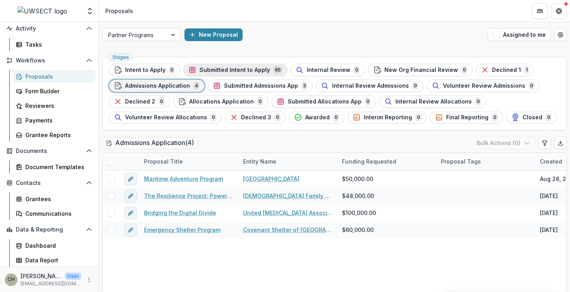
click at [222, 66] on div "Submitted Intent to Apply 65" at bounding box center [235, 70] width 94 height 9
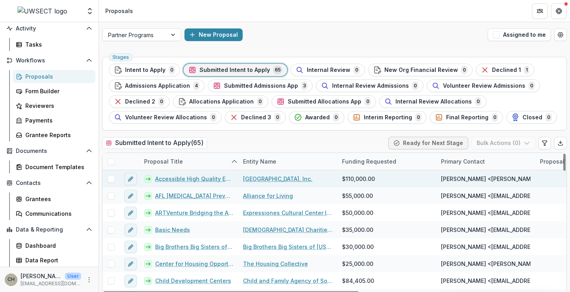
click at [178, 179] on link "Accessible High Quality Early Childhood Programs for Southeastern [US_STATE] Fa…" at bounding box center [194, 179] width 78 height 8
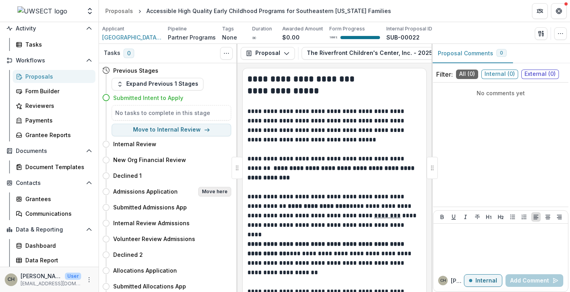
click at [202, 193] on button "Move here" at bounding box center [214, 191] width 33 height 9
select select "**********"
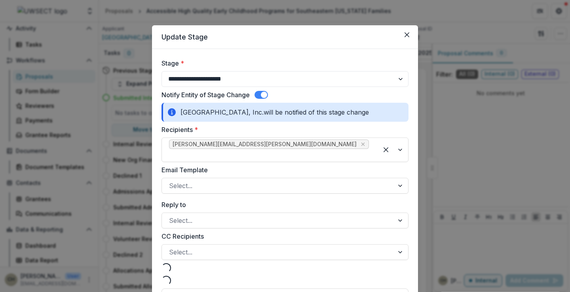
select select "**********"
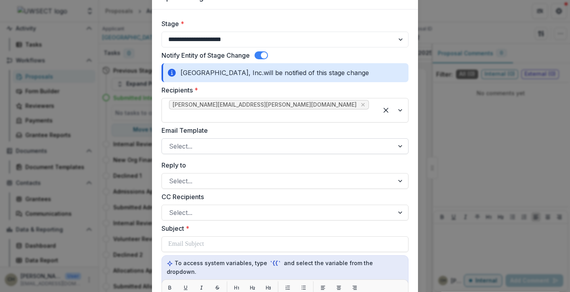
click at [196, 141] on div at bounding box center [278, 146] width 218 height 11
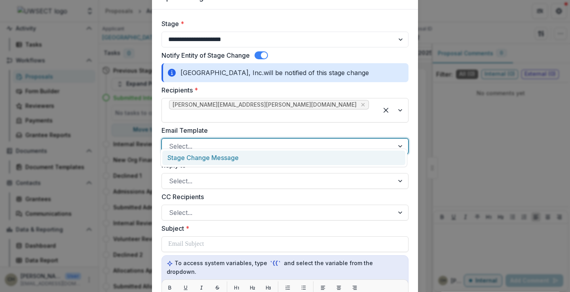
click at [197, 155] on div "Stage Change Message" at bounding box center [283, 158] width 243 height 15
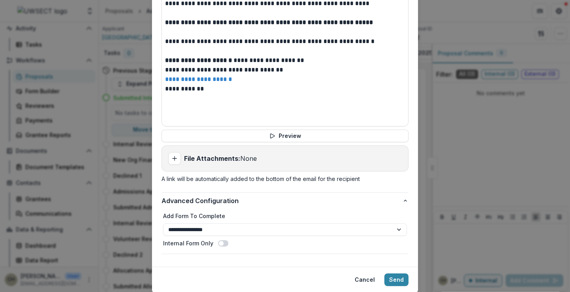
scroll to position [415, 0]
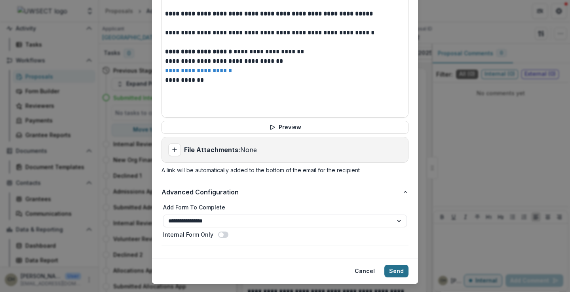
click at [393, 265] on button "Send" at bounding box center [396, 271] width 24 height 13
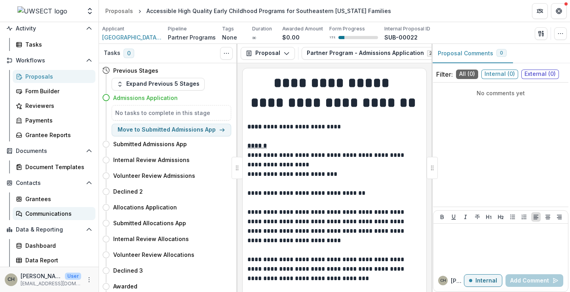
click at [52, 212] on div "Communications" at bounding box center [57, 214] width 64 height 8
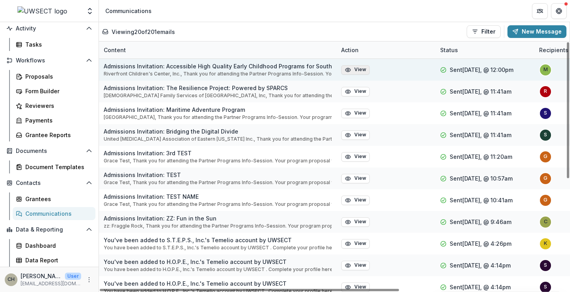
click at [357, 71] on button "View" at bounding box center [355, 69] width 28 height 9
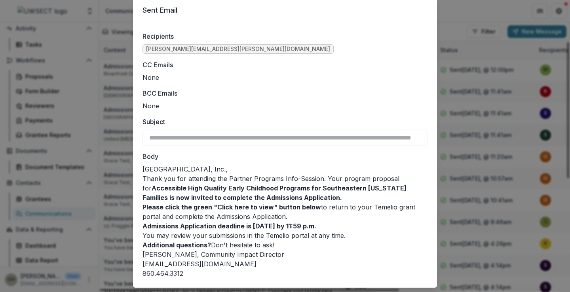
scroll to position [48, 0]
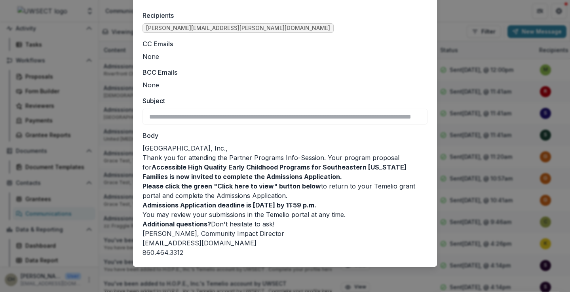
click at [449, 25] on div "**********" at bounding box center [285, 146] width 570 height 292
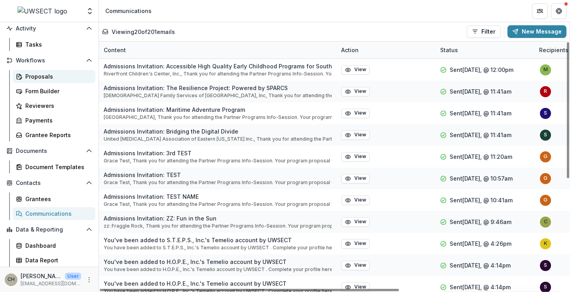
click at [42, 75] on div "Proposals" at bounding box center [57, 76] width 64 height 8
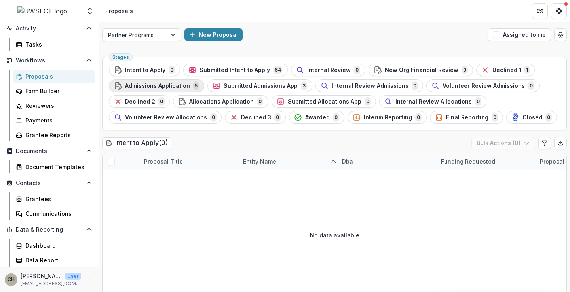
click at [184, 84] on span "Admissions Application" at bounding box center [157, 86] width 65 height 7
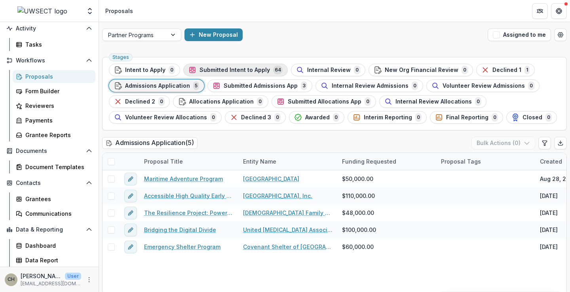
click at [227, 70] on span "Submitted Intent to Apply" at bounding box center [234, 70] width 70 height 7
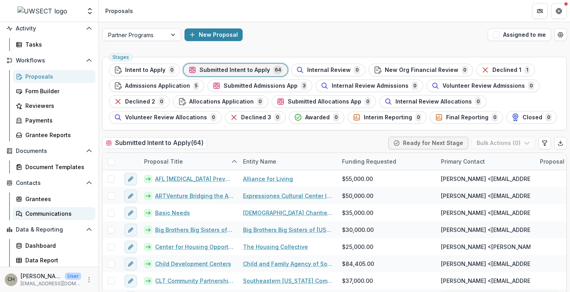
click at [40, 211] on div "Communications" at bounding box center [57, 214] width 64 height 8
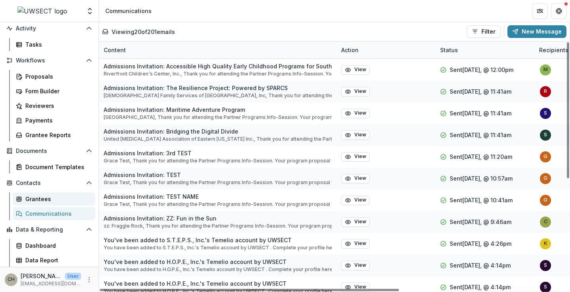
click at [43, 200] on div "Grantees" at bounding box center [57, 199] width 64 height 8
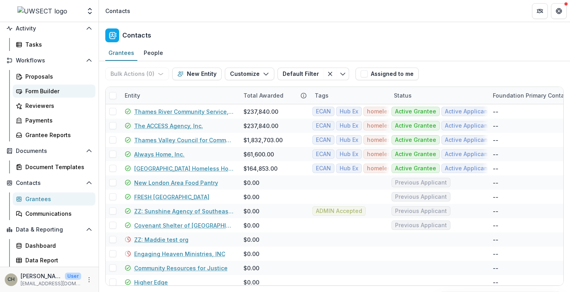
click at [42, 89] on div "Form Builder" at bounding box center [57, 91] width 64 height 8
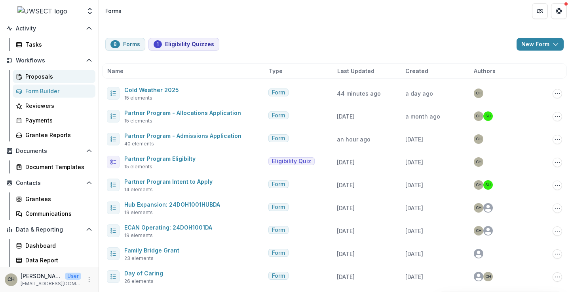
click at [42, 75] on div "Proposals" at bounding box center [57, 76] width 64 height 8
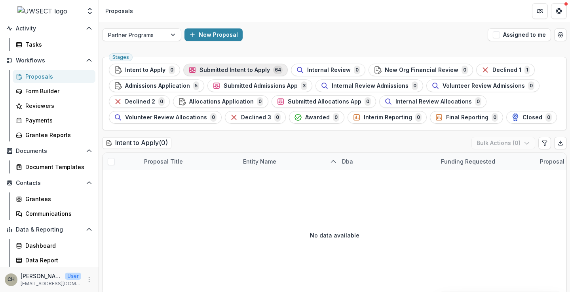
click at [244, 70] on span "Submitted Intent to Apply" at bounding box center [234, 70] width 70 height 7
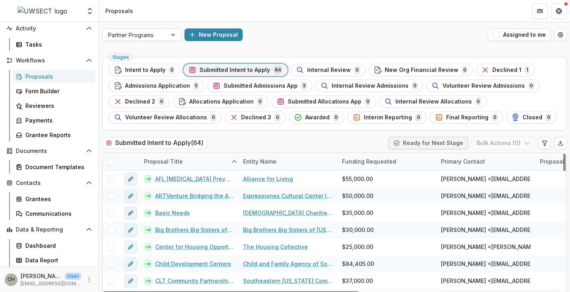
click at [110, 162] on span at bounding box center [111, 161] width 7 height 7
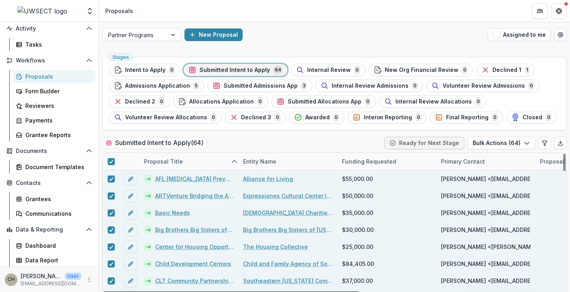
scroll to position [40, 0]
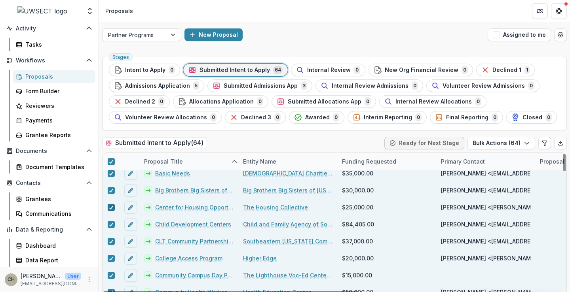
click at [109, 206] on icon at bounding box center [111, 208] width 5 height 4
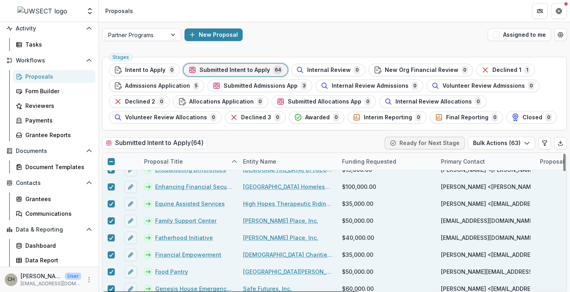
scroll to position [316, 0]
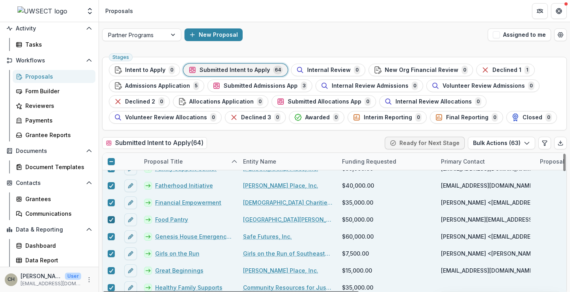
click at [109, 219] on icon at bounding box center [111, 220] width 5 height 4
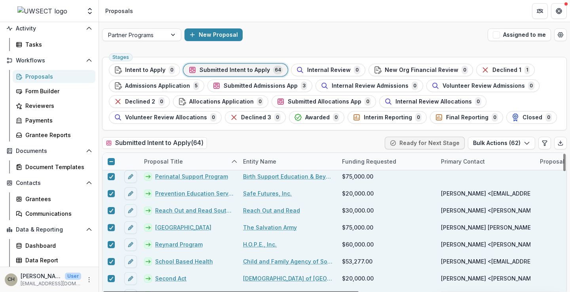
scroll to position [712, 0]
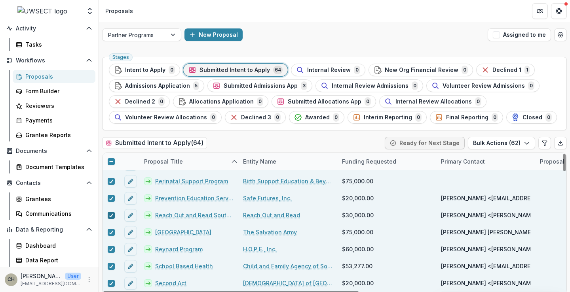
click at [110, 215] on icon at bounding box center [111, 216] width 5 height 4
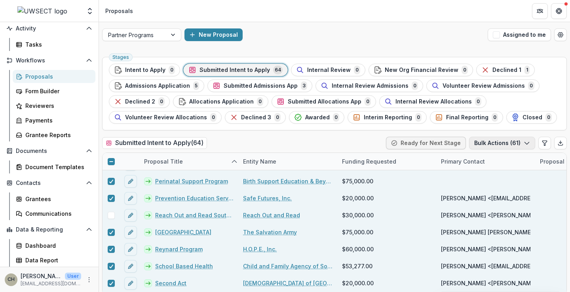
click at [525, 144] on polyline "button" at bounding box center [526, 143] width 4 height 2
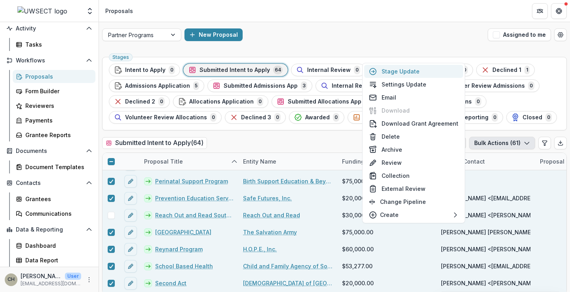
click at [417, 72] on button "Stage Update" at bounding box center [413, 71] width 99 height 13
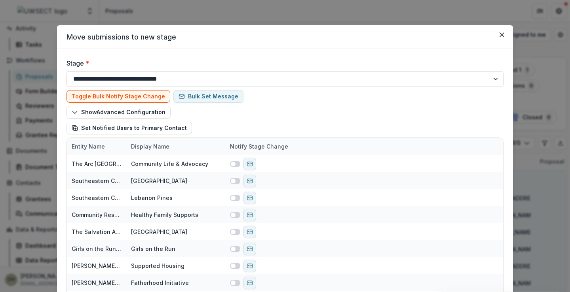
click at [493, 79] on select "**********" at bounding box center [284, 79] width 437 height 16
select select "**********"
click at [66, 71] on select "**********" at bounding box center [284, 79] width 437 height 16
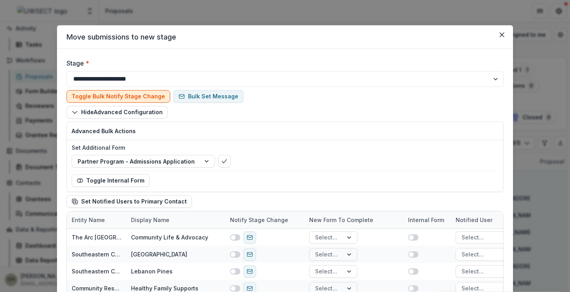
click at [86, 96] on button "Toggle Bulk Notify Stage Change" at bounding box center [118, 96] width 104 height 13
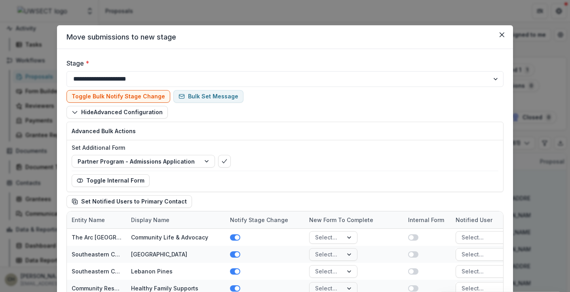
scroll to position [40, 0]
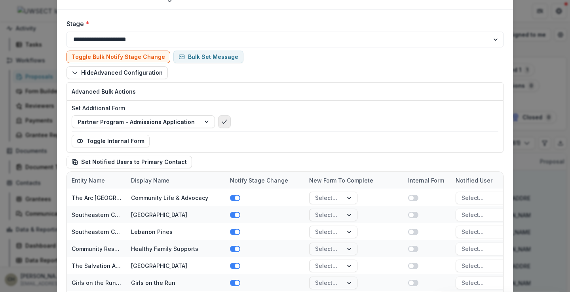
click at [222, 123] on polyline "bulk-confirm-option" at bounding box center [224, 122] width 4 height 4
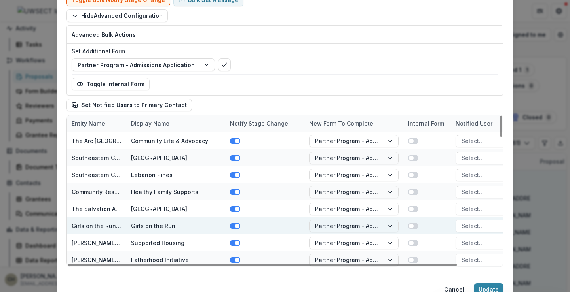
scroll to position [79, 0]
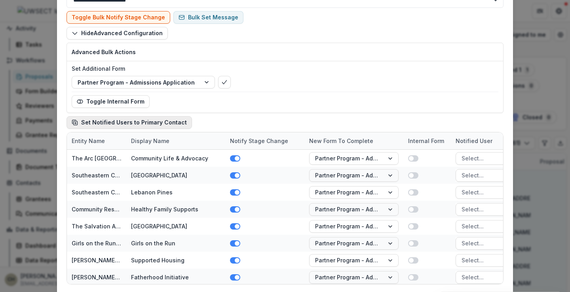
click at [147, 121] on button "Set Notified Users to Primary Contact" at bounding box center [128, 122] width 125 height 13
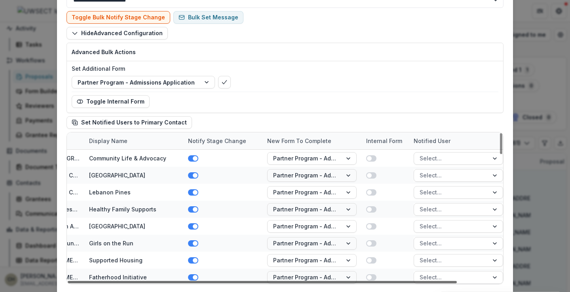
scroll to position [0, 47]
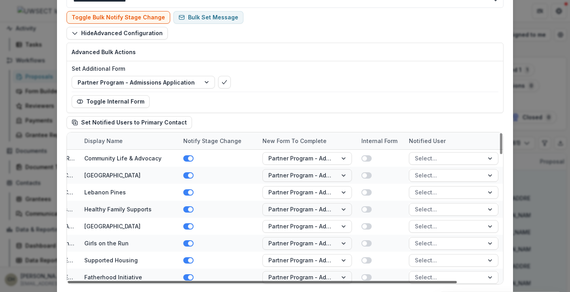
drag, startPoint x: 379, startPoint y: 283, endPoint x: 455, endPoint y: 279, distance: 76.0
click at [455, 281] on div at bounding box center [262, 282] width 389 height 2
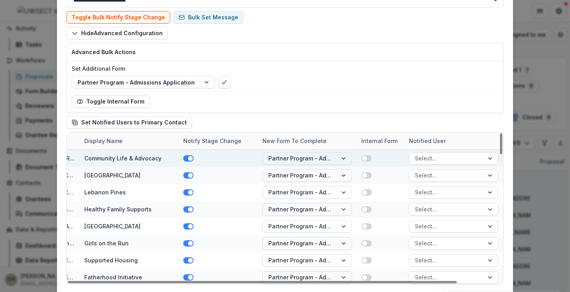
click at [445, 161] on div at bounding box center [446, 158] width 63 height 10
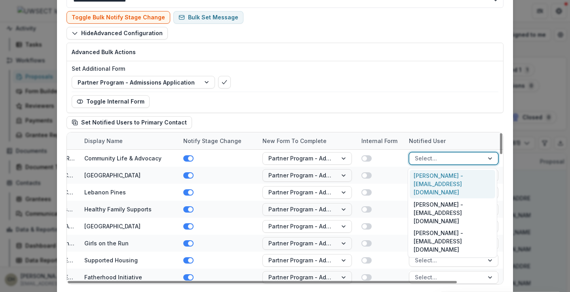
click at [440, 181] on div "Thomas McKenna - tmckenna@thearcect.org" at bounding box center [451, 184] width 85 height 29
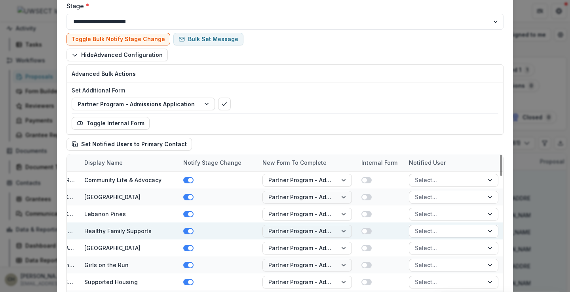
scroll to position [119, 0]
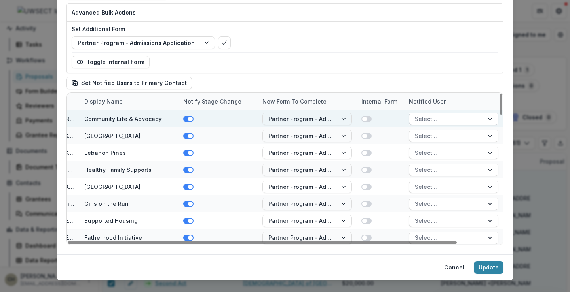
click at [424, 121] on div at bounding box center [446, 119] width 63 height 10
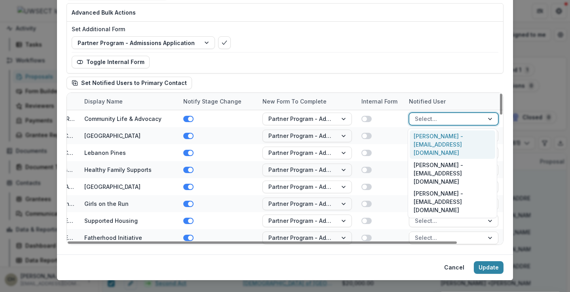
click at [429, 140] on div "Thomas McKenna - tmckenna@thearcect.org" at bounding box center [451, 145] width 85 height 29
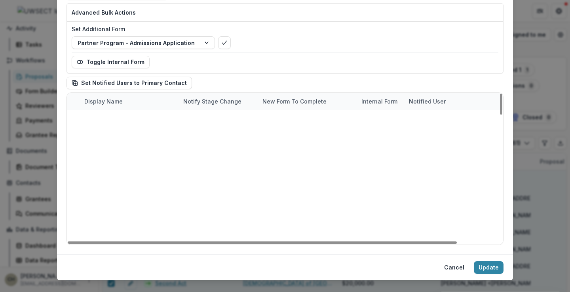
scroll to position [0, 47]
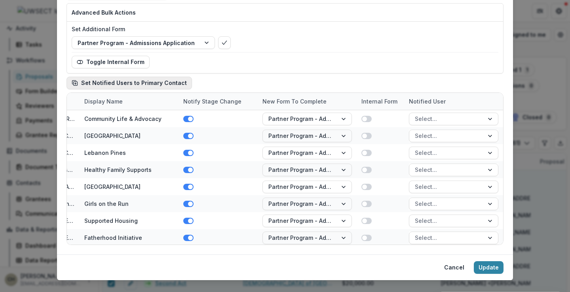
click at [77, 80] on button "Set Notified Users to Primary Contact" at bounding box center [128, 83] width 125 height 13
click at [490, 267] on button "Update" at bounding box center [489, 267] width 30 height 13
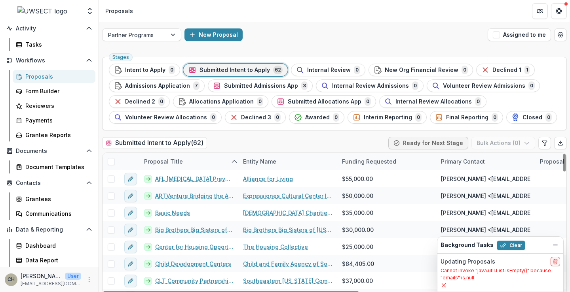
click at [495, 269] on p "Cannot invoke "java.util.List.isEmpty()" because "emails" is null" at bounding box center [499, 274] width 119 height 14
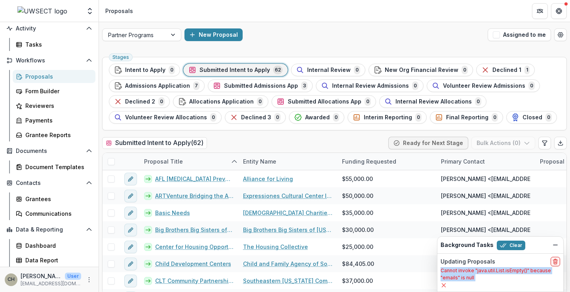
click at [495, 269] on p "Cannot invoke "java.util.List.isEmpty()" because "emails" is null" at bounding box center [499, 274] width 119 height 14
click at [471, 261] on h2 "Updating Proposals" at bounding box center [467, 262] width 55 height 7
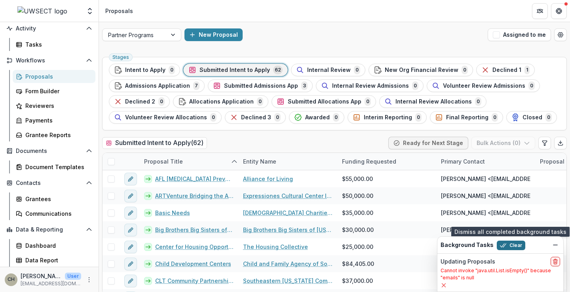
click at [505, 245] on button "Clear" at bounding box center [510, 245] width 28 height 9
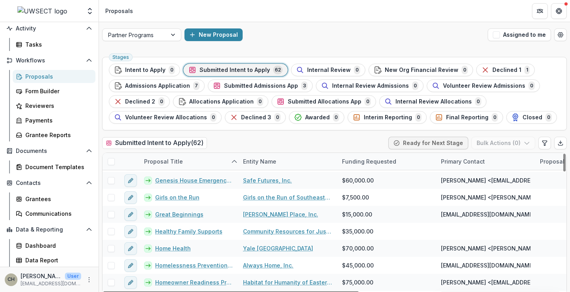
scroll to position [396, 0]
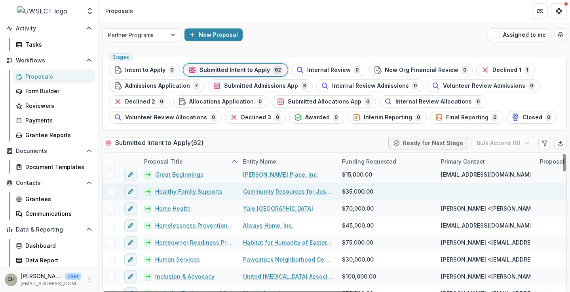
click at [470, 192] on div at bounding box center [485, 191] width 99 height 17
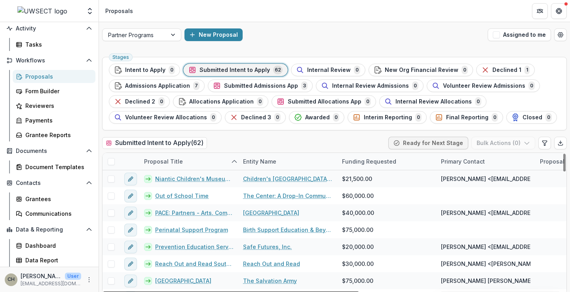
scroll to position [633, 0]
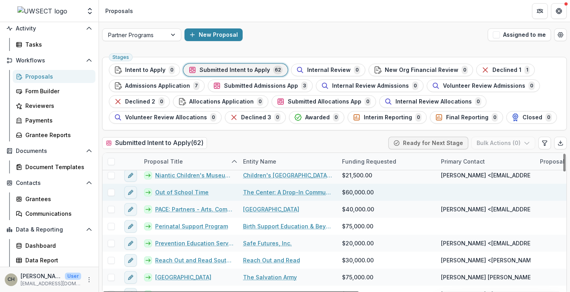
click at [112, 194] on span at bounding box center [111, 192] width 7 height 7
click at [112, 194] on icon at bounding box center [111, 193] width 5 height 4
click at [265, 193] on link "The Center: A Drop-In Community Learning and Resource Center, Inc." at bounding box center [287, 192] width 89 height 8
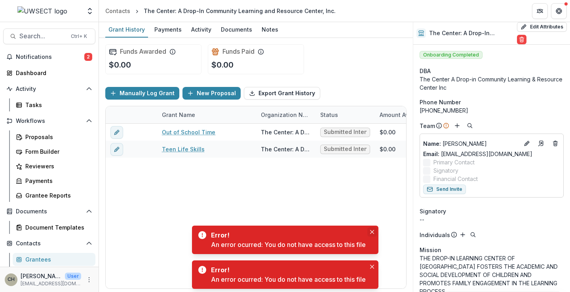
click at [370, 230] on button "Close" at bounding box center [371, 231] width 9 height 9
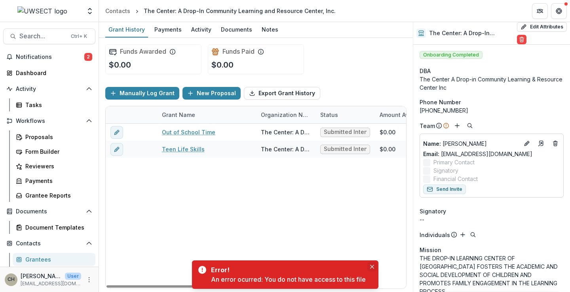
click at [371, 267] on icon "Close" at bounding box center [372, 267] width 4 height 4
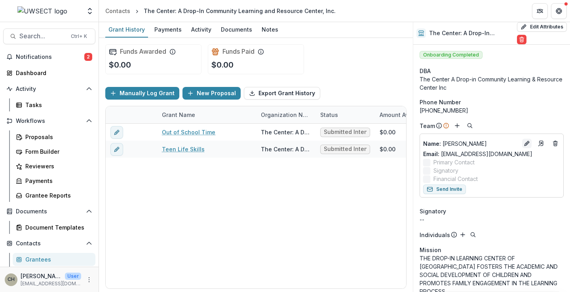
click at [524, 142] on icon "Edit" at bounding box center [526, 144] width 4 height 4
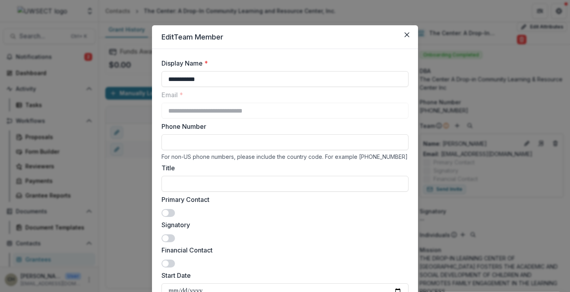
click at [168, 216] on span at bounding box center [167, 213] width 13 height 8
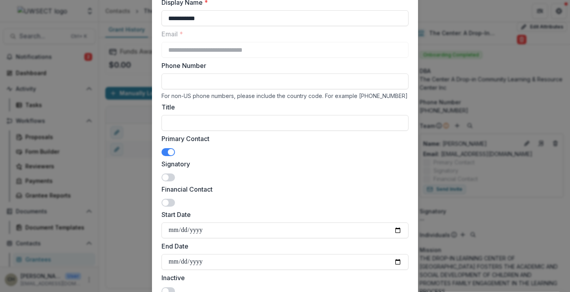
scroll to position [119, 0]
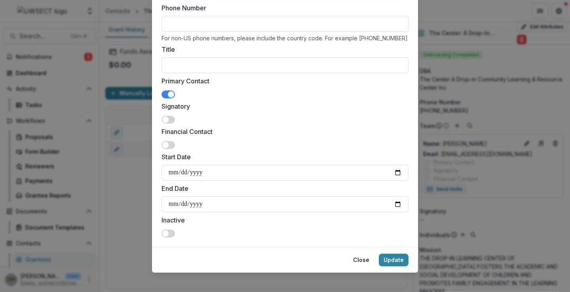
click at [167, 119] on span at bounding box center [165, 120] width 6 height 6
click at [396, 259] on button "Update" at bounding box center [394, 260] width 30 height 13
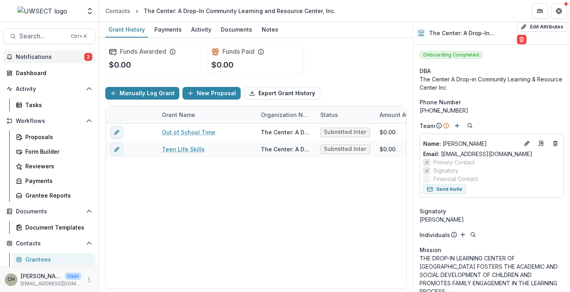
click at [61, 57] on span "Notifications" at bounding box center [50, 57] width 68 height 7
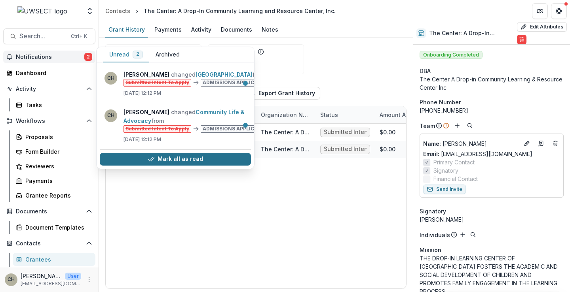
click at [187, 153] on button "Mark all as read" at bounding box center [175, 159] width 151 height 13
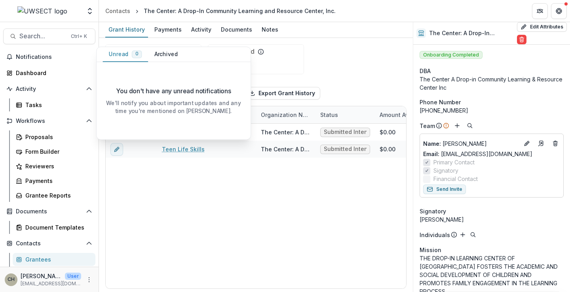
click at [353, 30] on div "Grant History Payments Activity Documents Notes" at bounding box center [256, 30] width 314 height 16
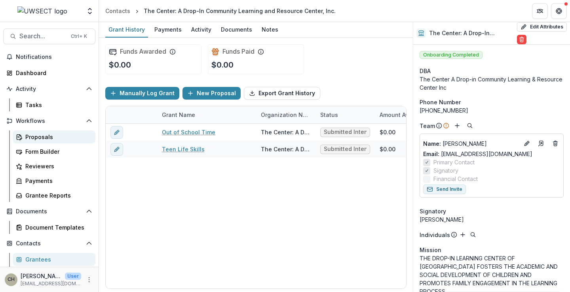
click at [37, 136] on div "Proposals" at bounding box center [57, 137] width 64 height 8
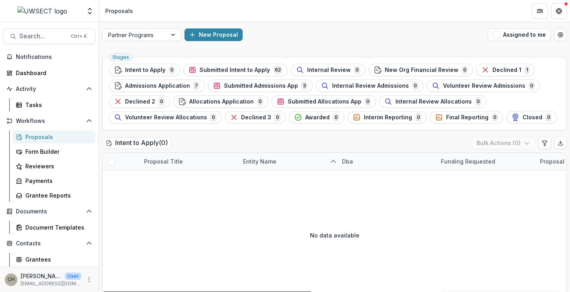
click at [39, 133] on div "Proposals" at bounding box center [57, 137] width 64 height 8
click at [260, 70] on span "Submitted Intent to Apply" at bounding box center [234, 70] width 70 height 7
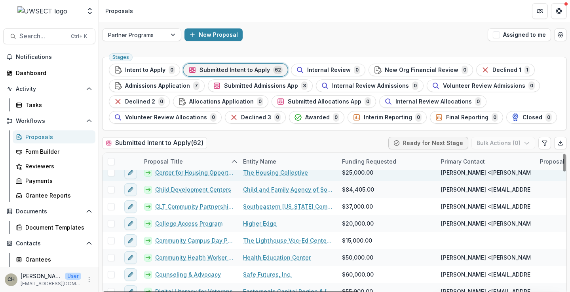
scroll to position [79, 0]
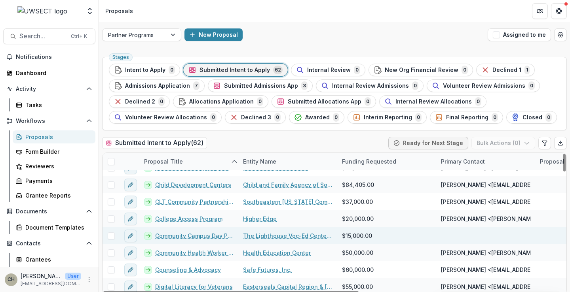
click at [212, 236] on link "Community Campus Day Program" at bounding box center [194, 236] width 78 height 8
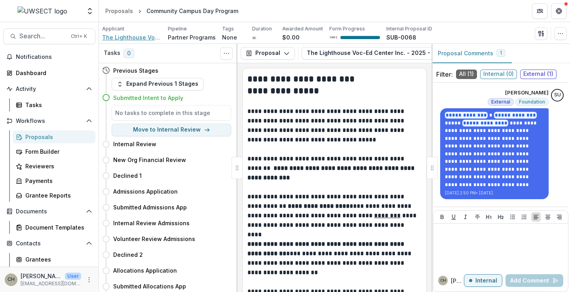
click at [122, 38] on span "The Lighthouse Voc-Ed Center Inc." at bounding box center [131, 37] width 59 height 8
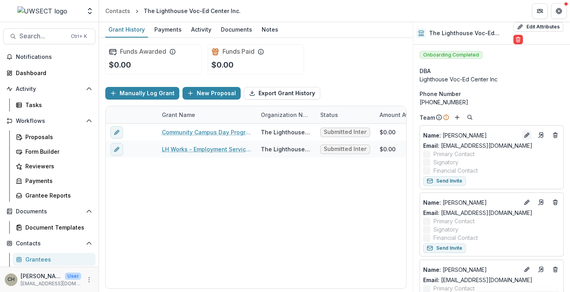
click at [524, 134] on icon "Edit" at bounding box center [526, 135] width 6 height 6
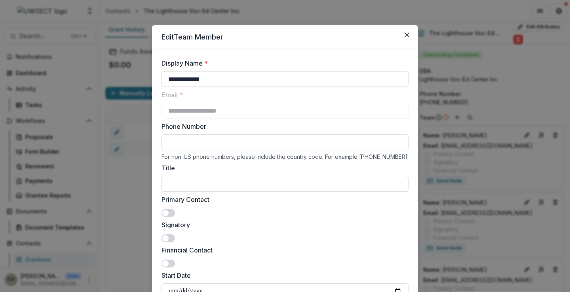
click at [167, 211] on span at bounding box center [167, 213] width 13 height 8
click at [166, 237] on span at bounding box center [165, 238] width 6 height 6
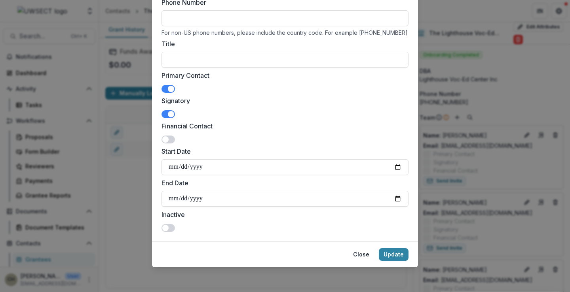
scroll to position [125, 0]
click at [397, 254] on button "Update" at bounding box center [394, 254] width 30 height 13
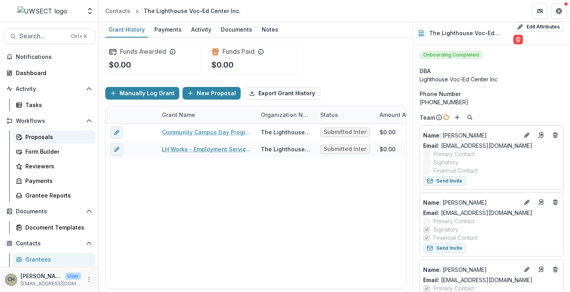
click at [45, 136] on div "Proposals" at bounding box center [57, 137] width 64 height 8
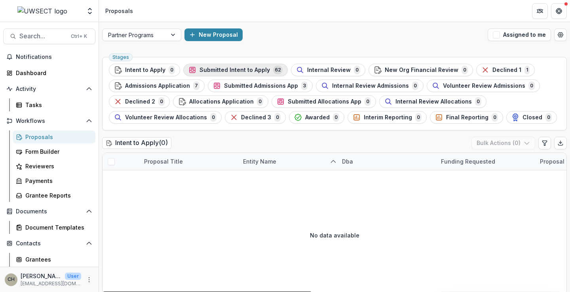
click at [212, 67] on span "Submitted Intent to Apply" at bounding box center [234, 70] width 70 height 7
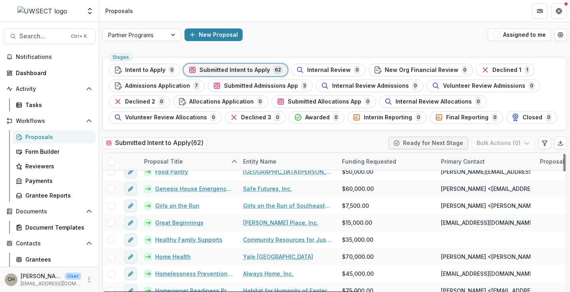
scroll to position [356, 0]
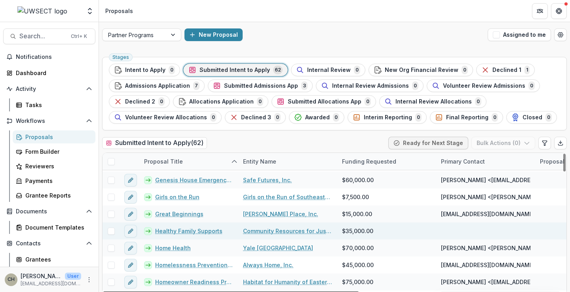
click at [259, 230] on link "Community Resources for Justice" at bounding box center [287, 231] width 89 height 8
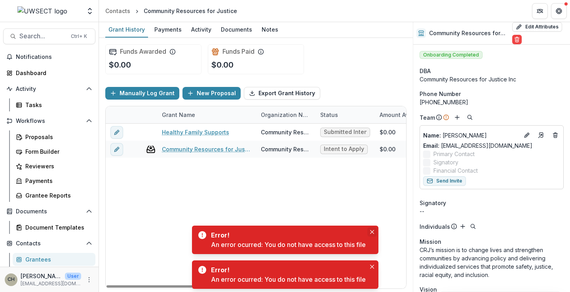
click at [372, 231] on icon "Close" at bounding box center [371, 232] width 4 height 4
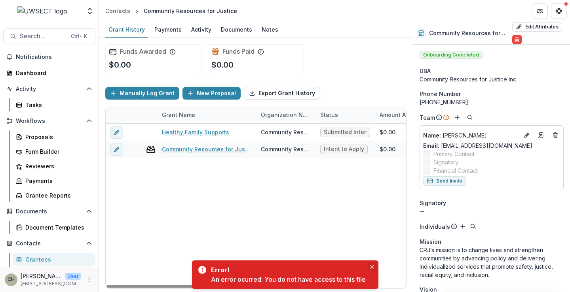
click at [374, 265] on icon "Close" at bounding box center [372, 267] width 4 height 4
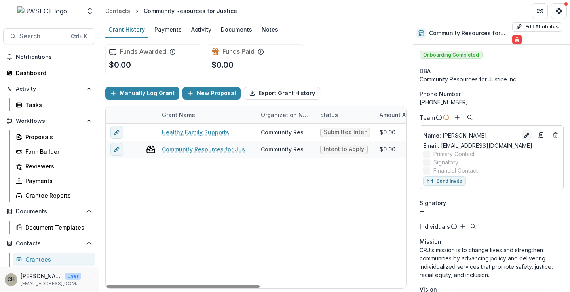
click at [525, 136] on icon "Edit" at bounding box center [526, 135] width 6 height 6
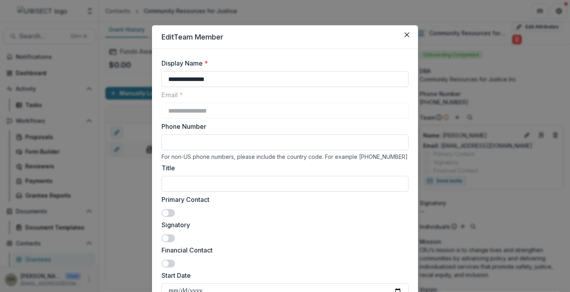
click at [167, 213] on span at bounding box center [165, 213] width 6 height 6
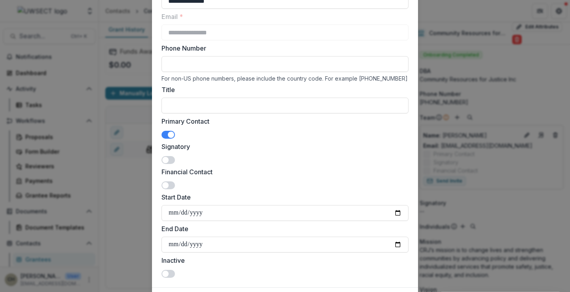
scroll to position [125, 0]
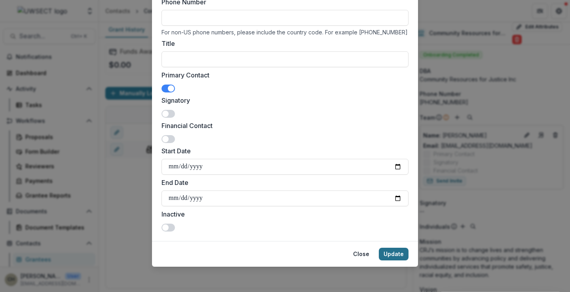
click at [384, 258] on button "Update" at bounding box center [394, 254] width 30 height 13
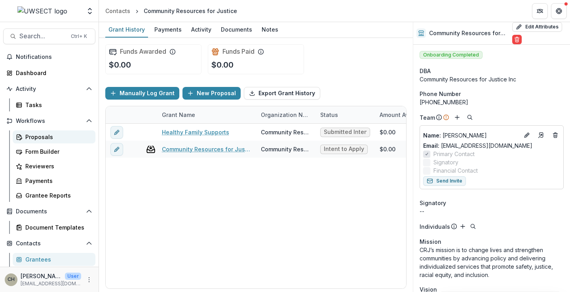
click at [44, 138] on div "Proposals" at bounding box center [57, 137] width 64 height 8
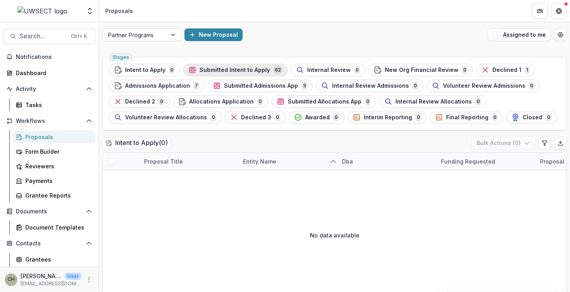
click at [263, 70] on span "Submitted Intent to Apply" at bounding box center [234, 70] width 70 height 7
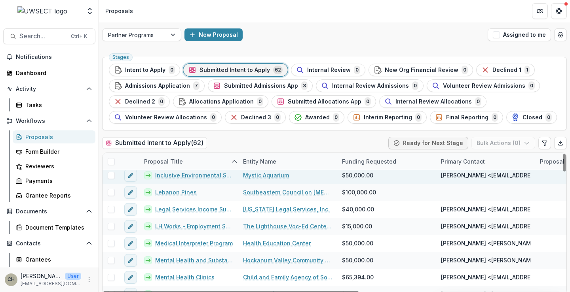
scroll to position [514, 0]
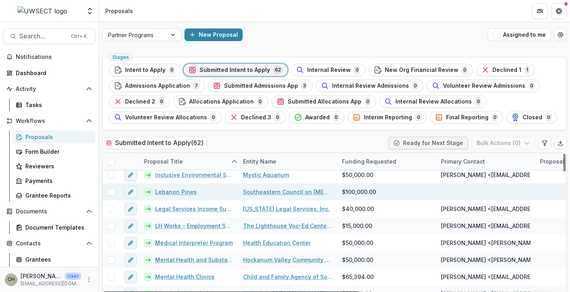
click at [254, 192] on link "Southeastern Council on [MEDICAL_DATA] and [MEDICAL_DATA], Inc." at bounding box center [287, 192] width 89 height 8
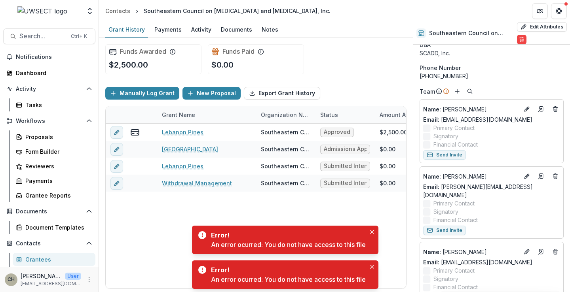
scroll to position [40, 0]
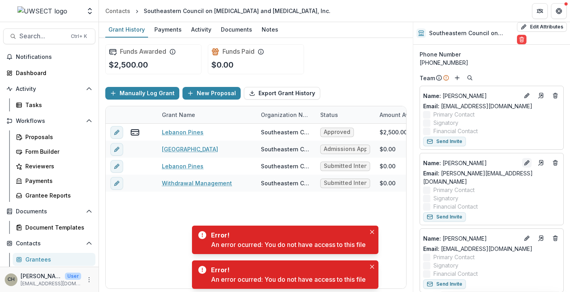
click at [524, 162] on icon "Edit" at bounding box center [526, 164] width 4 height 4
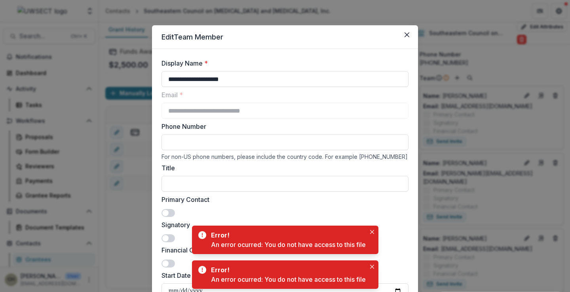
click at [169, 210] on span at bounding box center [167, 213] width 13 height 8
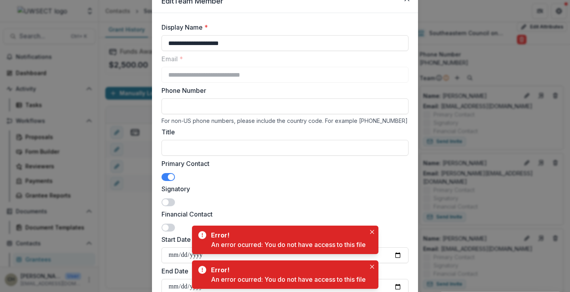
scroll to position [79, 0]
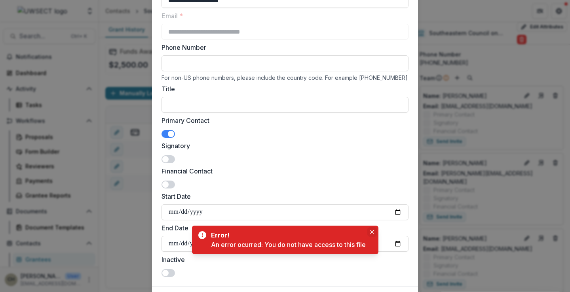
click at [370, 232] on button "Close" at bounding box center [371, 231] width 9 height 9
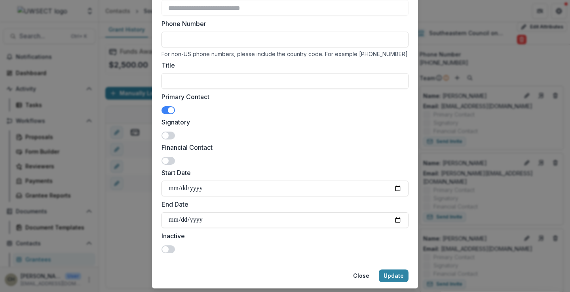
scroll to position [125, 0]
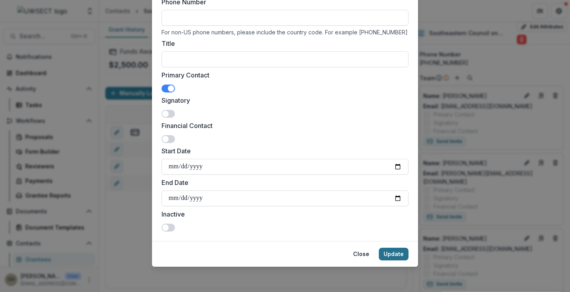
click at [388, 256] on button "Update" at bounding box center [394, 254] width 30 height 13
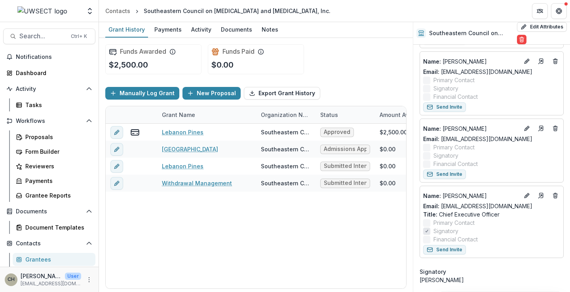
scroll to position [237, 0]
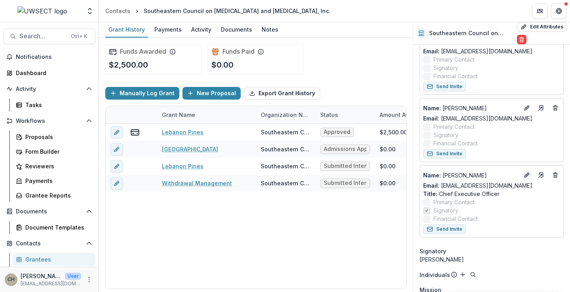
click at [523, 172] on icon "Edit" at bounding box center [526, 175] width 6 height 6
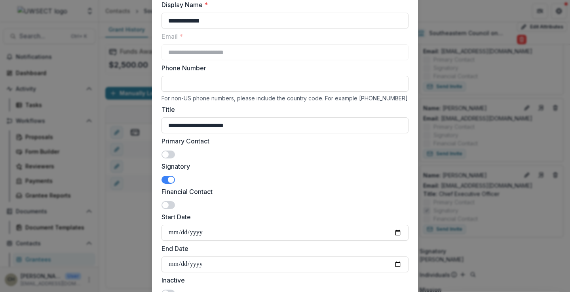
scroll to position [125, 0]
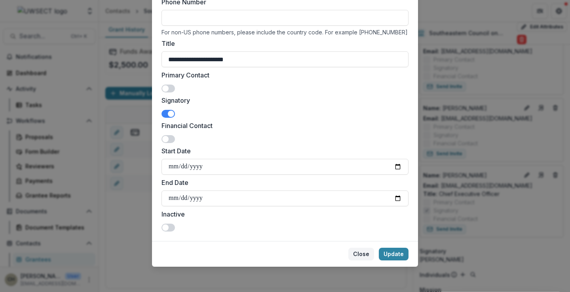
click at [356, 255] on button "Close" at bounding box center [361, 254] width 26 height 13
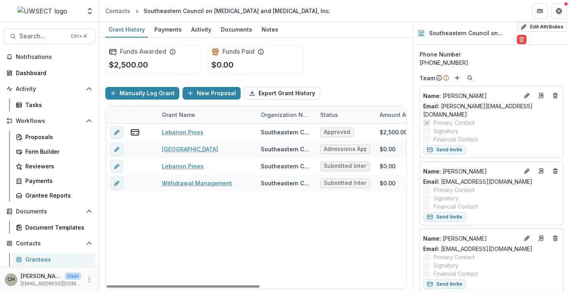
scroll to position [0, 0]
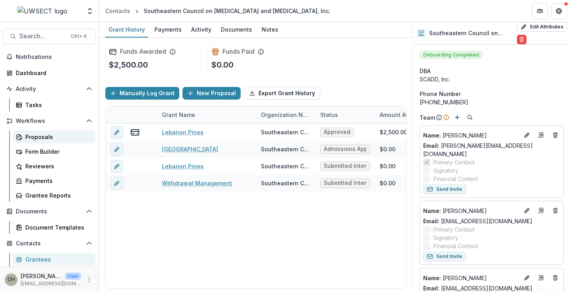
click at [34, 142] on link "Proposals" at bounding box center [54, 137] width 83 height 13
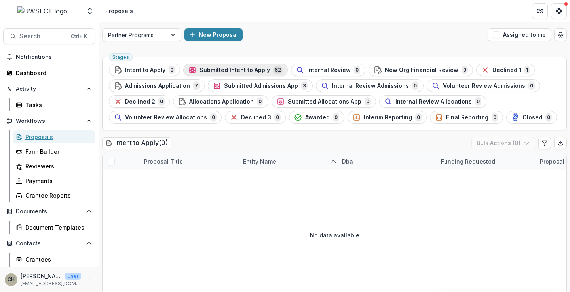
click at [40, 137] on div "Proposals" at bounding box center [57, 137] width 64 height 8
click at [242, 68] on span "Submitted Intent to Apply" at bounding box center [234, 70] width 70 height 7
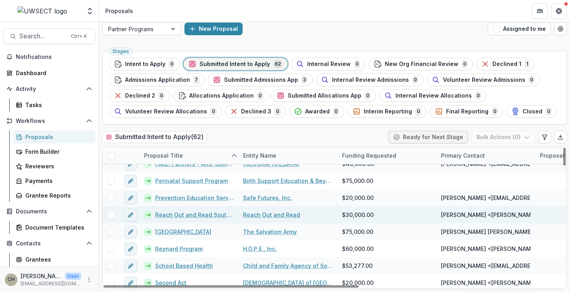
scroll to position [633, 0]
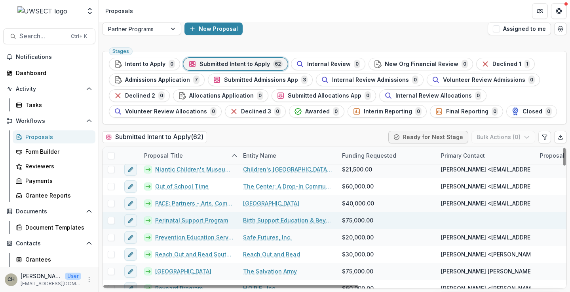
click at [275, 216] on div "Birth Support Education & Beyond" at bounding box center [287, 220] width 99 height 17
click at [274, 219] on link "Birth Support Education & Beyond" at bounding box center [287, 220] width 89 height 8
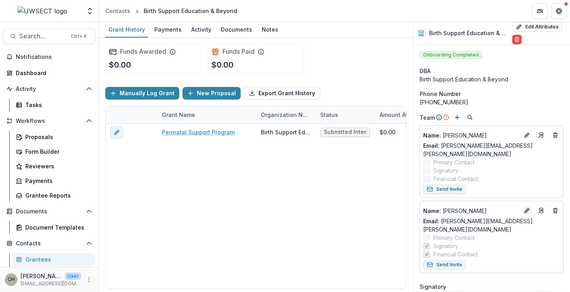
click at [523, 208] on icon "Edit" at bounding box center [526, 211] width 6 height 6
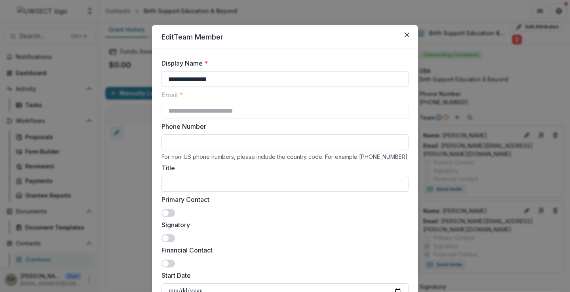
click at [166, 210] on span at bounding box center [167, 213] width 13 height 8
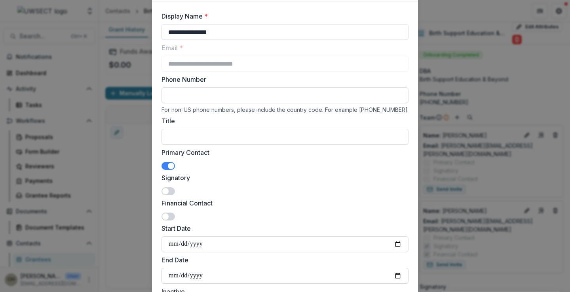
scroll to position [119, 0]
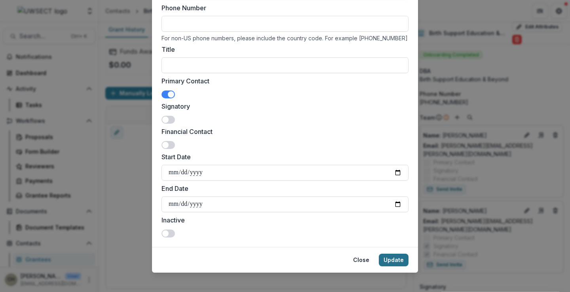
click at [387, 261] on button "Update" at bounding box center [394, 260] width 30 height 13
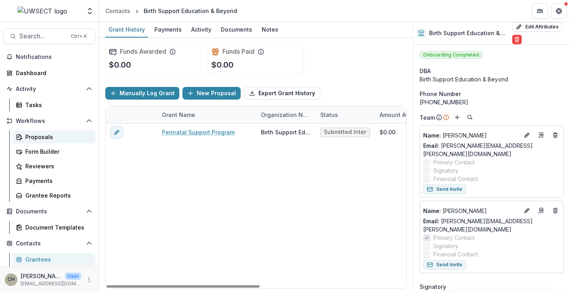
click at [40, 135] on div "Proposals" at bounding box center [57, 137] width 64 height 8
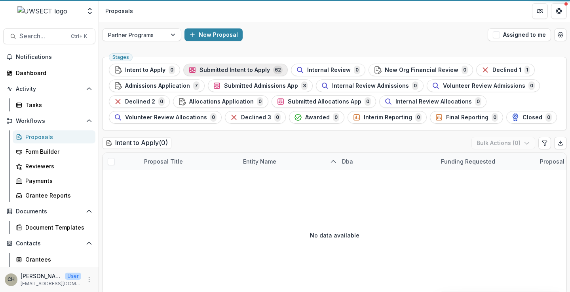
click at [241, 70] on span "Submitted Intent to Apply" at bounding box center [234, 70] width 70 height 7
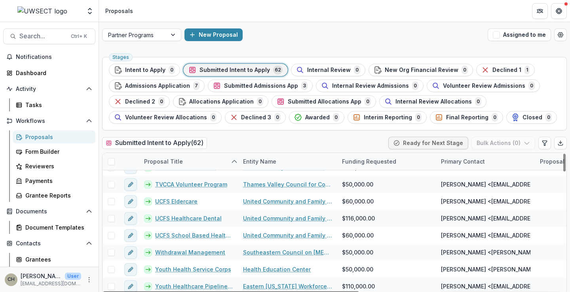
scroll to position [930, 0]
click at [112, 160] on span at bounding box center [111, 161] width 7 height 7
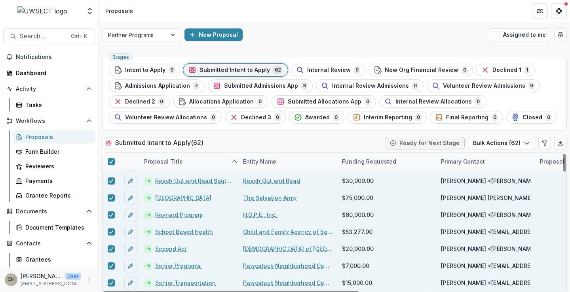
scroll to position [693, 0]
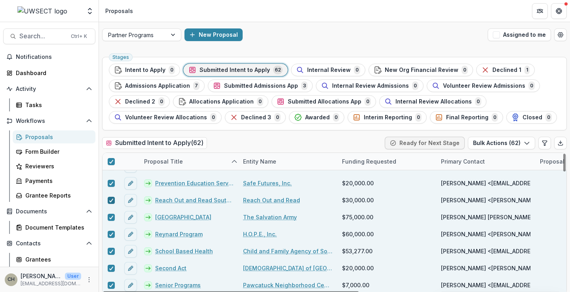
click at [110, 198] on div at bounding box center [111, 200] width 5 height 6
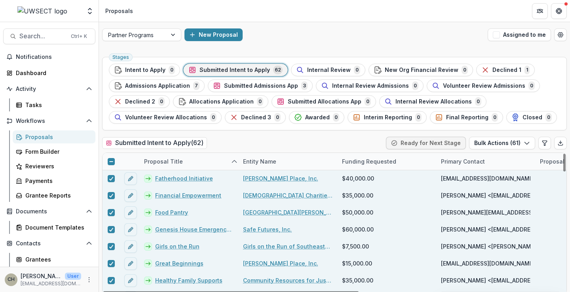
scroll to position [297, 0]
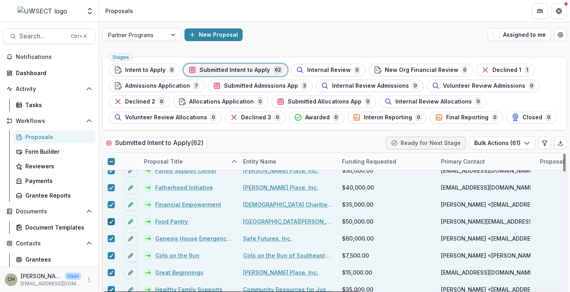
click at [109, 220] on icon at bounding box center [111, 222] width 5 height 4
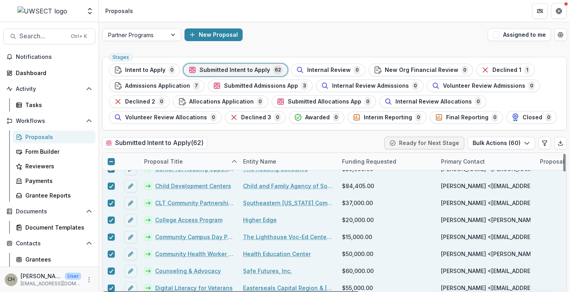
scroll to position [60, 0]
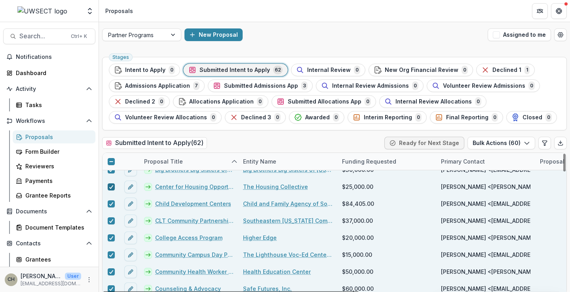
click at [112, 187] on polyline at bounding box center [111, 187] width 4 height 3
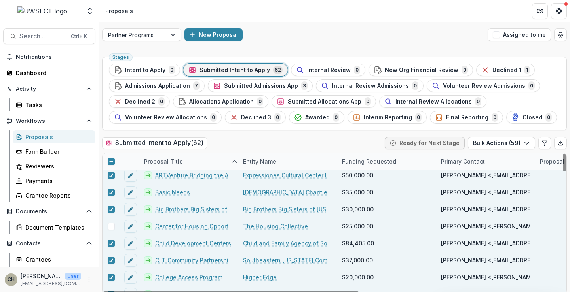
scroll to position [0, 0]
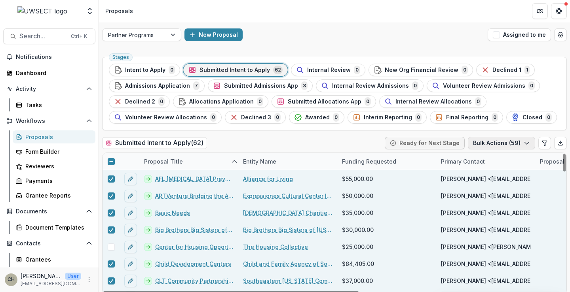
click at [517, 145] on button "Bulk Actions ( 59 )" at bounding box center [501, 143] width 67 height 13
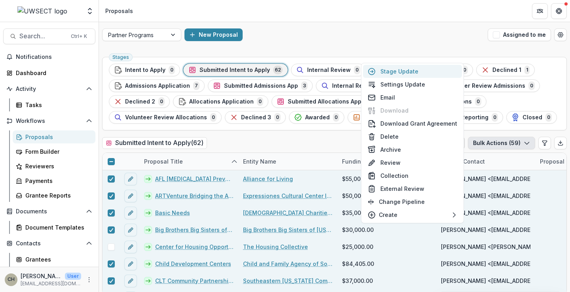
click at [409, 70] on button "Stage Update" at bounding box center [412, 71] width 99 height 13
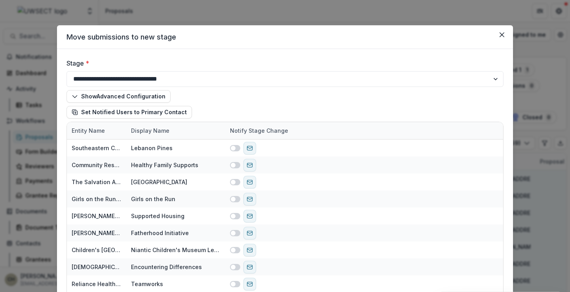
click at [384, 96] on div "Show Advanced Configuration Set Notified Users to Primary Contact" at bounding box center [284, 104] width 437 height 35
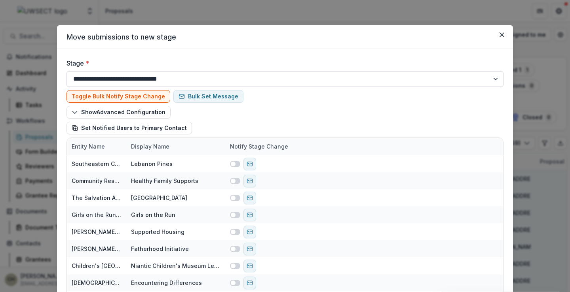
click at [494, 78] on select "**********" at bounding box center [284, 79] width 437 height 16
click at [492, 79] on select "**********" at bounding box center [284, 79] width 437 height 16
click at [486, 107] on div "Show Advanced Configuration Set Notified Users to Primary Contact" at bounding box center [284, 120] width 437 height 28
click at [494, 78] on select "**********" at bounding box center [284, 79] width 437 height 16
select select "**********"
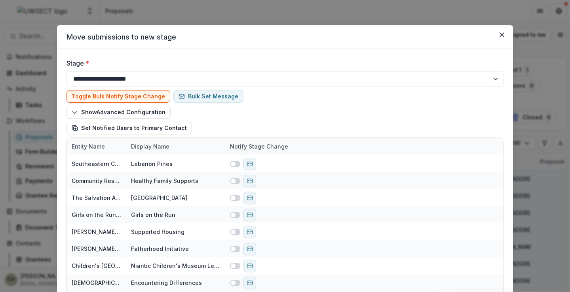
click at [66, 71] on select "**********" at bounding box center [284, 79] width 437 height 16
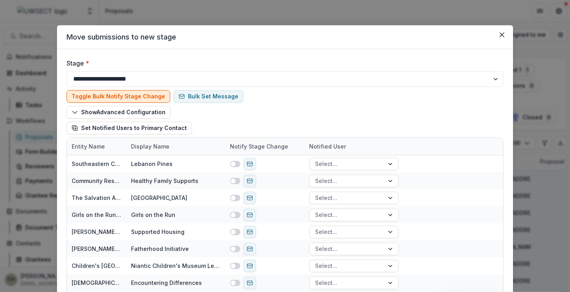
click at [131, 96] on button "Toggle Bulk Notify Stage Change" at bounding box center [118, 96] width 104 height 13
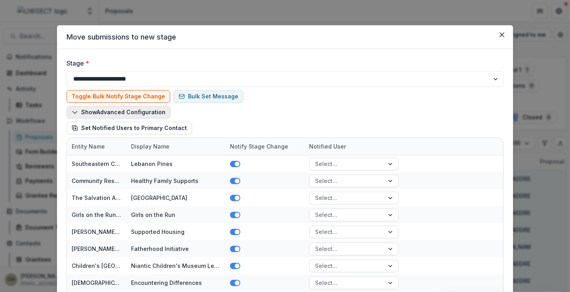
click at [139, 113] on button "Show Advanced Configuration" at bounding box center [118, 112] width 104 height 13
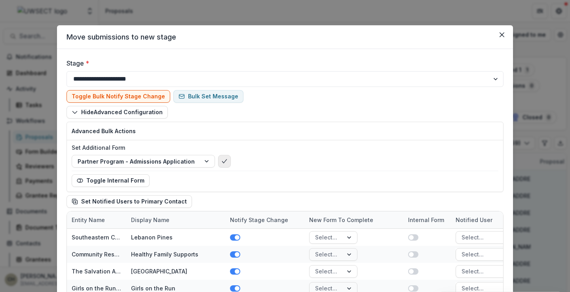
click at [221, 160] on icon "bulk-confirm-option" at bounding box center [224, 161] width 6 height 6
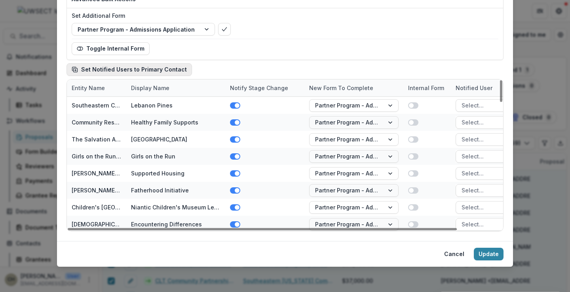
click at [92, 68] on button "Set Notified Users to Primary Contact" at bounding box center [128, 69] width 125 height 13
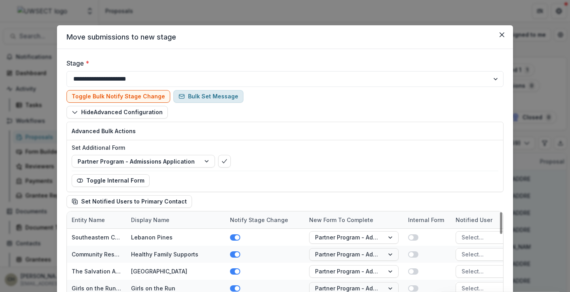
click at [196, 97] on button "Bulk Set Message" at bounding box center [208, 96] width 70 height 13
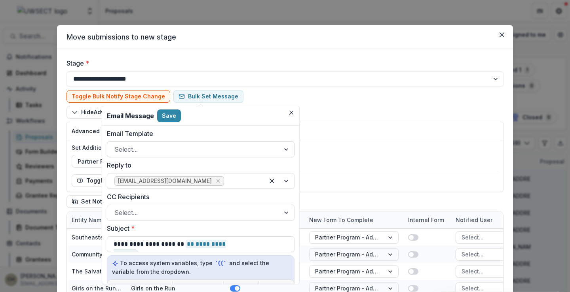
click at [204, 149] on div at bounding box center [193, 149] width 158 height 11
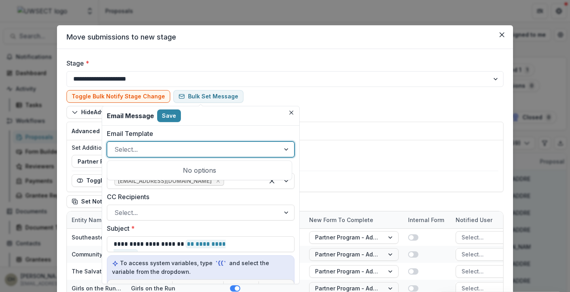
click at [204, 149] on div at bounding box center [193, 149] width 158 height 11
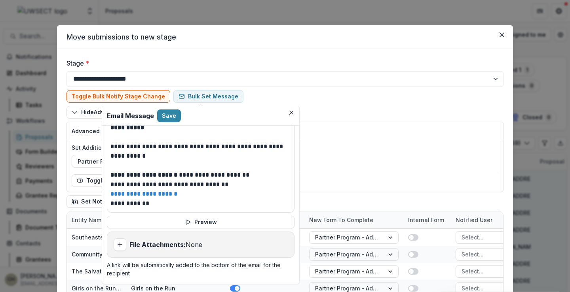
scroll to position [247, 0]
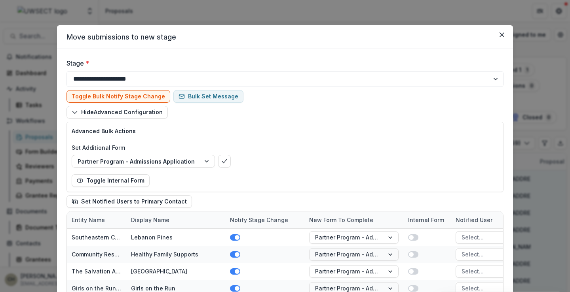
click at [381, 97] on div "Toggle Bulk Notify Stage Change Bulk Set Message Hide Advanced Configuration Ad…" at bounding box center [284, 149] width 437 height 124
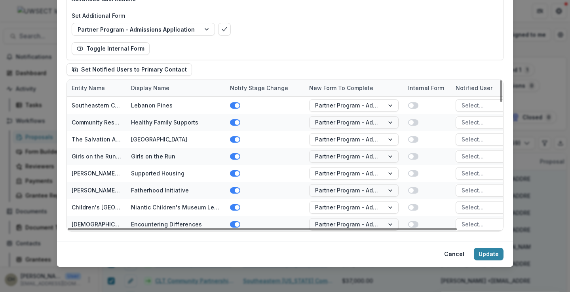
scroll to position [277, 0]
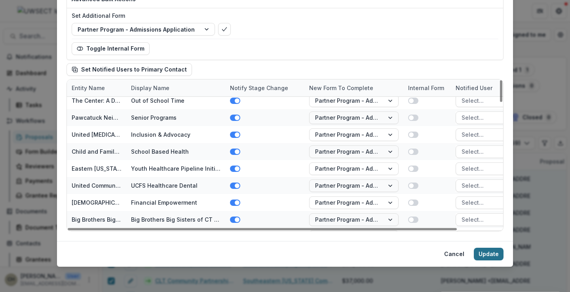
click at [488, 254] on button "Update" at bounding box center [489, 254] width 30 height 13
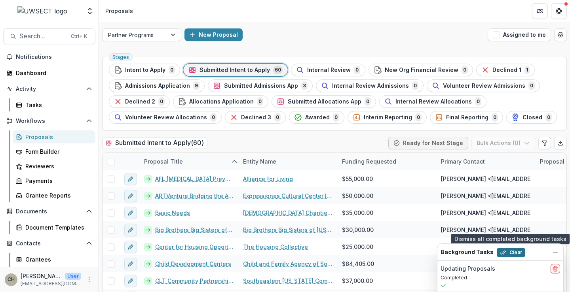
click at [503, 252] on button "Clear" at bounding box center [510, 252] width 28 height 9
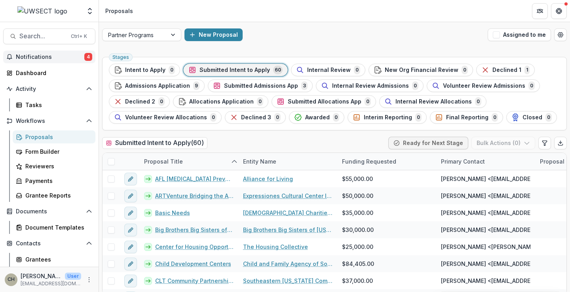
click at [31, 59] on span "Notifications" at bounding box center [50, 57] width 68 height 7
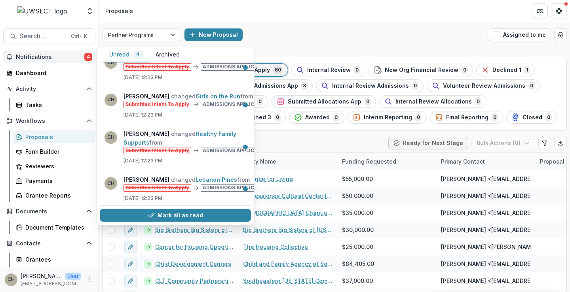
scroll to position [0, 0]
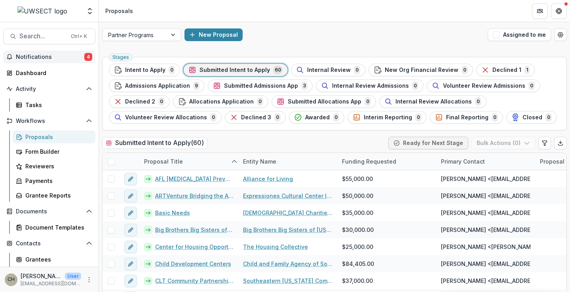
click at [350, 24] on div "Partner Programs New Proposal Assigned to me" at bounding box center [334, 34] width 471 height 25
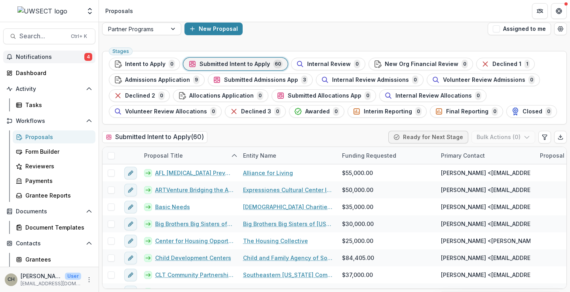
click at [34, 55] on span "Notifications" at bounding box center [50, 57] width 68 height 7
click at [320, 28] on div "New Proposal" at bounding box center [334, 29] width 300 height 13
click at [148, 79] on span "Admissions Application" at bounding box center [157, 80] width 65 height 7
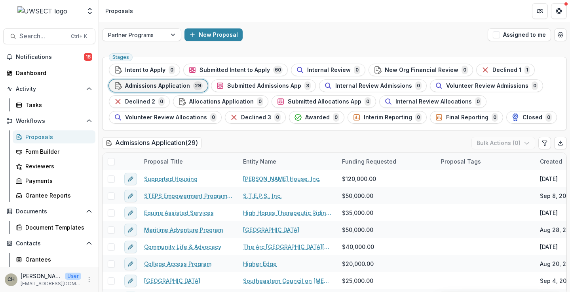
scroll to position [6, 0]
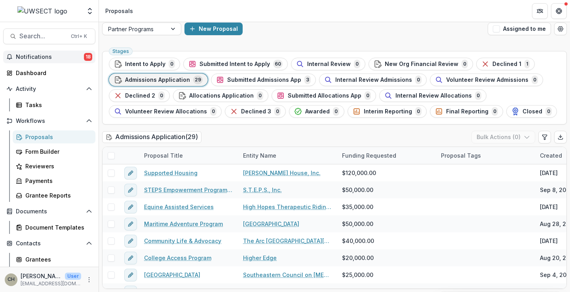
click at [41, 55] on span "Notifications" at bounding box center [50, 57] width 68 height 7
click at [306, 13] on header "Proposals" at bounding box center [334, 11] width 471 height 22
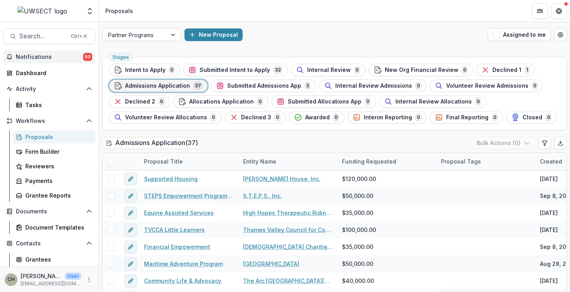
click at [57, 56] on span "Notifications" at bounding box center [49, 57] width 67 height 7
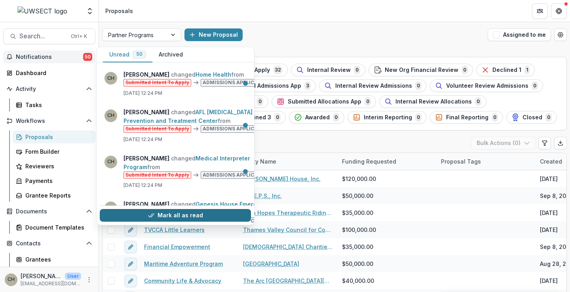
click at [194, 211] on button "Mark all as read" at bounding box center [175, 215] width 151 height 13
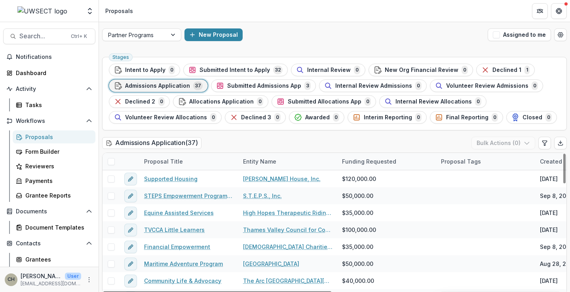
click at [298, 31] on div "New Proposal" at bounding box center [334, 34] width 300 height 13
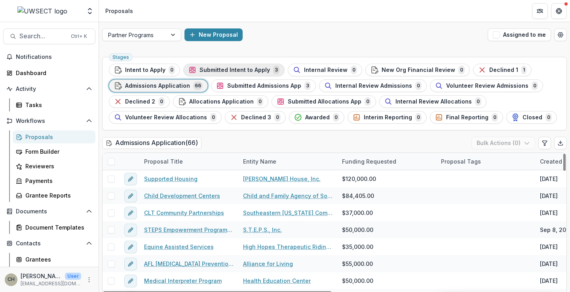
click at [226, 69] on span "Submitted Intent to Apply" at bounding box center [234, 70] width 70 height 7
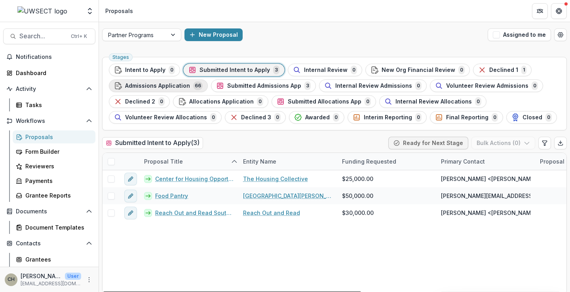
click at [178, 88] on span "Admissions Application" at bounding box center [157, 86] width 65 height 7
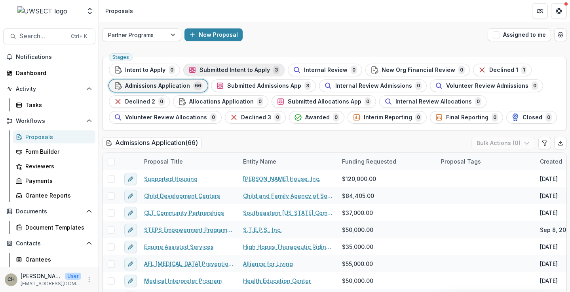
click at [239, 69] on span "Submitted Intent to Apply" at bounding box center [234, 70] width 70 height 7
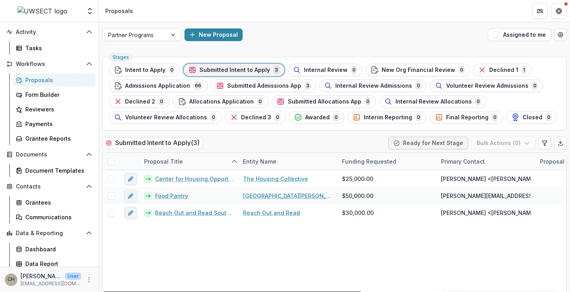
scroll to position [61, 0]
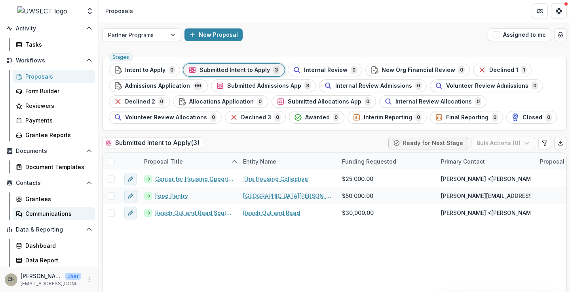
click at [44, 212] on div "Communications" at bounding box center [57, 214] width 64 height 8
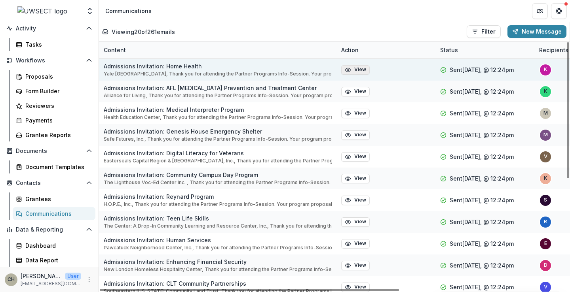
click at [362, 69] on button "View" at bounding box center [355, 69] width 28 height 9
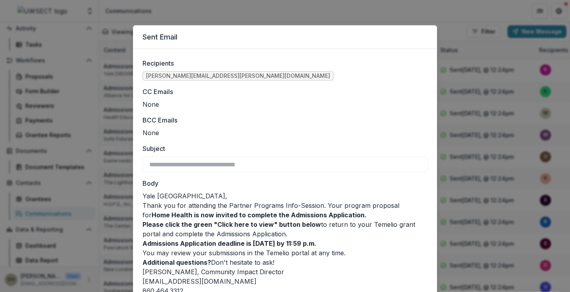
click at [432, 14] on div "**********" at bounding box center [285, 146] width 570 height 292
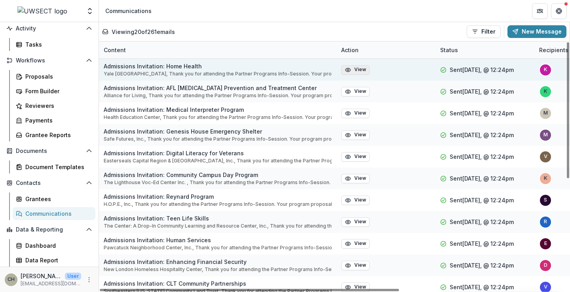
click at [364, 68] on button "View" at bounding box center [355, 69] width 28 height 9
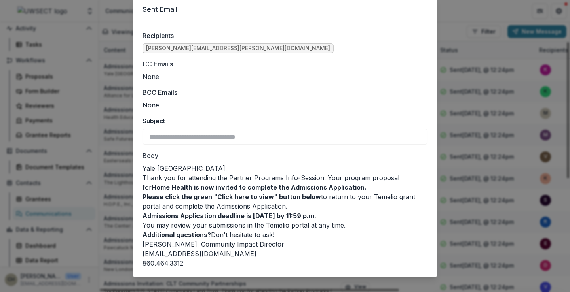
scroll to position [38, 0]
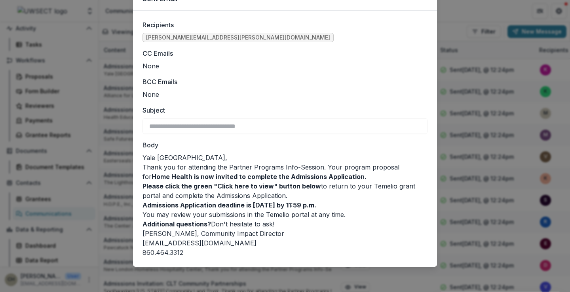
click at [455, 14] on div "**********" at bounding box center [285, 146] width 570 height 292
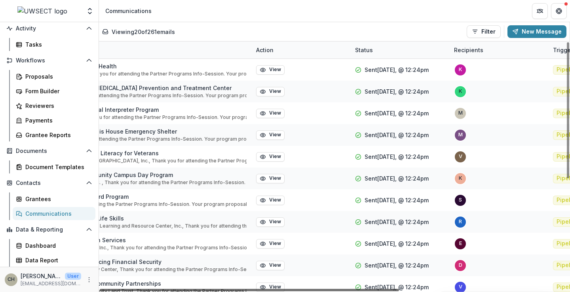
scroll to position [0, 99]
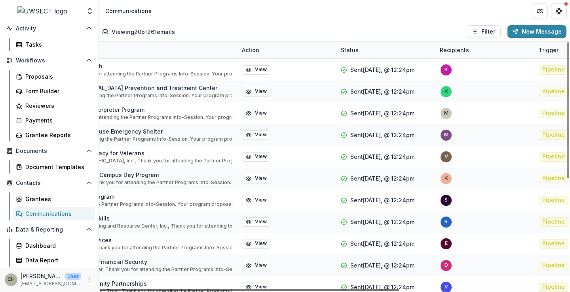
drag, startPoint x: 388, startPoint y: 291, endPoint x: 451, endPoint y: 285, distance: 63.6
click at [399, 289] on div at bounding box center [249, 290] width 299 height 2
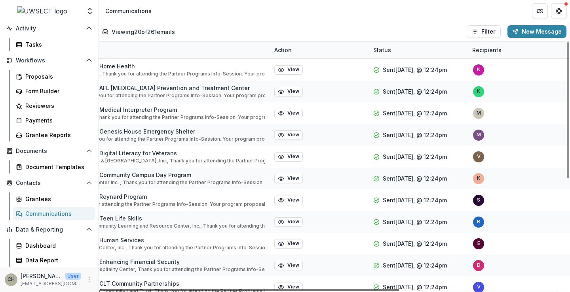
scroll to position [0, 0]
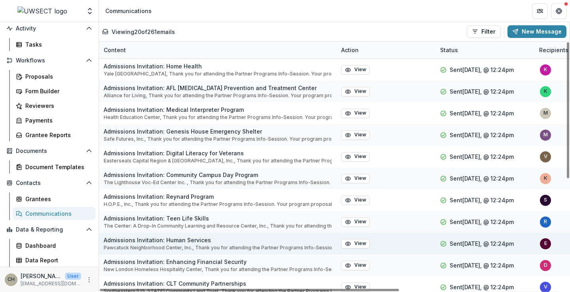
drag, startPoint x: 440, startPoint y: 291, endPoint x: 269, endPoint y: 250, distance: 176.2
click at [273, 289] on div at bounding box center [249, 290] width 299 height 2
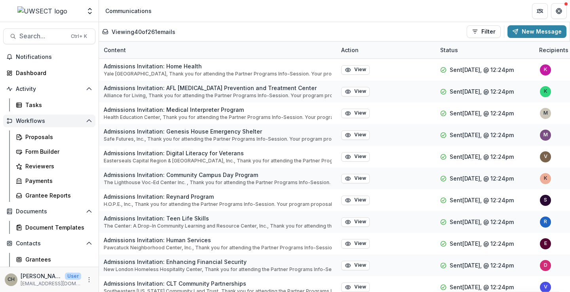
click at [47, 59] on span "Notifications" at bounding box center [54, 57] width 76 height 7
click at [41, 75] on div "Dashboard" at bounding box center [52, 73] width 73 height 8
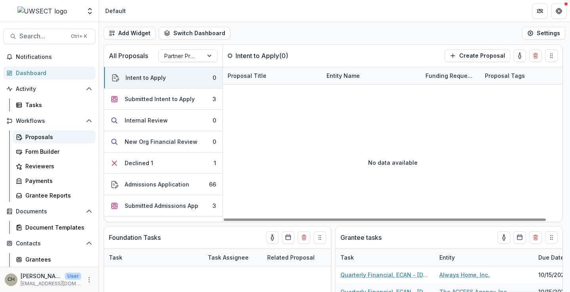
click at [30, 136] on div "Proposals" at bounding box center [57, 137] width 64 height 8
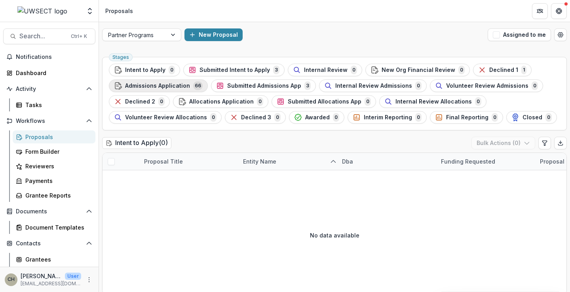
click at [178, 84] on span "Admissions Application" at bounding box center [157, 86] width 65 height 7
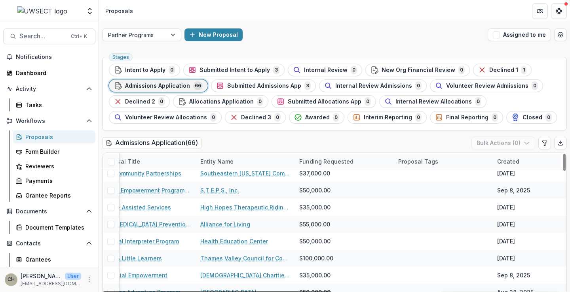
scroll to position [40, 0]
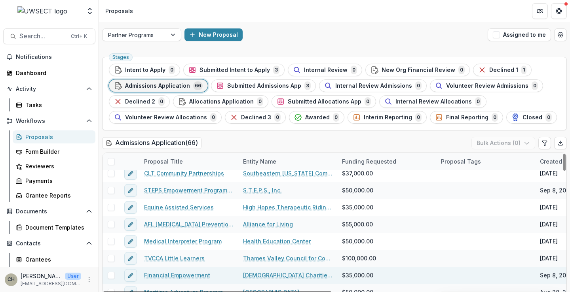
drag, startPoint x: 294, startPoint y: 292, endPoint x: 233, endPoint y: 277, distance: 62.7
click at [240, 292] on div at bounding box center [217, 293] width 228 height 2
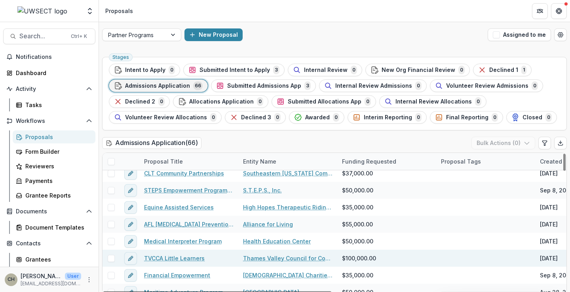
click at [189, 258] on link "TVCCA Little Learners" at bounding box center [174, 258] width 61 height 8
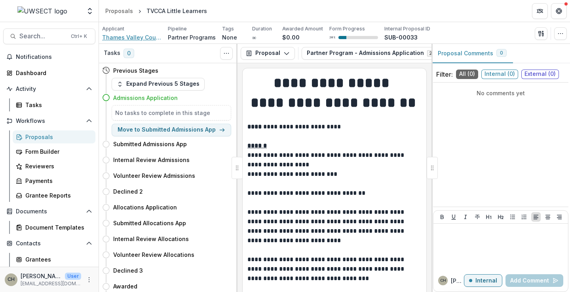
click at [142, 38] on span "Thames Valley Council for Community Action" at bounding box center [131, 37] width 59 height 8
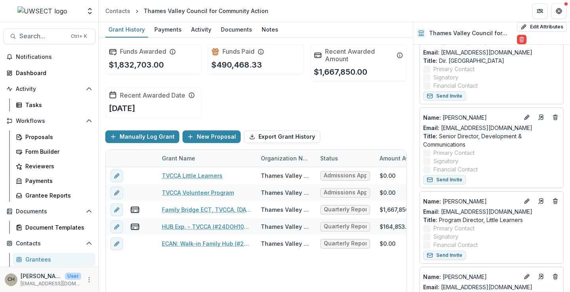
scroll to position [396, 0]
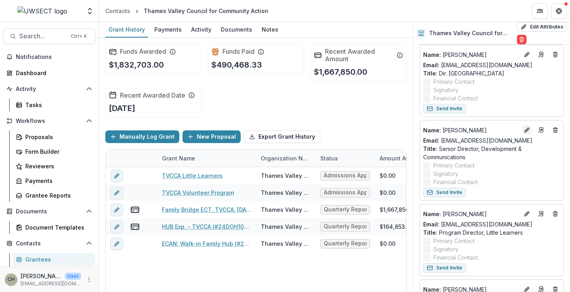
click at [524, 129] on icon "Edit" at bounding box center [526, 131] width 4 height 4
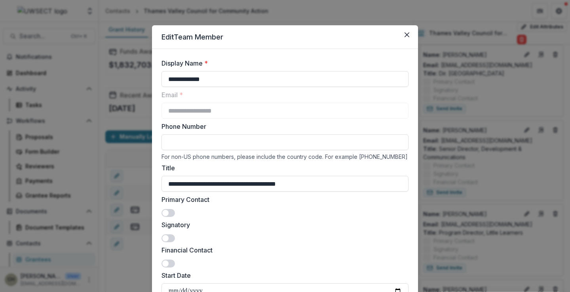
click at [165, 212] on span at bounding box center [165, 213] width 6 height 6
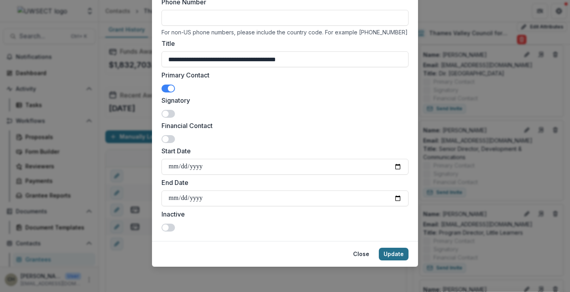
click at [390, 254] on button "Update" at bounding box center [394, 254] width 30 height 13
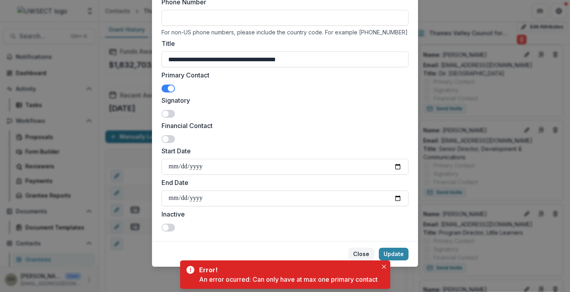
click at [361, 255] on button "Close" at bounding box center [361, 254] width 26 height 13
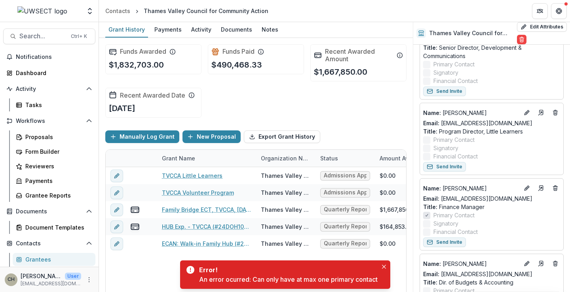
scroll to position [514, 0]
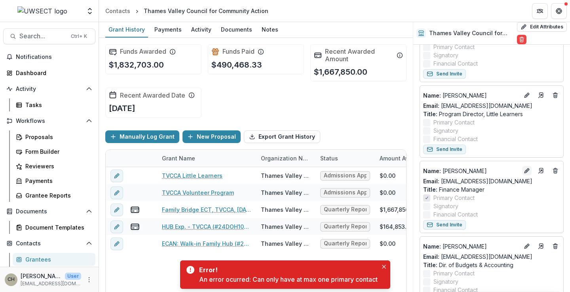
click at [523, 168] on icon "Edit" at bounding box center [526, 171] width 6 height 6
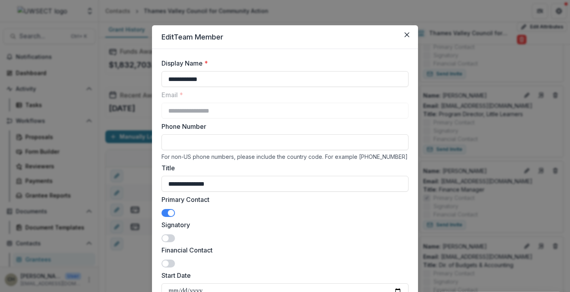
click at [168, 212] on span at bounding box center [171, 213] width 6 height 6
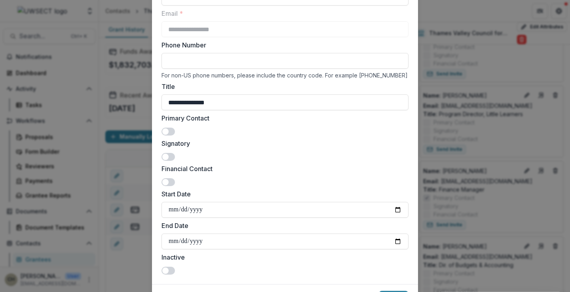
scroll to position [119, 0]
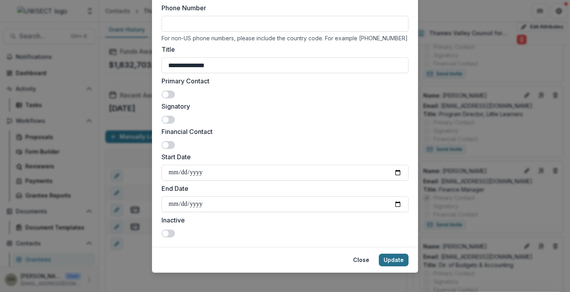
click at [394, 261] on button "Update" at bounding box center [394, 260] width 30 height 13
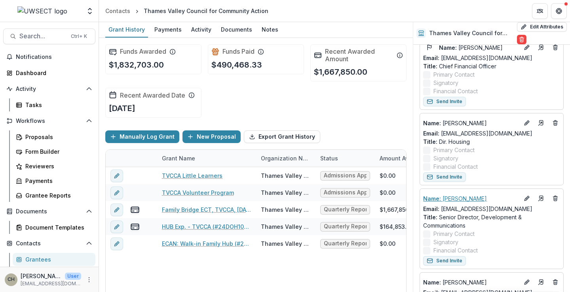
scroll to position [593, 0]
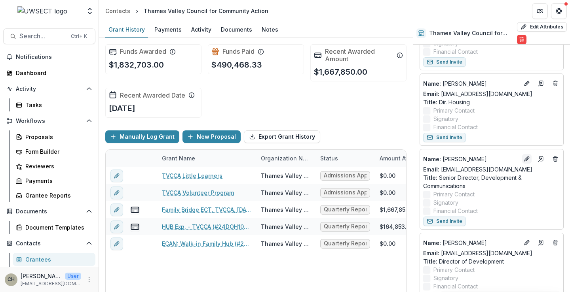
click at [524, 156] on icon "Edit" at bounding box center [526, 159] width 6 height 6
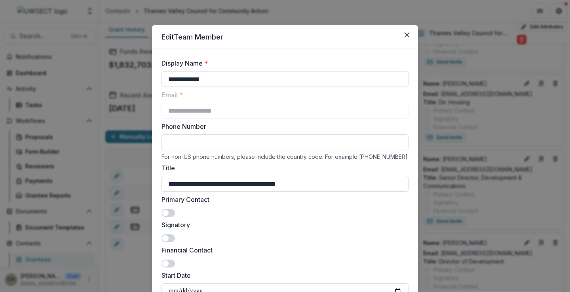
click at [165, 210] on span at bounding box center [165, 213] width 6 height 6
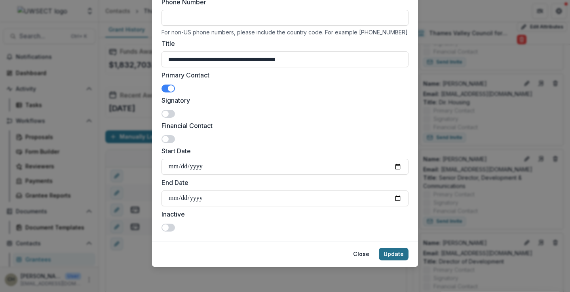
click at [397, 254] on button "Update" at bounding box center [394, 254] width 30 height 13
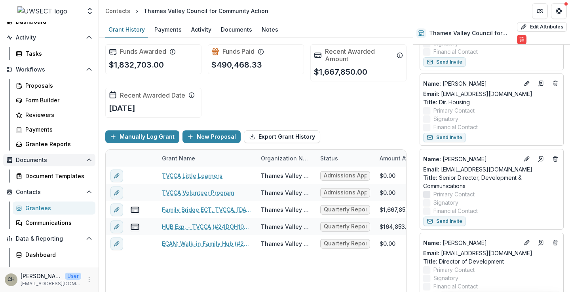
scroll to position [61, 0]
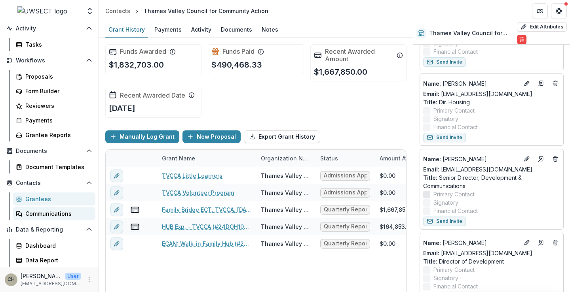
click at [49, 217] on div "Communications" at bounding box center [57, 214] width 64 height 8
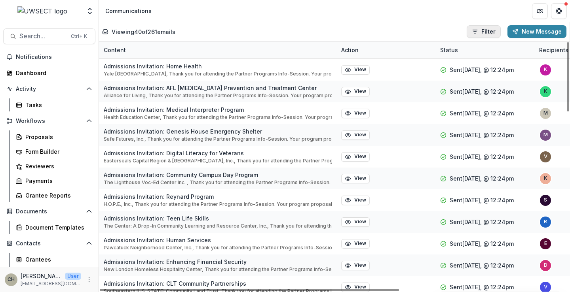
click at [479, 35] on button "Filter" at bounding box center [483, 31] width 34 height 13
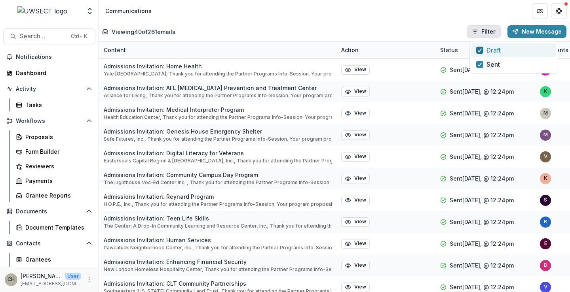
click at [481, 49] on polyline "button" at bounding box center [480, 50] width 4 height 3
click at [401, 24] on div "Viewing 20 of 261 emails Filter Draft Sent New Message" at bounding box center [334, 31] width 470 height 19
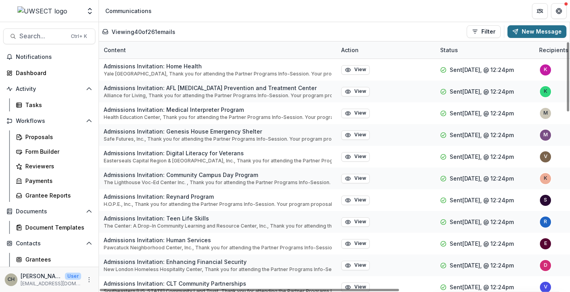
click at [553, 31] on button "New Message" at bounding box center [536, 31] width 59 height 13
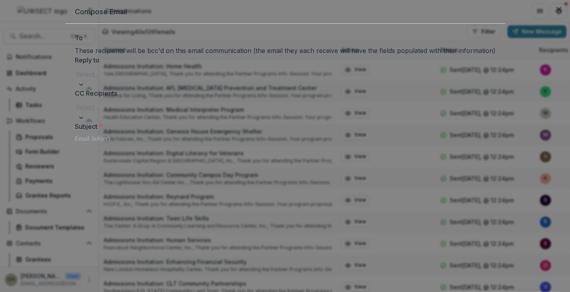
click at [217, 46] on div at bounding box center [285, 46] width 420 height 0
click at [215, 46] on div at bounding box center [285, 46] width 420 height 0
click at [163, 46] on div at bounding box center [285, 46] width 420 height 0
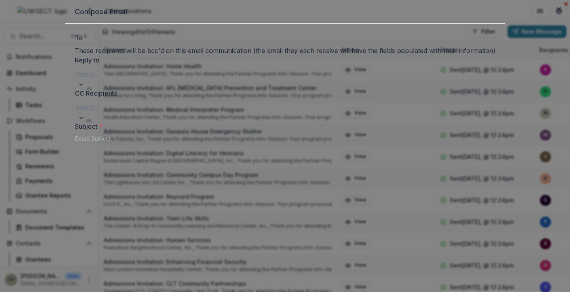
type input "*****"
type input "******"
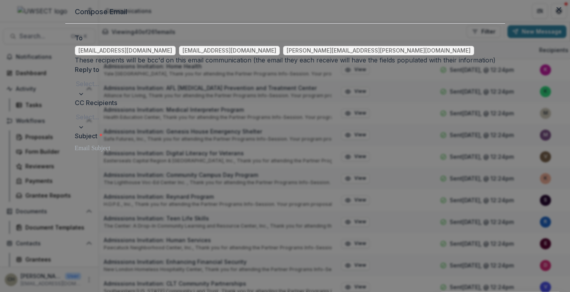
click at [129, 89] on div at bounding box center [285, 83] width 419 height 11
click at [123, 292] on div "[EMAIL_ADDRESS][DOMAIN_NAME]" at bounding box center [285, 296] width 570 height 9
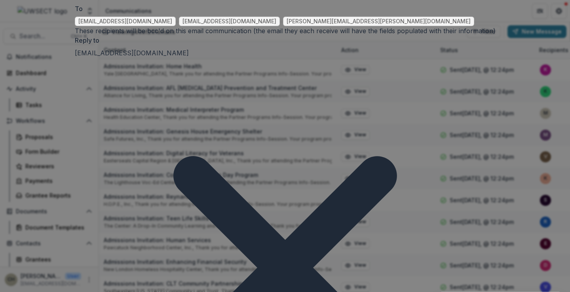
scroll to position [40, 0]
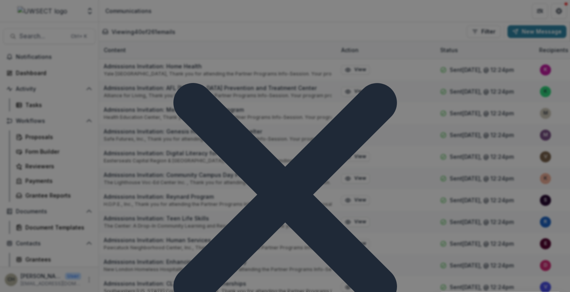
scroll to position [0, 0]
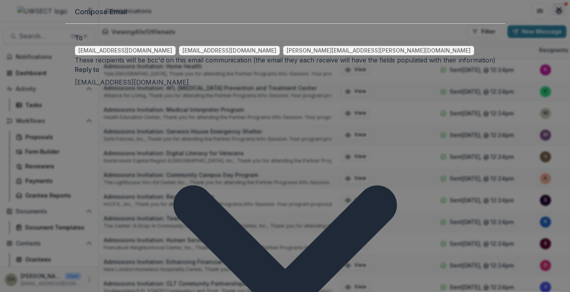
click at [552, 16] on button "Close" at bounding box center [558, 9] width 13 height 13
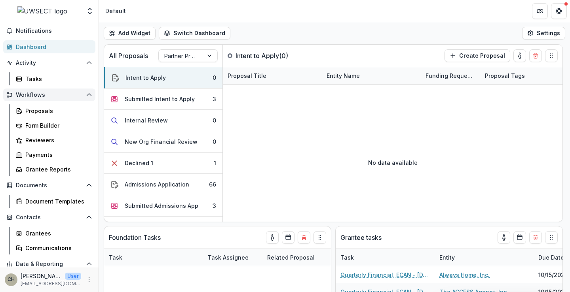
scroll to position [40, 0]
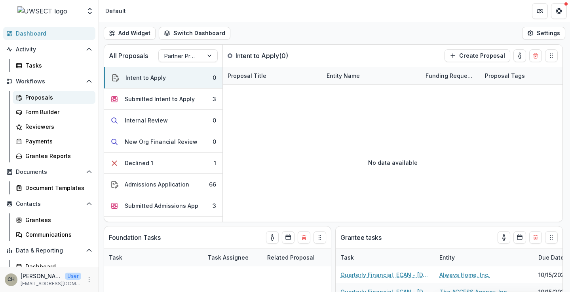
click at [44, 99] on div "Proposals" at bounding box center [57, 97] width 64 height 8
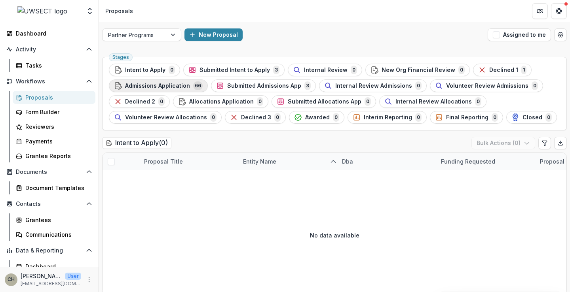
click at [164, 89] on span "Admissions Application" at bounding box center [157, 86] width 65 height 7
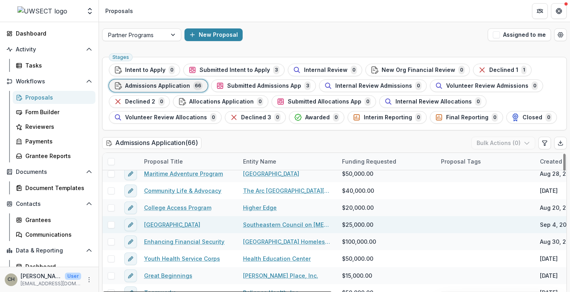
scroll to position [277, 0]
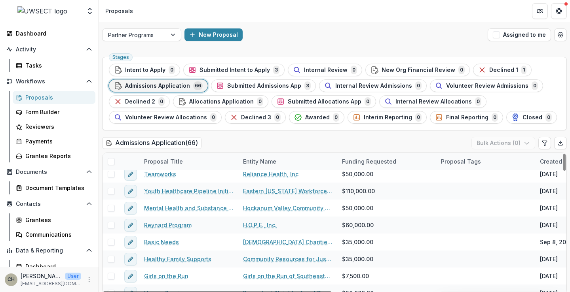
click at [167, 162] on div "Proposal Title" at bounding box center [163, 161] width 48 height 8
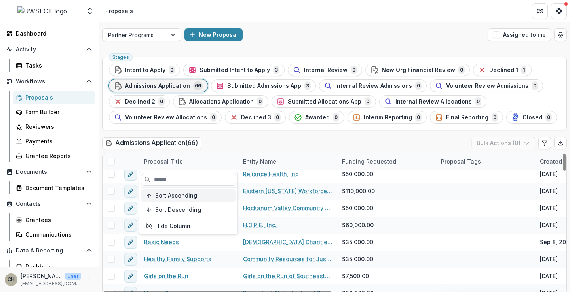
click at [169, 196] on span "Sort Ascending" at bounding box center [176, 196] width 42 height 7
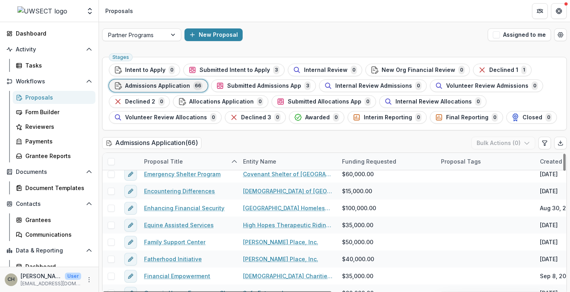
click at [238, 141] on div "Admissions Application ( 66 ) Bulk Actions ( 0 )" at bounding box center [334, 145] width 464 height 16
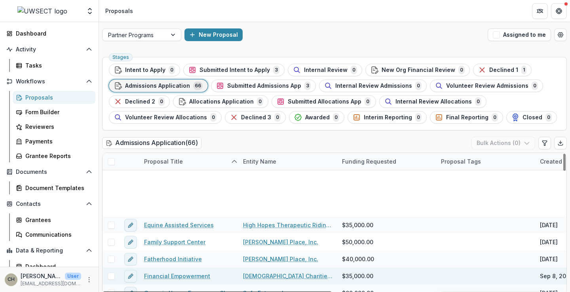
scroll to position [554, 0]
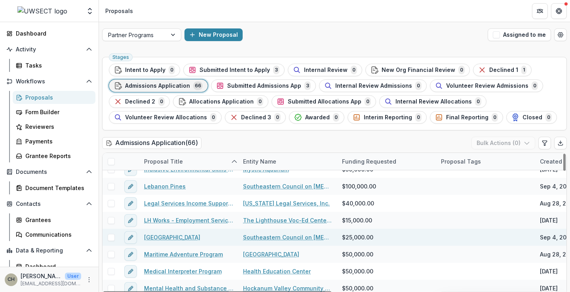
click at [169, 237] on link "[GEOGRAPHIC_DATA]" at bounding box center [172, 237] width 56 height 8
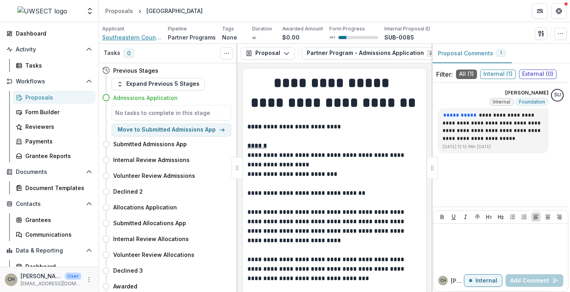
click at [135, 38] on span "Southeastern Council on [MEDICAL_DATA] and [MEDICAL_DATA], Inc." at bounding box center [131, 37] width 59 height 8
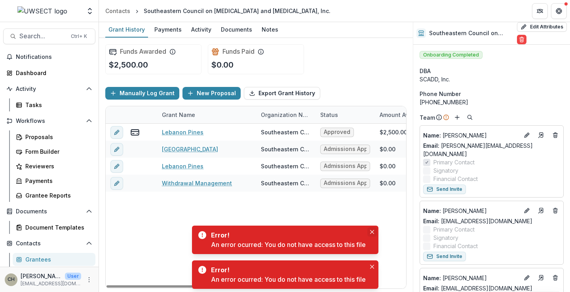
click at [373, 231] on icon "Close" at bounding box center [371, 232] width 4 height 4
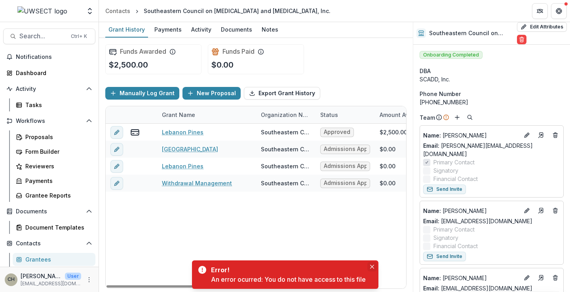
click at [372, 265] on icon "Close" at bounding box center [372, 267] width 4 height 4
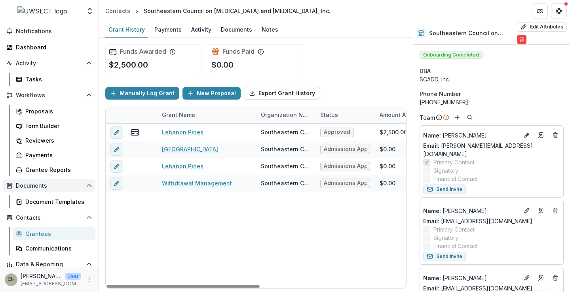
scroll to position [61, 0]
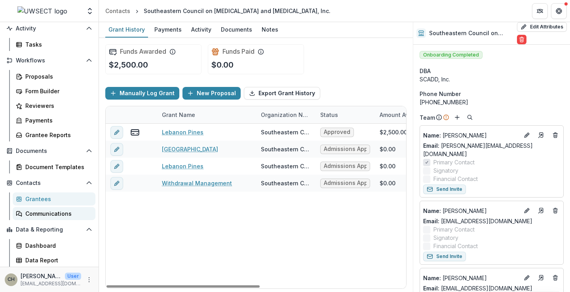
click at [35, 216] on div "Communications" at bounding box center [57, 214] width 64 height 8
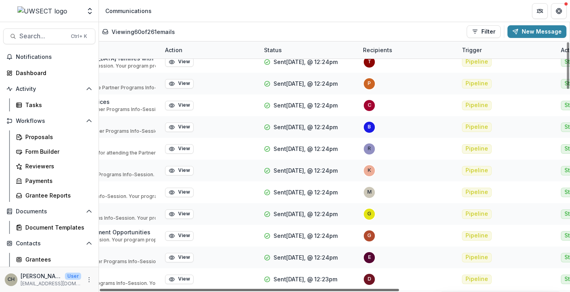
scroll to position [400, 56]
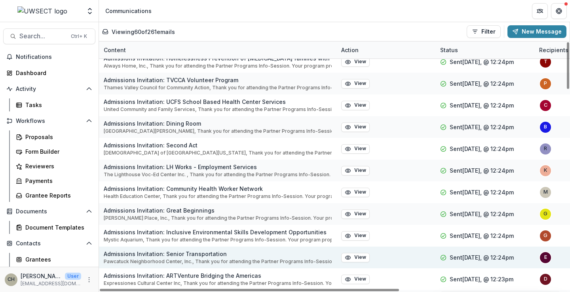
drag, startPoint x: 333, startPoint y: 291, endPoint x: 233, endPoint y: 261, distance: 104.9
click at [232, 289] on div at bounding box center [249, 290] width 299 height 2
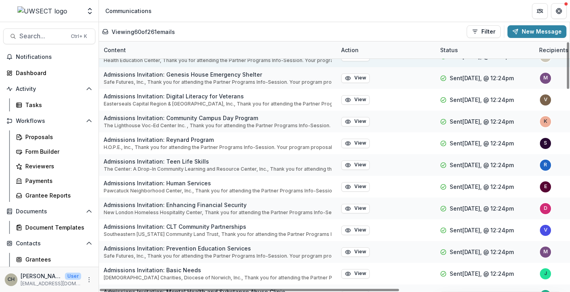
scroll to position [0, 0]
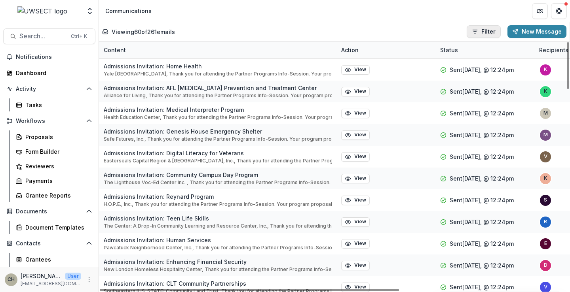
click at [493, 33] on button "Filter" at bounding box center [483, 31] width 34 height 13
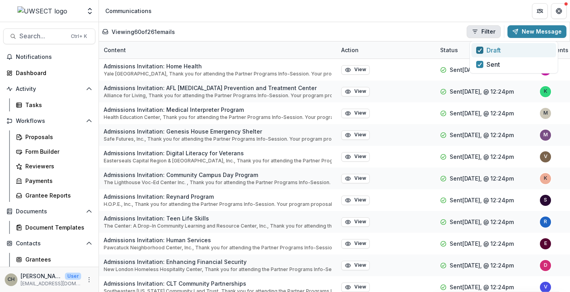
click at [480, 51] on icon "button" at bounding box center [479, 50] width 5 height 4
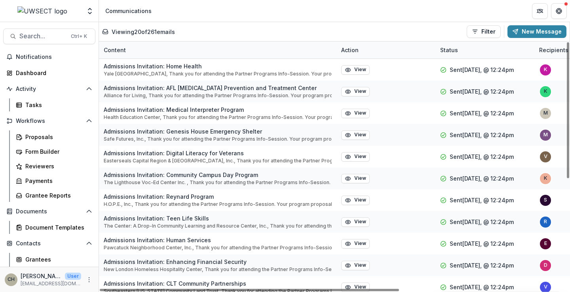
click at [415, 25] on div "Viewing 20 of 261 emails Filter Draft Sent New Message" at bounding box center [334, 31] width 470 height 19
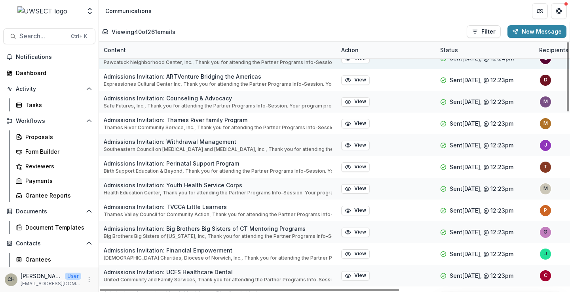
scroll to position [637, 0]
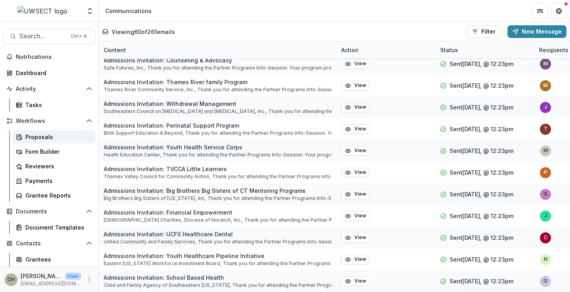
click at [33, 140] on div "Proposals" at bounding box center [57, 137] width 64 height 8
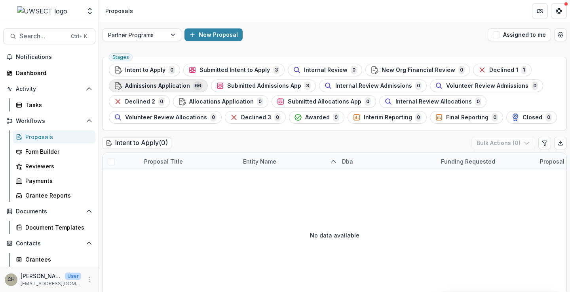
click at [173, 86] on span "Admissions Application" at bounding box center [157, 86] width 65 height 7
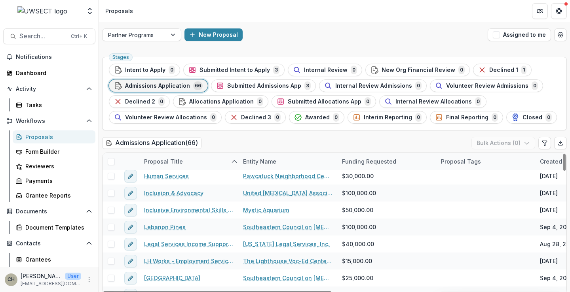
scroll to position [554, 0]
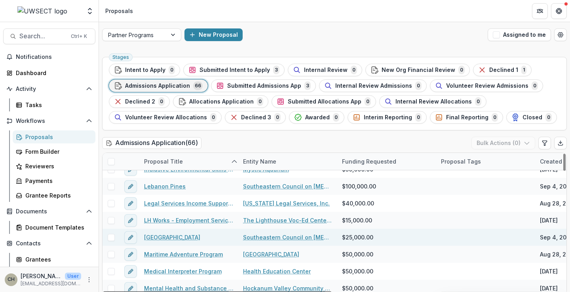
click at [114, 237] on span at bounding box center [111, 237] width 7 height 7
click at [528, 141] on button "Bulk Actions ( 1 )" at bounding box center [504, 143] width 62 height 13
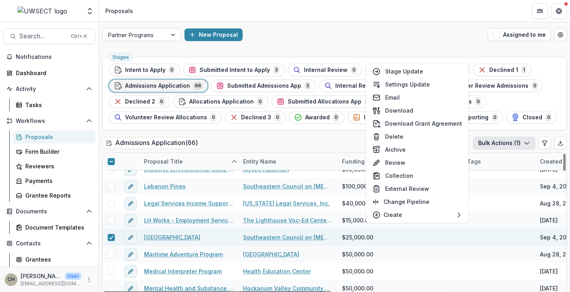
click at [176, 236] on link "[GEOGRAPHIC_DATA]" at bounding box center [172, 237] width 56 height 8
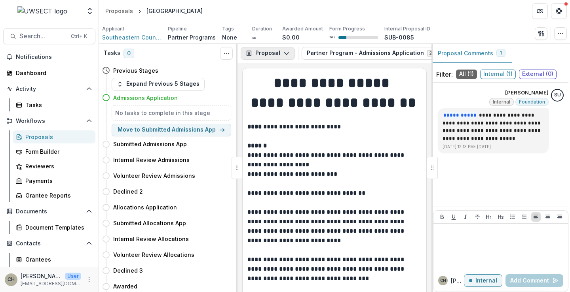
click at [284, 53] on polyline "button" at bounding box center [286, 53] width 4 height 2
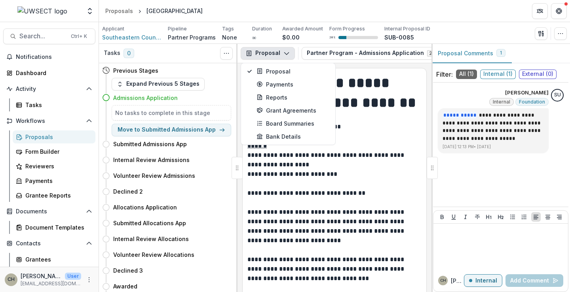
click at [284, 53] on polyline "button" at bounding box center [286, 53] width 4 height 2
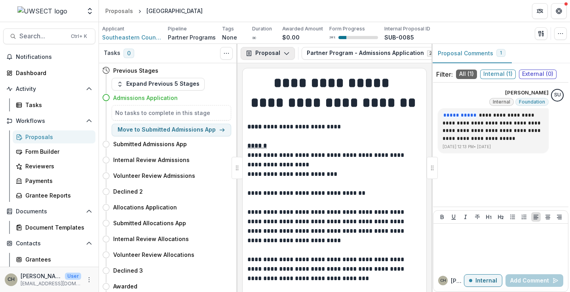
click at [288, 50] on icon "button" at bounding box center [286, 53] width 6 height 6
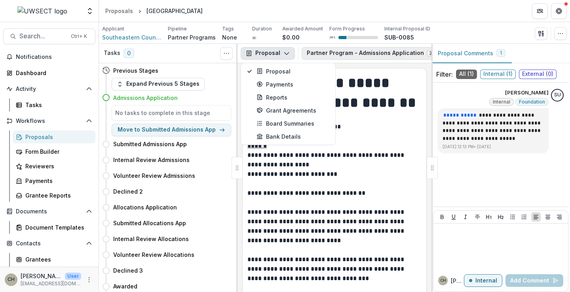
click at [401, 54] on button "Partner Program - Admissions Application 2" at bounding box center [374, 53] width 147 height 13
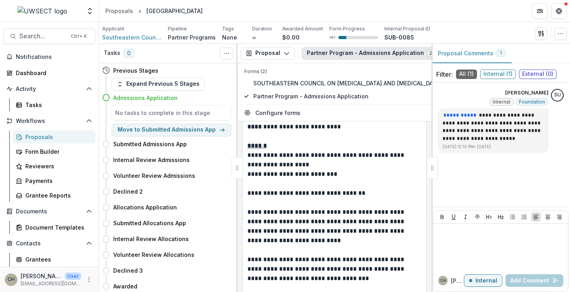
click at [401, 54] on button "Partner Program - Admissions Application 2" at bounding box center [374, 53] width 147 height 13
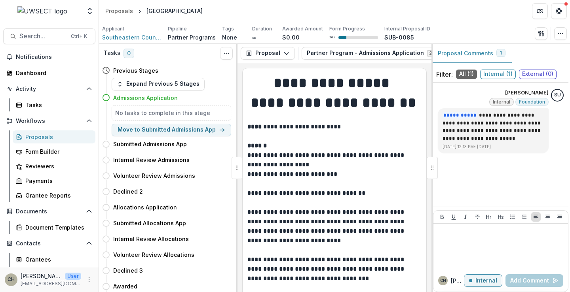
click at [142, 36] on span "Southeastern Council on [MEDICAL_DATA] and [MEDICAL_DATA], Inc." at bounding box center [131, 37] width 59 height 8
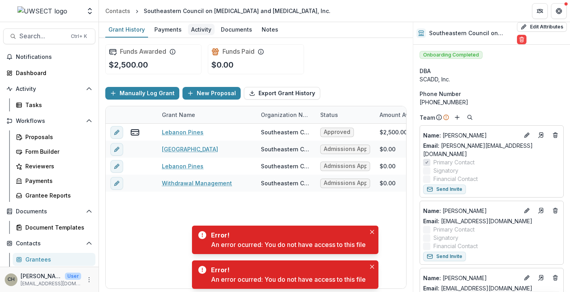
click at [198, 28] on div "Activity" at bounding box center [201, 29] width 27 height 11
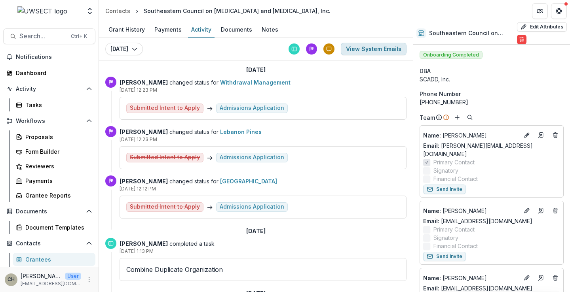
click at [365, 52] on button "View System Emails" at bounding box center [374, 49] width 66 height 13
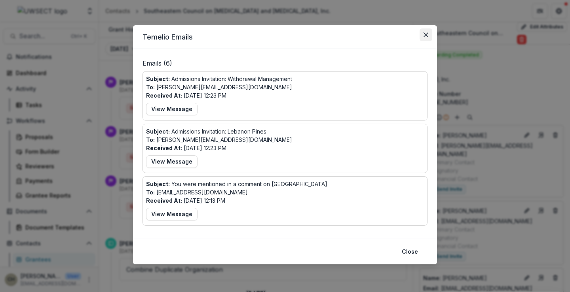
click at [427, 34] on icon "Close" at bounding box center [425, 34] width 5 height 5
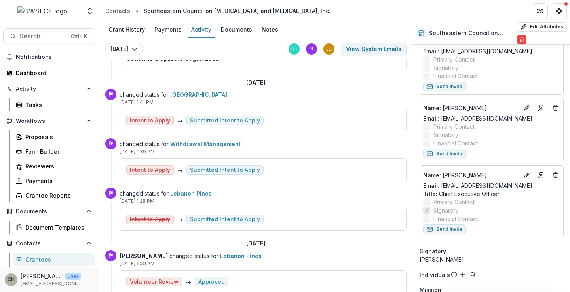
scroll to position [158, 0]
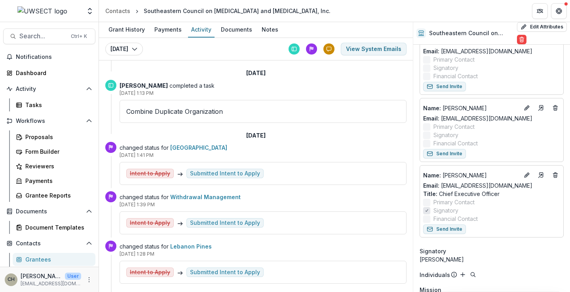
click at [183, 146] on link "[GEOGRAPHIC_DATA]" at bounding box center [198, 147] width 57 height 7
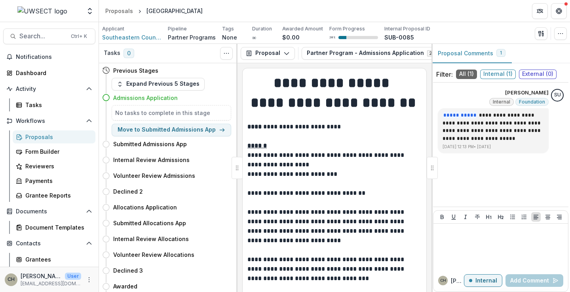
click at [533, 74] on span "External ( 0 )" at bounding box center [538, 74] width 38 height 9
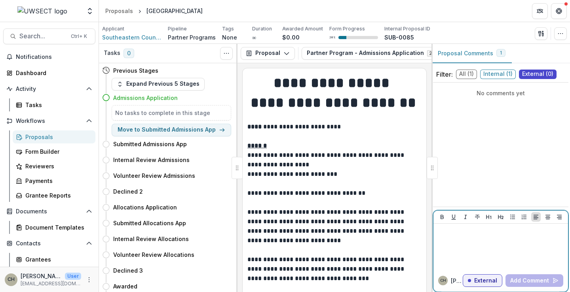
click at [450, 237] on div at bounding box center [500, 247] width 128 height 40
click at [453, 250] on div "**********" at bounding box center [500, 247] width 128 height 40
click at [525, 230] on p "**********" at bounding box center [500, 231] width 128 height 9
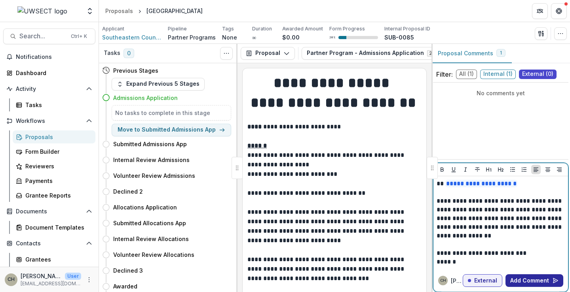
click at [518, 278] on button "Add Comment" at bounding box center [534, 281] width 58 height 13
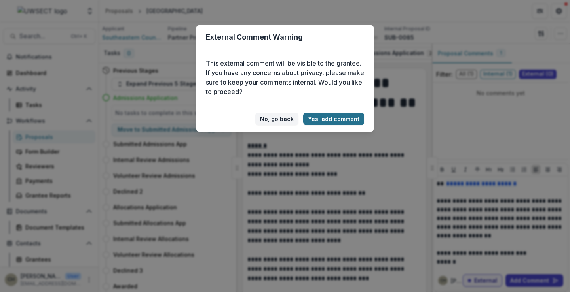
click at [339, 118] on button "Yes, add comment" at bounding box center [333, 119] width 61 height 13
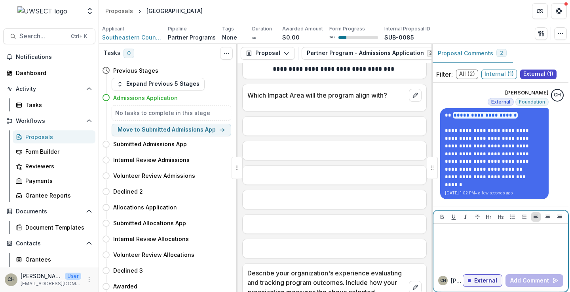
scroll to position [1327, 0]
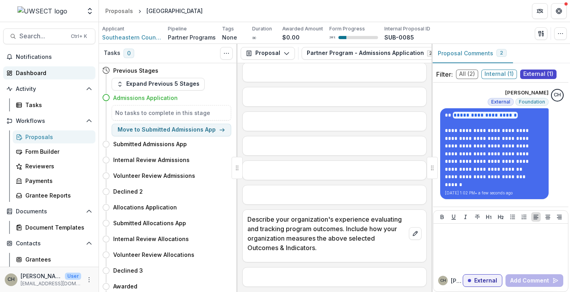
click at [38, 72] on div "Dashboard" at bounding box center [52, 73] width 73 height 8
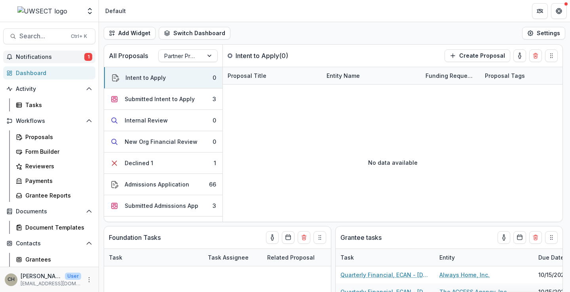
click at [61, 57] on span "Notifications" at bounding box center [50, 57] width 68 height 7
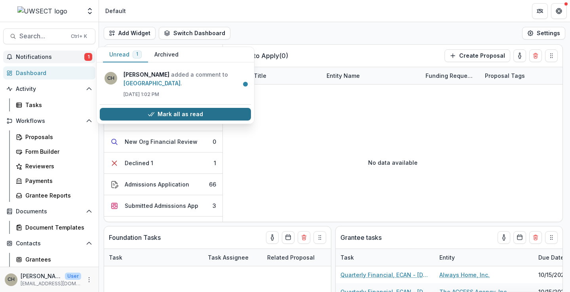
click at [138, 113] on button "Mark all as read" at bounding box center [175, 114] width 151 height 13
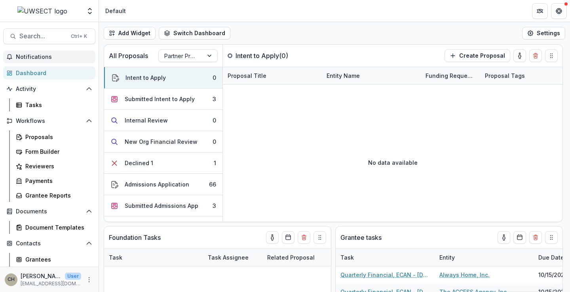
click at [283, 22] on div "Team Settings Admin Settings Default" at bounding box center [285, 11] width 570 height 22
click at [42, 136] on div "Proposals" at bounding box center [57, 137] width 64 height 8
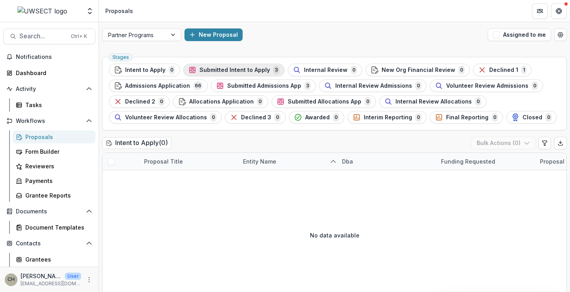
click at [256, 70] on span "Submitted Intent to Apply" at bounding box center [234, 70] width 70 height 7
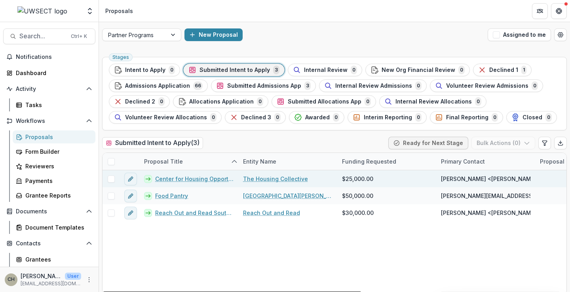
click at [111, 181] on span at bounding box center [111, 179] width 7 height 7
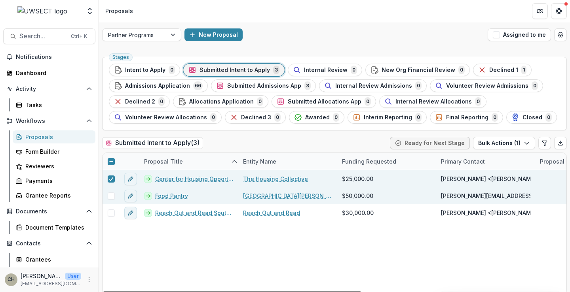
click at [111, 195] on span at bounding box center [111, 196] width 7 height 7
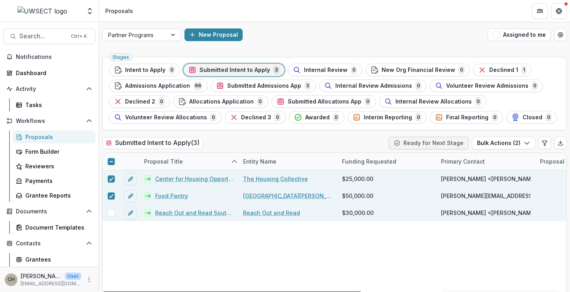
click at [110, 212] on span at bounding box center [111, 213] width 7 height 7
click at [527, 142] on icon "button" at bounding box center [526, 143] width 6 height 6
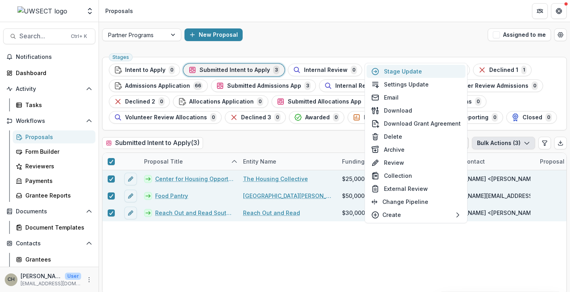
click at [420, 70] on button "Stage Update" at bounding box center [415, 71] width 99 height 13
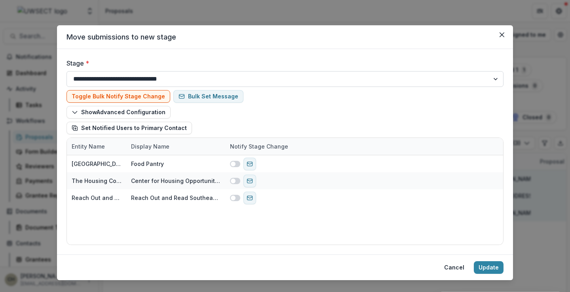
click at [492, 76] on select "**********" at bounding box center [284, 79] width 437 height 16
select select "**********"
click at [66, 71] on select "**********" at bounding box center [284, 79] width 437 height 16
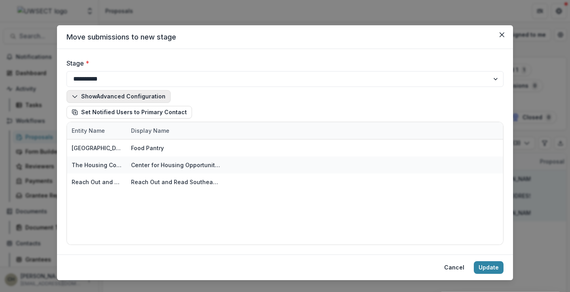
click at [100, 97] on button "Show Advanced Configuration" at bounding box center [118, 96] width 104 height 13
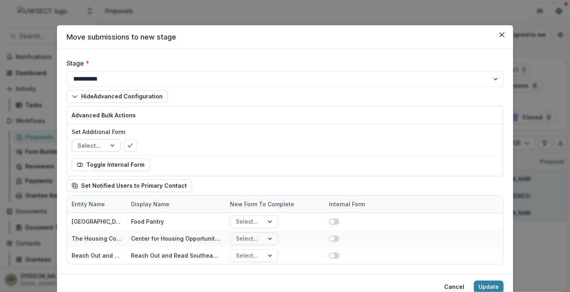
click at [109, 144] on div at bounding box center [113, 146] width 14 height 12
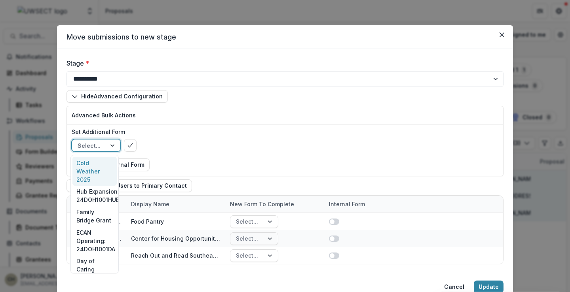
click at [109, 144] on div at bounding box center [113, 146] width 14 height 12
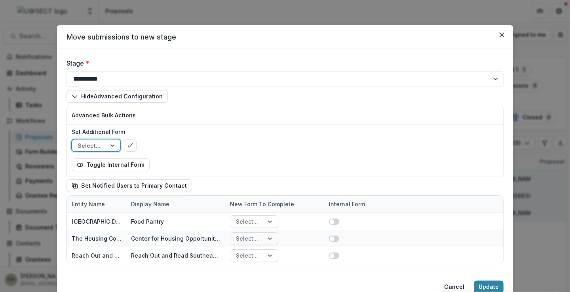
click at [197, 128] on label "Set Additional Form" at bounding box center [283, 132] width 422 height 8
click at [79, 142] on input "Set Additional Form" at bounding box center [79, 146] width 2 height 8
click at [73, 97] on icon "button" at bounding box center [75, 96] width 6 height 6
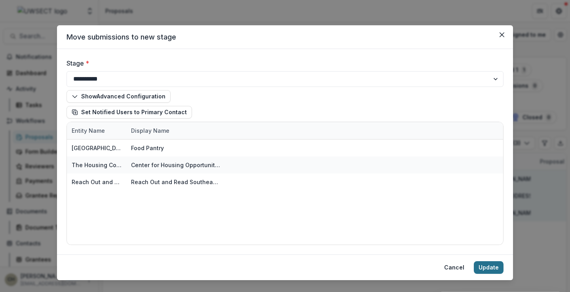
click at [483, 265] on button "Update" at bounding box center [489, 267] width 30 height 13
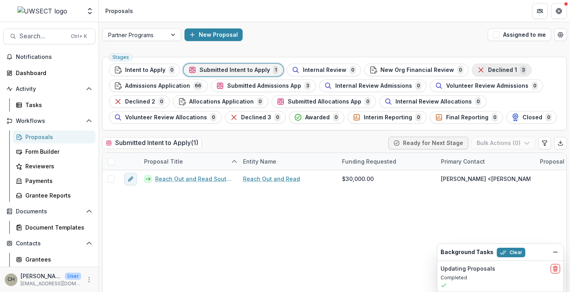
click at [477, 68] on div "Declined 1 3" at bounding box center [501, 70] width 49 height 9
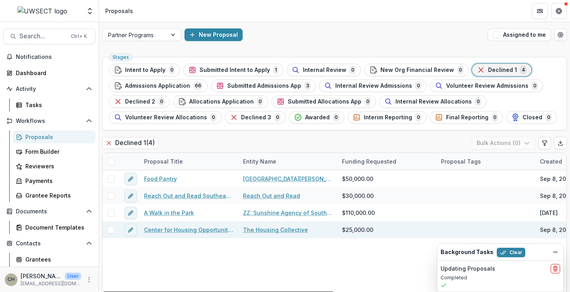
click at [188, 229] on link "Center for Housing Opportunity - Eastern CT" at bounding box center [188, 230] width 89 height 8
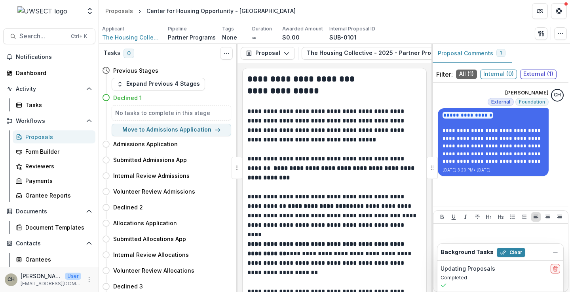
click at [127, 35] on span "The Housing Collective" at bounding box center [131, 37] width 59 height 8
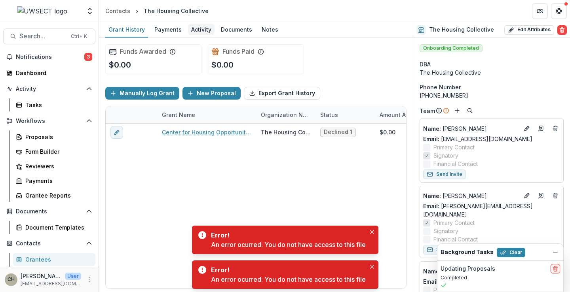
click at [195, 31] on div "Activity" at bounding box center [201, 29] width 27 height 11
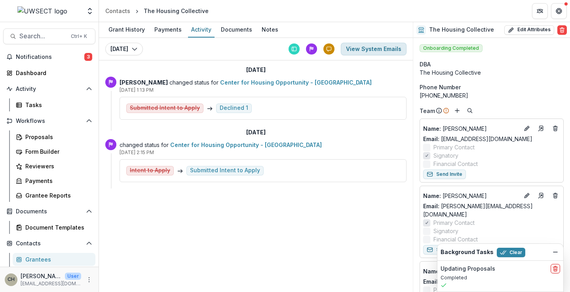
click at [382, 49] on button "View System Emails" at bounding box center [374, 49] width 66 height 13
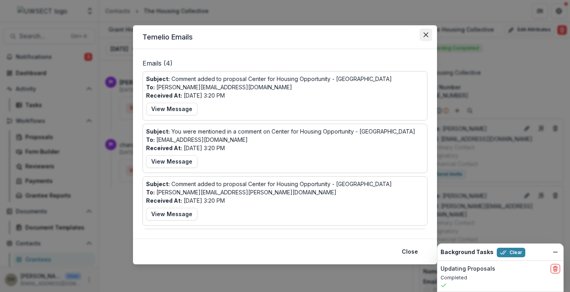
click at [424, 34] on icon "Close" at bounding box center [425, 34] width 5 height 5
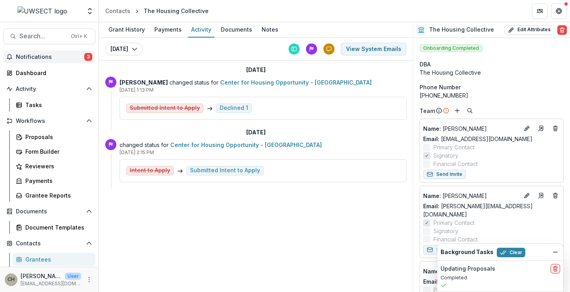
click at [45, 56] on span "Notifications" at bounding box center [50, 57] width 68 height 7
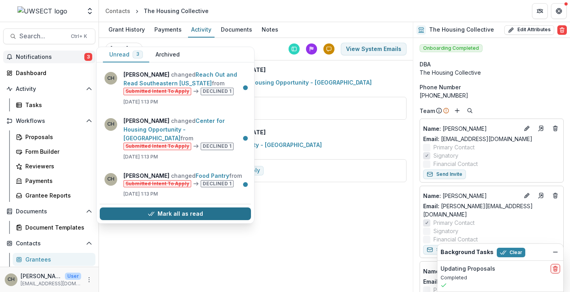
click at [174, 208] on button "Mark all as read" at bounding box center [175, 214] width 151 height 13
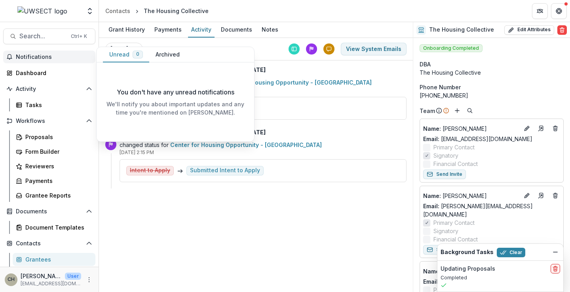
click at [38, 55] on span "Notifications" at bounding box center [54, 57] width 76 height 7
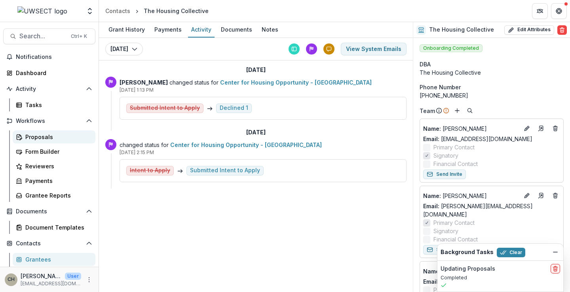
click at [40, 133] on div "Proposals" at bounding box center [57, 137] width 64 height 8
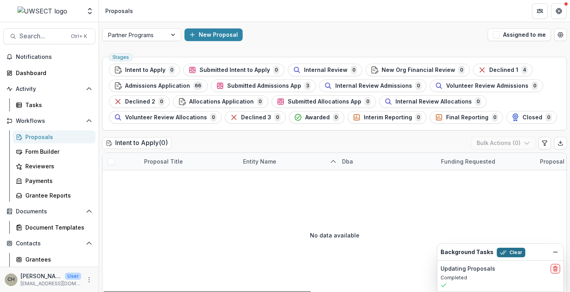
click at [506, 253] on button "Clear" at bounding box center [510, 252] width 28 height 9
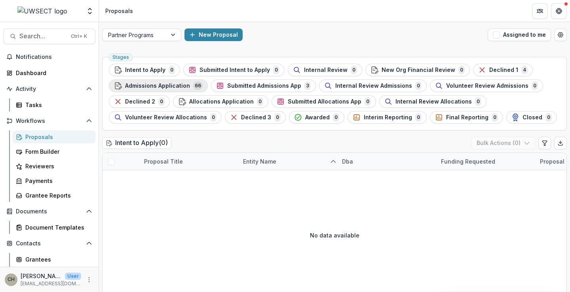
click at [170, 87] on span "Admissions Application" at bounding box center [157, 86] width 65 height 7
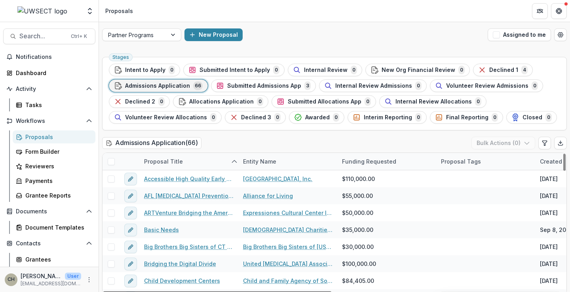
click at [293, 36] on div "New Proposal" at bounding box center [334, 34] width 300 height 13
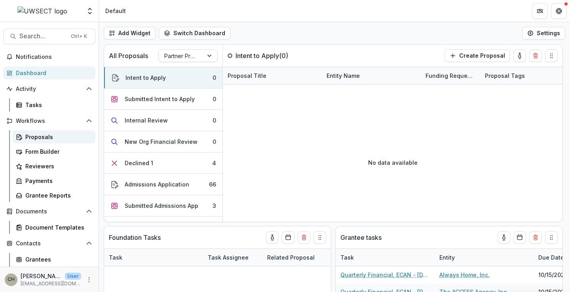
click at [58, 137] on div "Proposals" at bounding box center [57, 137] width 64 height 8
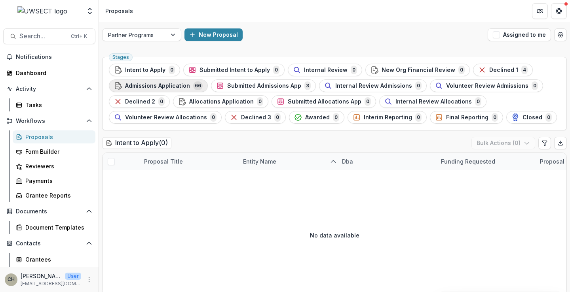
click at [174, 87] on span "Admissions Application" at bounding box center [157, 86] width 65 height 7
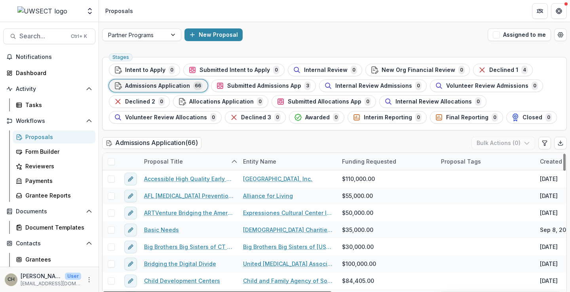
click at [110, 160] on span at bounding box center [111, 161] width 7 height 7
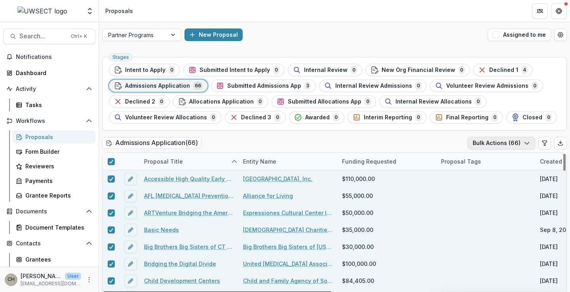
click at [523, 144] on icon "button" at bounding box center [526, 143] width 6 height 6
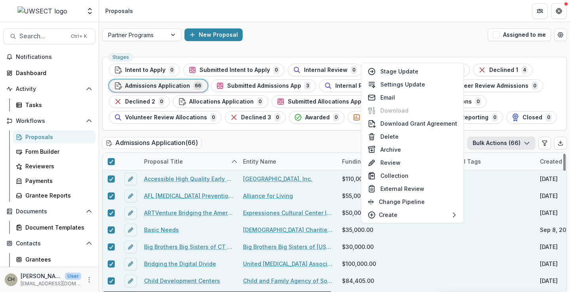
click at [306, 138] on div "Admissions Application ( 66 ) Bulk Actions ( 66 )" at bounding box center [334, 145] width 464 height 16
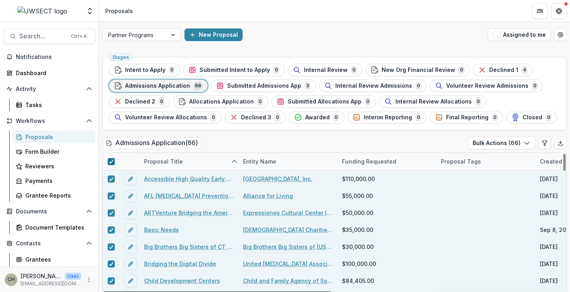
click at [113, 161] on icon at bounding box center [111, 162] width 5 height 4
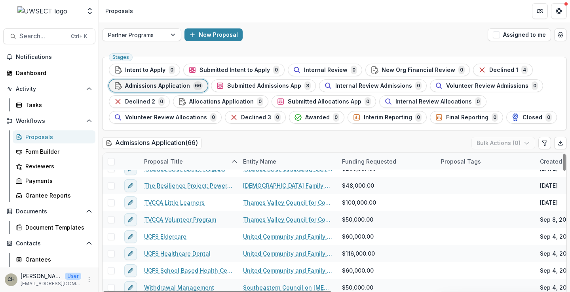
scroll to position [998, 0]
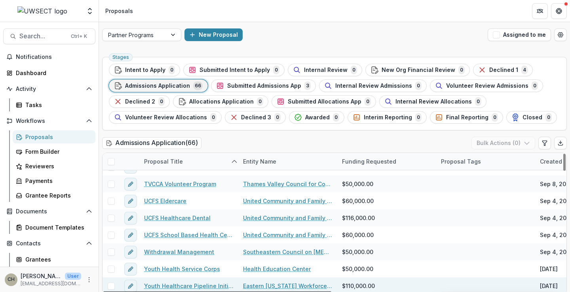
click at [110, 285] on span at bounding box center [111, 286] width 7 height 7
click at [530, 144] on button "Bulk Actions ( 1 )" at bounding box center [504, 143] width 62 height 13
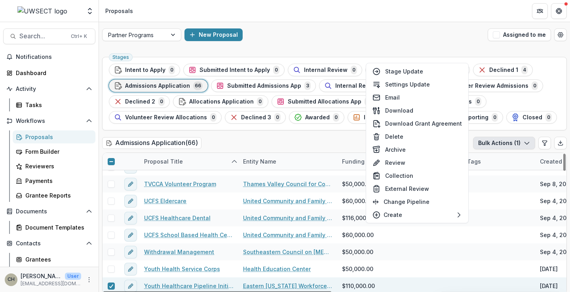
click at [108, 159] on span at bounding box center [111, 161] width 7 height 7
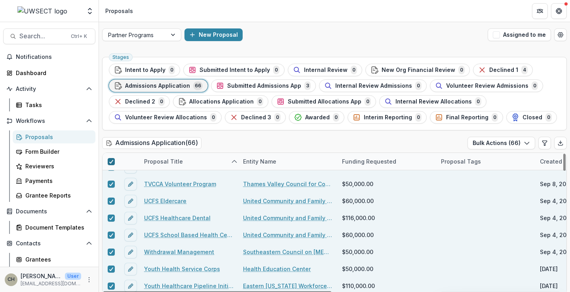
click at [112, 161] on polyline at bounding box center [111, 161] width 4 height 3
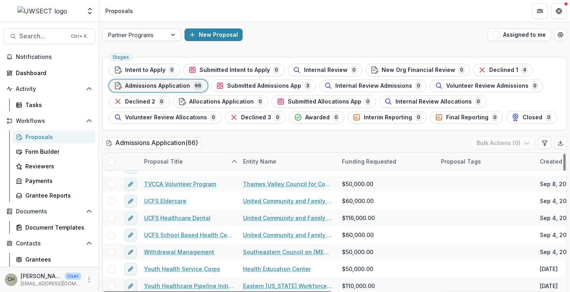
click at [112, 161] on span at bounding box center [111, 161] width 7 height 7
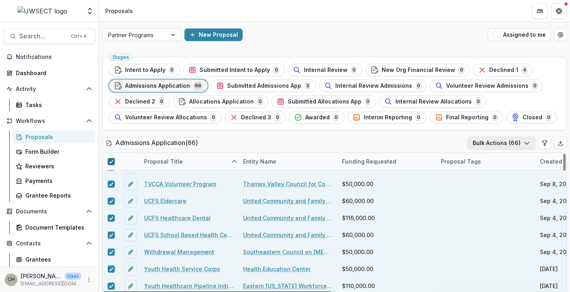
click at [527, 140] on icon "button" at bounding box center [526, 143] width 6 height 6
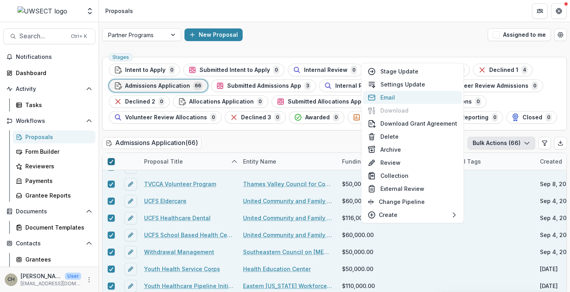
click at [393, 99] on button "Email" at bounding box center [412, 97] width 99 height 13
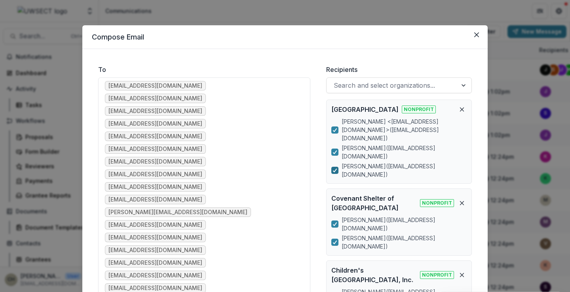
click at [335, 169] on icon at bounding box center [334, 171] width 5 height 4
click at [335, 150] on icon at bounding box center [334, 152] width 5 height 4
click at [334, 167] on span at bounding box center [334, 170] width 7 height 7
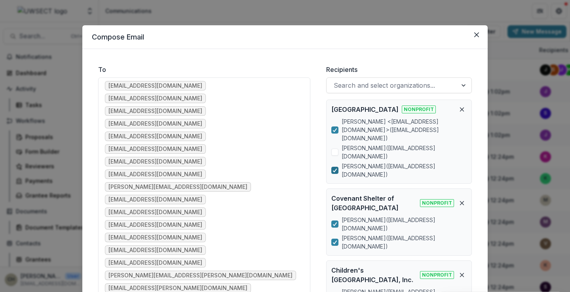
click at [335, 167] on div at bounding box center [334, 170] width 5 height 6
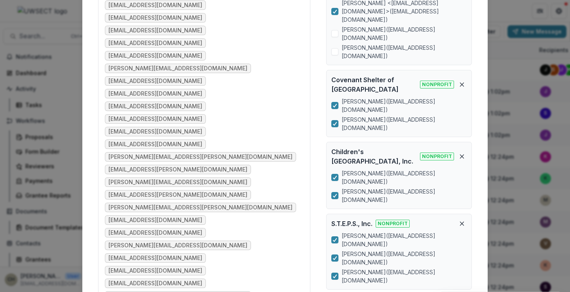
scroll to position [158, 0]
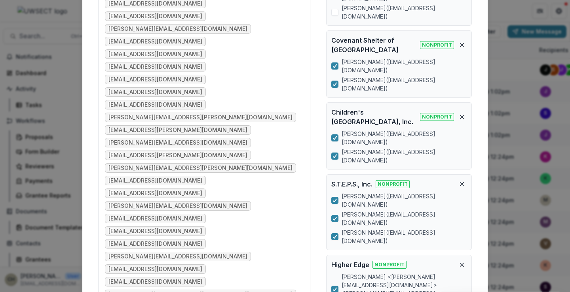
drag, startPoint x: 333, startPoint y: 230, endPoint x: 371, endPoint y: 224, distance: 38.8
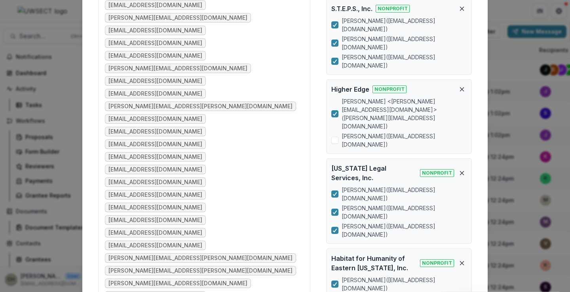
scroll to position [343, 0]
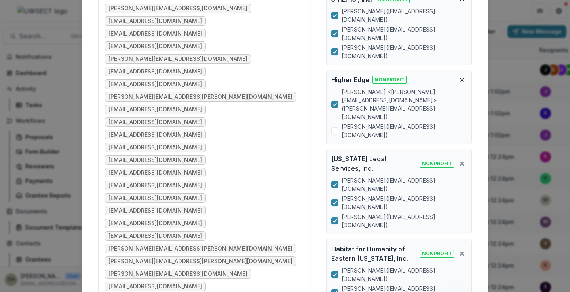
drag, startPoint x: 333, startPoint y: 260, endPoint x: 332, endPoint y: 248, distance: 12.3
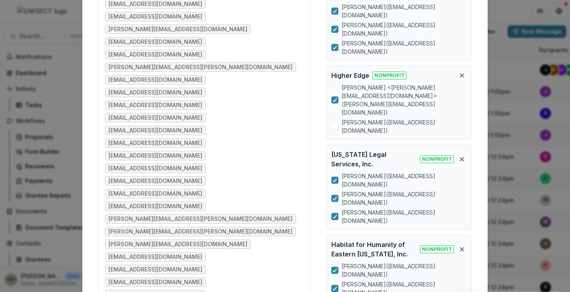
scroll to position [358, 0]
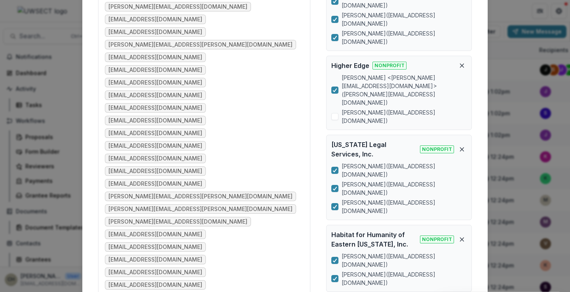
scroll to position [345, 0]
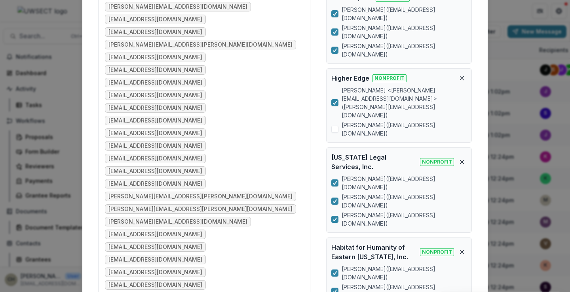
scroll to position [332, 0]
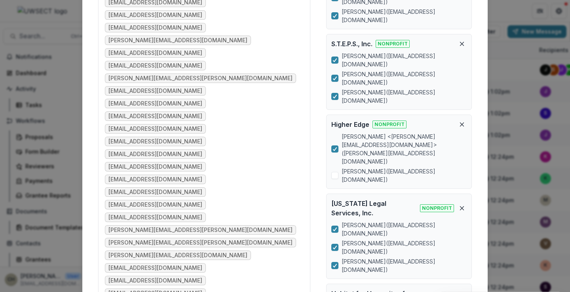
scroll to position [280, 0]
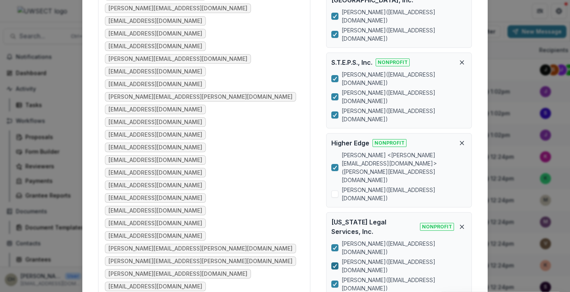
click at [333, 264] on icon at bounding box center [334, 266] width 5 height 4
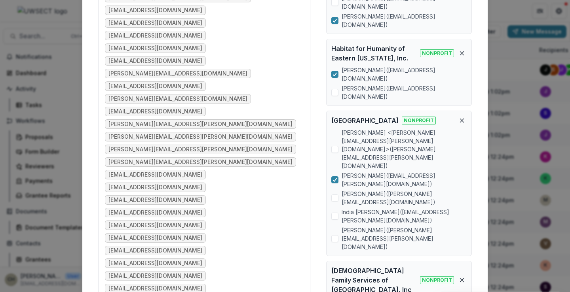
scroll to position [544, 0]
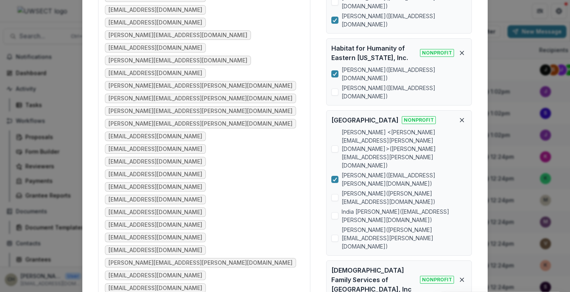
scroll to position [532, 0]
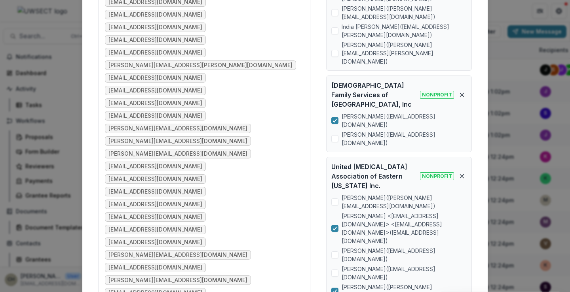
scroll to position [769, 0]
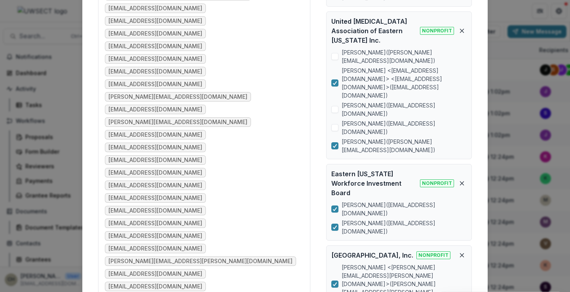
scroll to position [915, 0]
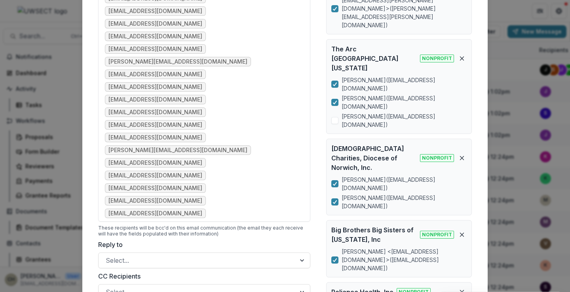
scroll to position [1165, 0]
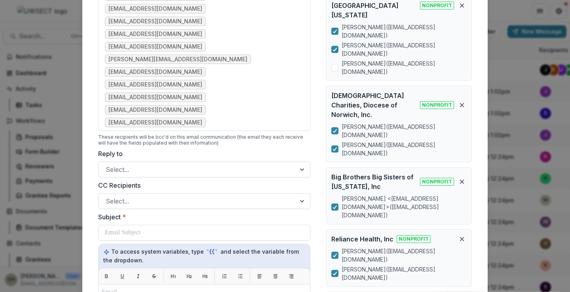
scroll to position [1204, 0]
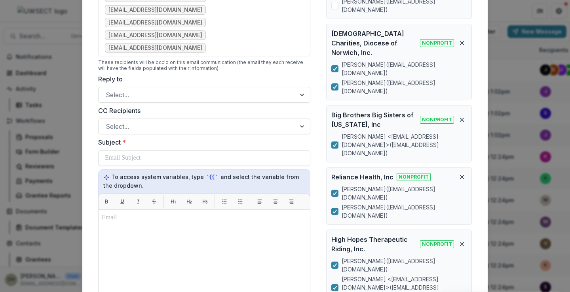
scroll to position [1283, 0]
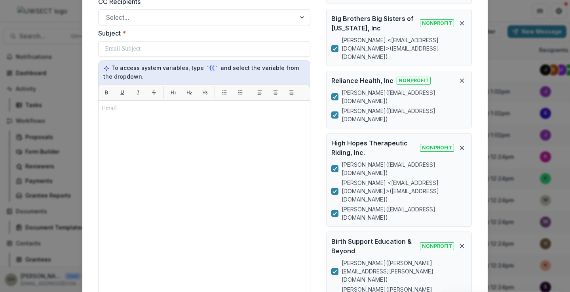
scroll to position [1402, 0]
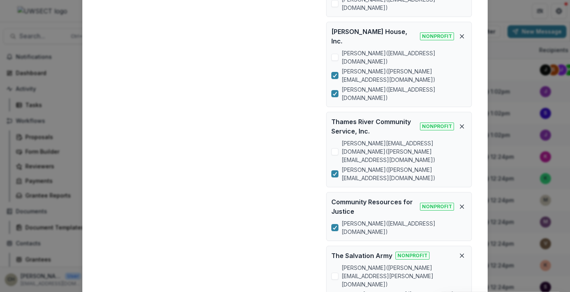
scroll to position [1797, 0]
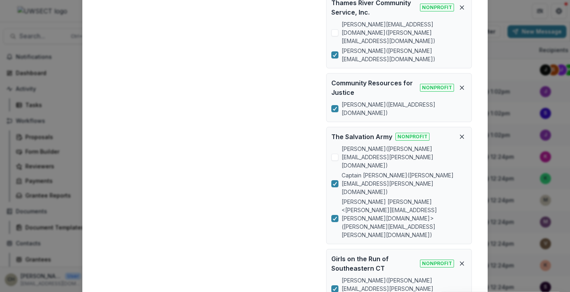
scroll to position [1956, 0]
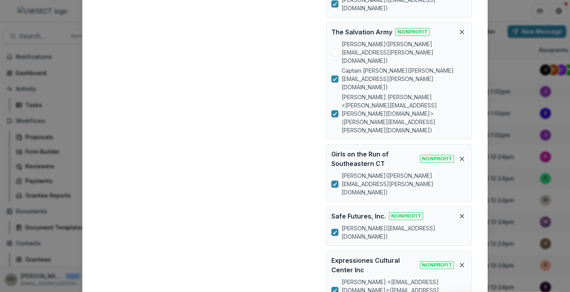
scroll to position [2035, 0]
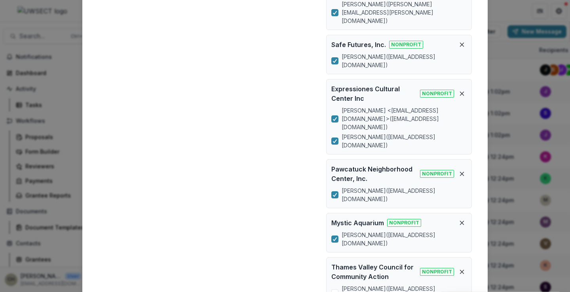
scroll to position [2193, 0]
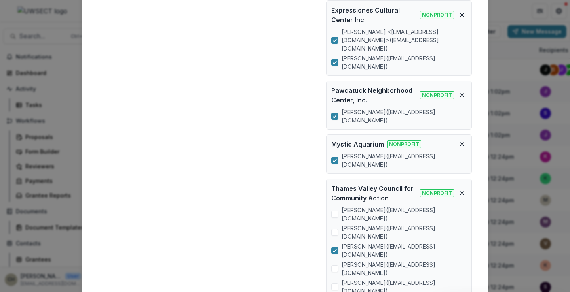
scroll to position [2272, 0]
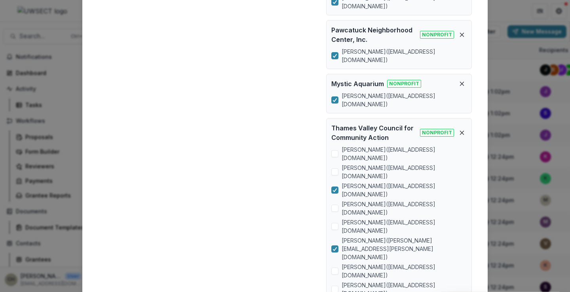
scroll to position [2351, 0]
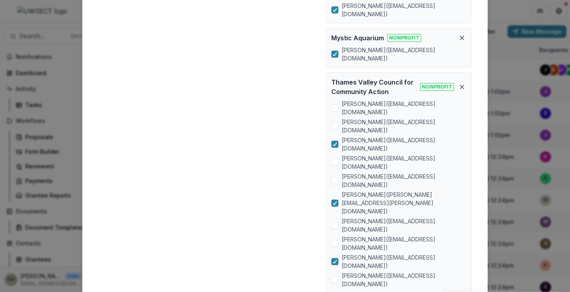
scroll to position [2391, 0]
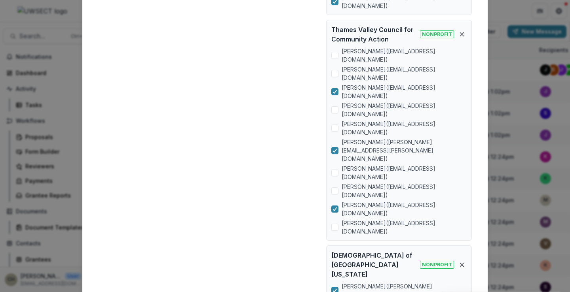
scroll to position [2470, 0]
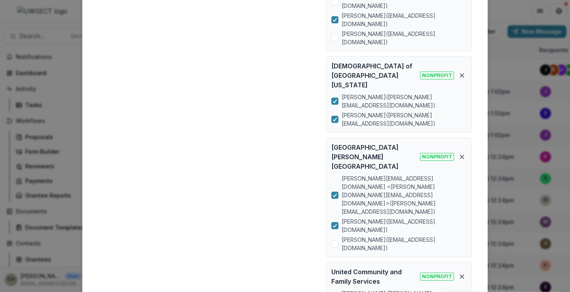
scroll to position [2628, 0]
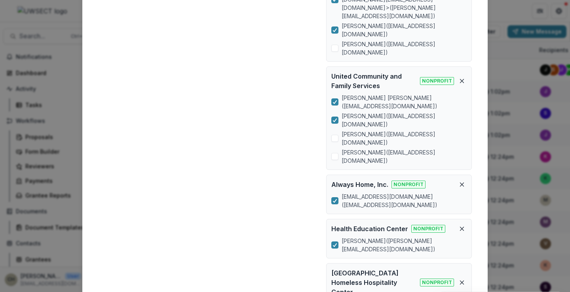
scroll to position [2826, 0]
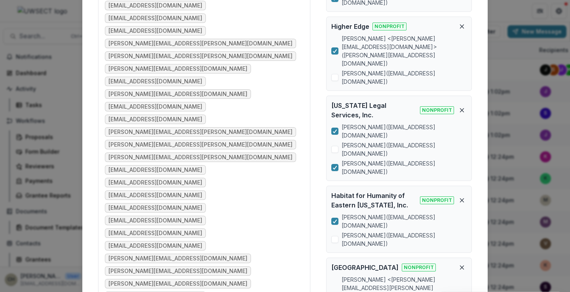
scroll to position [357, 0]
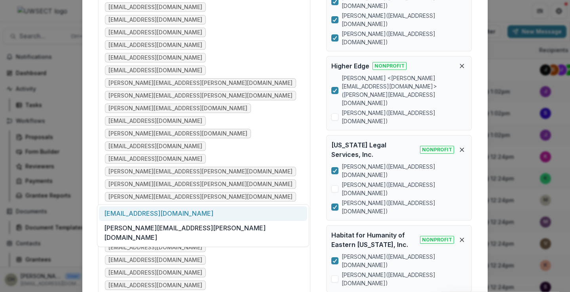
click at [174, 215] on div "[EMAIL_ADDRESS][DOMAIN_NAME]" at bounding box center [203, 213] width 208 height 15
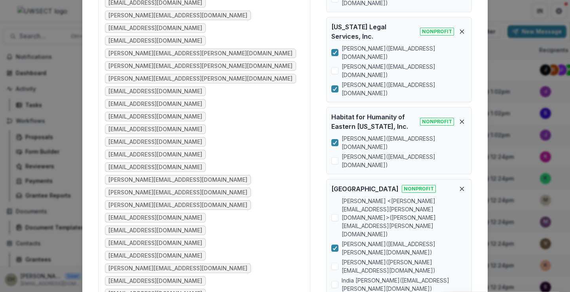
scroll to position [476, 0]
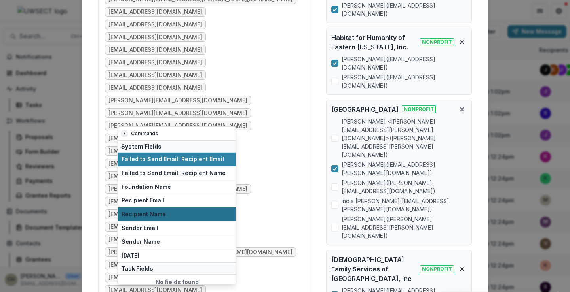
click at [155, 212] on span "Recipient Name" at bounding box center [176, 214] width 111 height 7
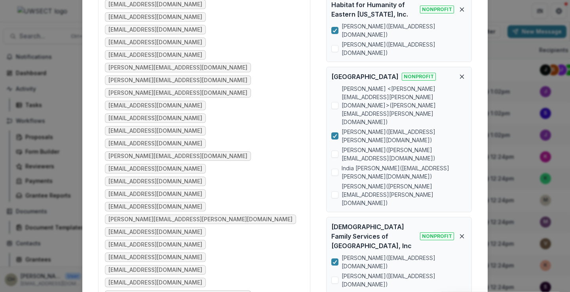
scroll to position [634, 0]
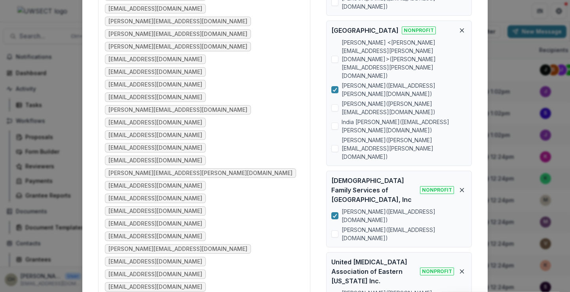
type input "**********"
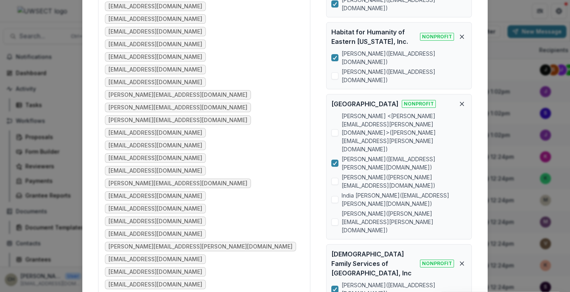
scroll to position [514, 0]
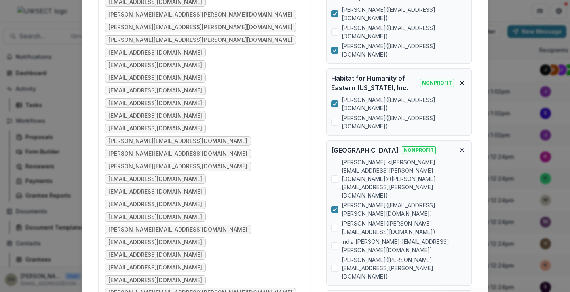
drag, startPoint x: 185, startPoint y: 161, endPoint x: 137, endPoint y: 158, distance: 48.0
drag, startPoint x: 165, startPoint y: 161, endPoint x: 182, endPoint y: 165, distance: 17.6
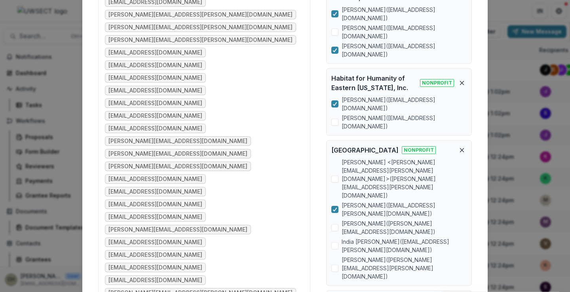
drag, startPoint x: 176, startPoint y: 162, endPoint x: 138, endPoint y: 159, distance: 37.3
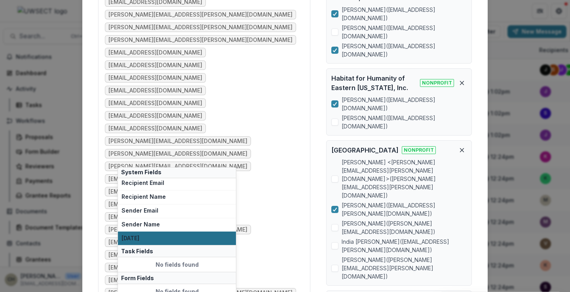
scroll to position [46, 0]
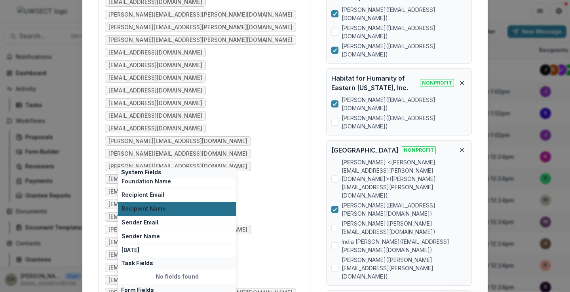
click at [150, 207] on span "Recipient Name" at bounding box center [176, 209] width 111 height 7
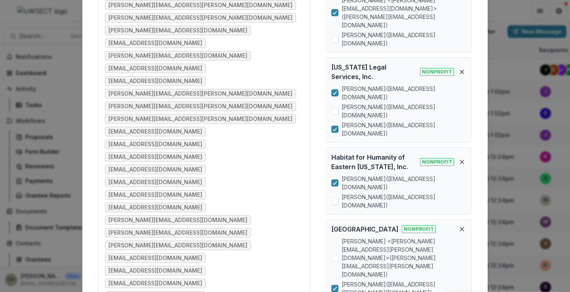
scroll to position [475, 0]
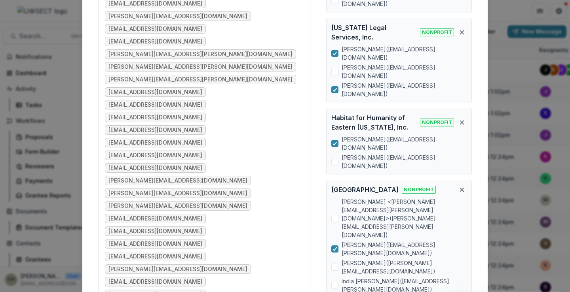
drag, startPoint x: 185, startPoint y: 197, endPoint x: 146, endPoint y: 198, distance: 39.2
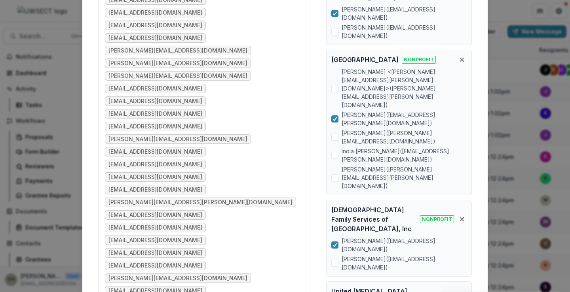
scroll to position [593, 0]
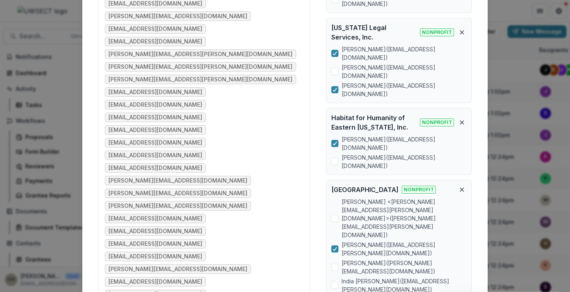
scroll to position [396, 0]
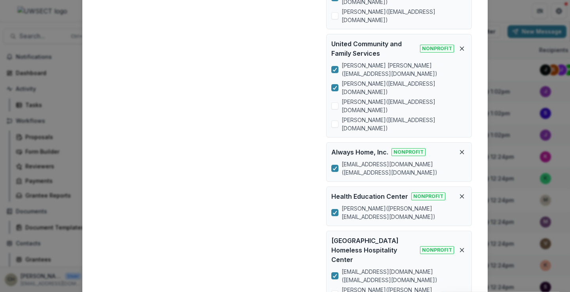
scroll to position [2849, 0]
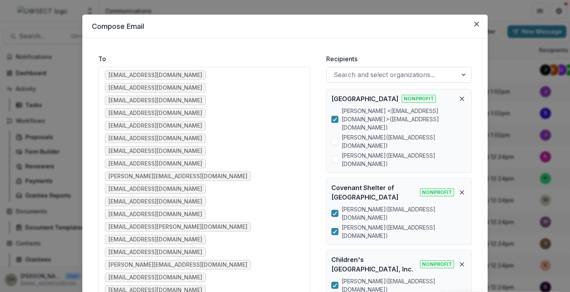
scroll to position [0, 0]
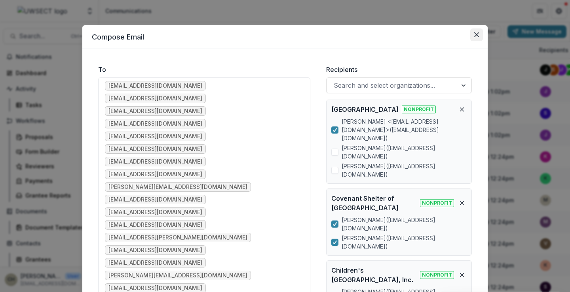
click at [470, 37] on button "Close" at bounding box center [476, 34] width 13 height 13
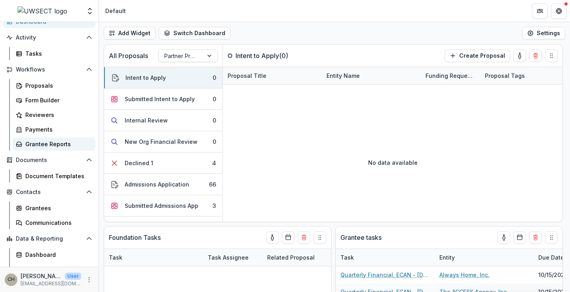
scroll to position [61, 0]
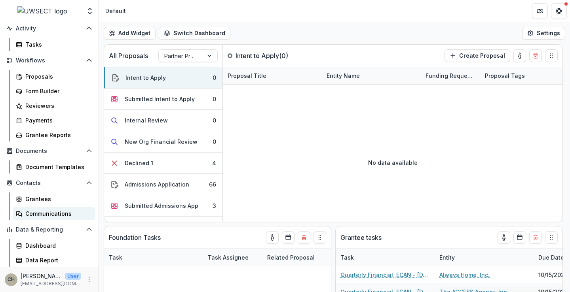
click at [40, 212] on div "Communications" at bounding box center [57, 214] width 64 height 8
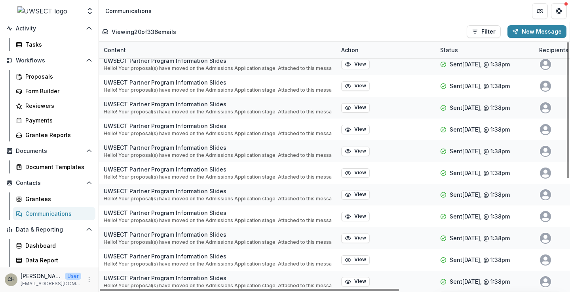
scroll to position [202, 0]
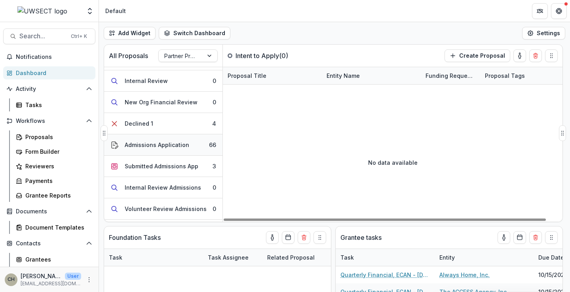
scroll to position [79, 0]
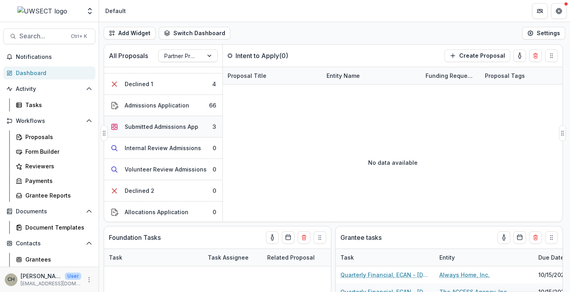
click at [169, 124] on div "Submitted Admissions App" at bounding box center [162, 127] width 74 height 8
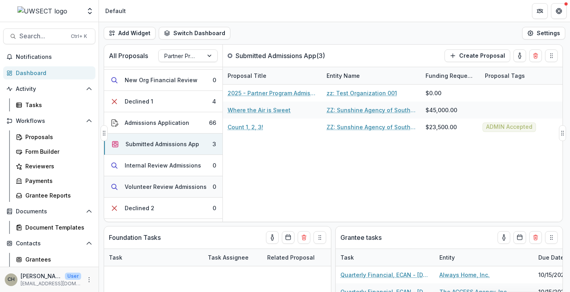
scroll to position [0, 0]
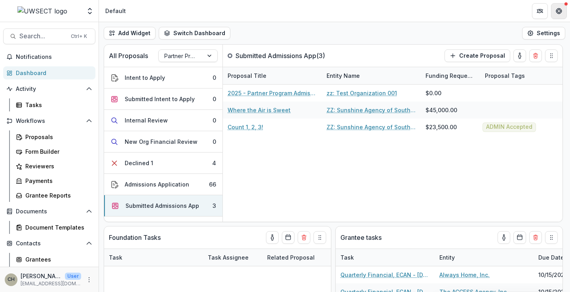
click at [564, 9] on button "Get Help" at bounding box center [559, 11] width 16 height 16
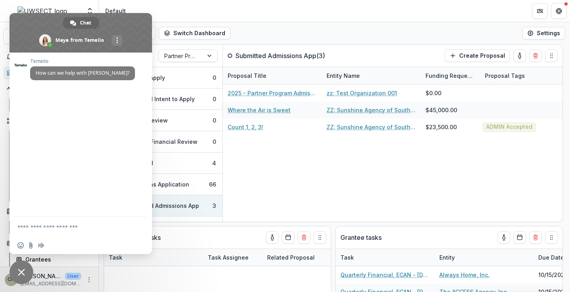
click at [22, 275] on span "Close chat" at bounding box center [21, 272] width 7 height 7
